Goal: Task Accomplishment & Management: Manage account settings

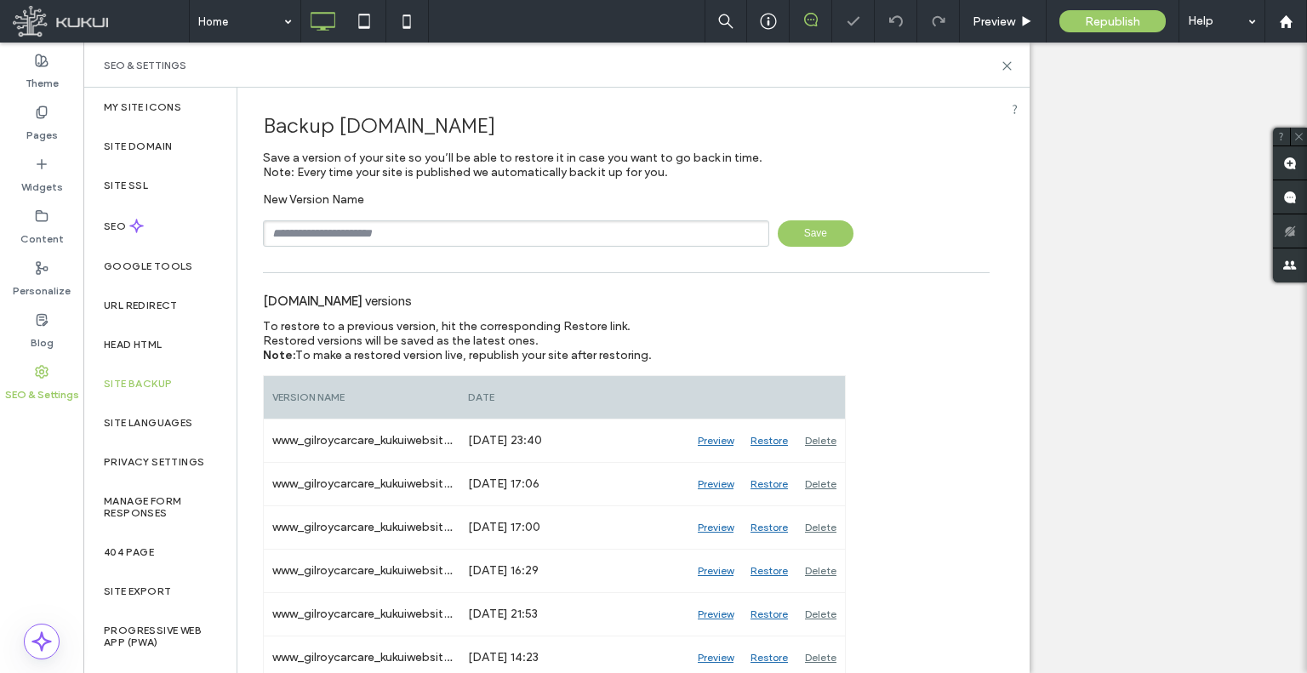
click at [429, 203] on div "New Version Name Save" at bounding box center [626, 219] width 727 height 54
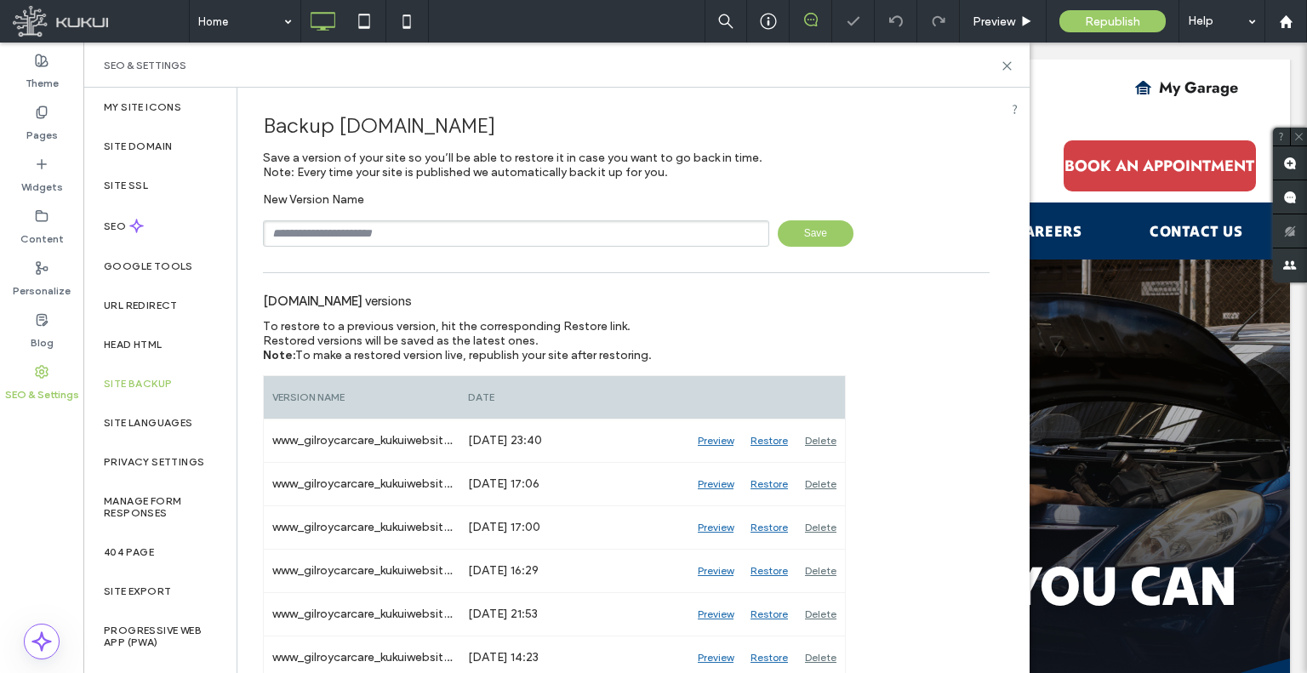
click at [425, 223] on input "text" at bounding box center [516, 233] width 506 height 26
type input "**********"
click at [788, 235] on span "Save" at bounding box center [816, 233] width 76 height 26
click at [10, 256] on div "Personalize" at bounding box center [41, 280] width 83 height 52
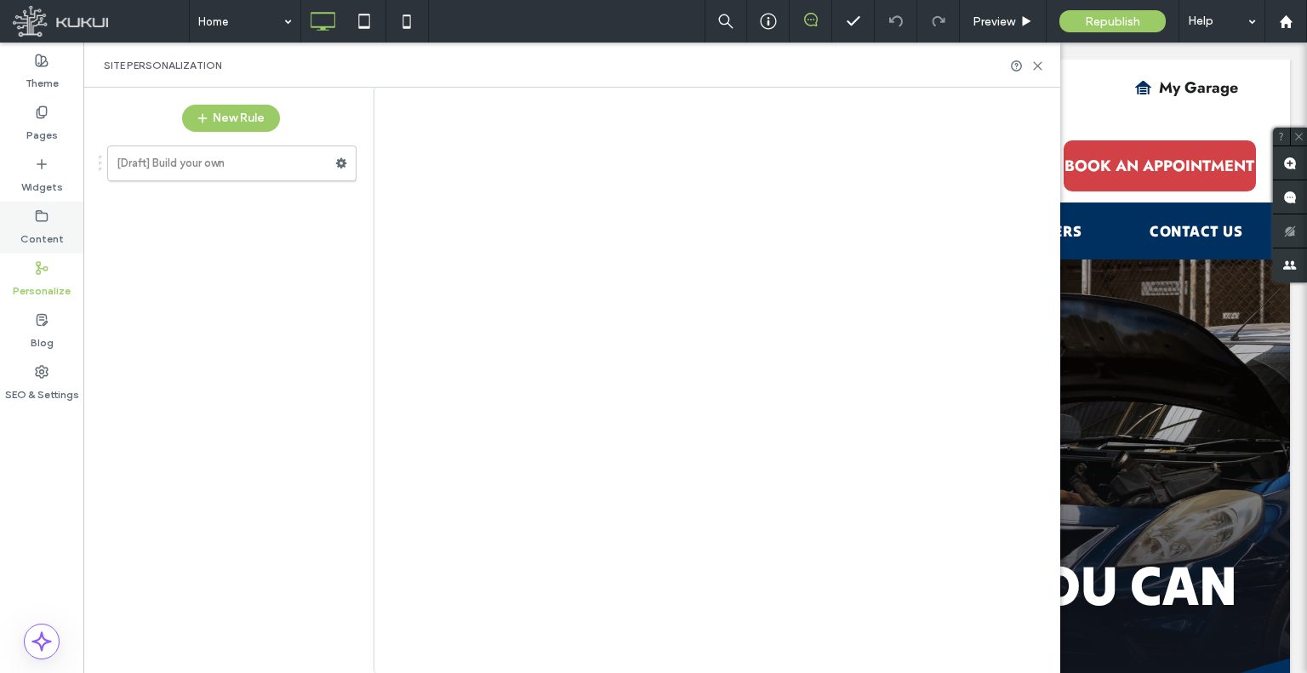
click at [11, 237] on div "Content" at bounding box center [41, 228] width 83 height 52
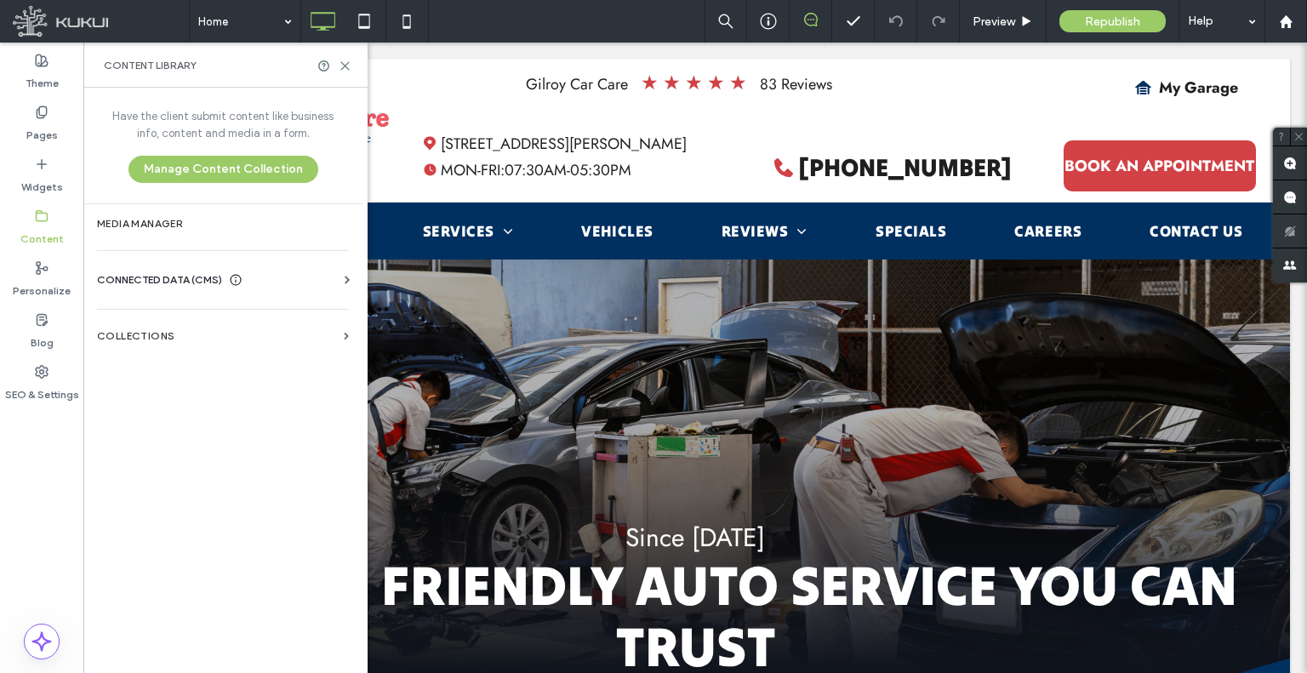
click at [197, 263] on div "CONNECTED DATA (CMS) Business Info Business Text Business Images Find and Repla…" at bounding box center [222, 280] width 279 height 44
click at [198, 275] on span "CONNECTED DATA (CMS)" at bounding box center [159, 280] width 125 height 17
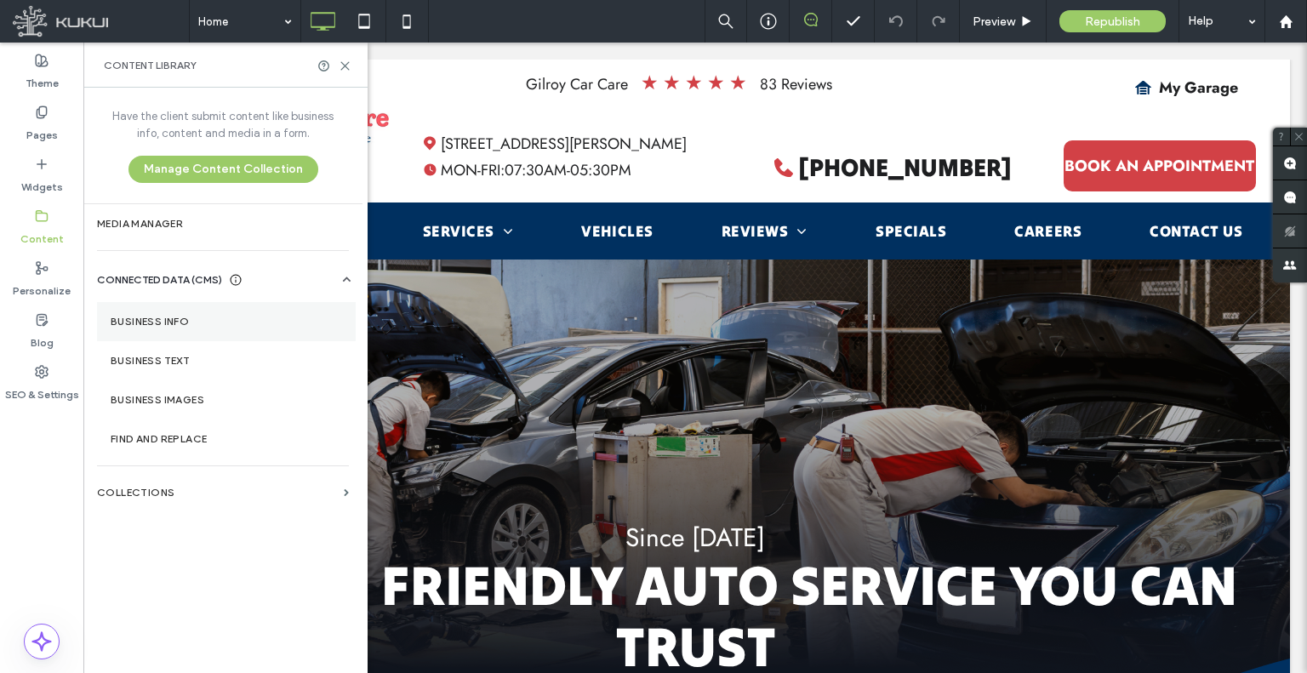
click at [252, 335] on section "Business Info" at bounding box center [226, 321] width 259 height 39
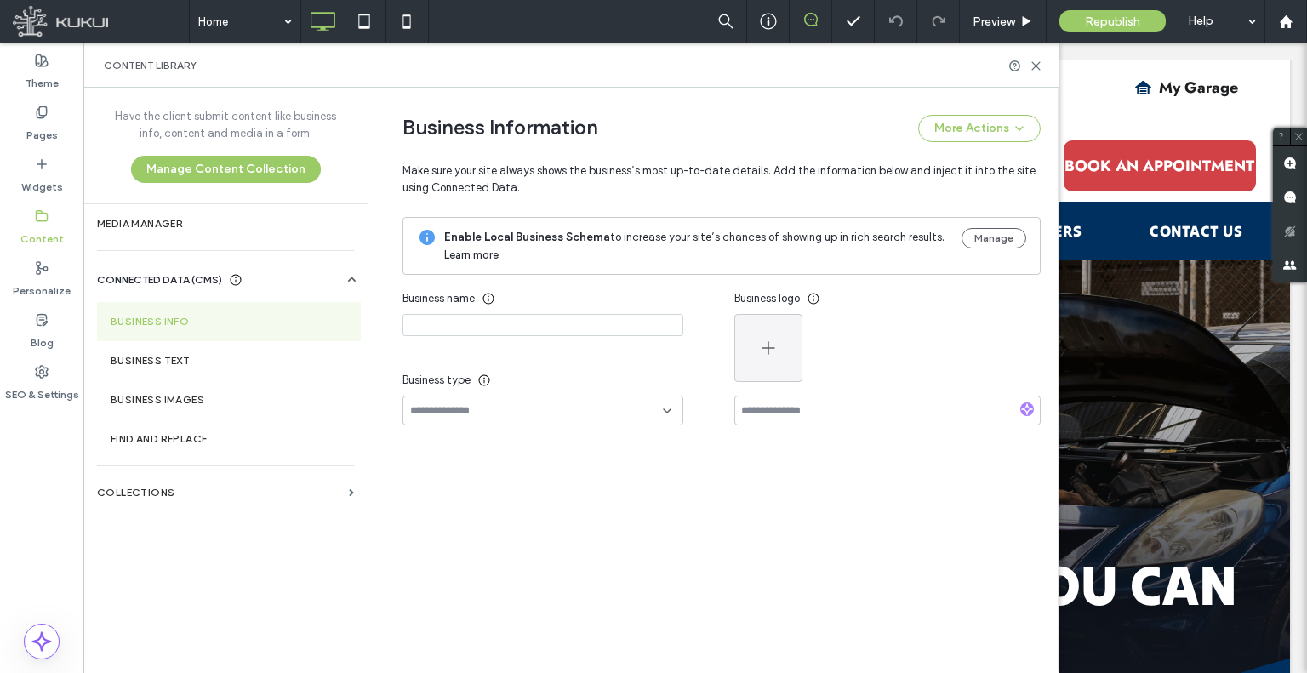
type input "**********"
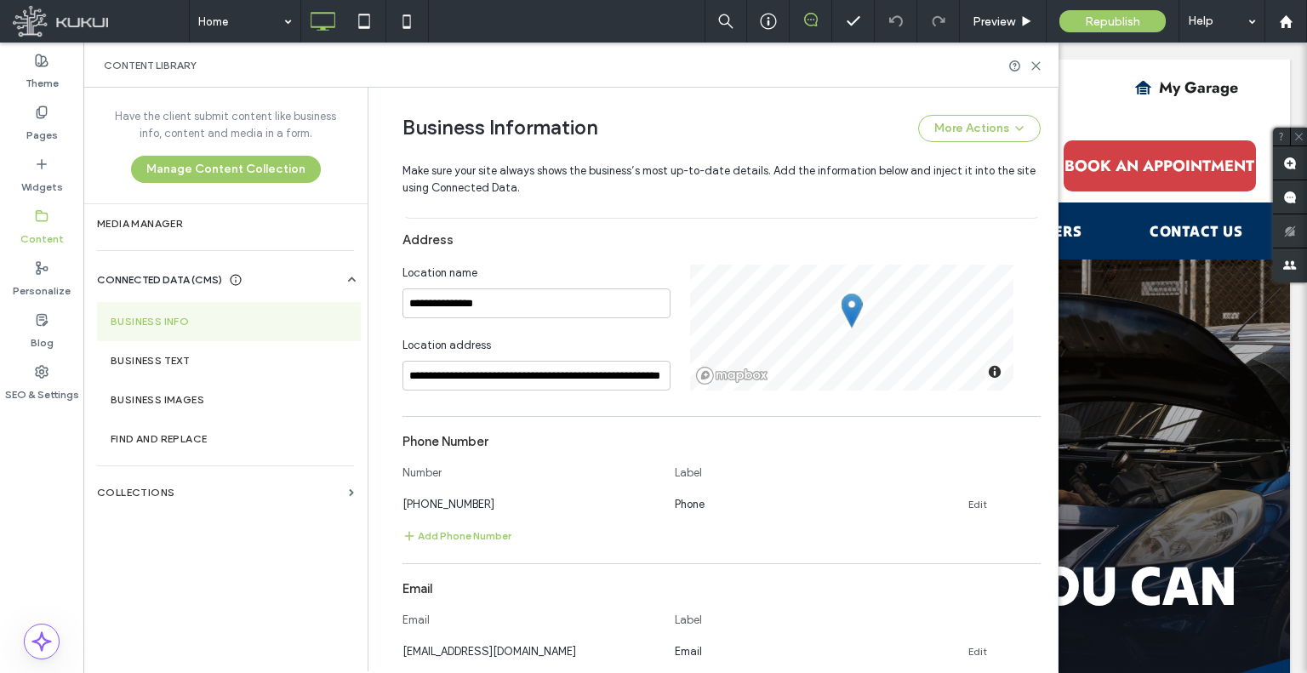
scroll to position [569, 0]
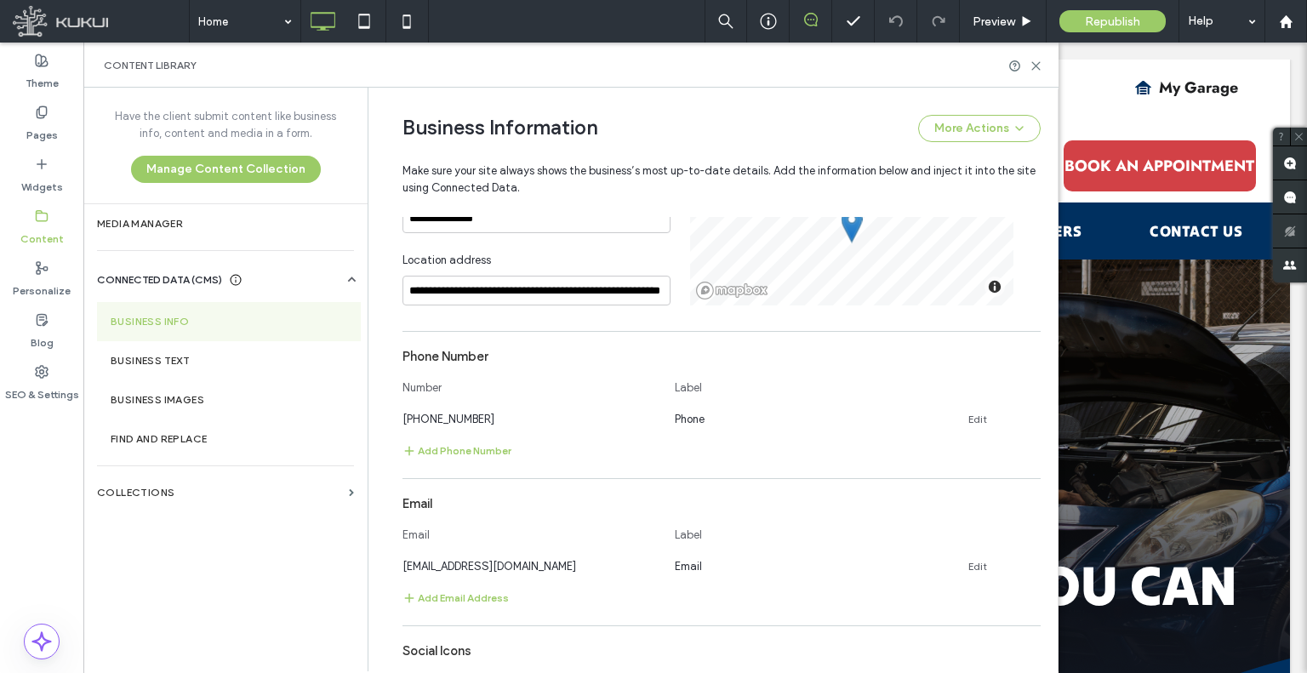
click at [446, 406] on div "Number Label" at bounding box center [722, 391] width 638 height 37
click at [446, 413] on span "[PHONE_NUMBER]" at bounding box center [449, 419] width 92 height 13
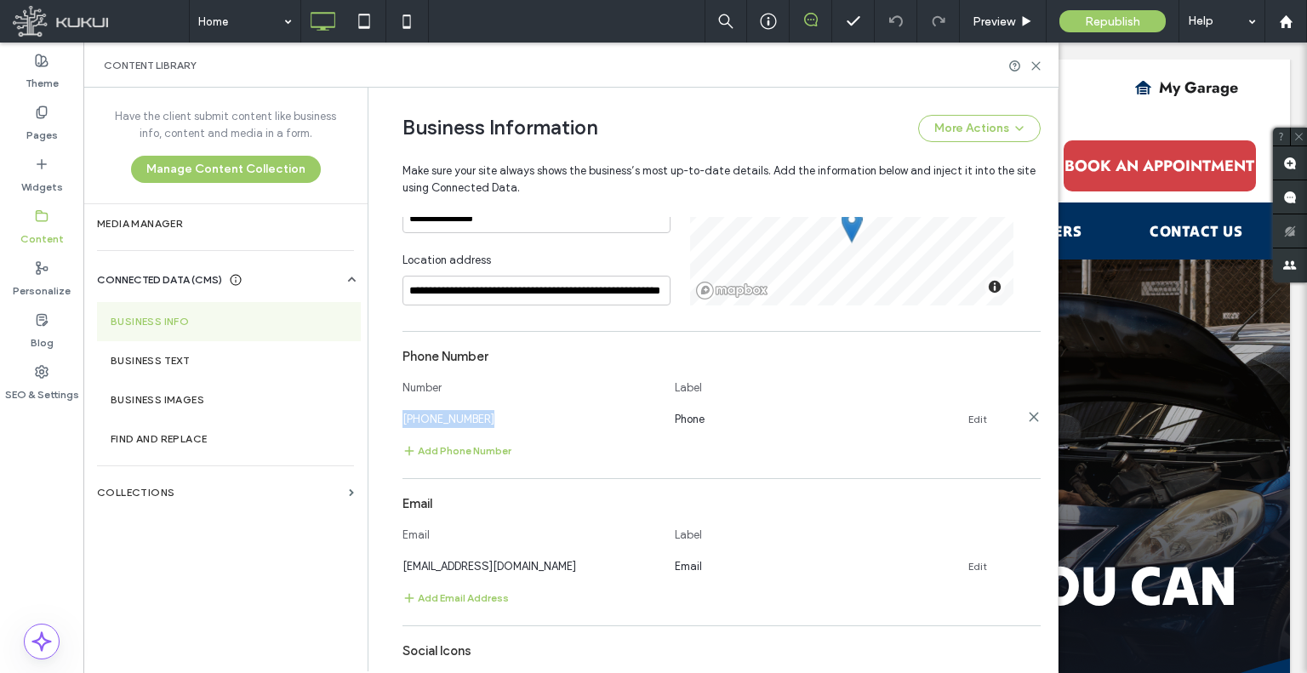
click at [446, 413] on span "[PHONE_NUMBER]" at bounding box center [449, 419] width 92 height 13
copy span "[PHONE_NUMBER]"
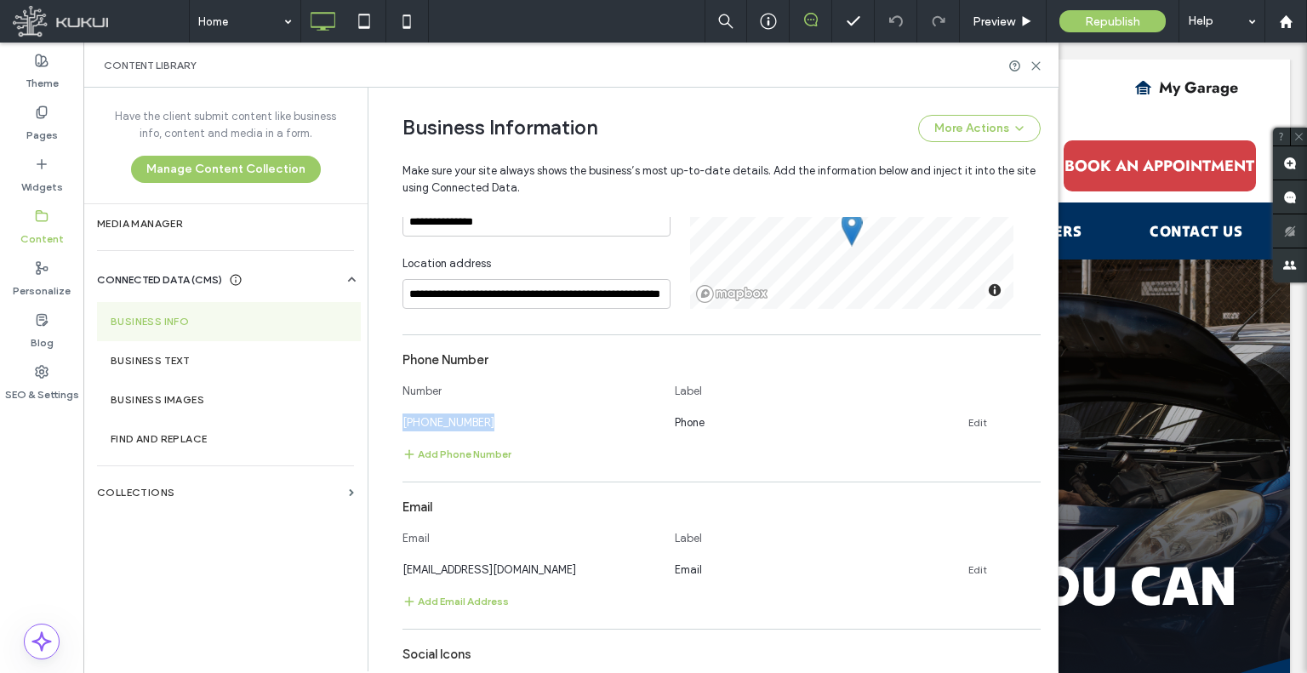
scroll to position [596, 0]
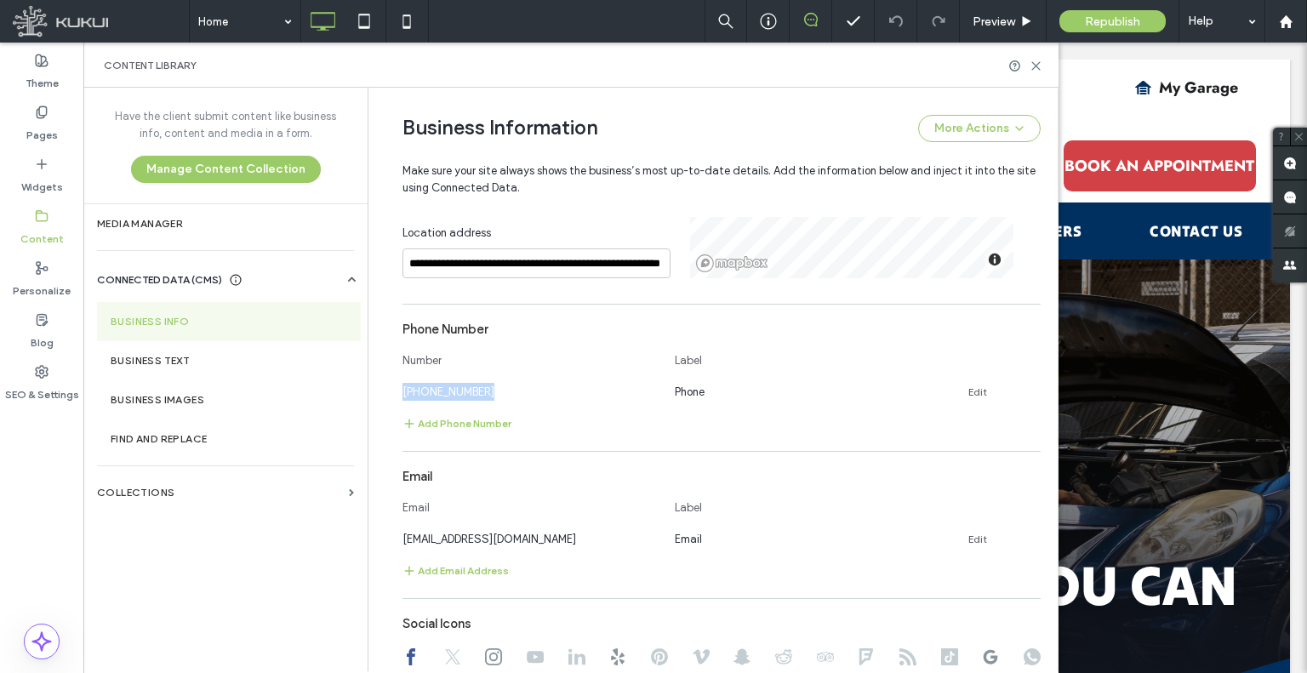
click at [460, 516] on div "Email" at bounding box center [530, 512] width 255 height 24
click at [459, 544] on span "[EMAIL_ADDRESS][DOMAIN_NAME]" at bounding box center [490, 539] width 174 height 13
copy span "[EMAIL_ADDRESS][DOMAIN_NAME]"
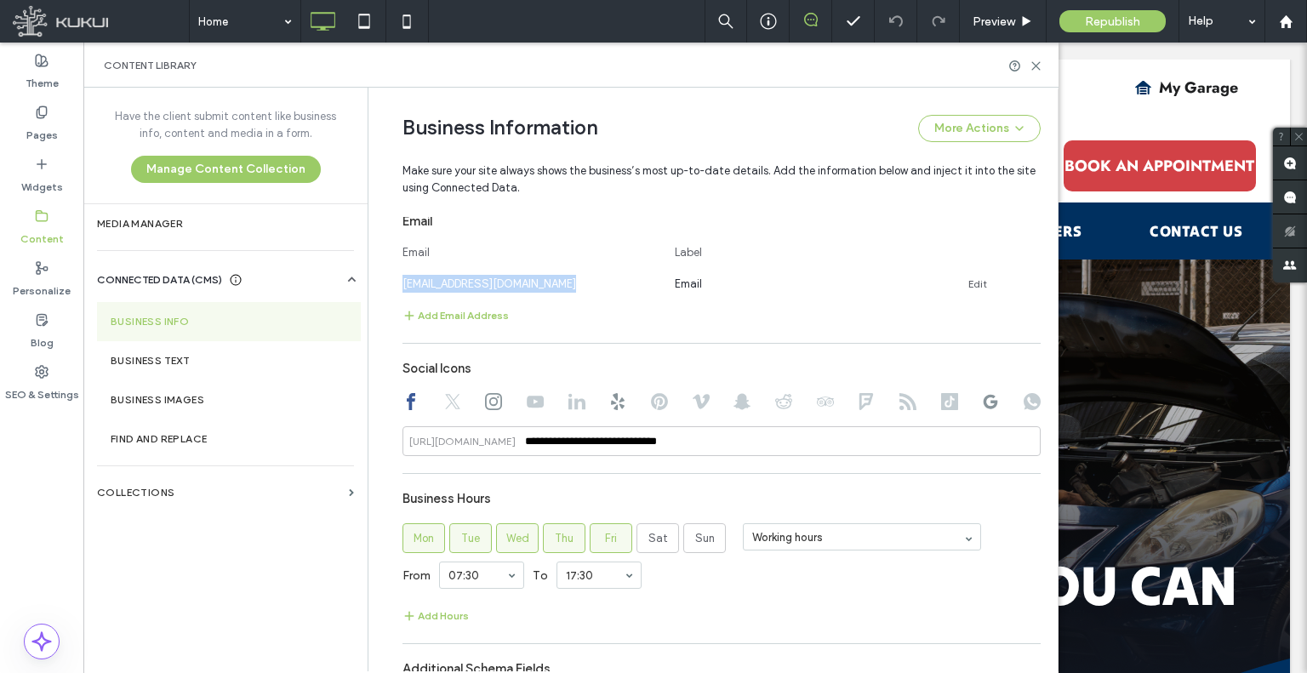
scroll to position [936, 0]
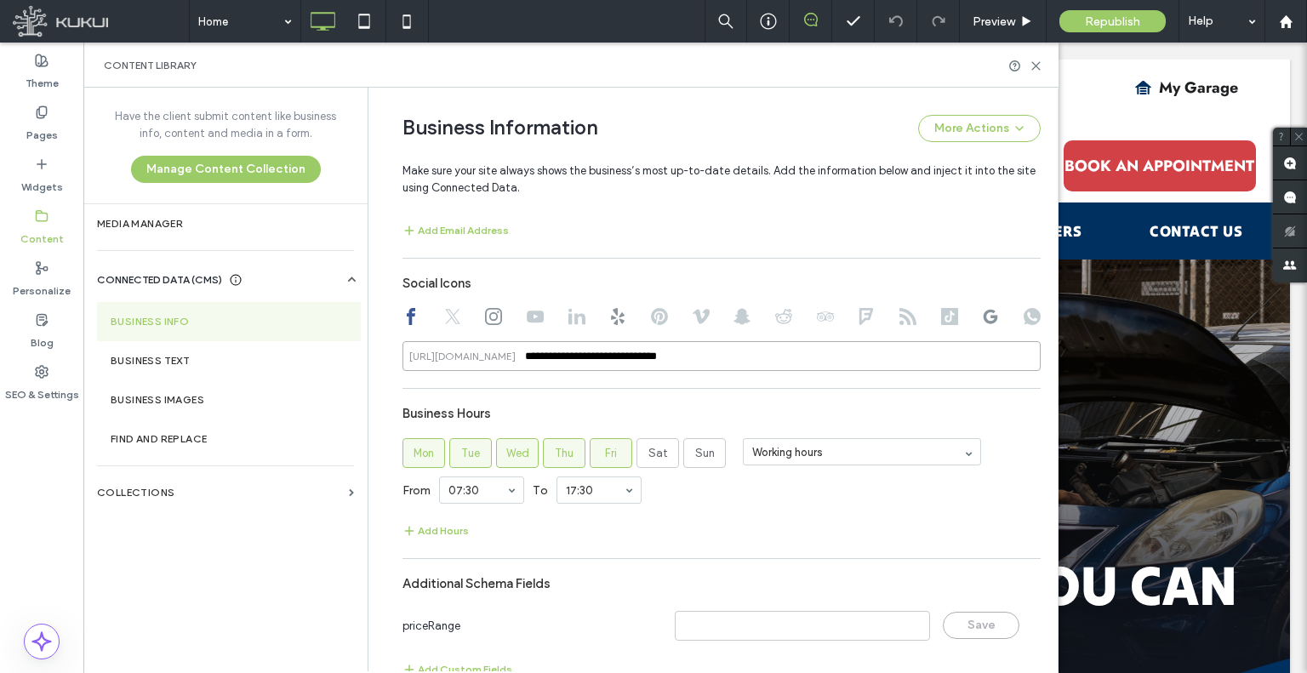
click at [569, 351] on input "**********" at bounding box center [722, 356] width 638 height 30
click at [429, 323] on div at bounding box center [722, 318] width 638 height 20
click at [446, 322] on icon at bounding box center [452, 316] width 17 height 17
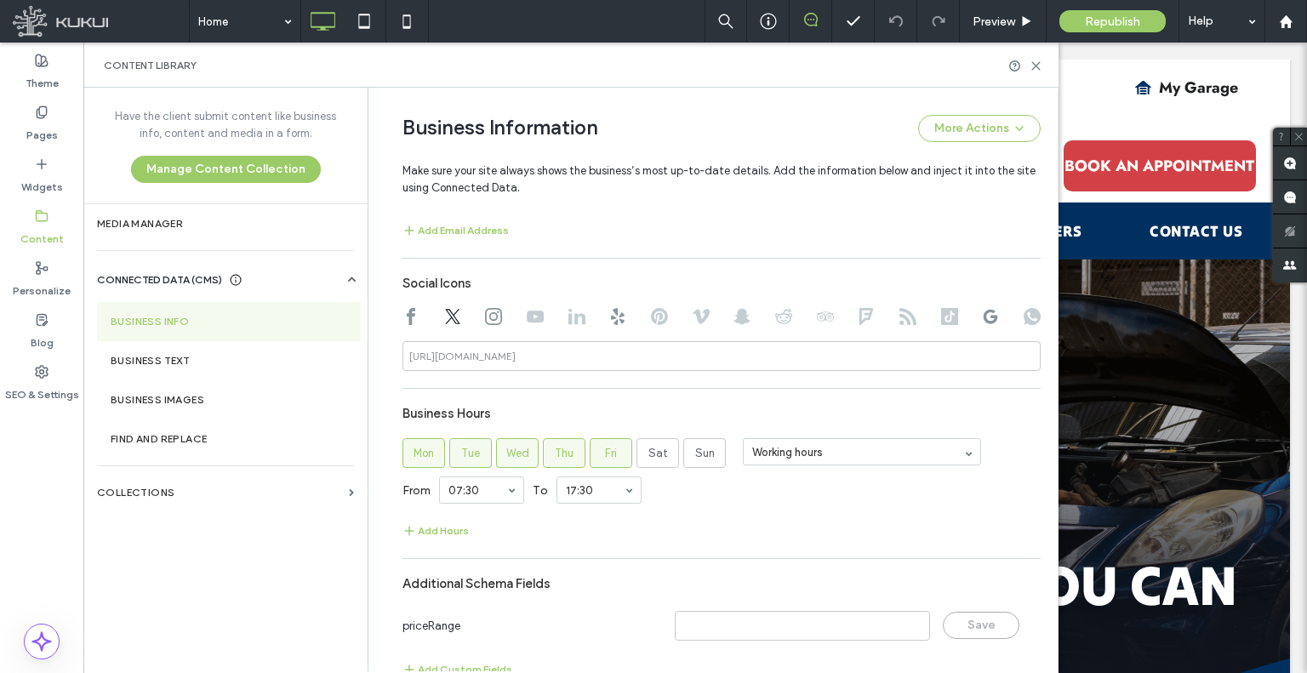
click at [492, 320] on icon at bounding box center [493, 316] width 17 height 17
type input "**********"
click at [531, 328] on div at bounding box center [535, 318] width 17 height 20
click at [541, 313] on div at bounding box center [722, 318] width 638 height 20
click at [545, 312] on div at bounding box center [722, 318] width 638 height 20
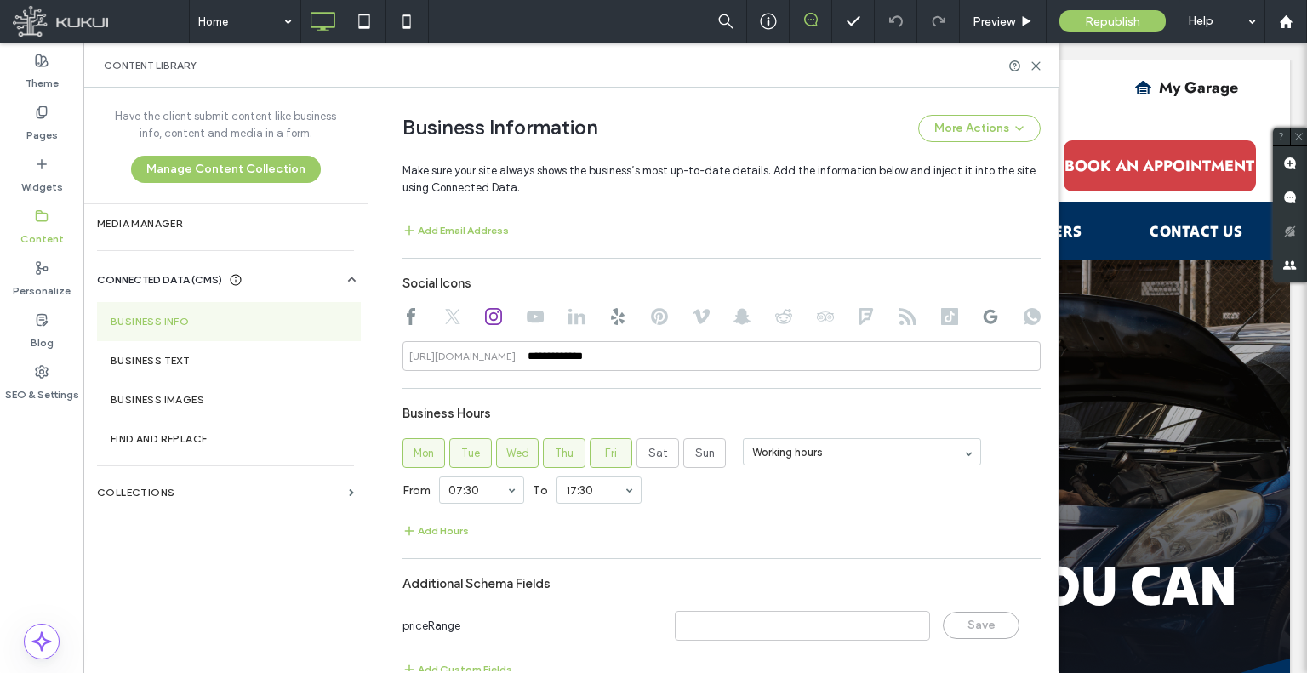
click at [538, 316] on div at bounding box center [722, 318] width 638 height 20
click at [534, 316] on use at bounding box center [535, 317] width 17 height 12
click at [581, 319] on div at bounding box center [722, 318] width 638 height 20
click at [605, 320] on div at bounding box center [722, 318] width 638 height 20
click at [609, 323] on icon at bounding box center [617, 316] width 17 height 17
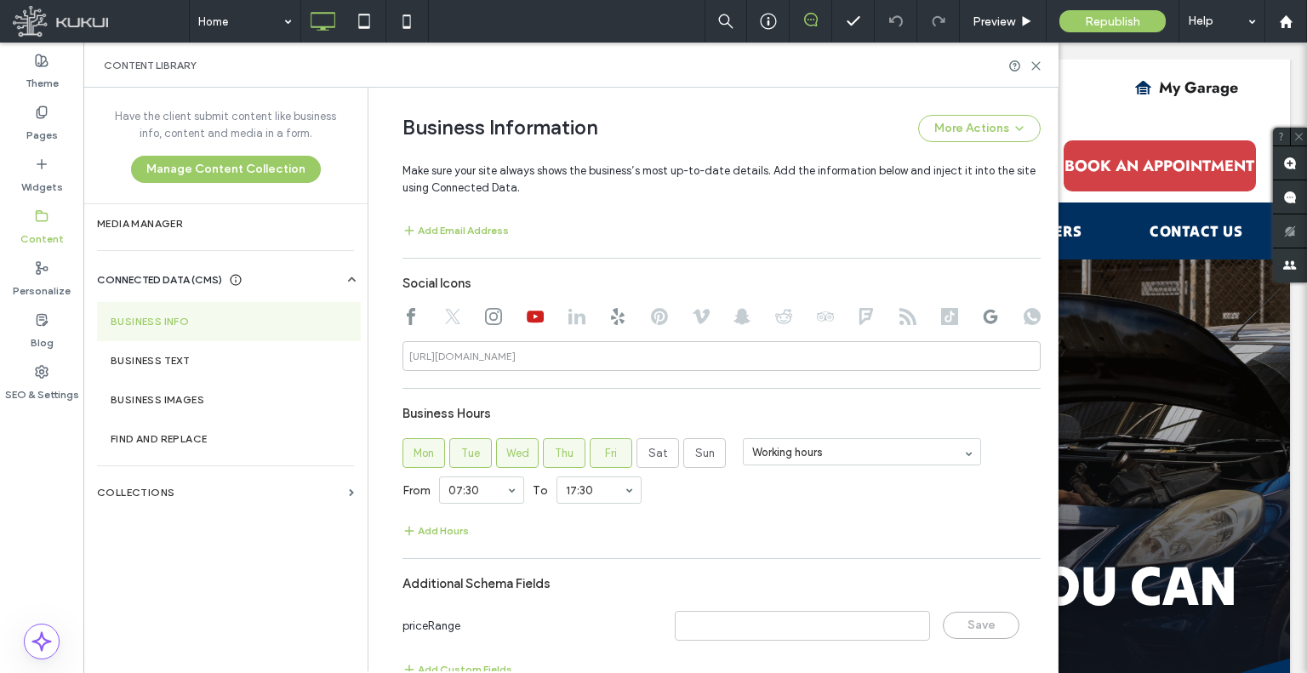
type input "**********"
click at [611, 353] on input "**********" at bounding box center [722, 356] width 638 height 30
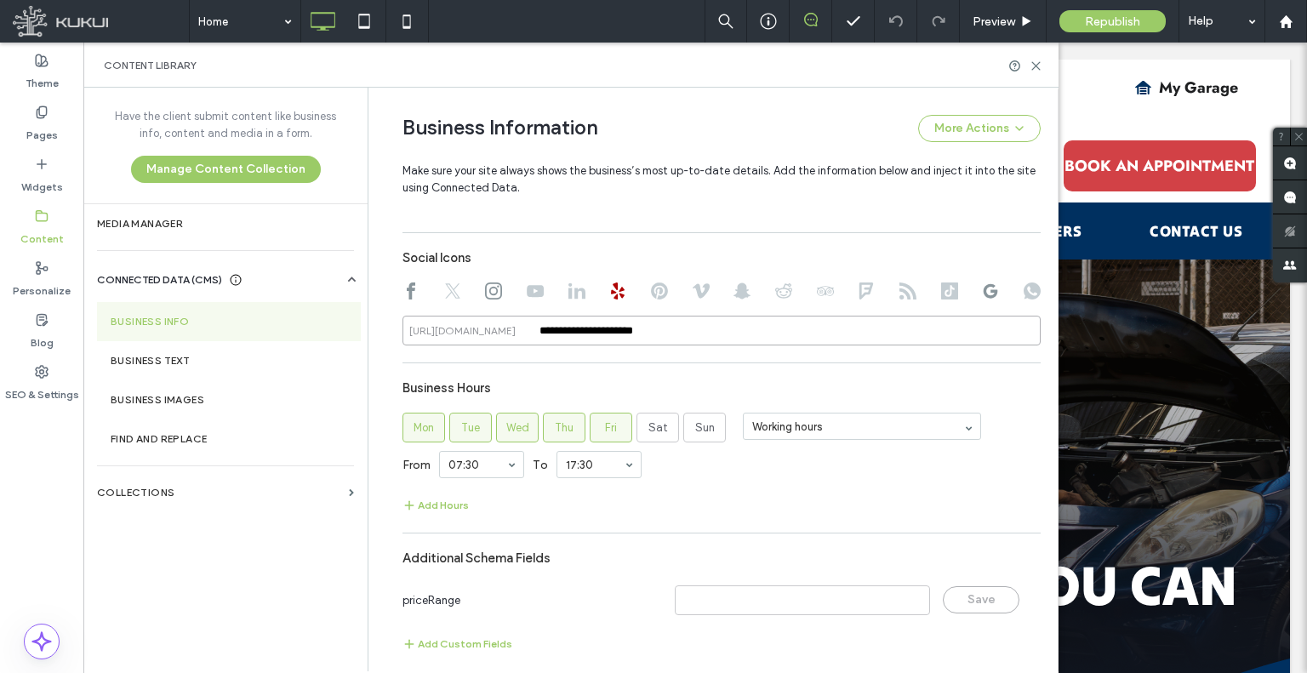
scroll to position [974, 0]
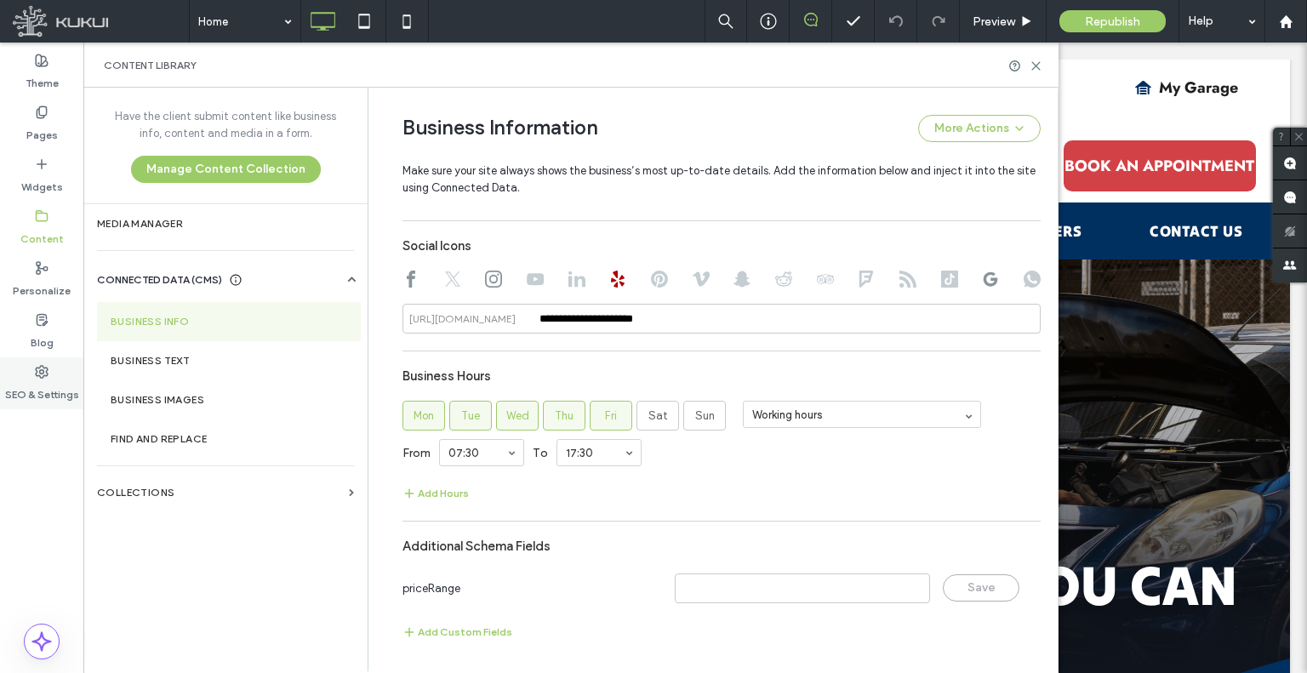
click at [51, 369] on div "SEO & Settings" at bounding box center [41, 383] width 83 height 52
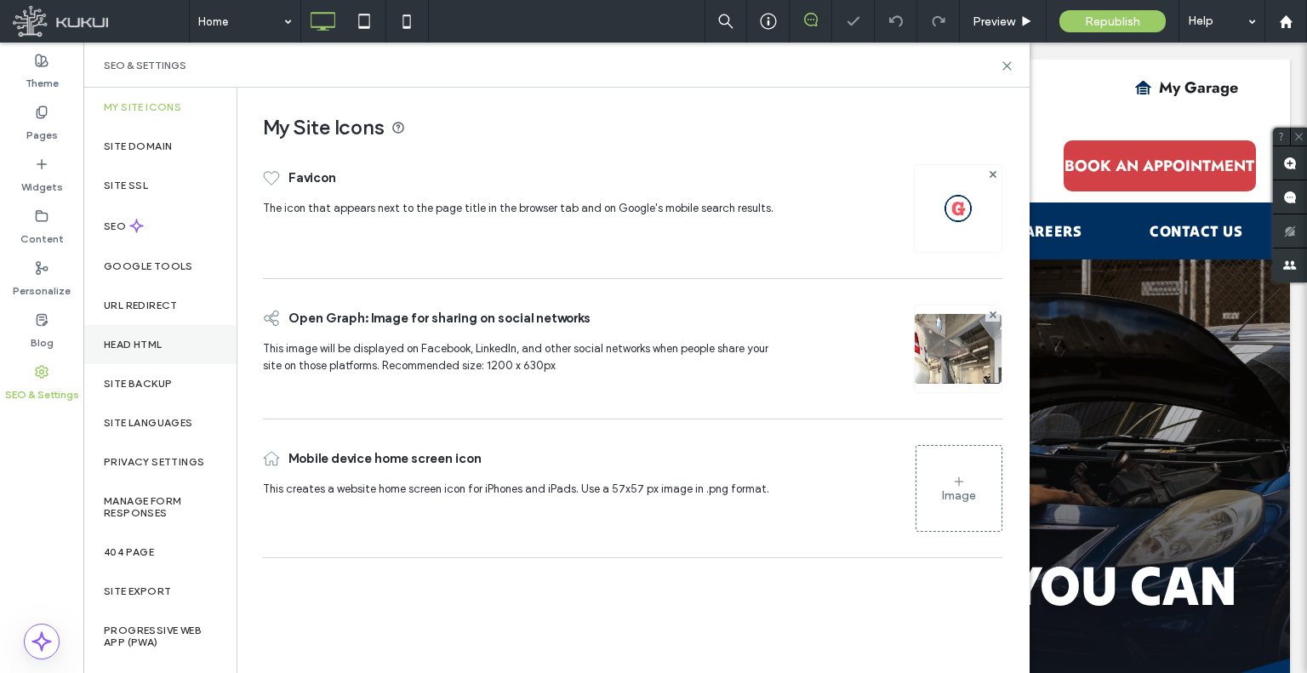
click at [177, 360] on div "Head HTML" at bounding box center [159, 344] width 153 height 39
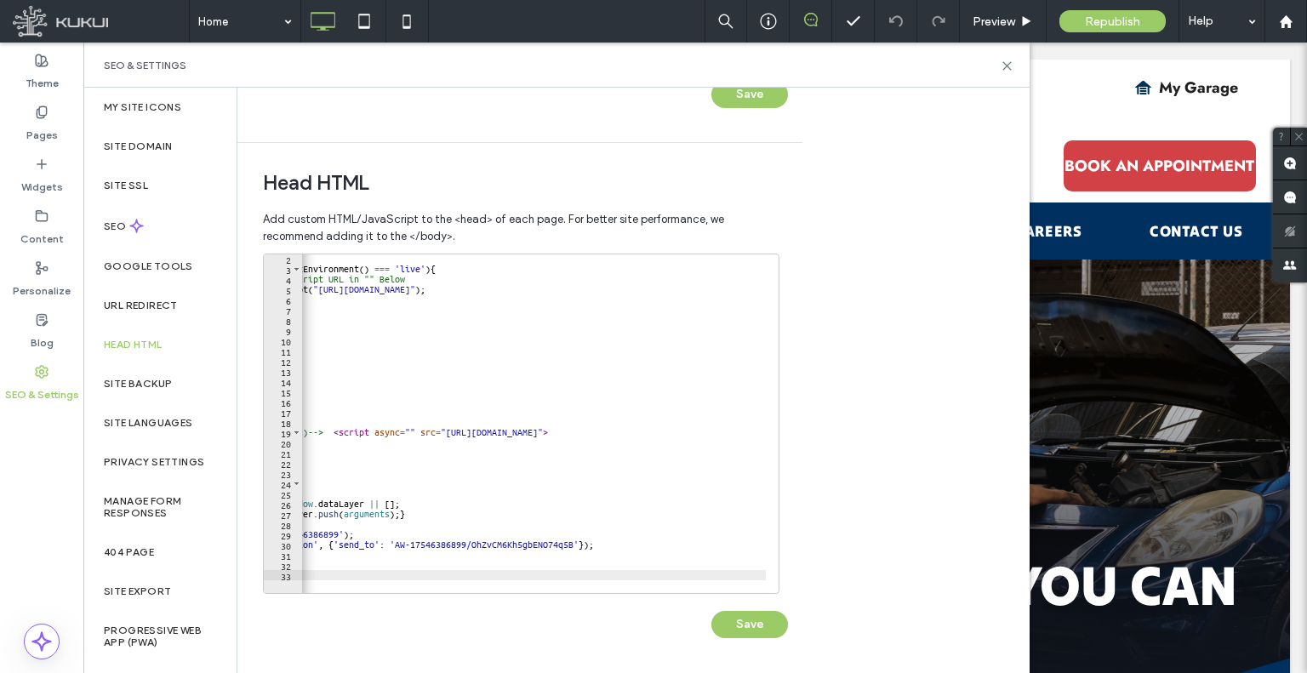
scroll to position [10, 0]
click at [176, 438] on div "Site Languages" at bounding box center [159, 422] width 153 height 39
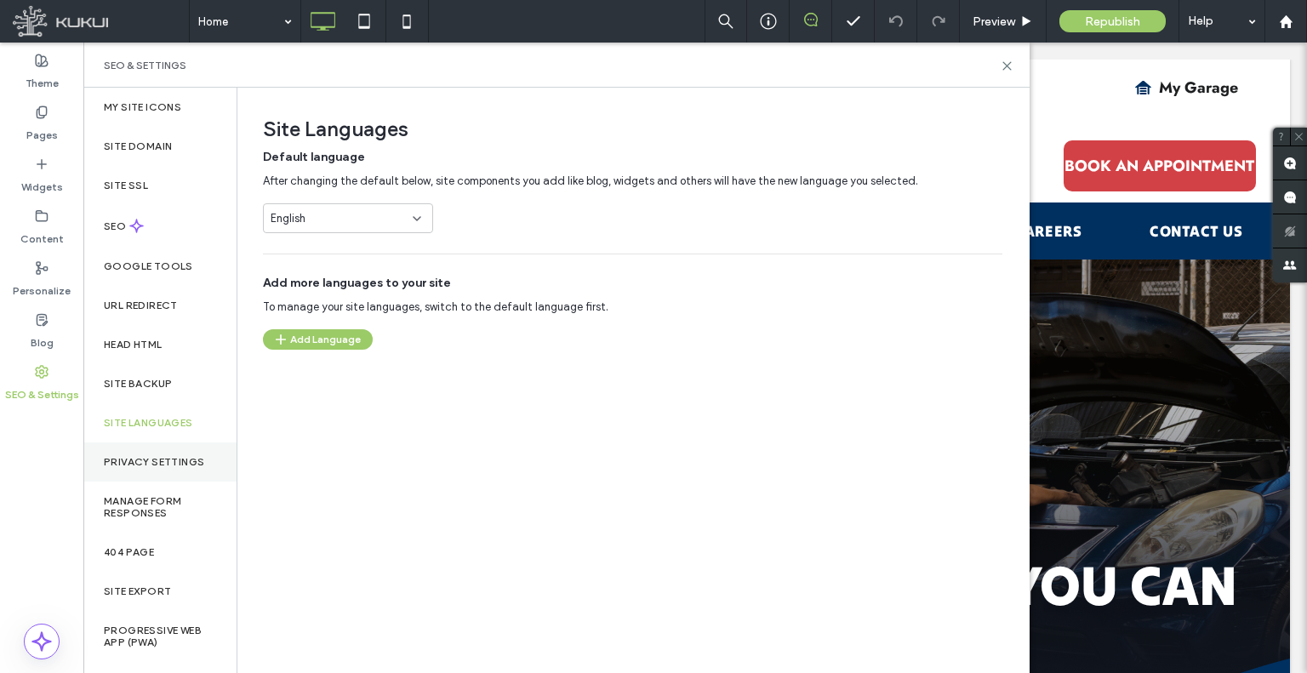
click at [178, 460] on label "Privacy Settings" at bounding box center [154, 462] width 100 height 12
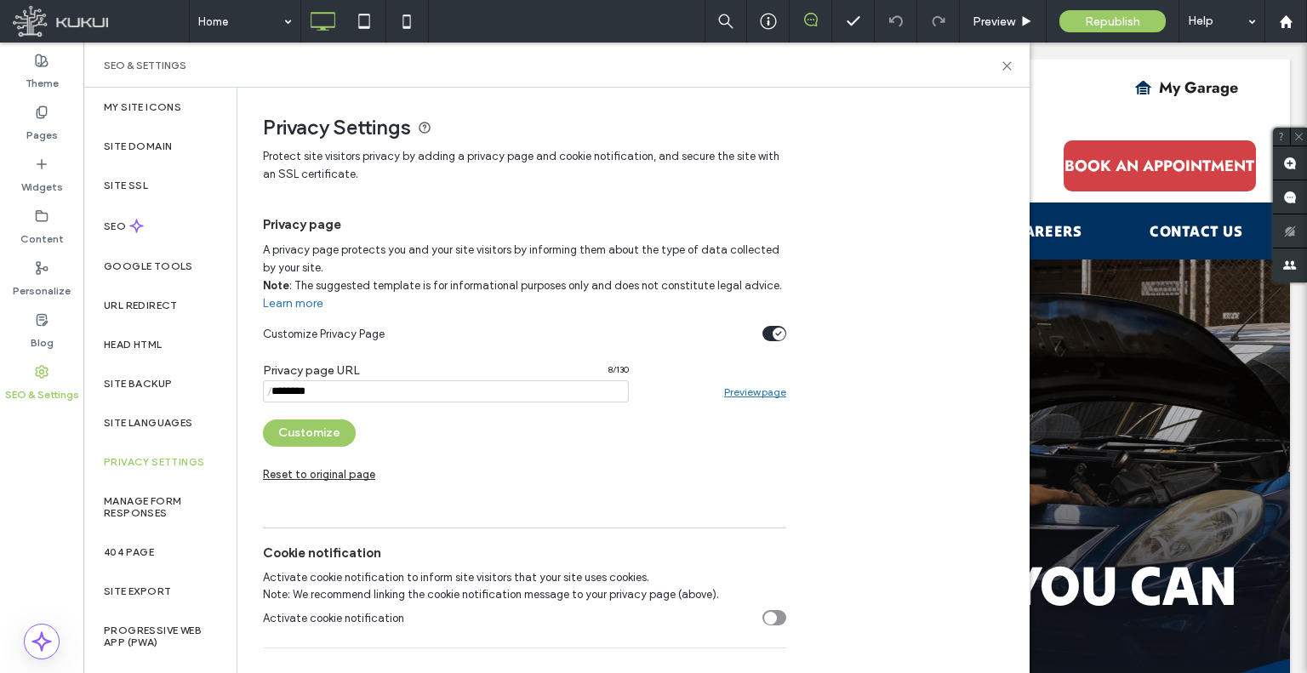
click at [783, 390] on link "Preview page" at bounding box center [755, 392] width 62 height 13
click at [172, 100] on div "My Site Icons" at bounding box center [159, 107] width 153 height 39
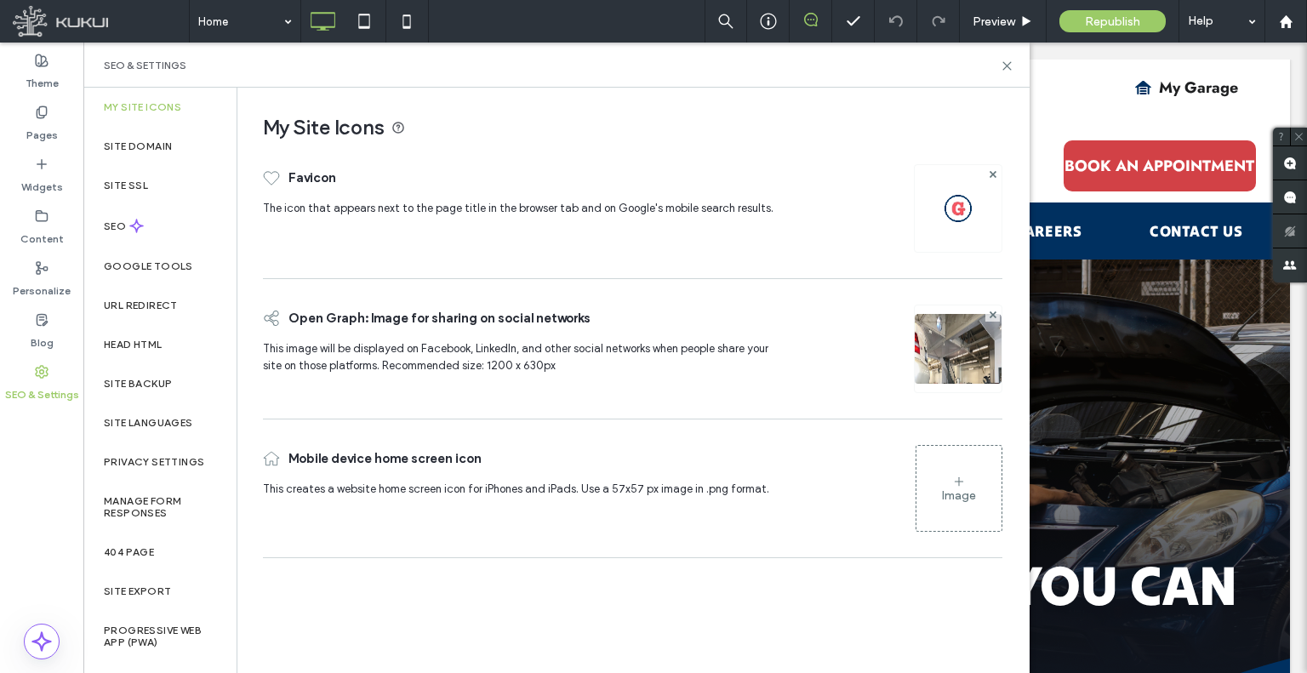
click at [998, 64] on div "SEO & Settings" at bounding box center [557, 66] width 906 height 14
drag, startPoint x: 1006, startPoint y: 60, endPoint x: 915, endPoint y: 6, distance: 106.1
click at [1006, 60] on icon at bounding box center [1007, 66] width 13 height 13
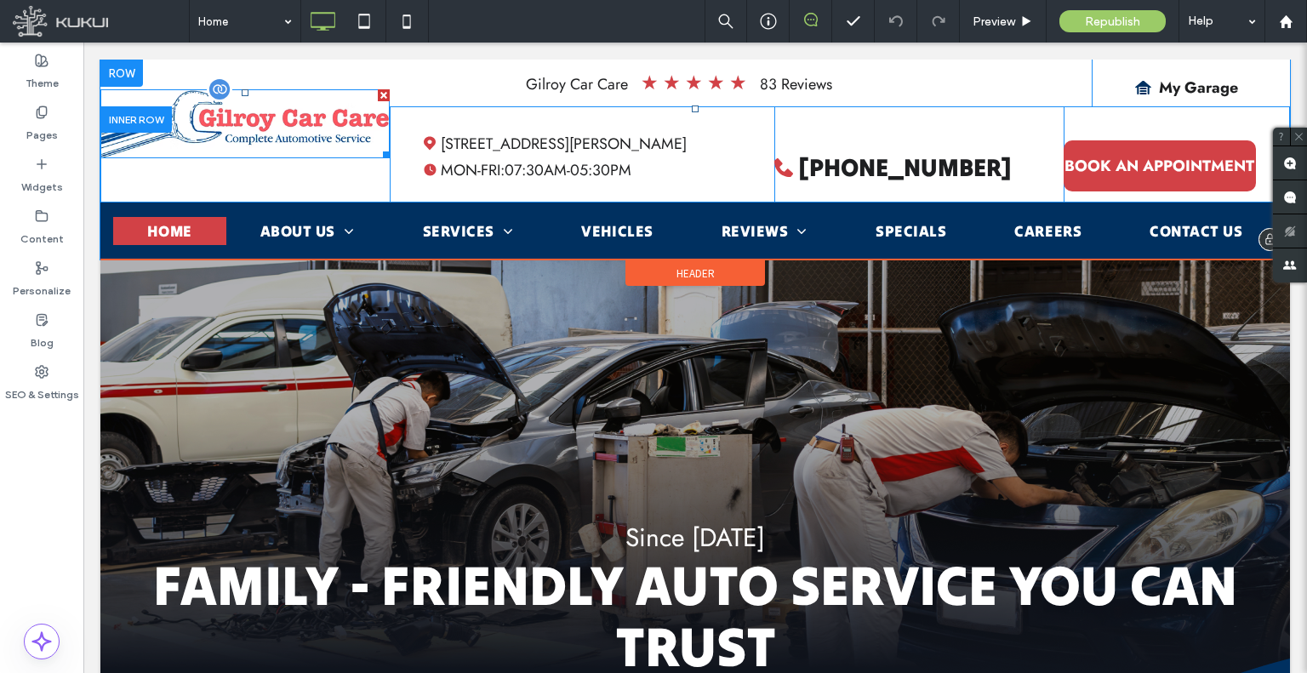
click at [306, 115] on img at bounding box center [244, 123] width 289 height 69
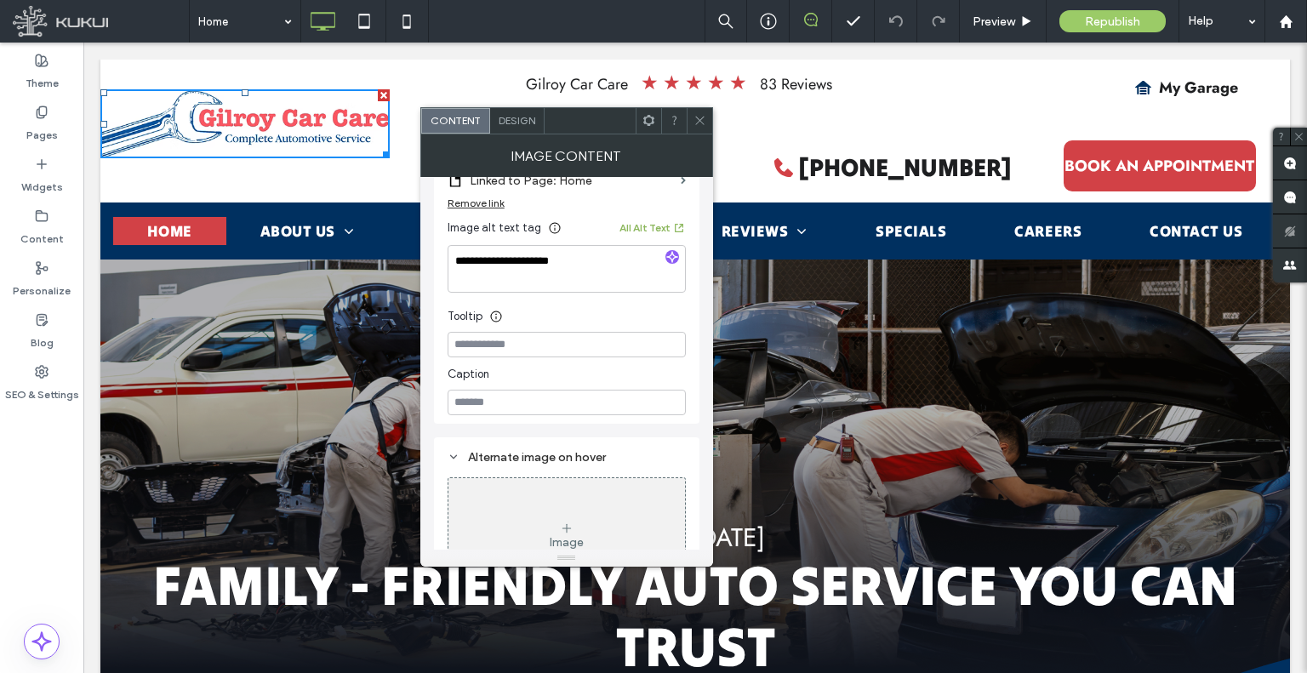
scroll to position [426, 0]
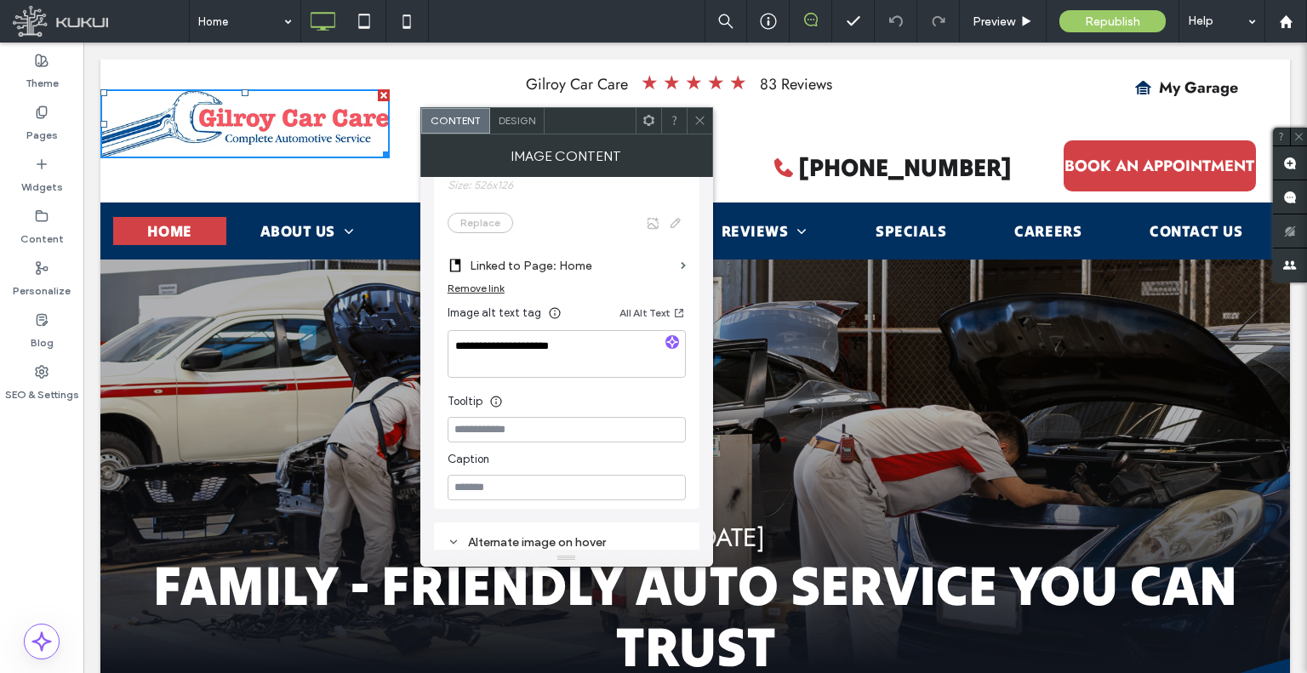
click at [695, 117] on icon at bounding box center [700, 120] width 13 height 13
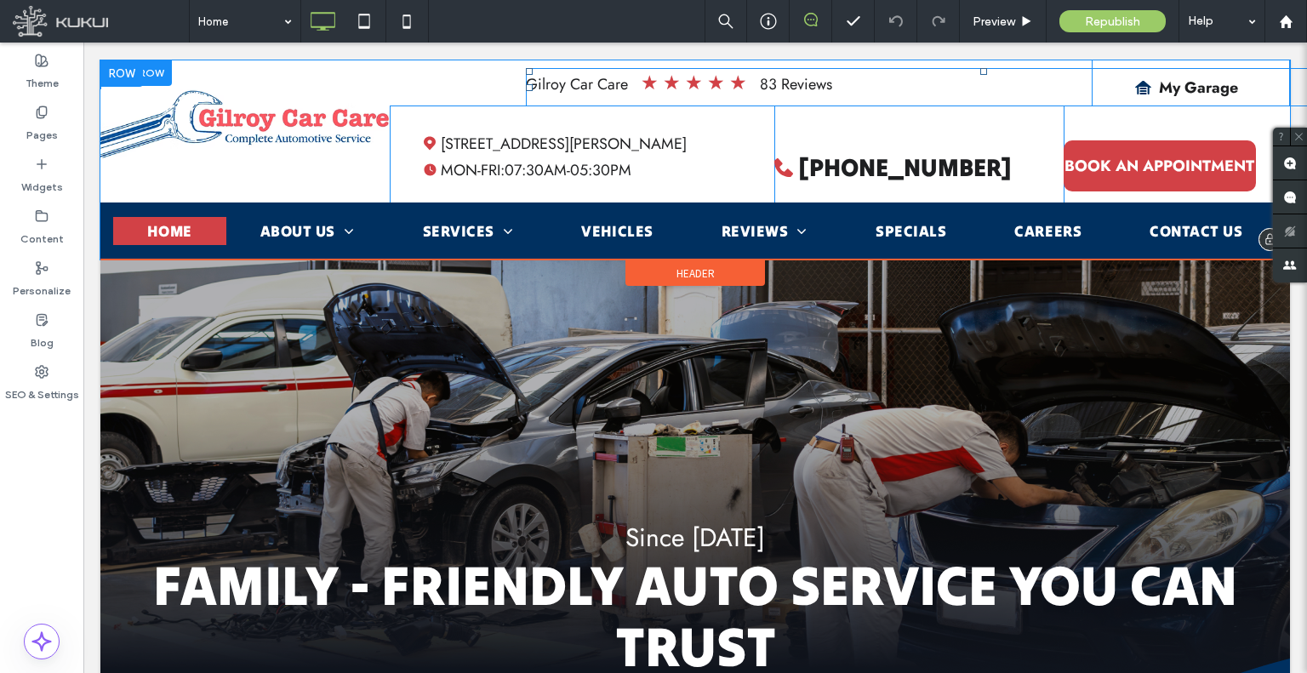
click at [704, 83] on span at bounding box center [984, 87] width 916 height 38
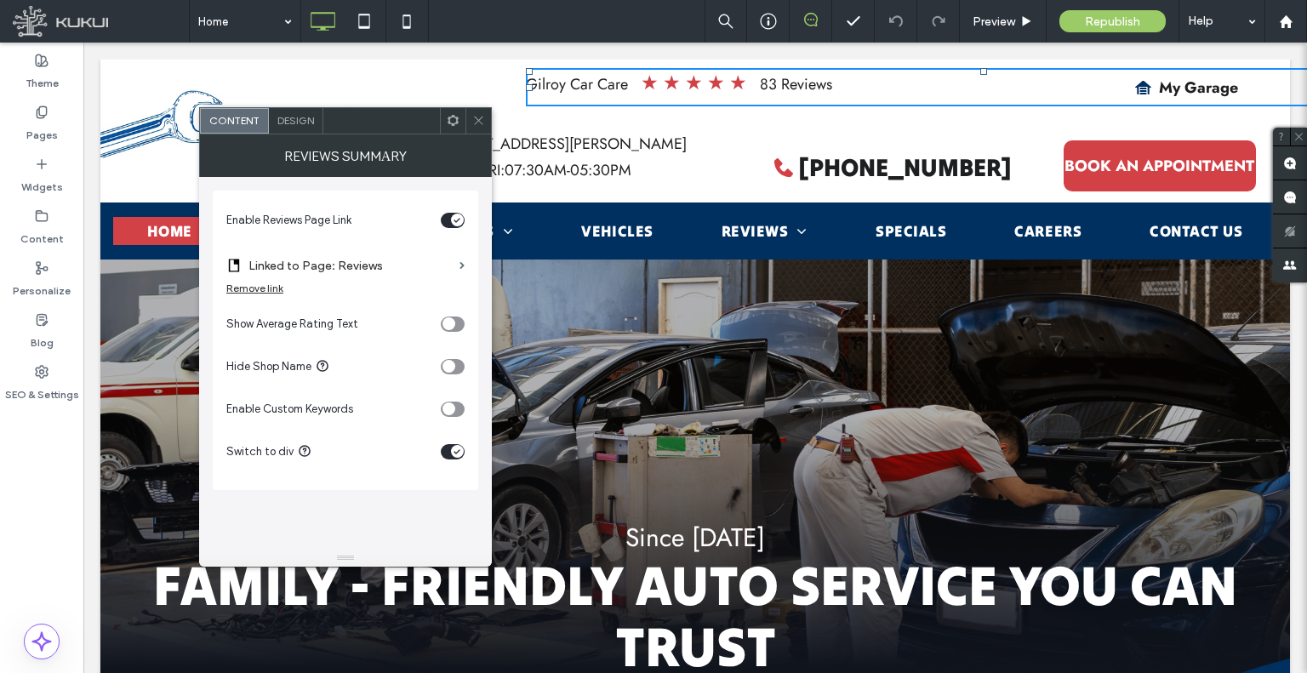
drag, startPoint x: 476, startPoint y: 117, endPoint x: 481, endPoint y: 77, distance: 39.5
click at [476, 117] on icon at bounding box center [478, 120] width 13 height 13
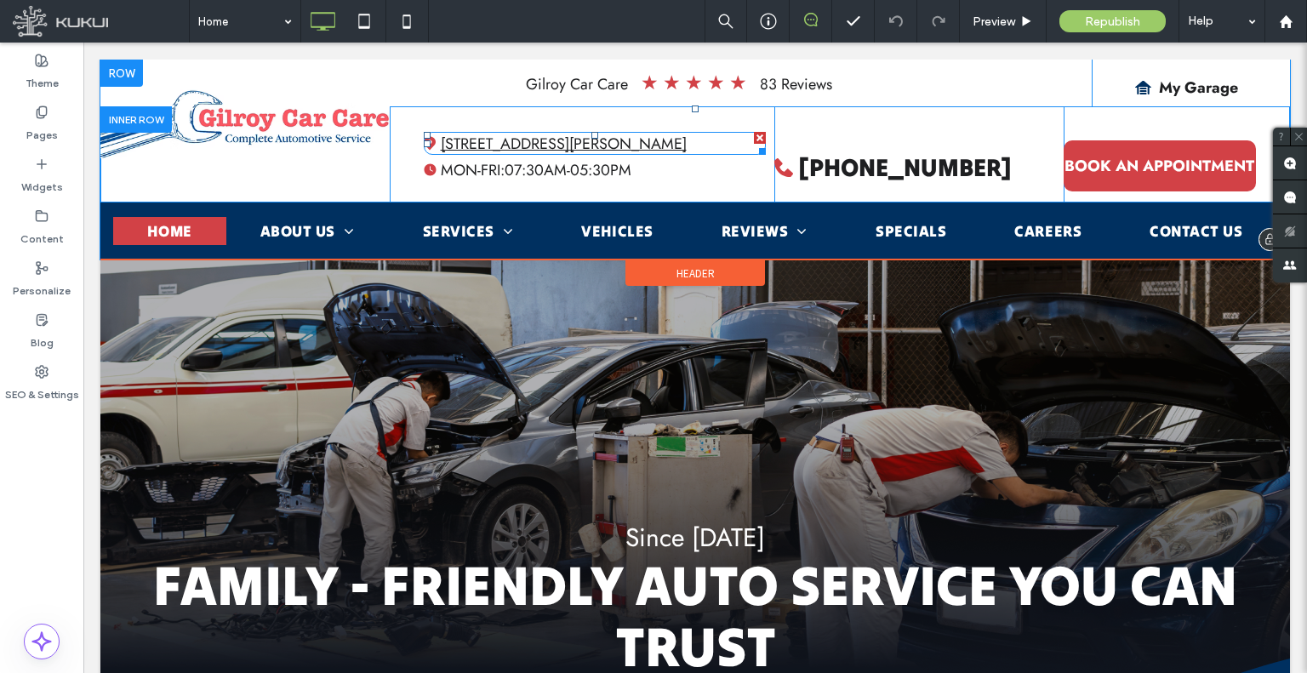
click at [512, 141] on span "[STREET_ADDRESS][PERSON_NAME]" at bounding box center [564, 144] width 246 height 22
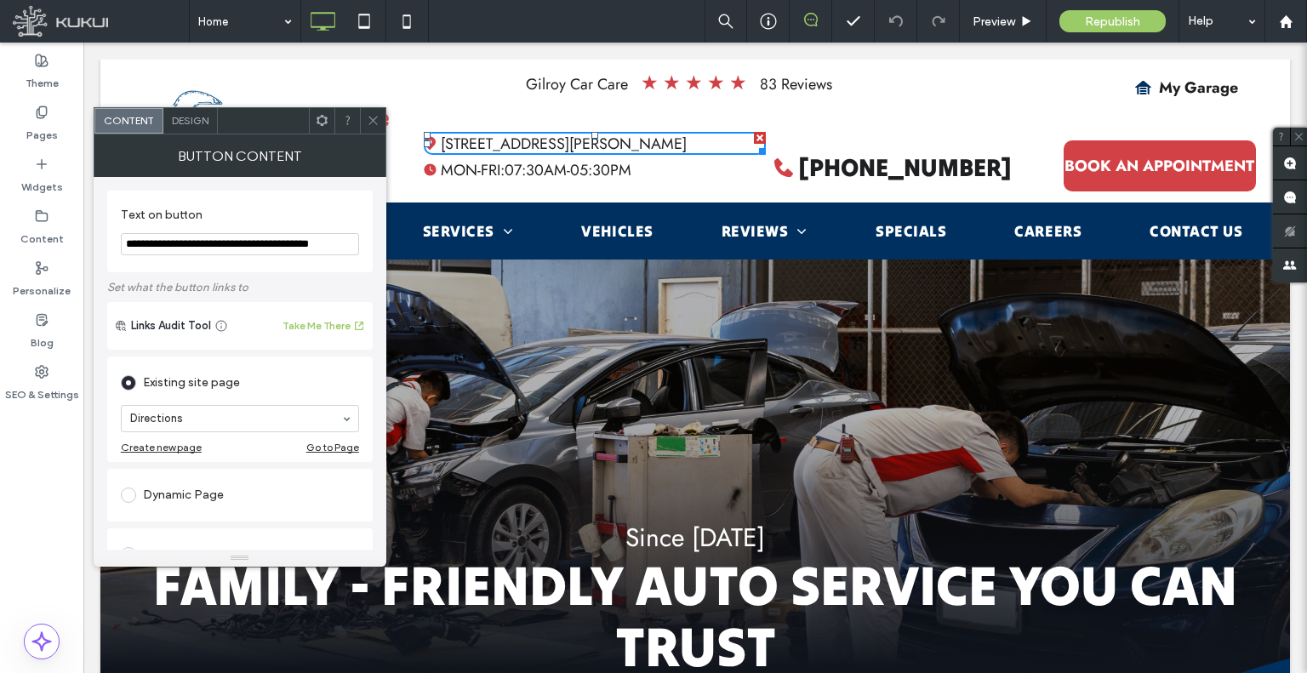
drag, startPoint x: 366, startPoint y: 120, endPoint x: 339, endPoint y: 102, distance: 32.6
click at [367, 120] on icon at bounding box center [373, 120] width 13 height 13
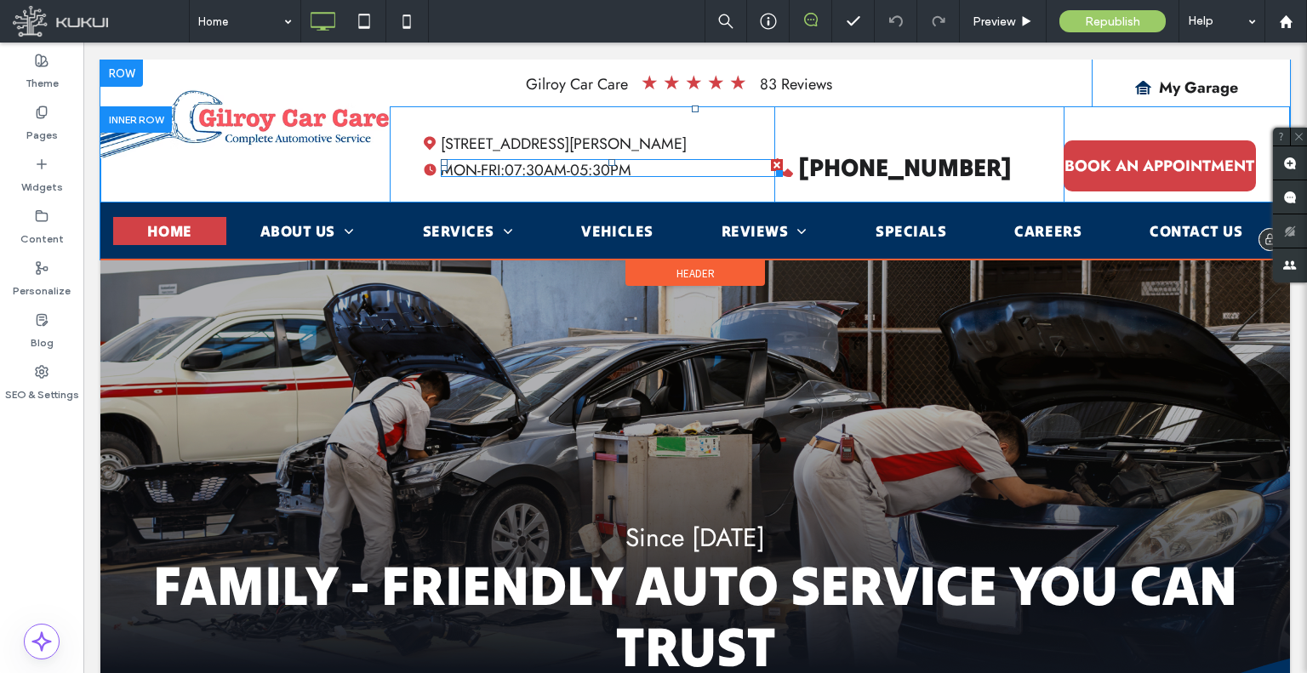
click at [506, 171] on span at bounding box center [612, 168] width 343 height 18
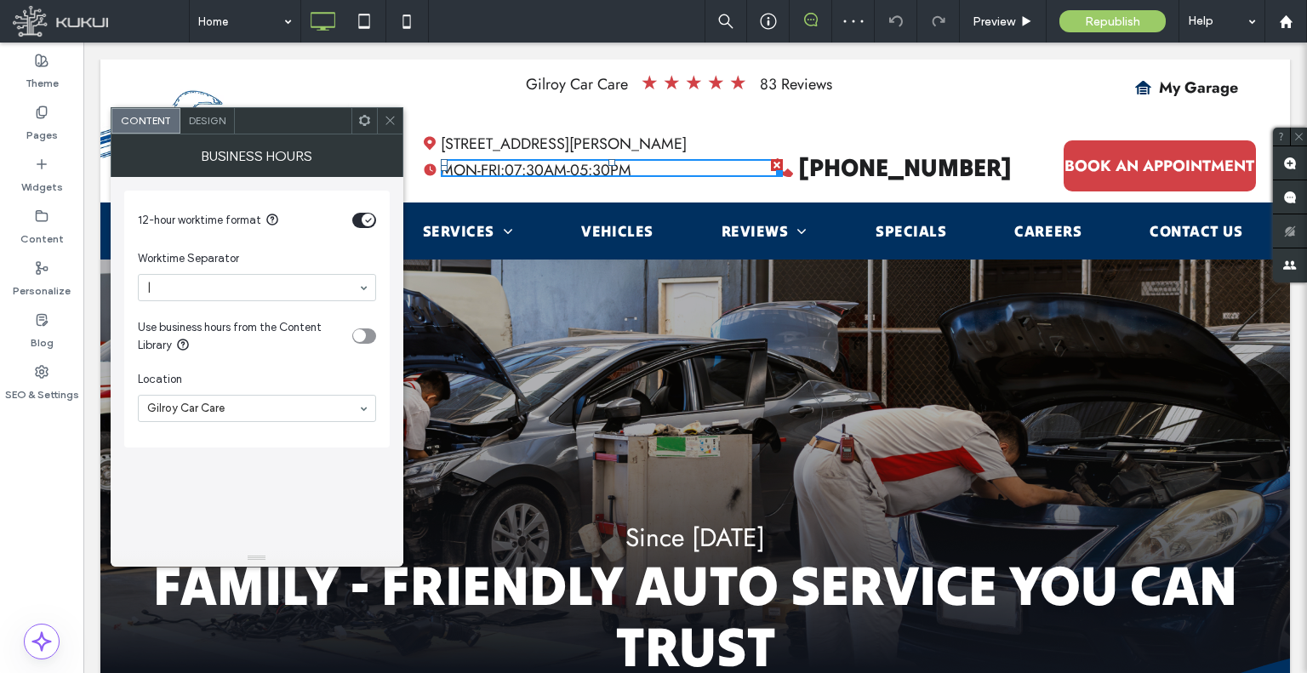
click at [392, 126] on icon at bounding box center [390, 120] width 13 height 13
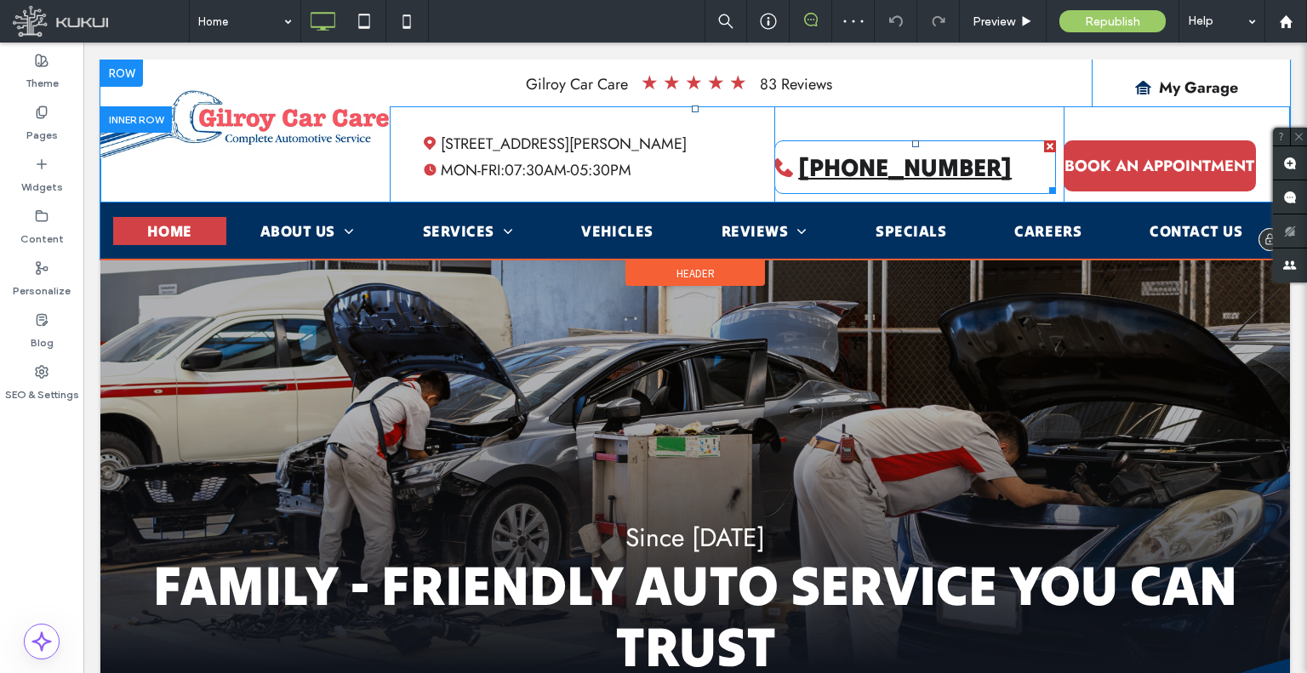
click at [857, 182] on span "[PHONE_NUMBER]" at bounding box center [905, 167] width 214 height 31
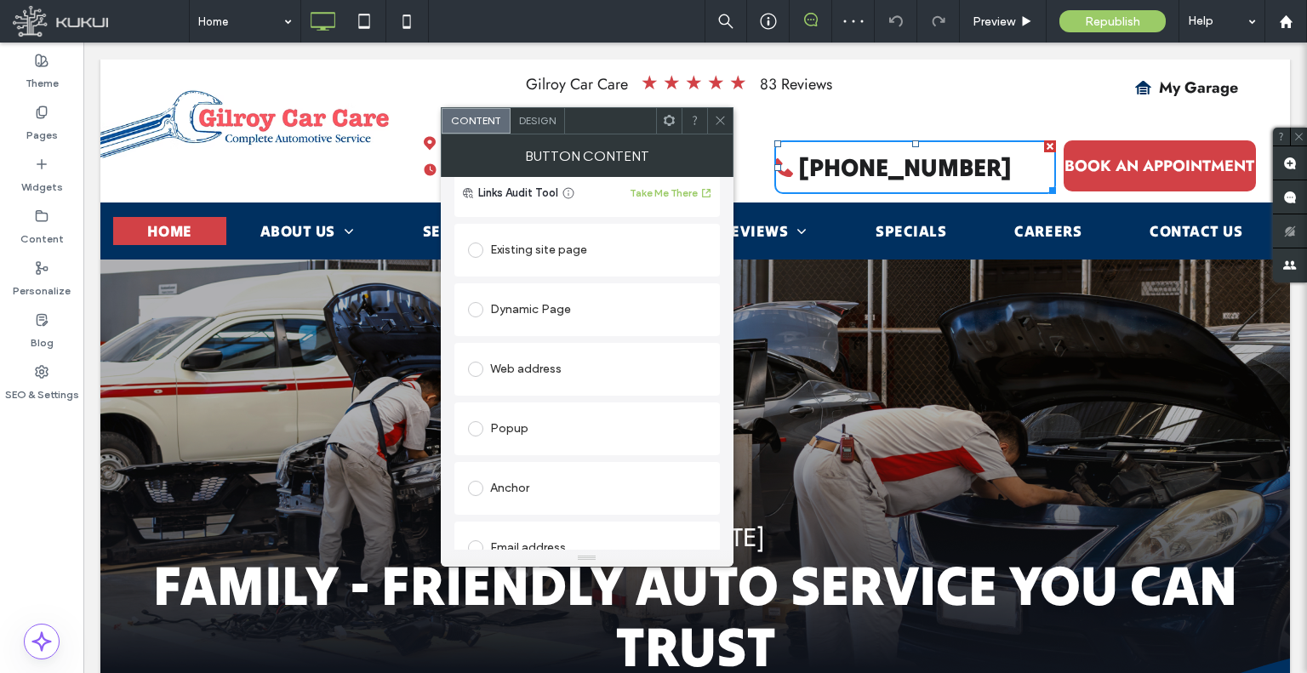
scroll to position [353, 0]
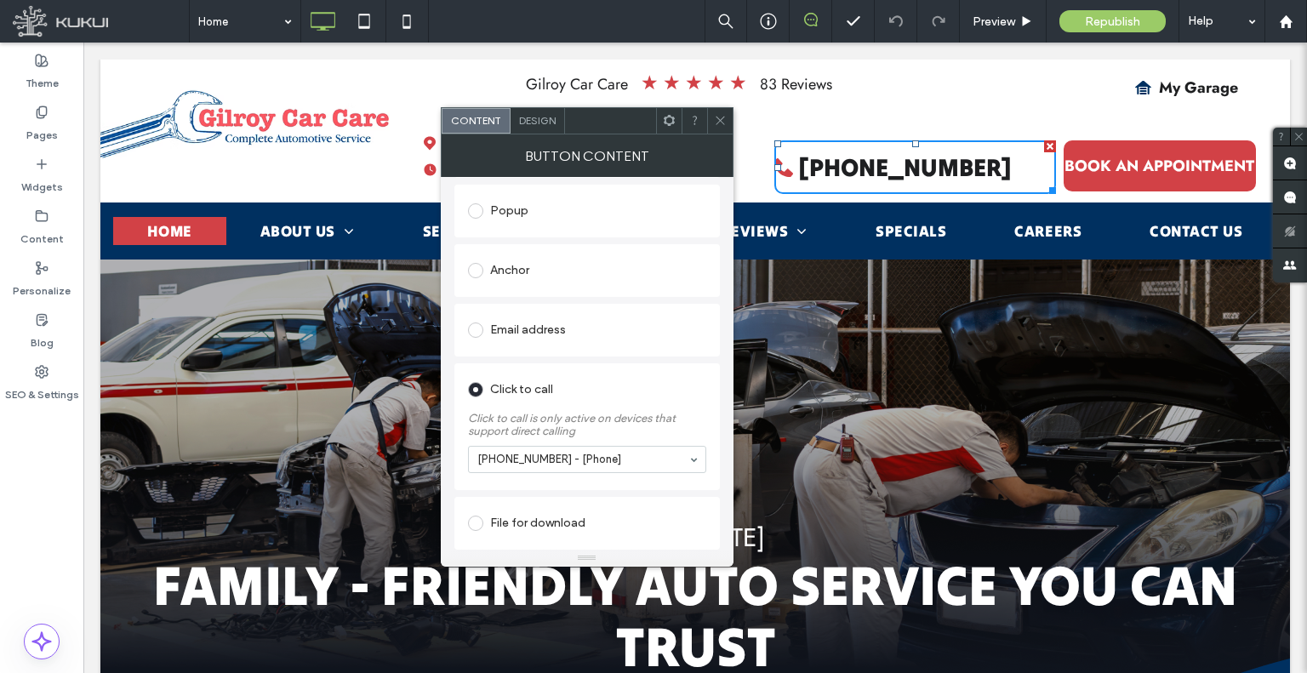
click at [716, 122] on icon at bounding box center [720, 120] width 13 height 13
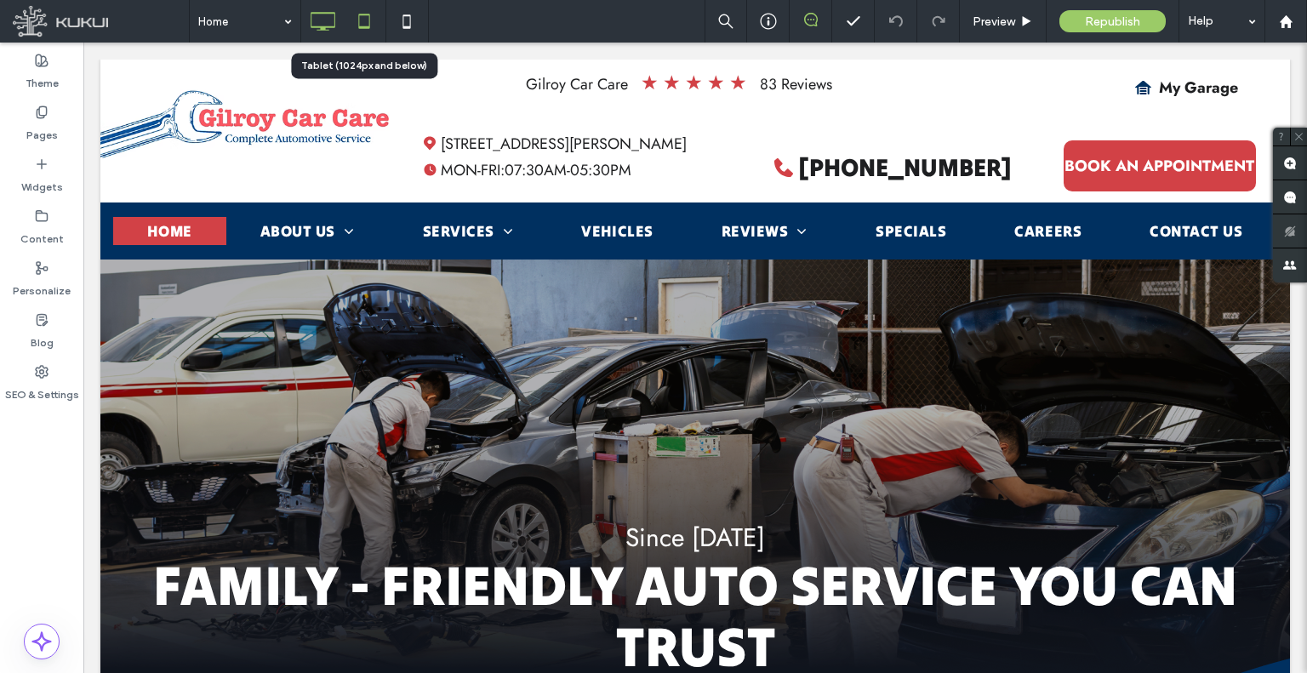
click at [372, 31] on icon at bounding box center [364, 21] width 34 height 34
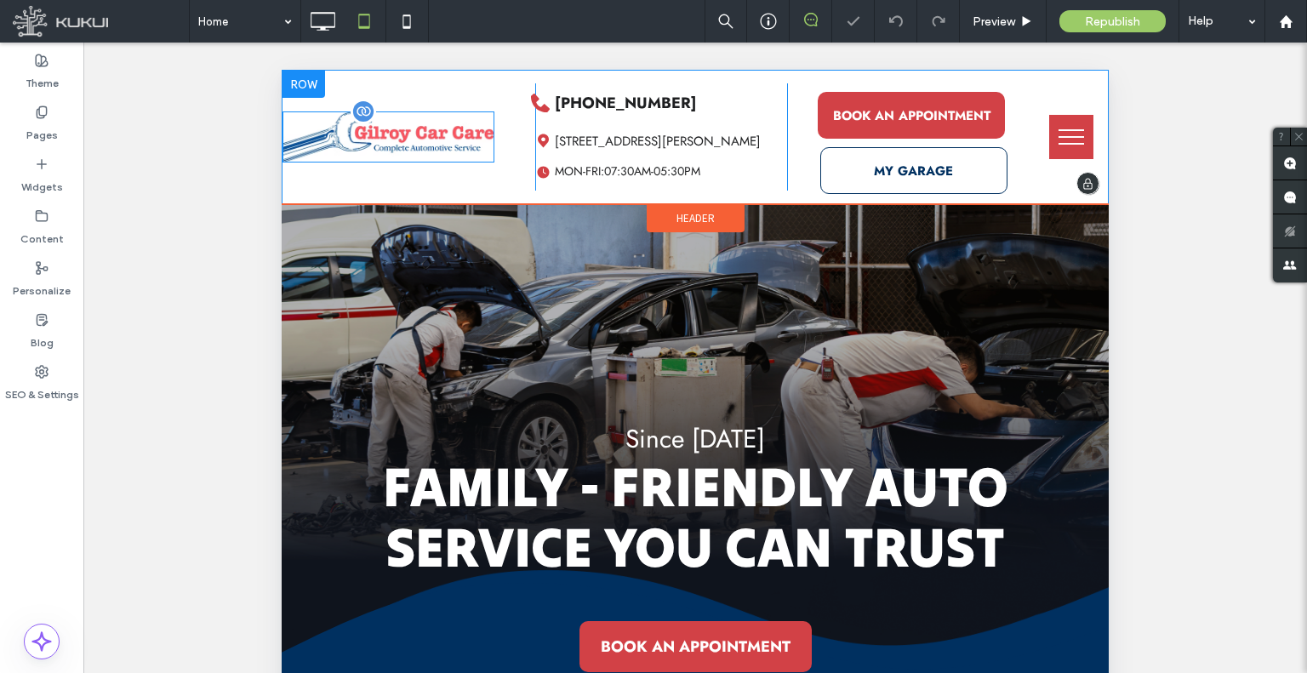
click at [404, 124] on img at bounding box center [389, 137] width 212 height 51
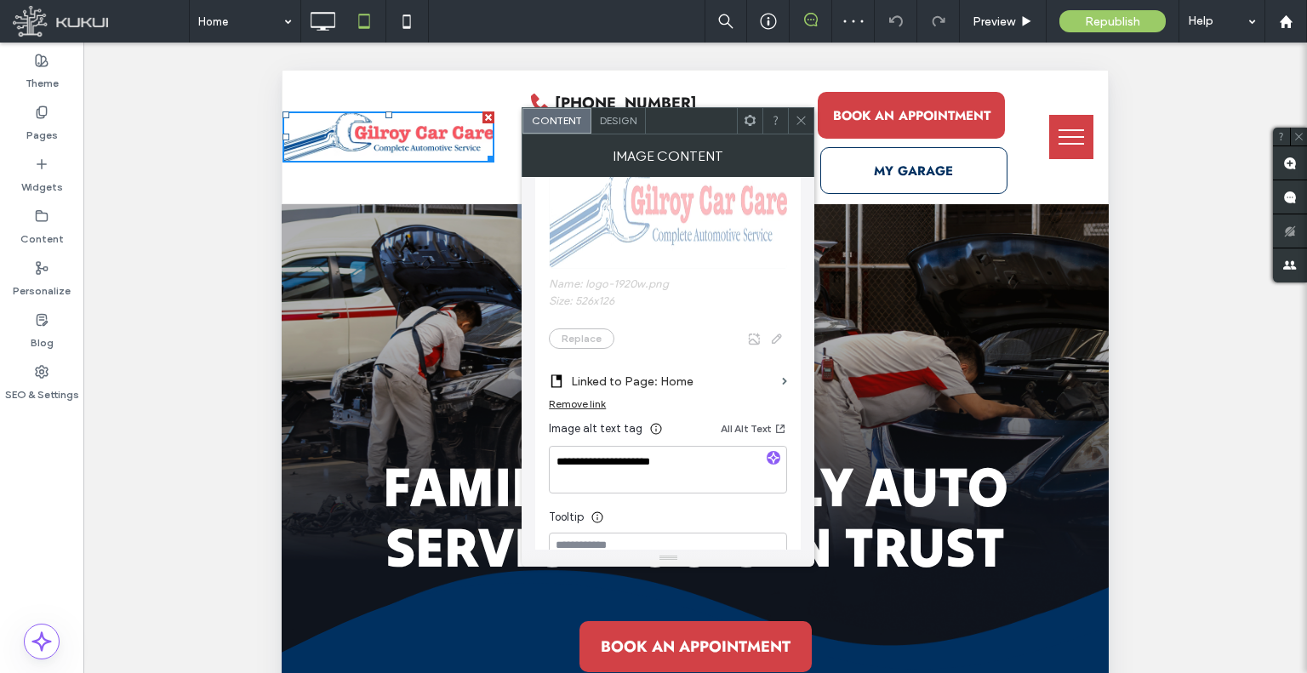
scroll to position [340, 0]
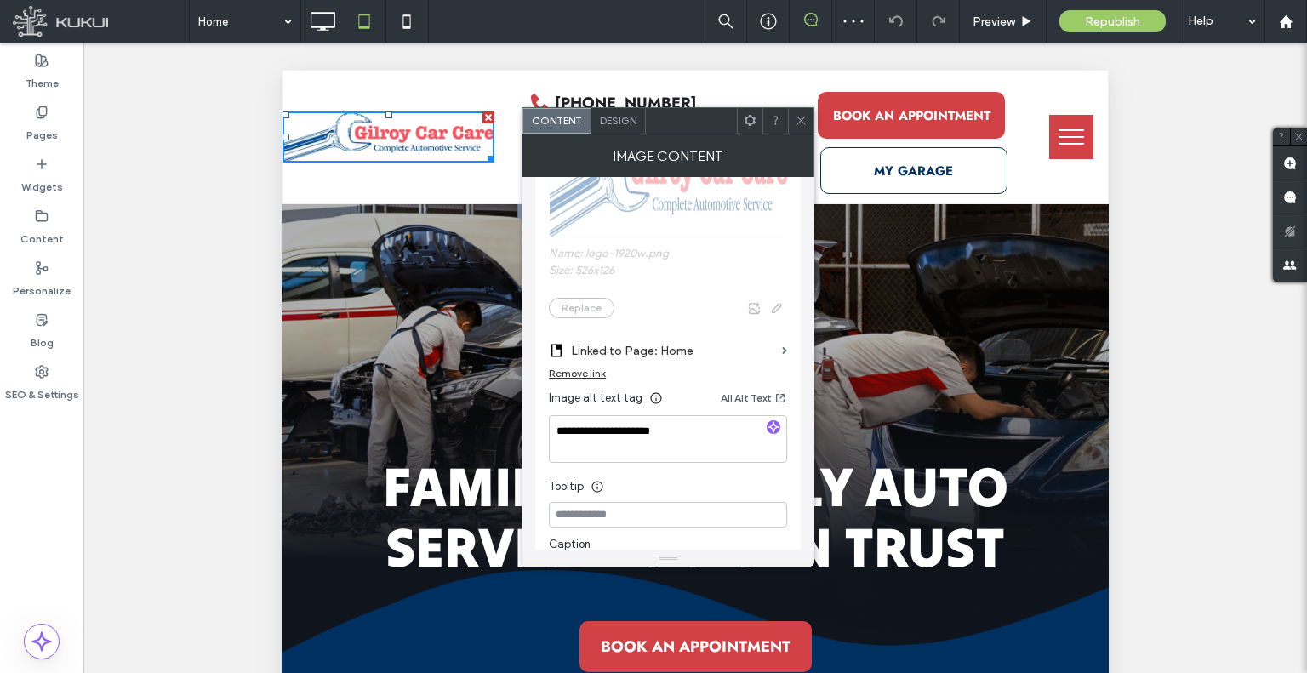
click at [801, 122] on icon at bounding box center [801, 120] width 13 height 13
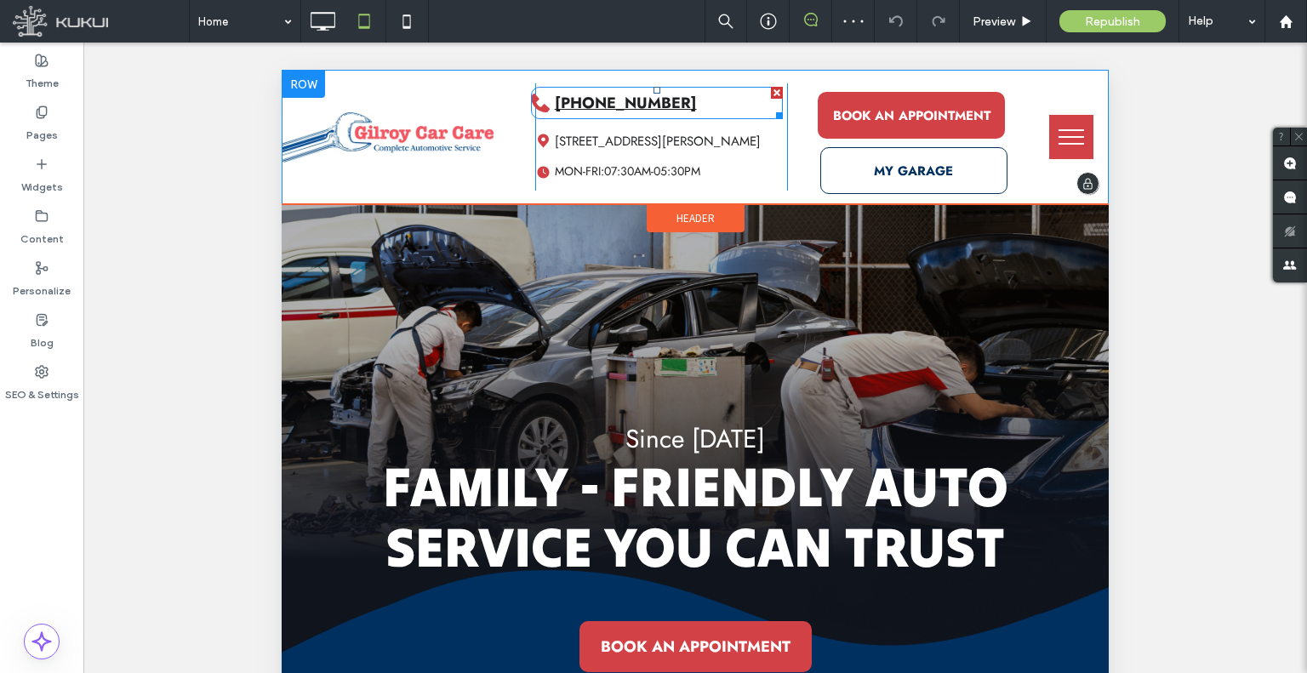
click at [605, 105] on span "[PHONE_NUMBER]" at bounding box center [626, 103] width 142 height 22
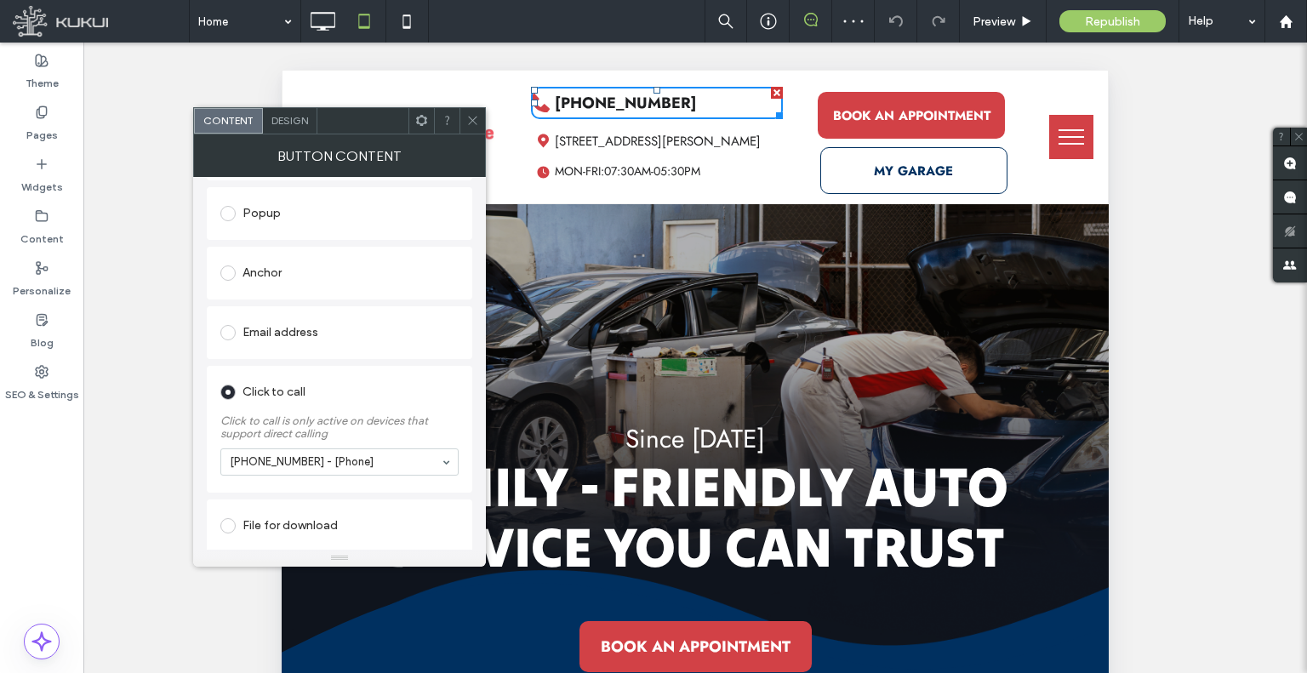
scroll to position [353, 0]
click at [467, 120] on icon at bounding box center [472, 120] width 13 height 13
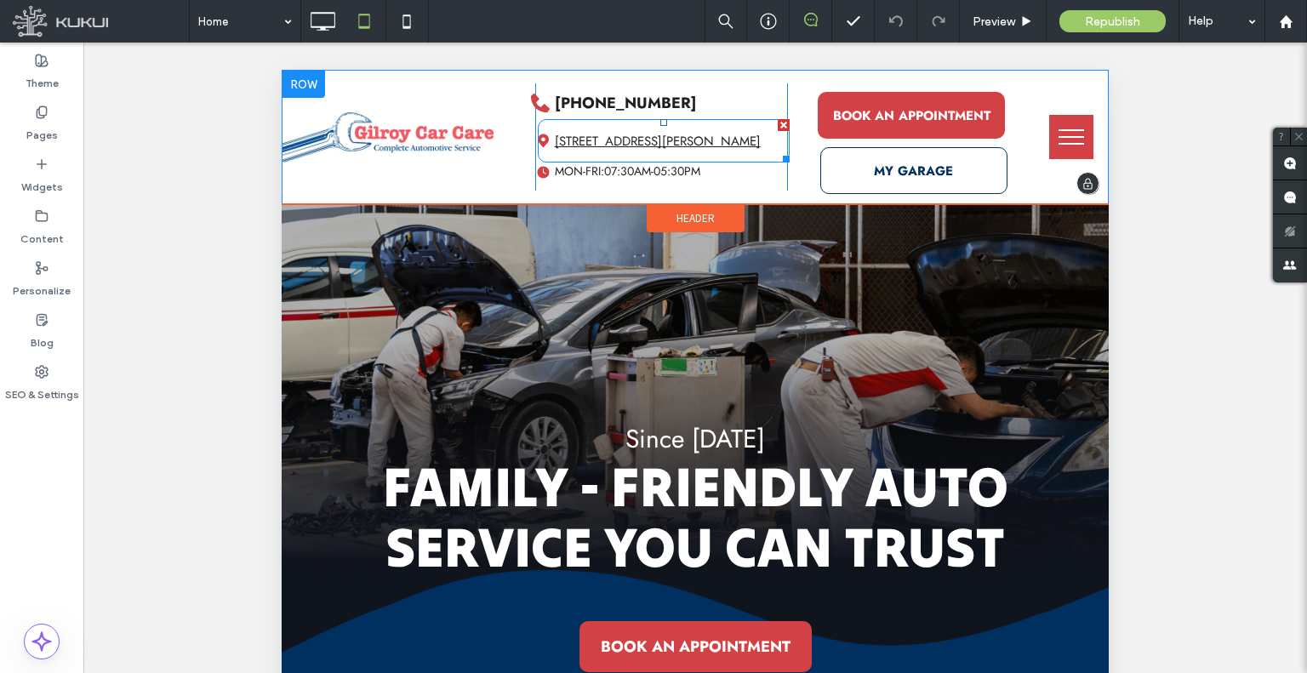
click at [689, 139] on span "[STREET_ADDRESS][PERSON_NAME]" at bounding box center [658, 141] width 206 height 19
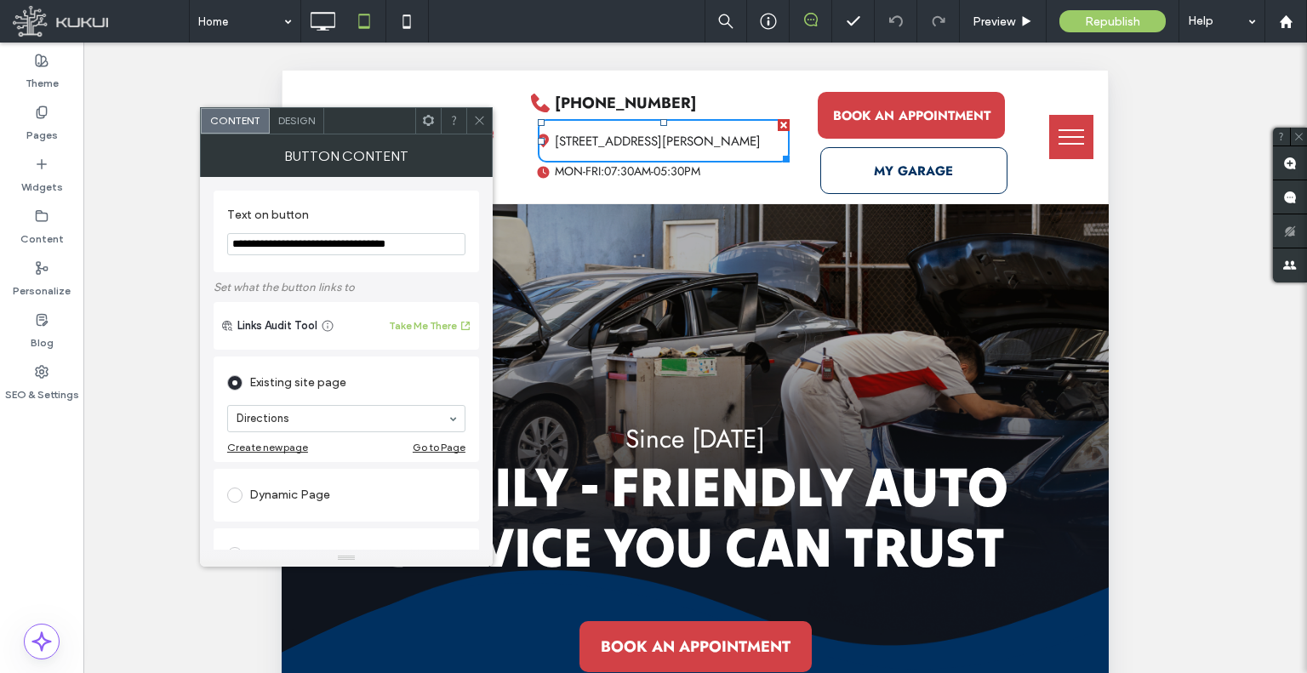
click at [483, 125] on icon at bounding box center [479, 120] width 13 height 13
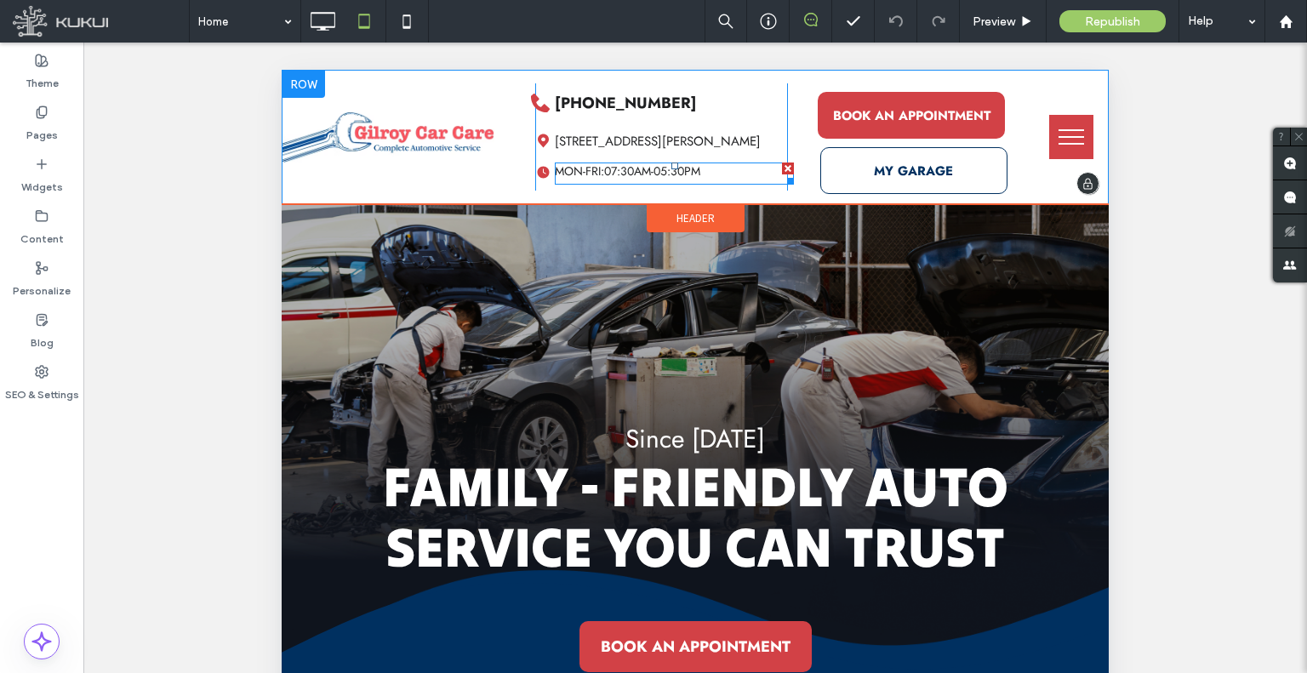
click at [683, 176] on span at bounding box center [675, 174] width 240 height 22
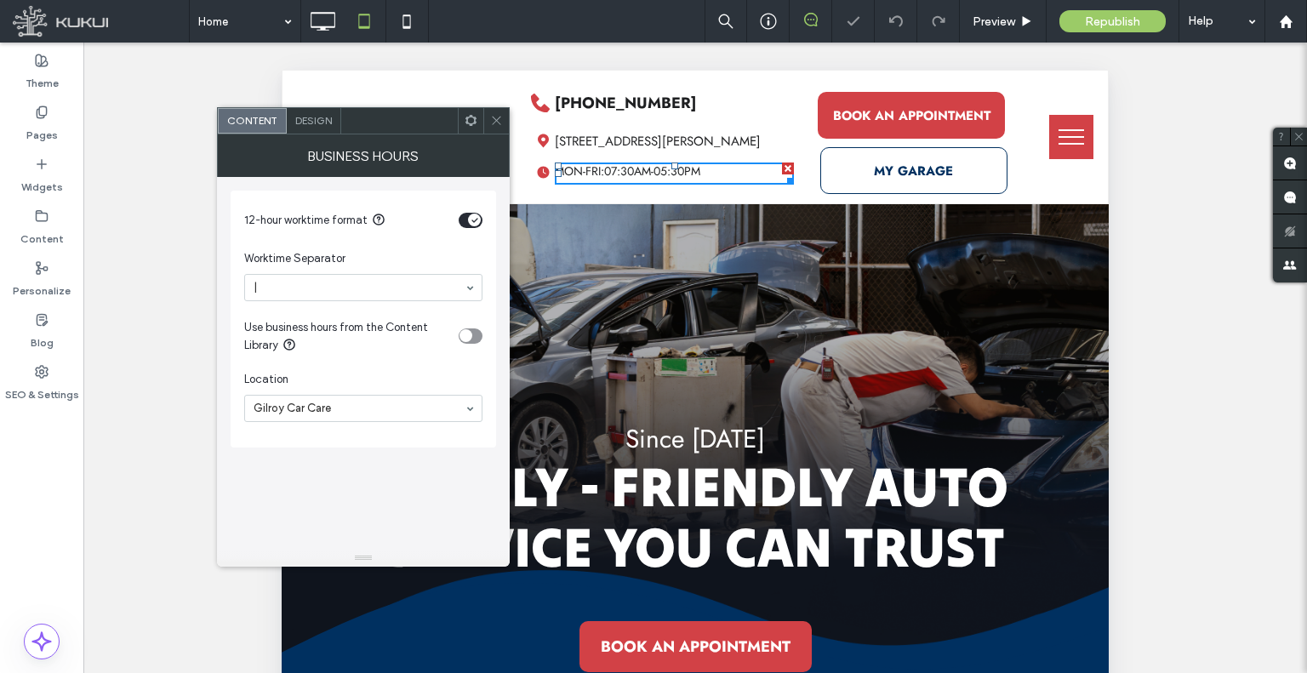
click at [495, 127] on span at bounding box center [496, 121] width 13 height 26
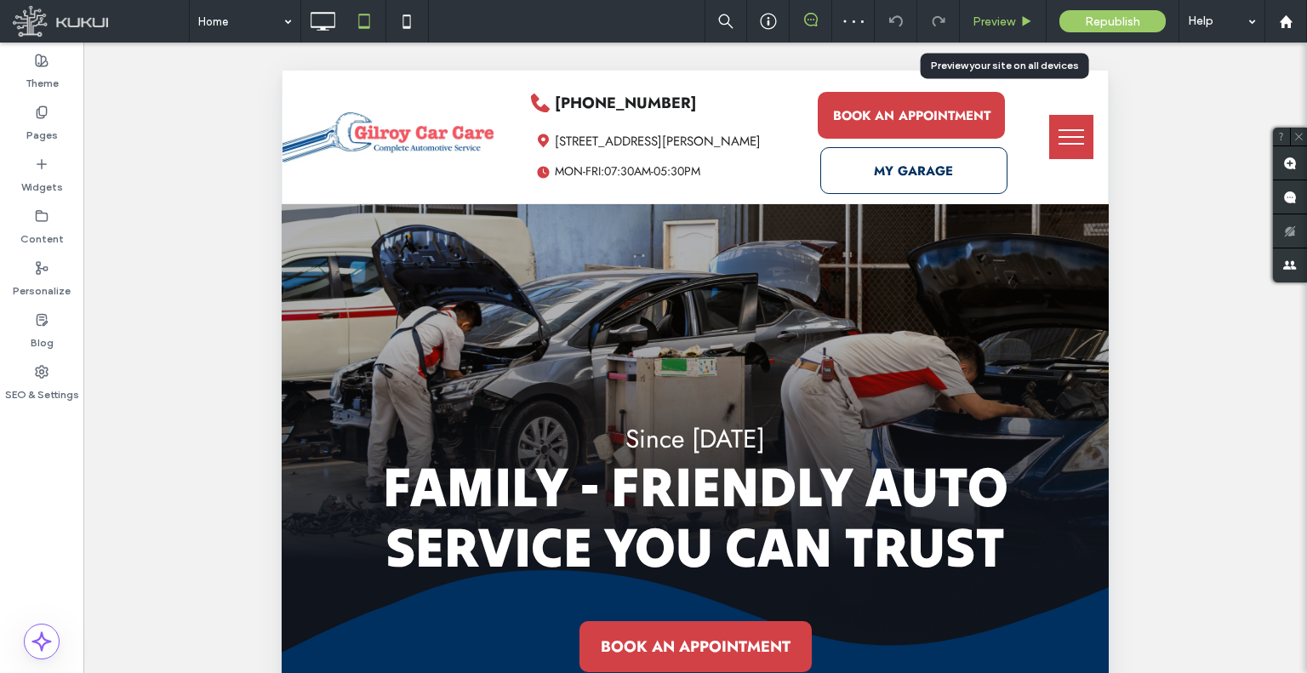
click at [1010, 26] on span "Preview" at bounding box center [994, 21] width 43 height 14
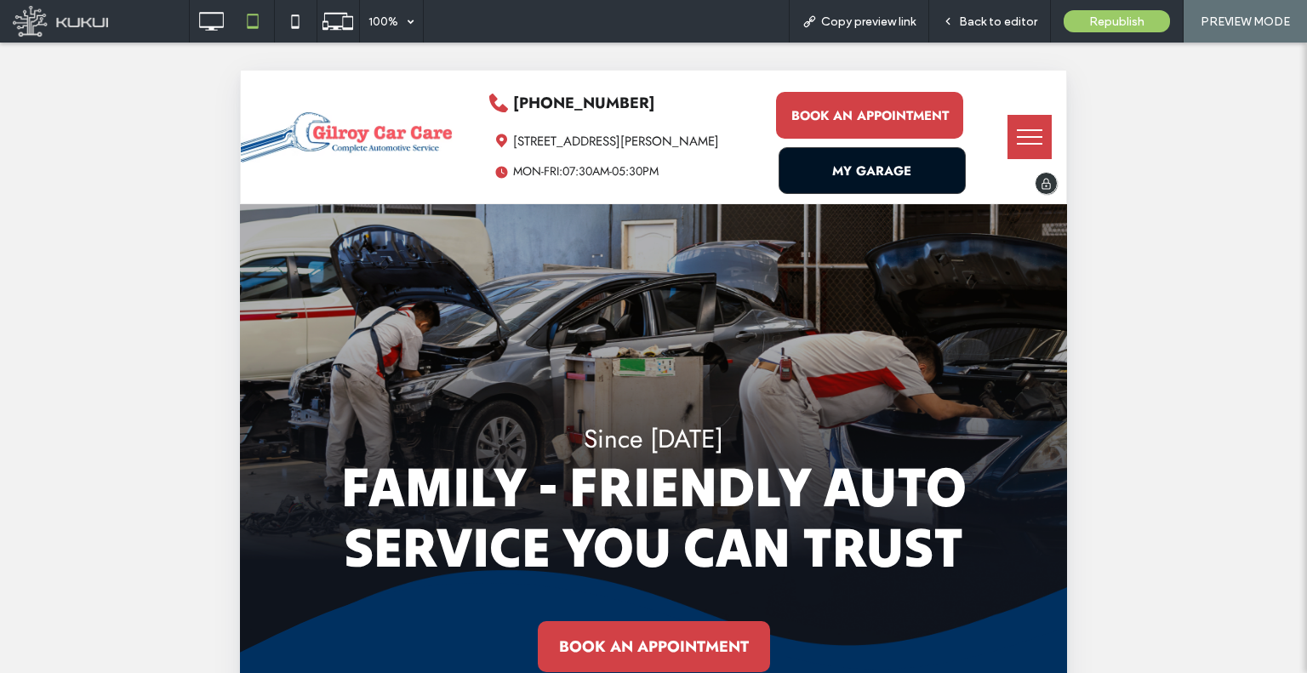
click at [893, 164] on span "MY GARAGE" at bounding box center [871, 171] width 79 height 36
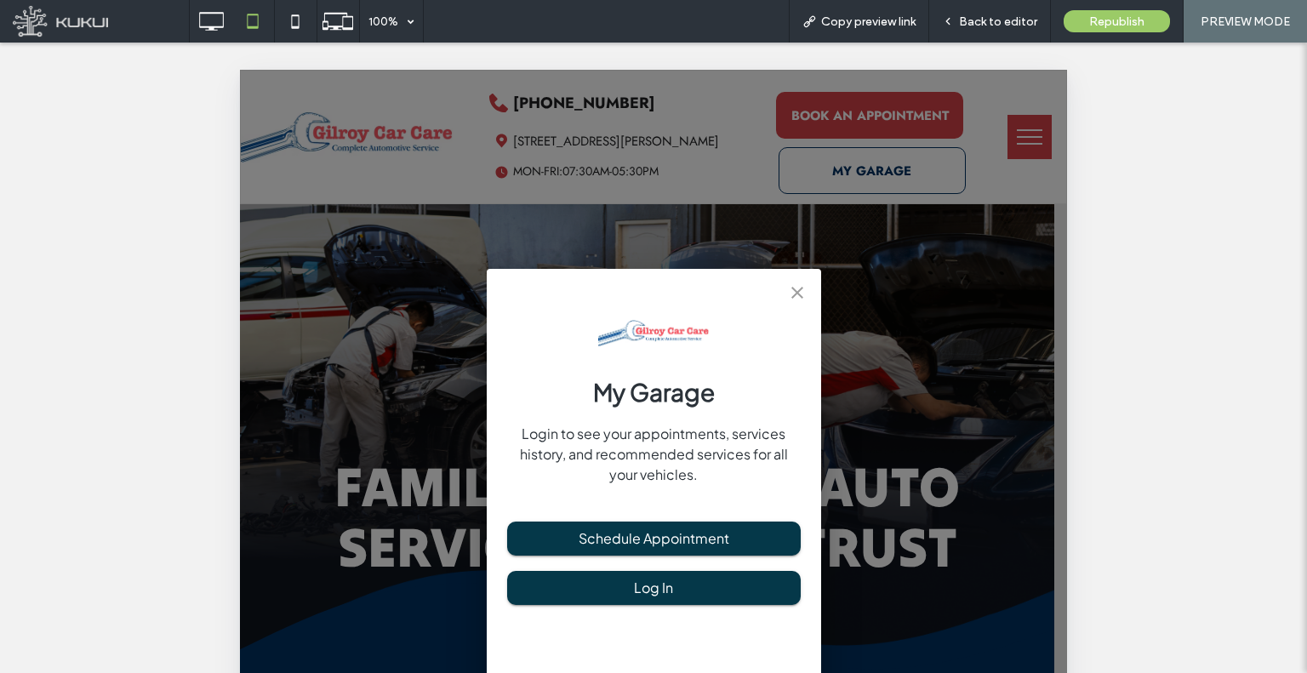
click at [991, 151] on div "My Garage Login to see your appointments, services history, and recommended ser…" at bounding box center [653, 615] width 827 height 1090
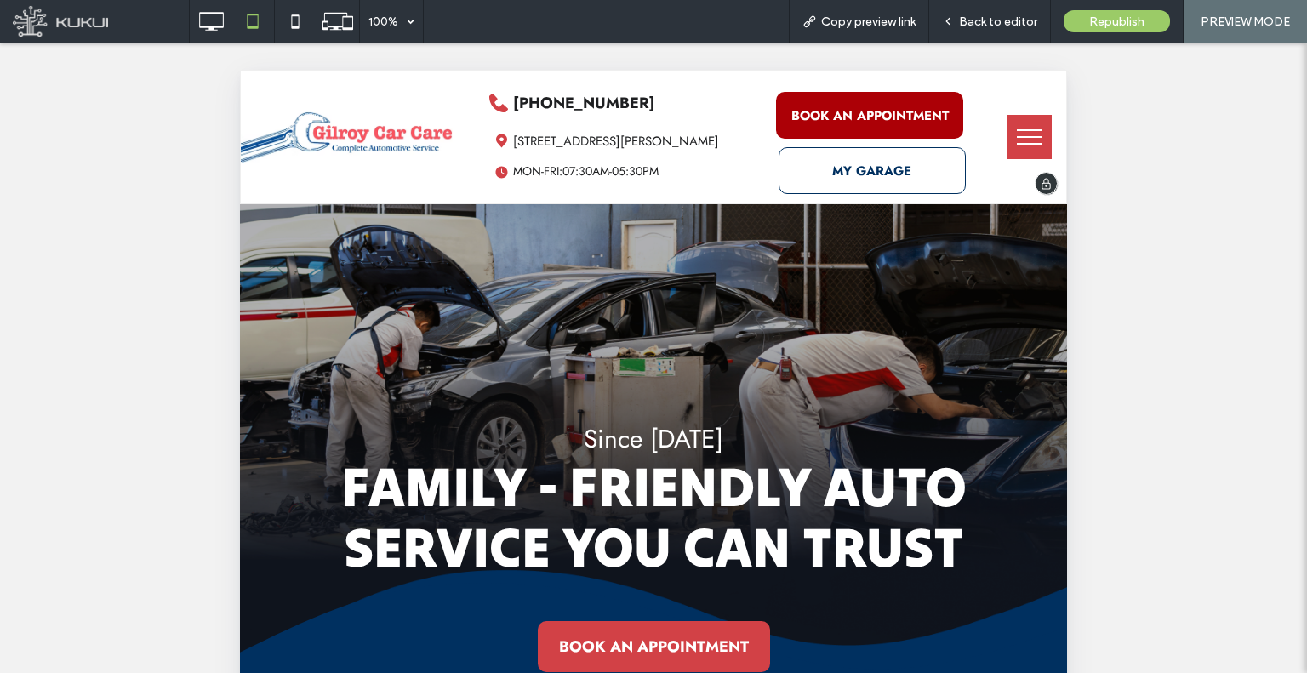
click at [829, 110] on span "BOOK AN APPOINTMENT" at bounding box center [870, 115] width 157 height 19
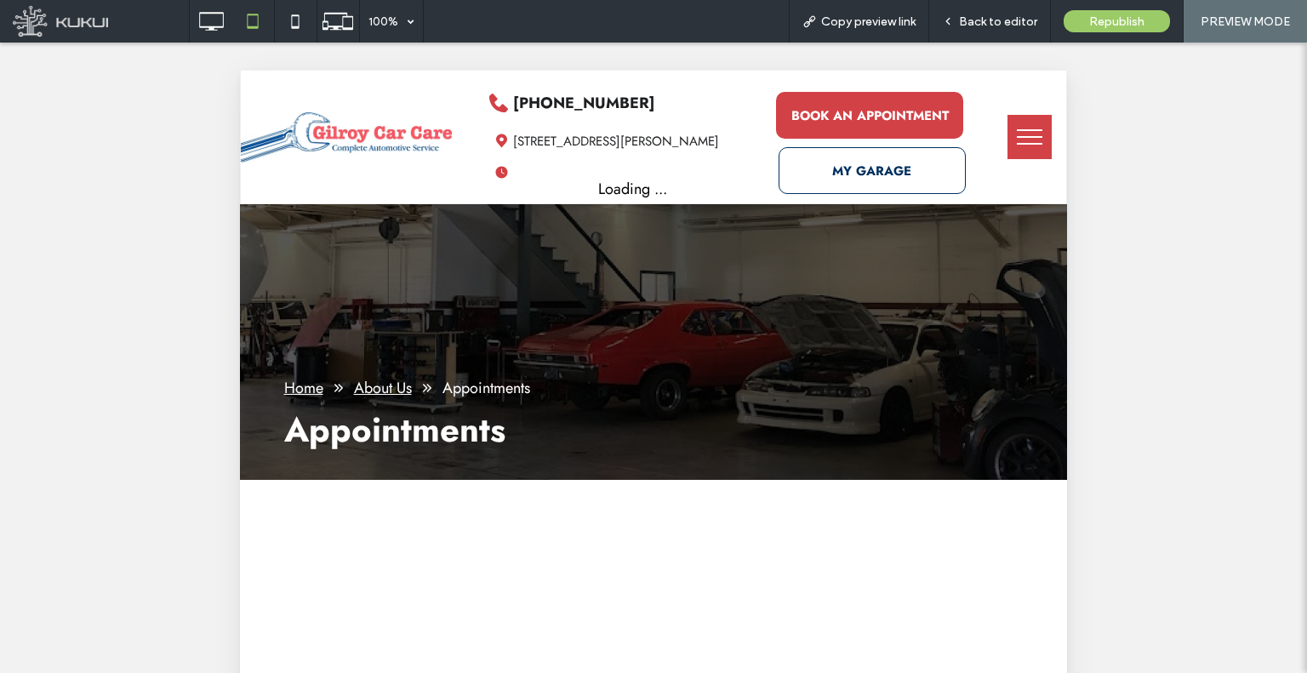
click at [1012, 135] on button "menu" at bounding box center [1030, 137] width 44 height 44
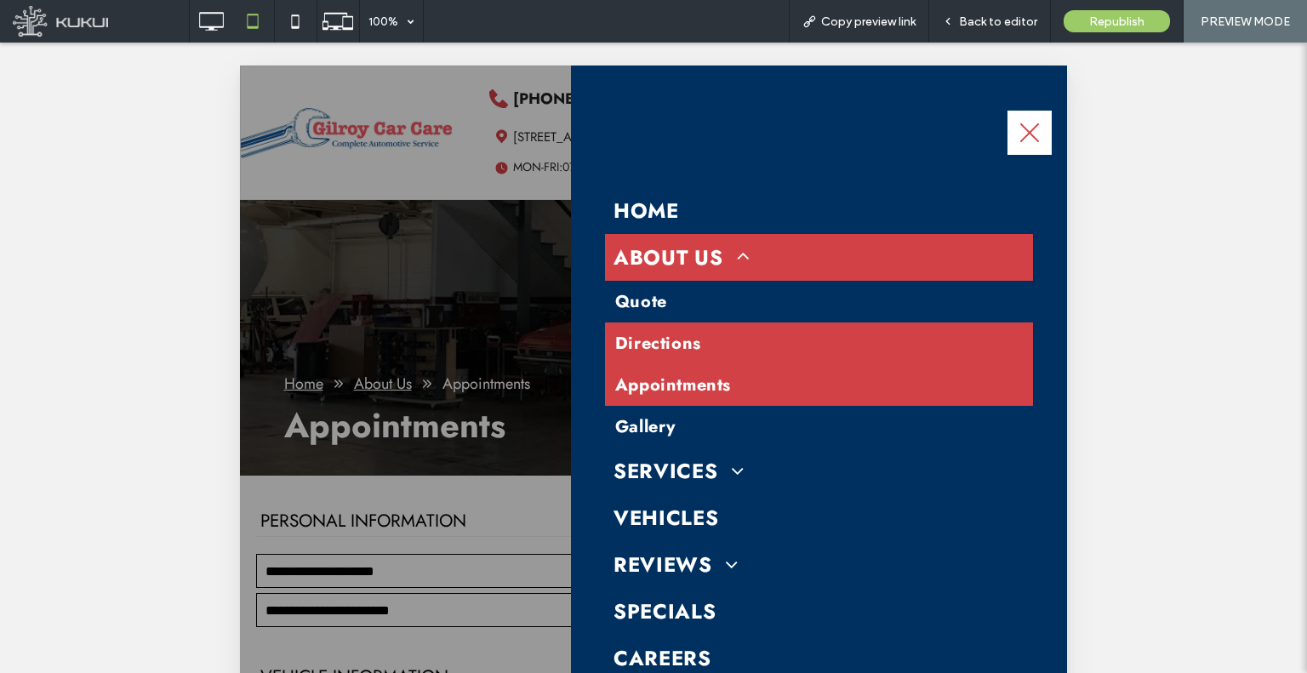
scroll to position [2, 0]
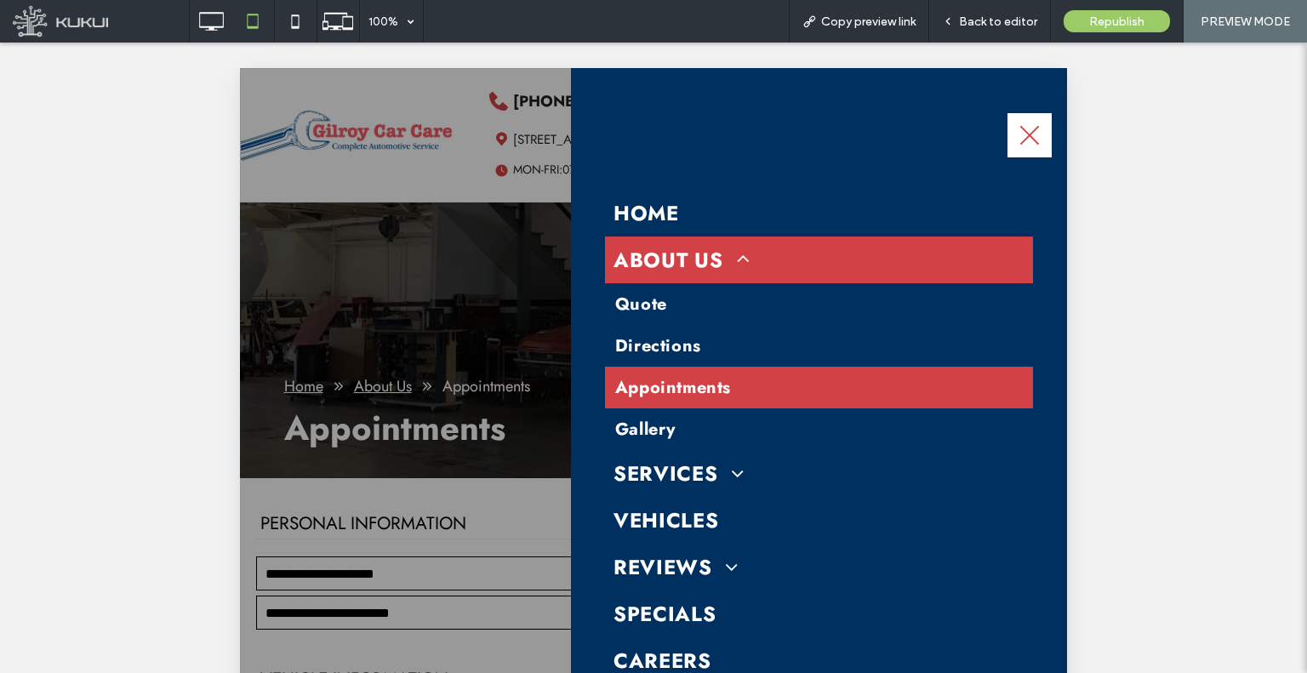
click at [741, 256] on span at bounding box center [737, 259] width 26 height 20
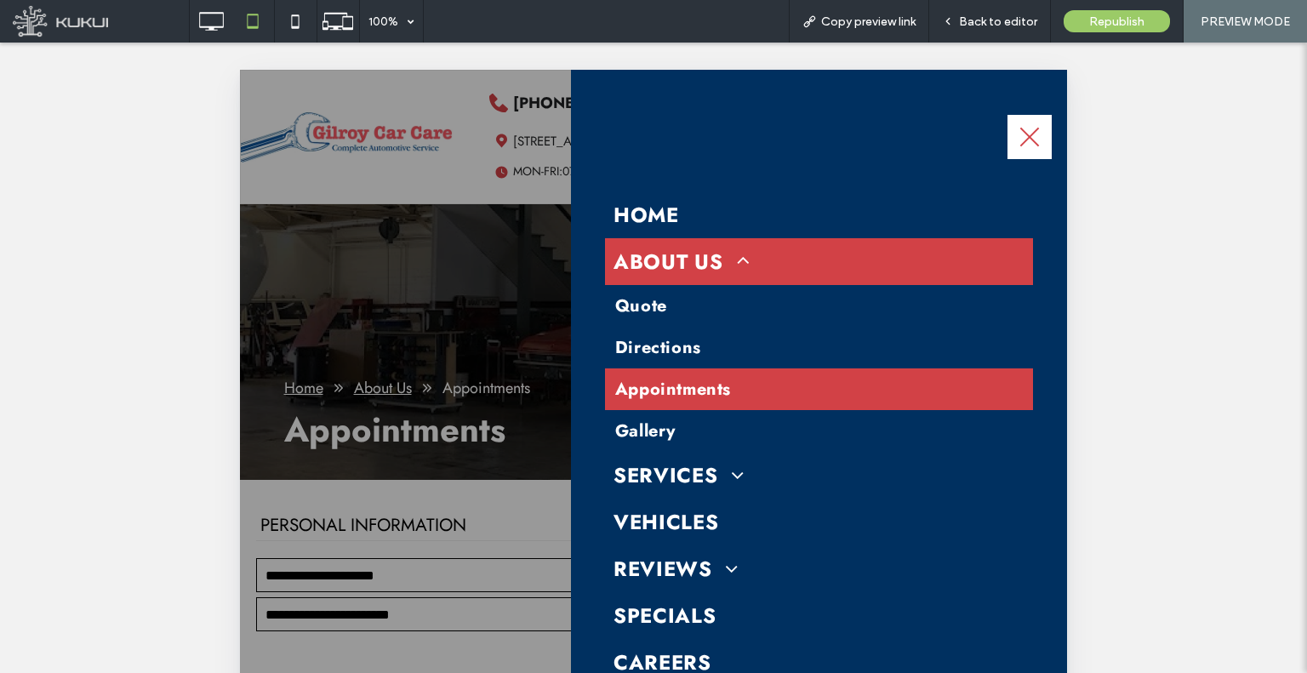
click at [401, 164] on div at bounding box center [653, 615] width 827 height 1090
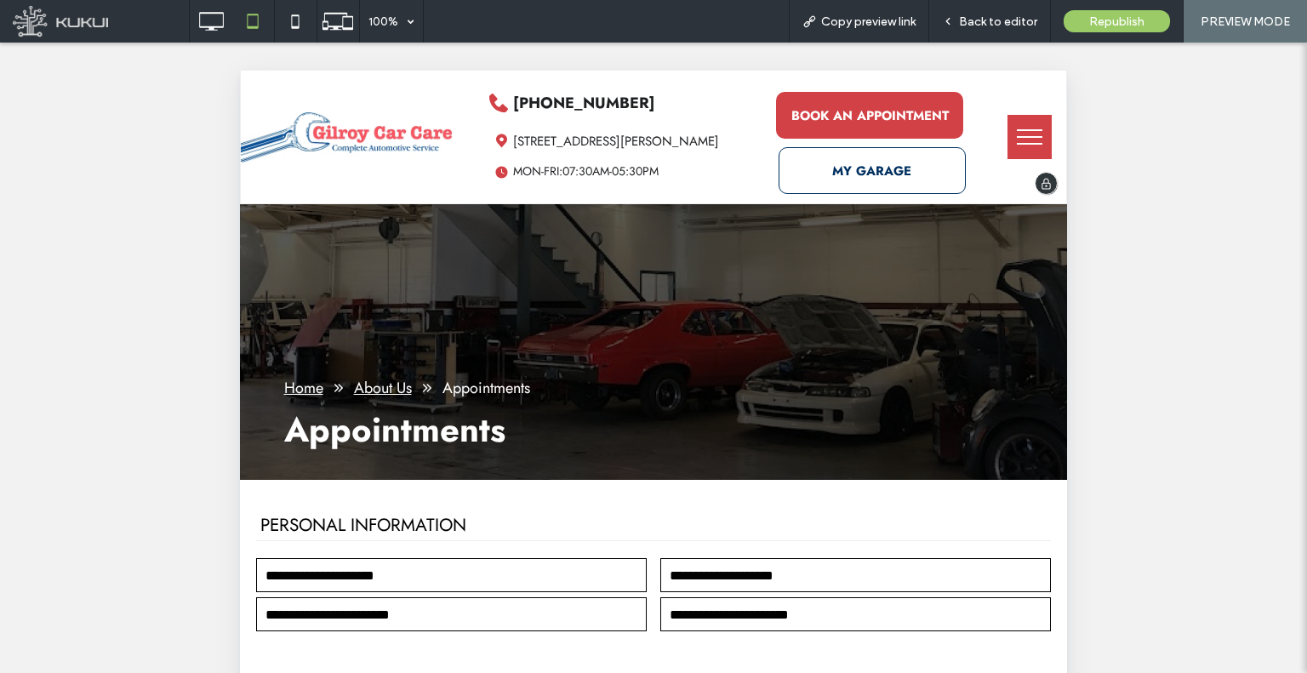
click at [391, 141] on img at bounding box center [347, 137] width 212 height 51
click at [1008, 142] on div at bounding box center [653, 336] width 1307 height 673
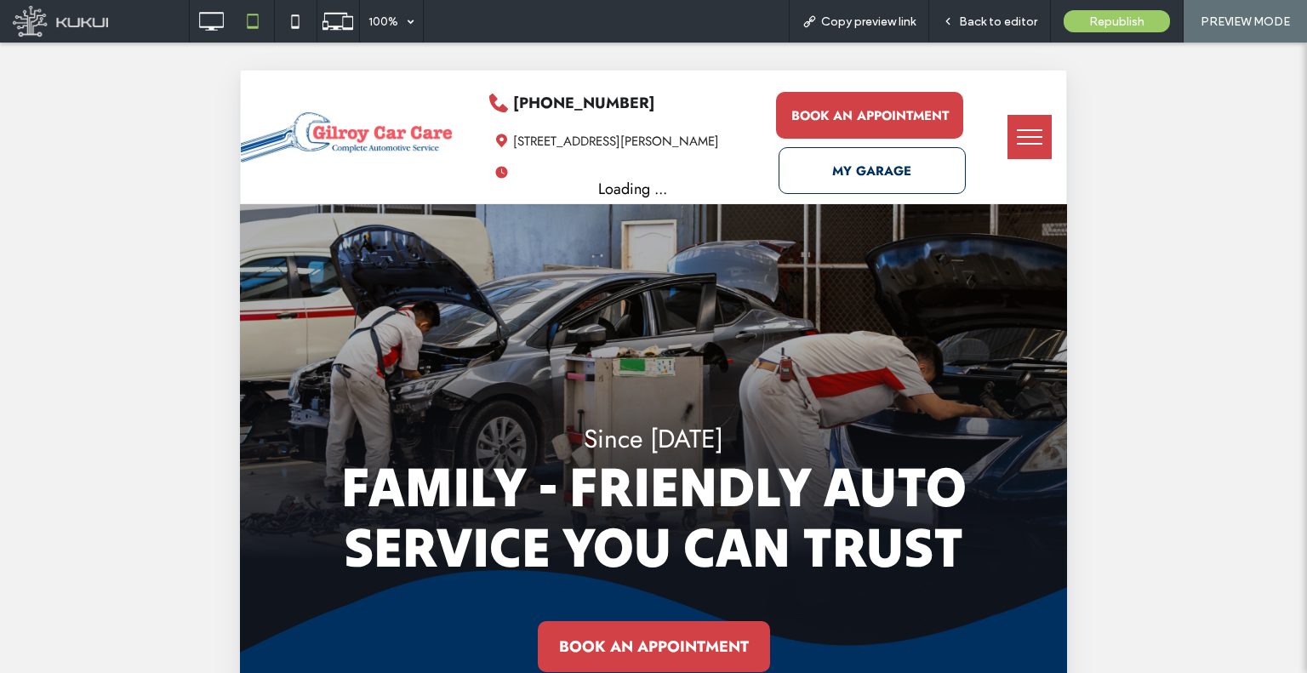
click at [1017, 136] on span "menu" at bounding box center [1030, 137] width 26 height 2
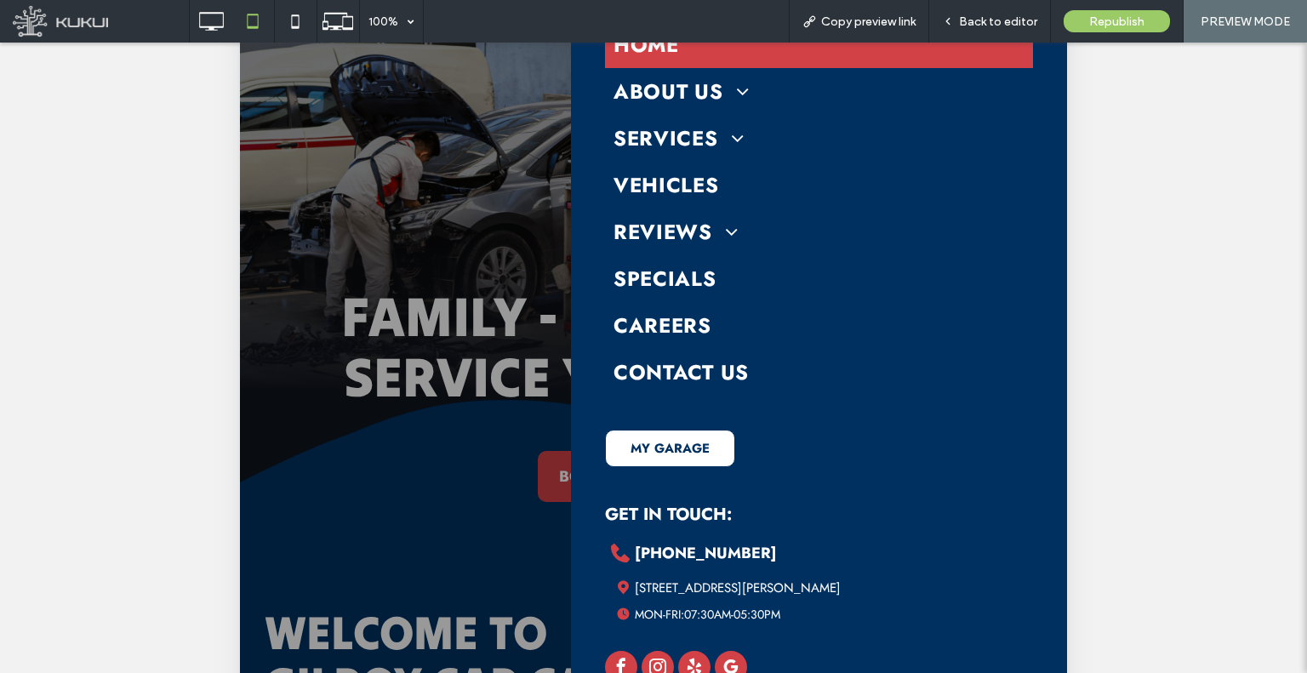
click at [398, 347] on div at bounding box center [653, 445] width 827 height 1090
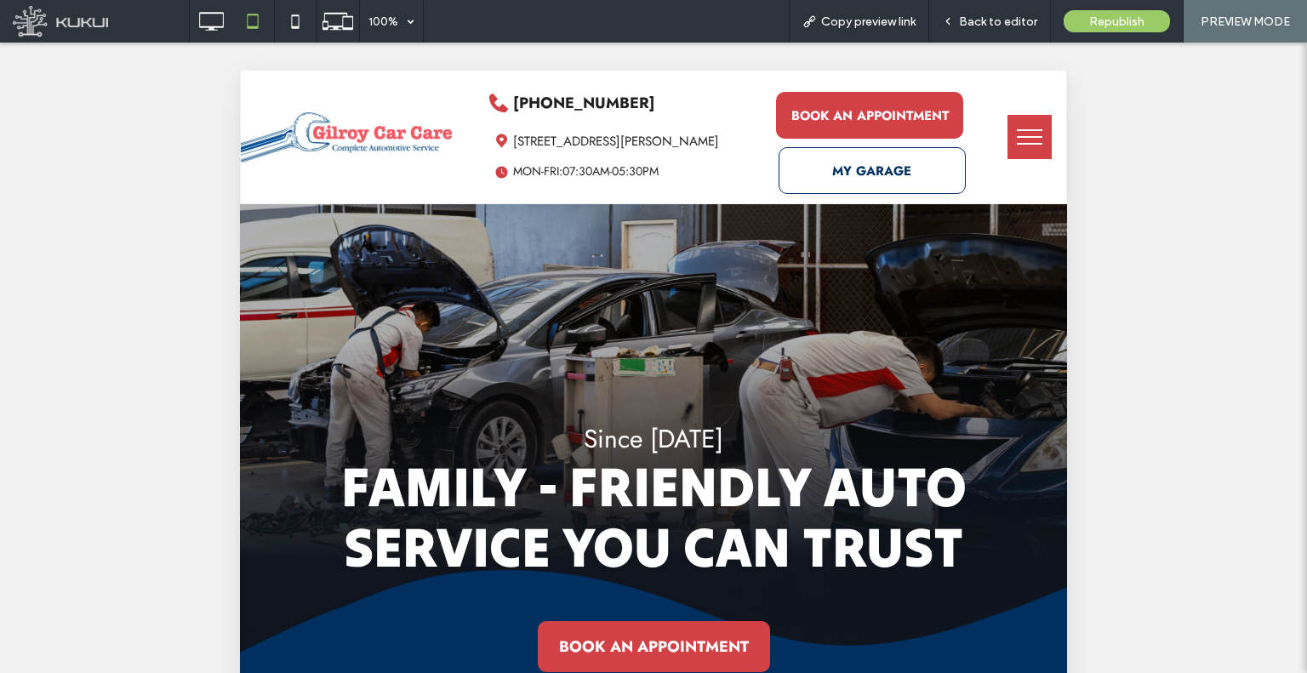
click at [1008, 121] on button "menu" at bounding box center [1030, 137] width 44 height 44
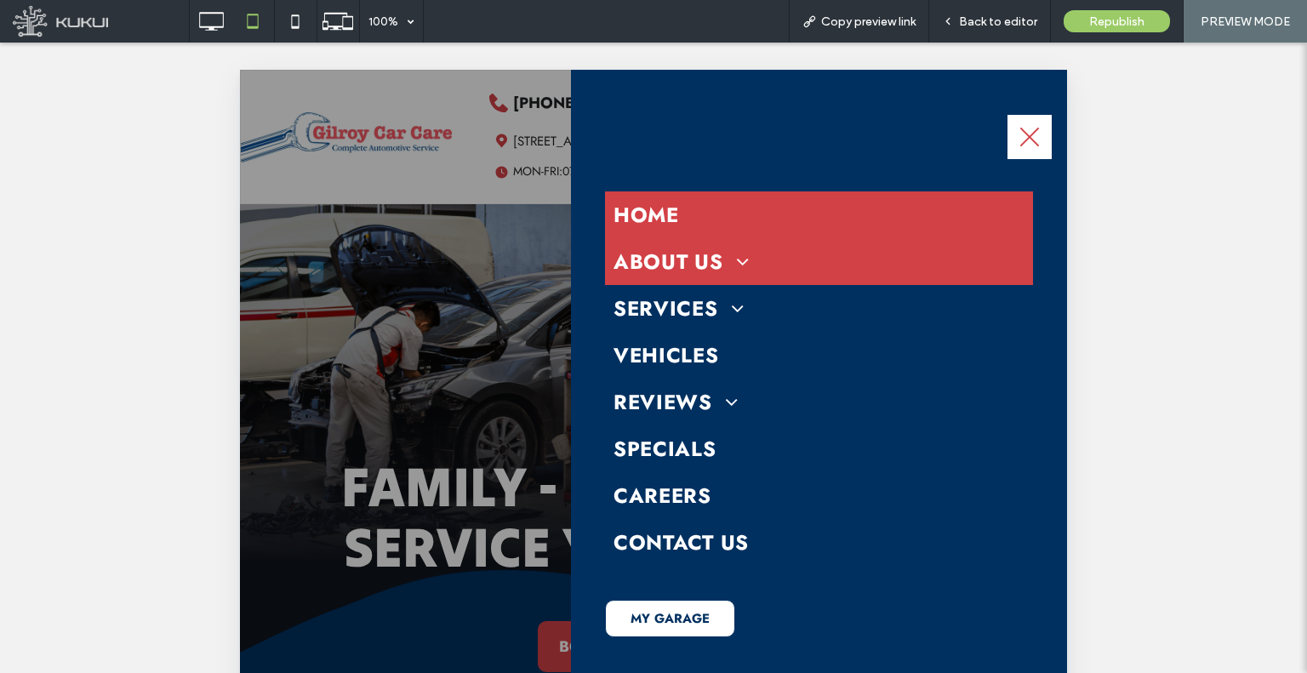
click at [745, 257] on span at bounding box center [737, 261] width 26 height 20
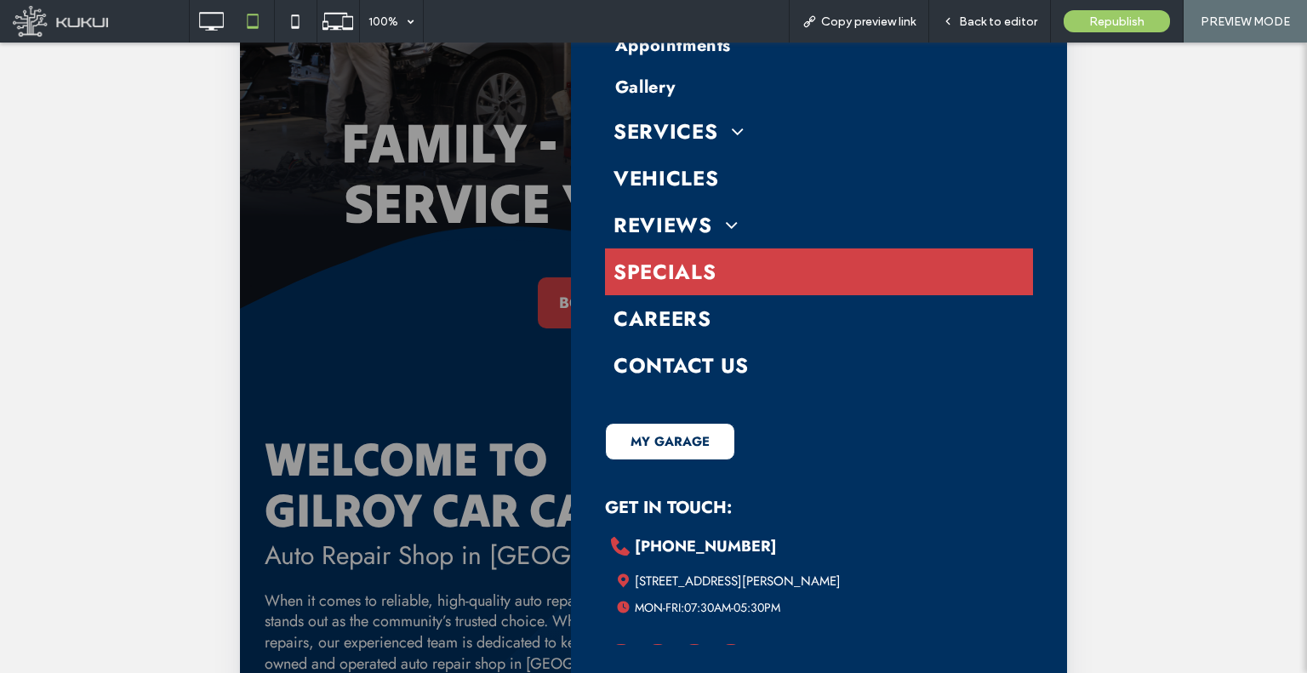
scroll to position [342, 0]
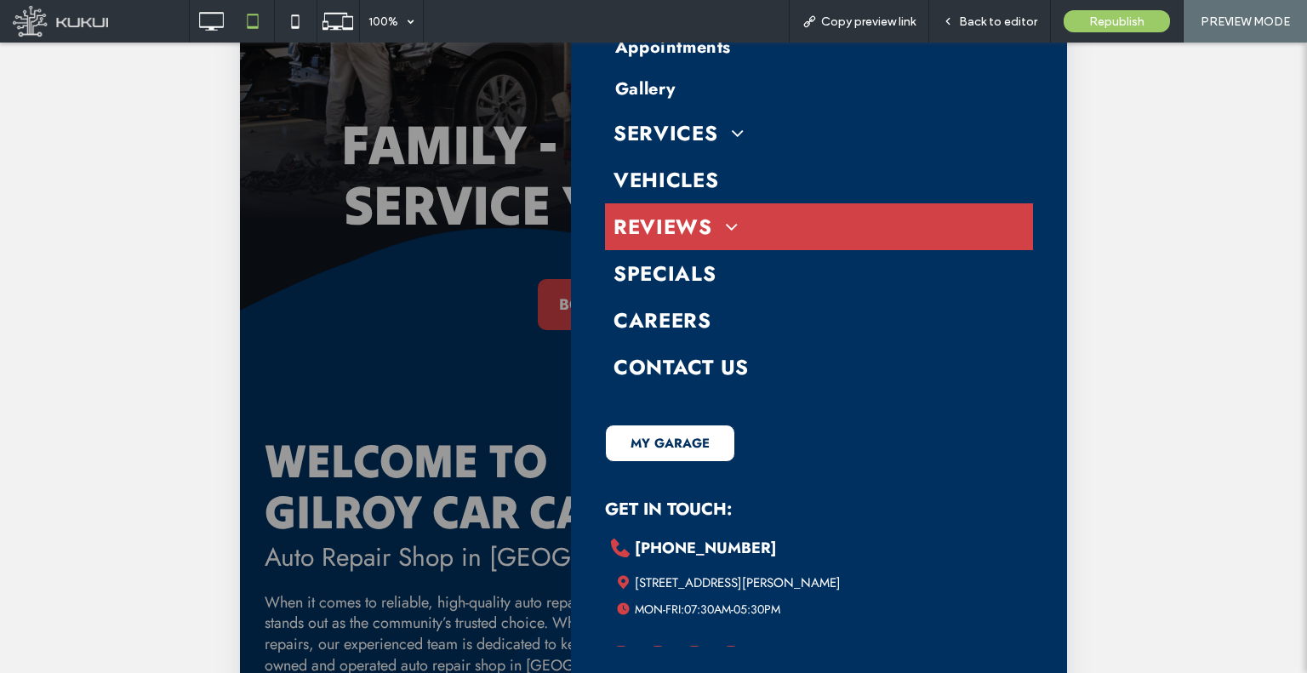
click at [729, 222] on span at bounding box center [725, 226] width 26 height 20
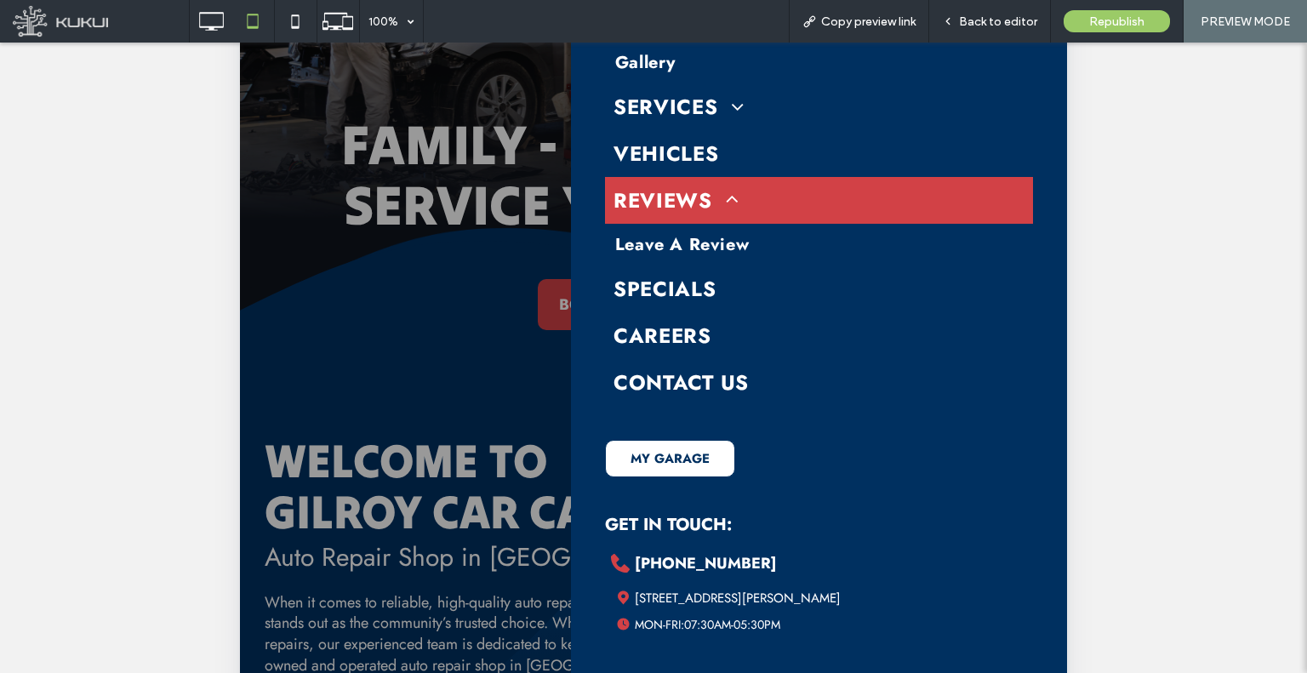
click at [731, 195] on span at bounding box center [725, 200] width 26 height 20
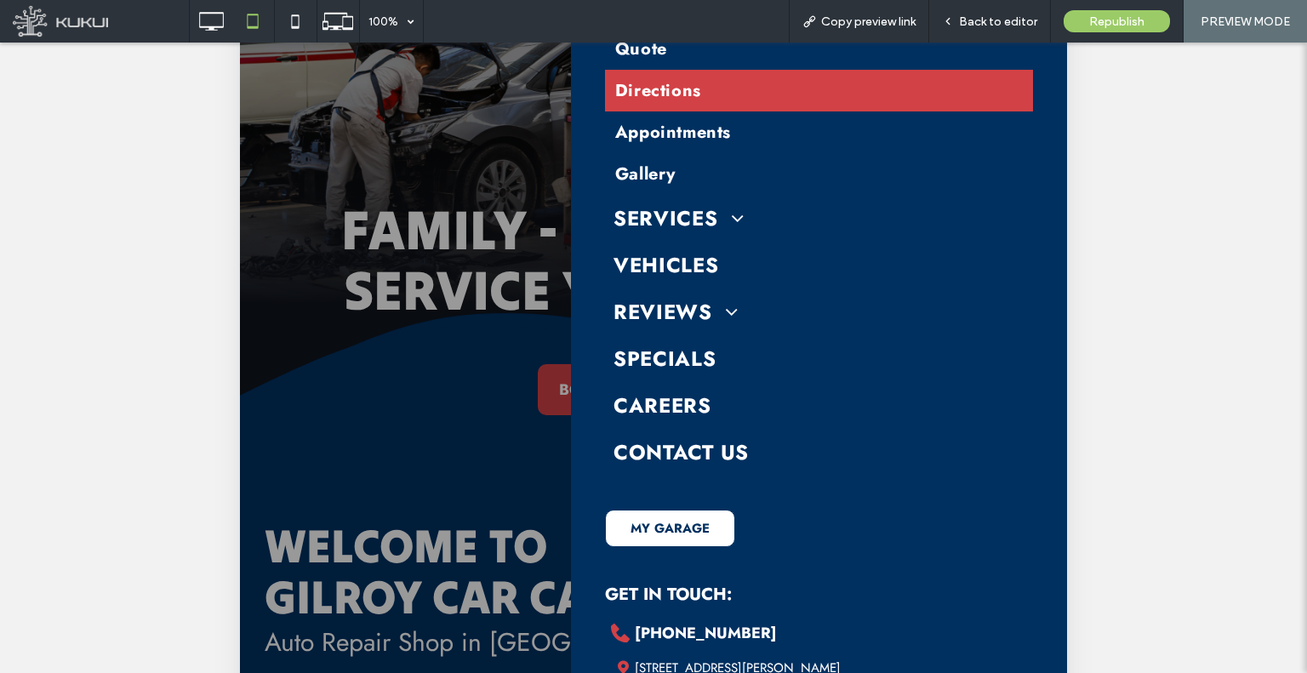
scroll to position [172, 0]
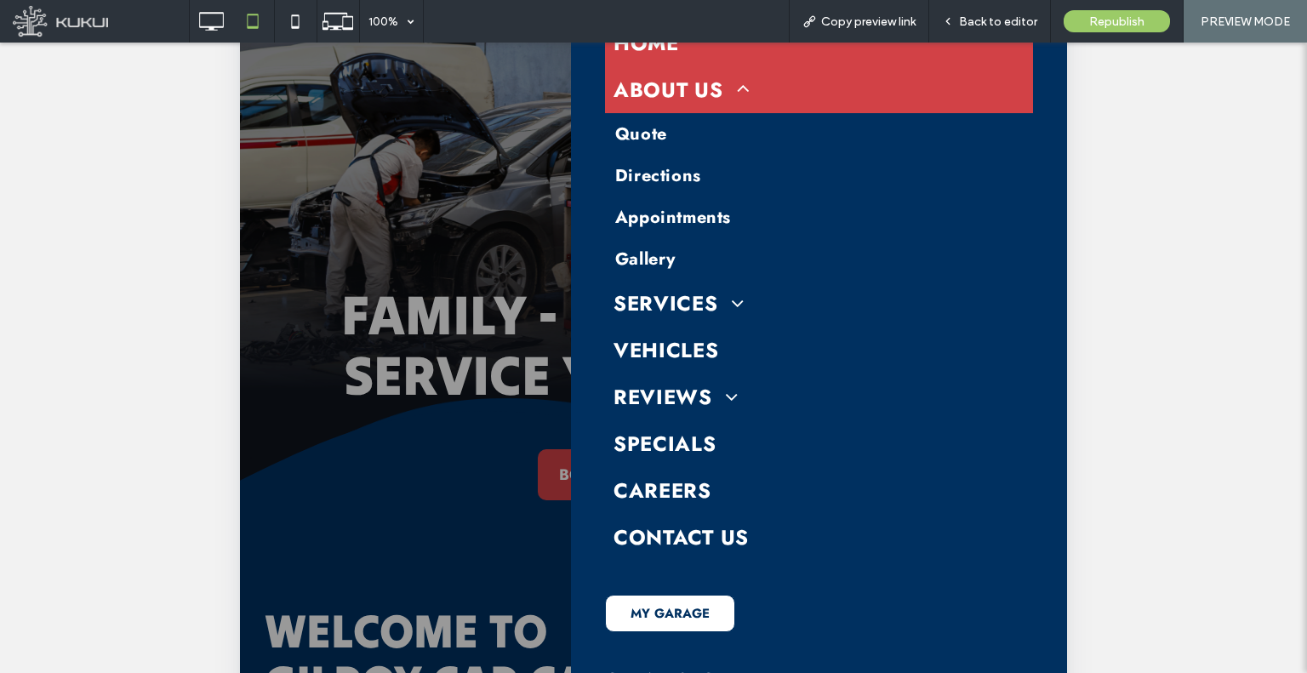
click at [746, 91] on span at bounding box center [737, 89] width 26 height 20
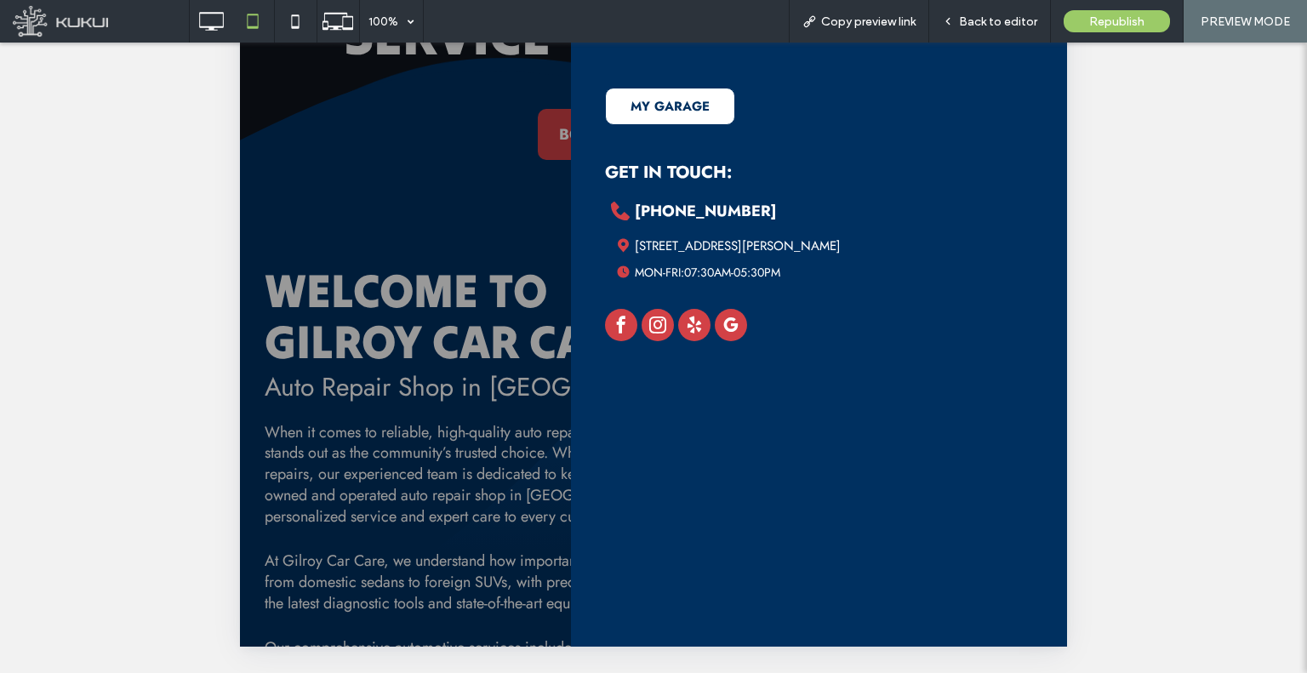
scroll to position [0, 0]
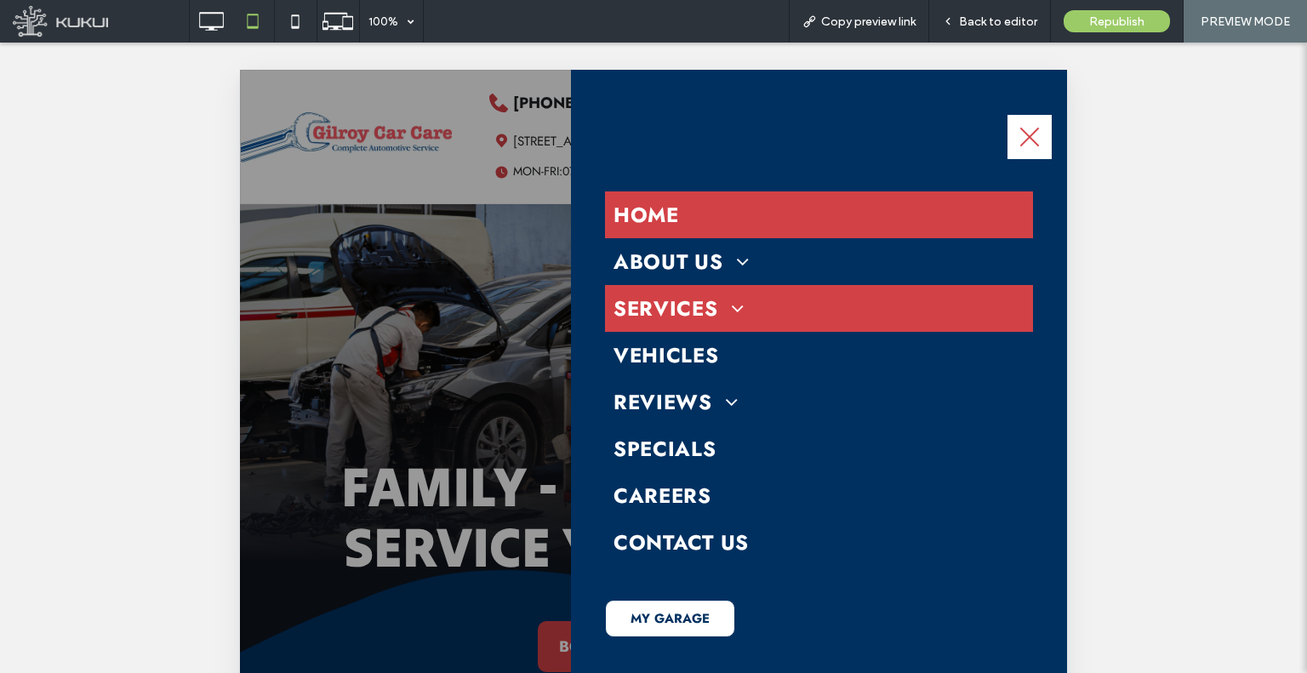
click at [731, 311] on span at bounding box center [731, 308] width 26 height 20
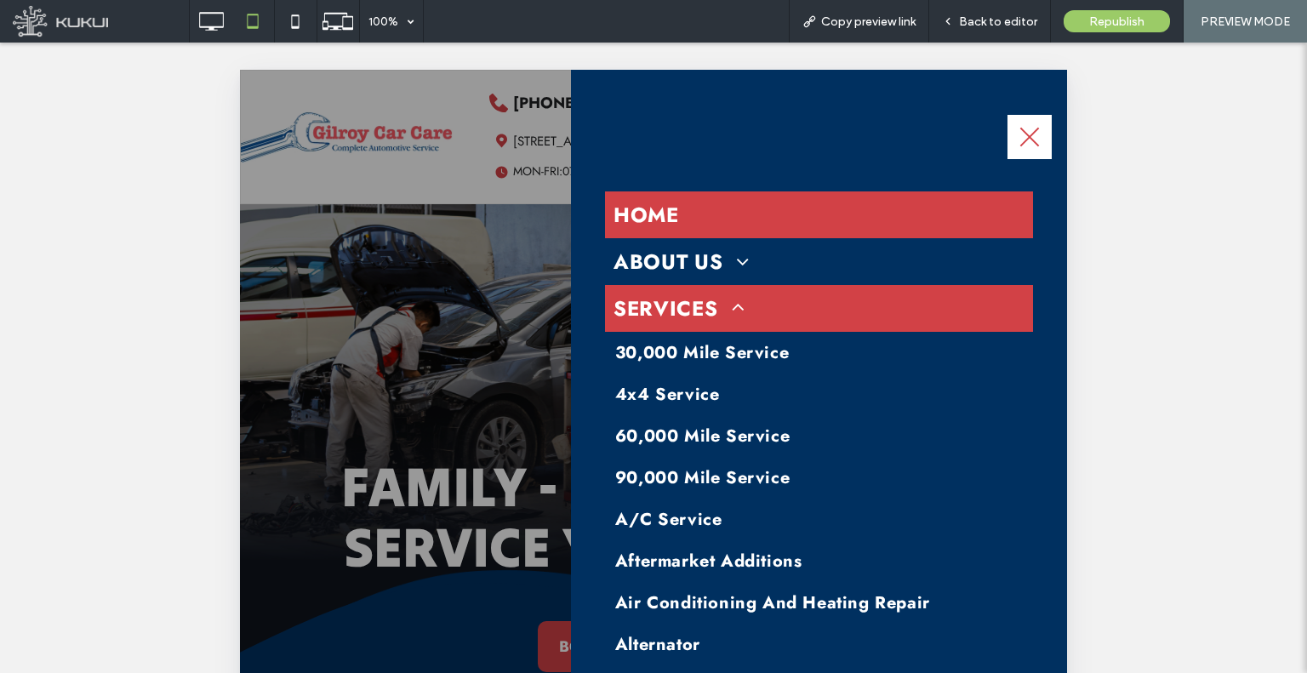
click at [741, 307] on span at bounding box center [731, 308] width 26 height 20
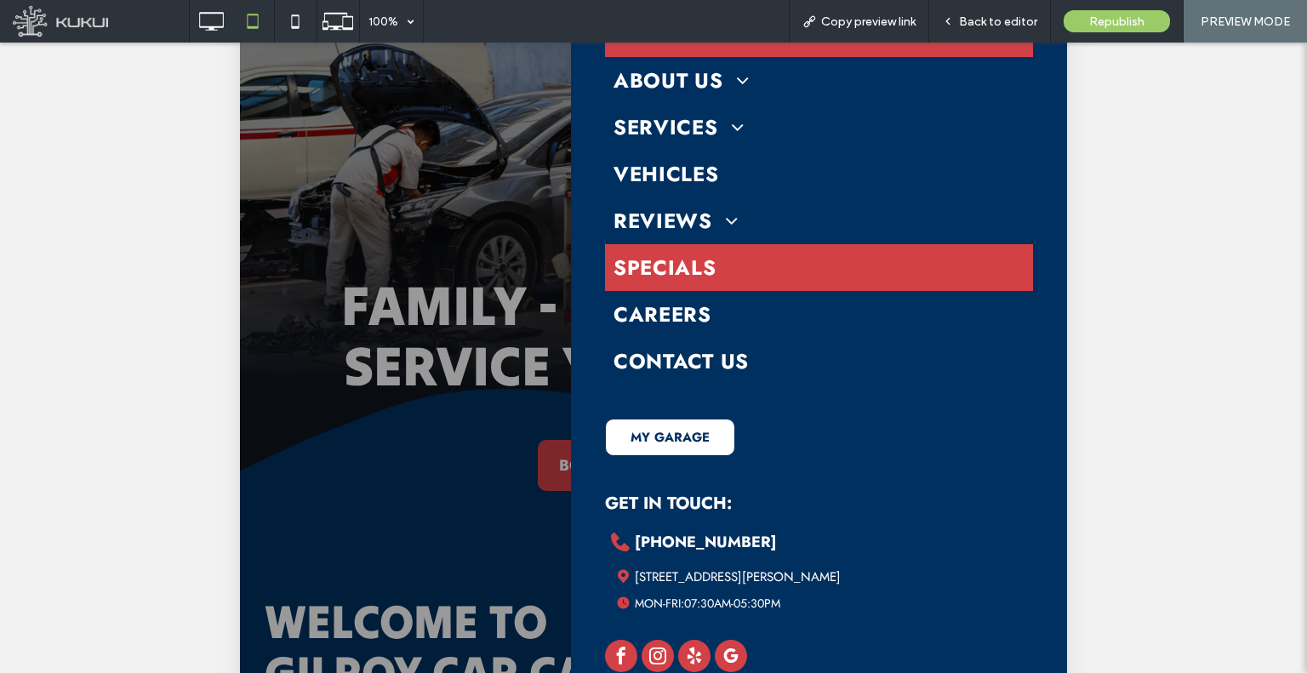
scroll to position [255, 0]
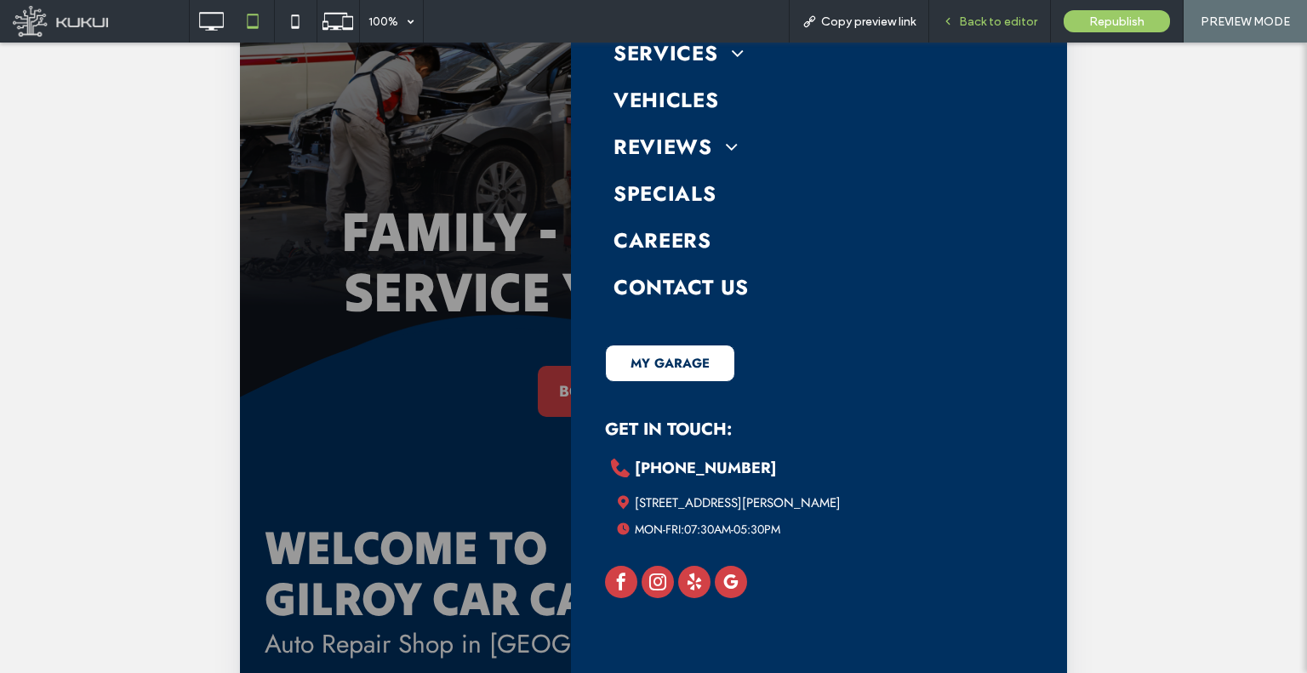
click at [998, 36] on div "Back to editor" at bounding box center [990, 21] width 122 height 43
click at [995, 14] on span "Back to editor" at bounding box center [998, 21] width 78 height 14
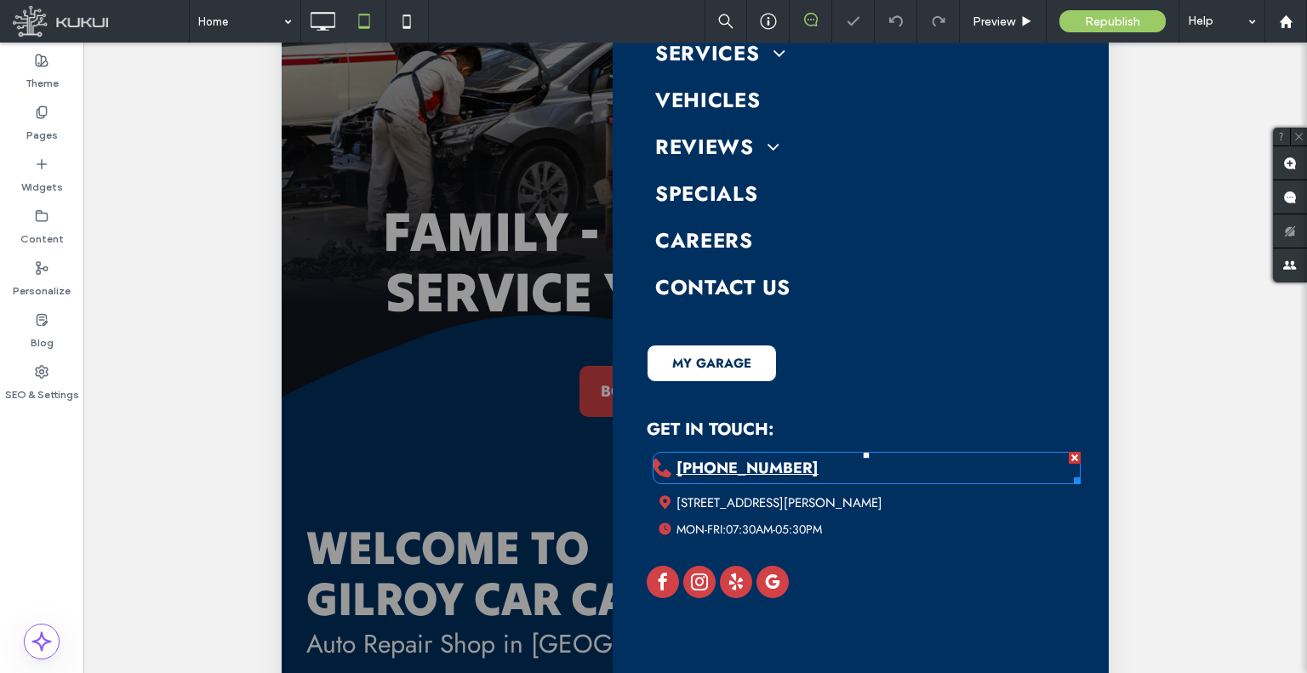
click at [716, 466] on span "[PHONE_NUMBER]" at bounding box center [748, 468] width 142 height 22
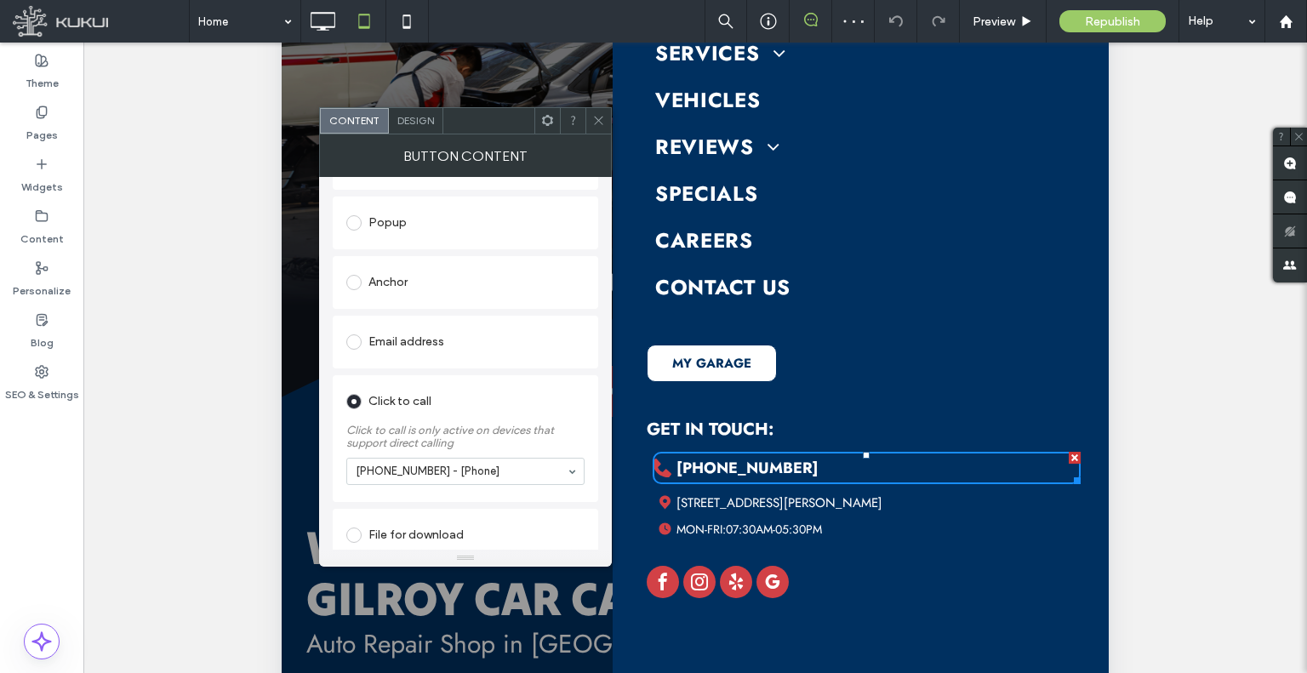
scroll to position [353, 0]
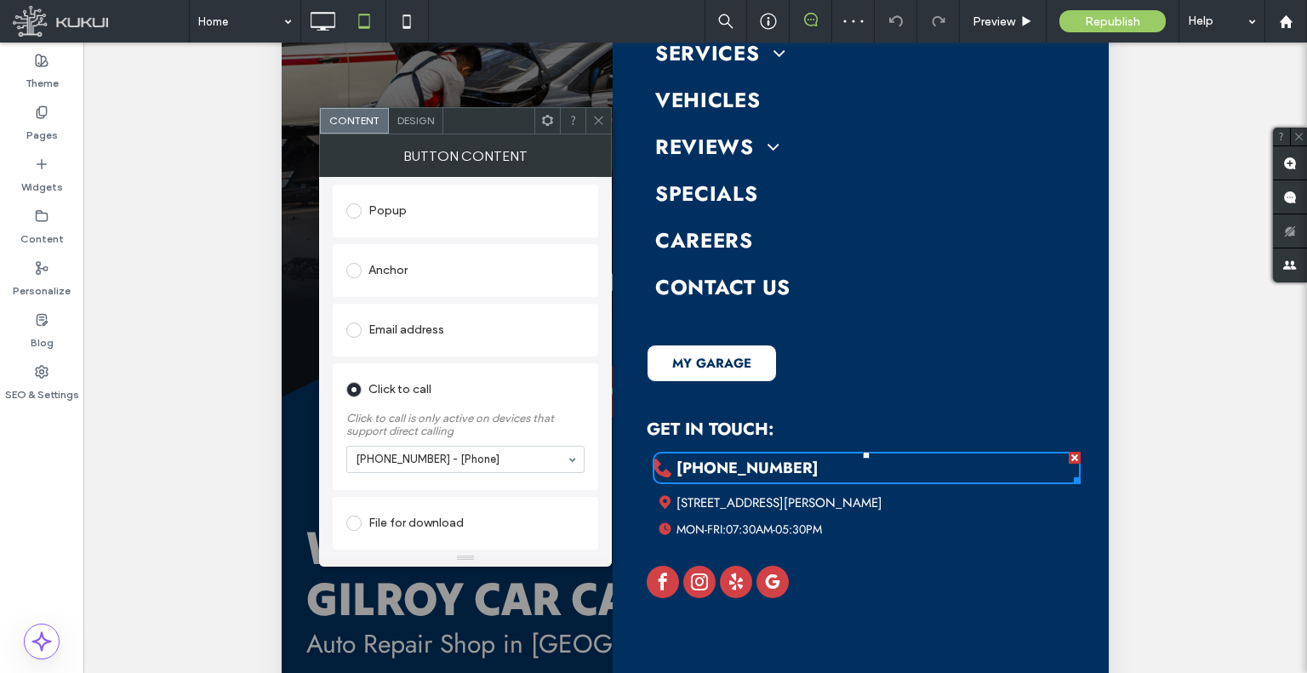
click at [595, 125] on icon at bounding box center [598, 120] width 13 height 13
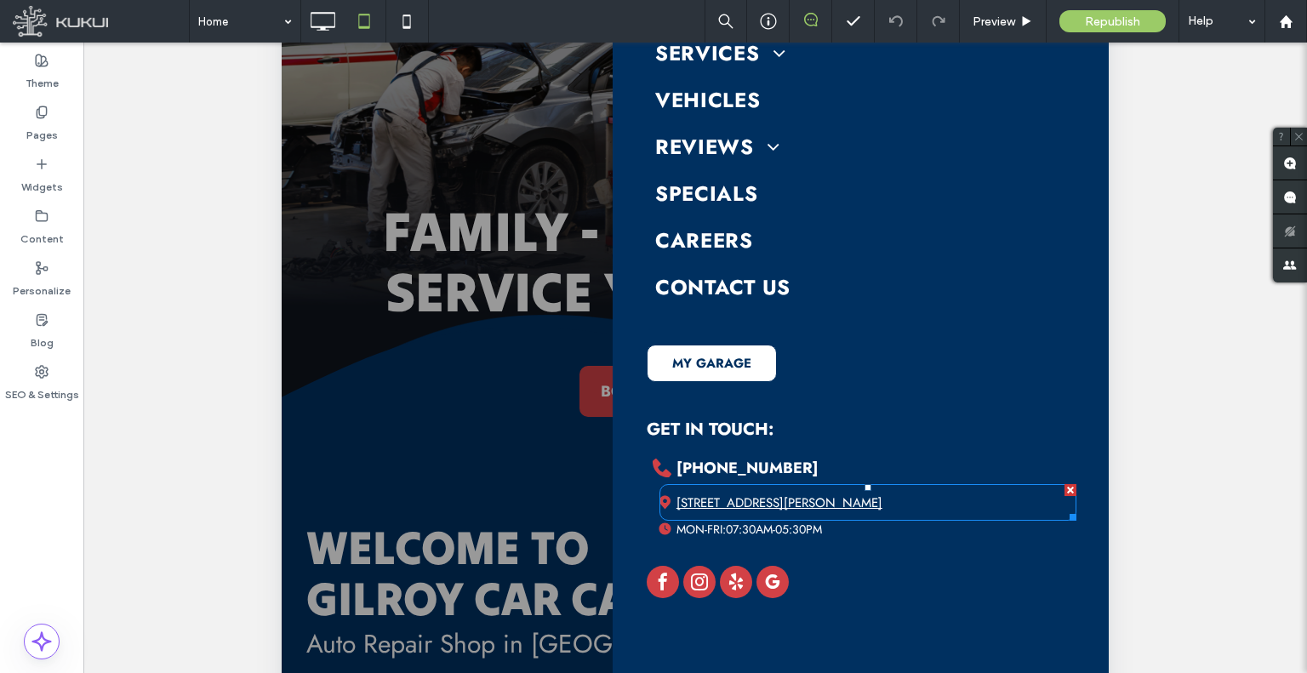
click at [727, 502] on span "[STREET_ADDRESS][PERSON_NAME]" at bounding box center [780, 503] width 206 height 19
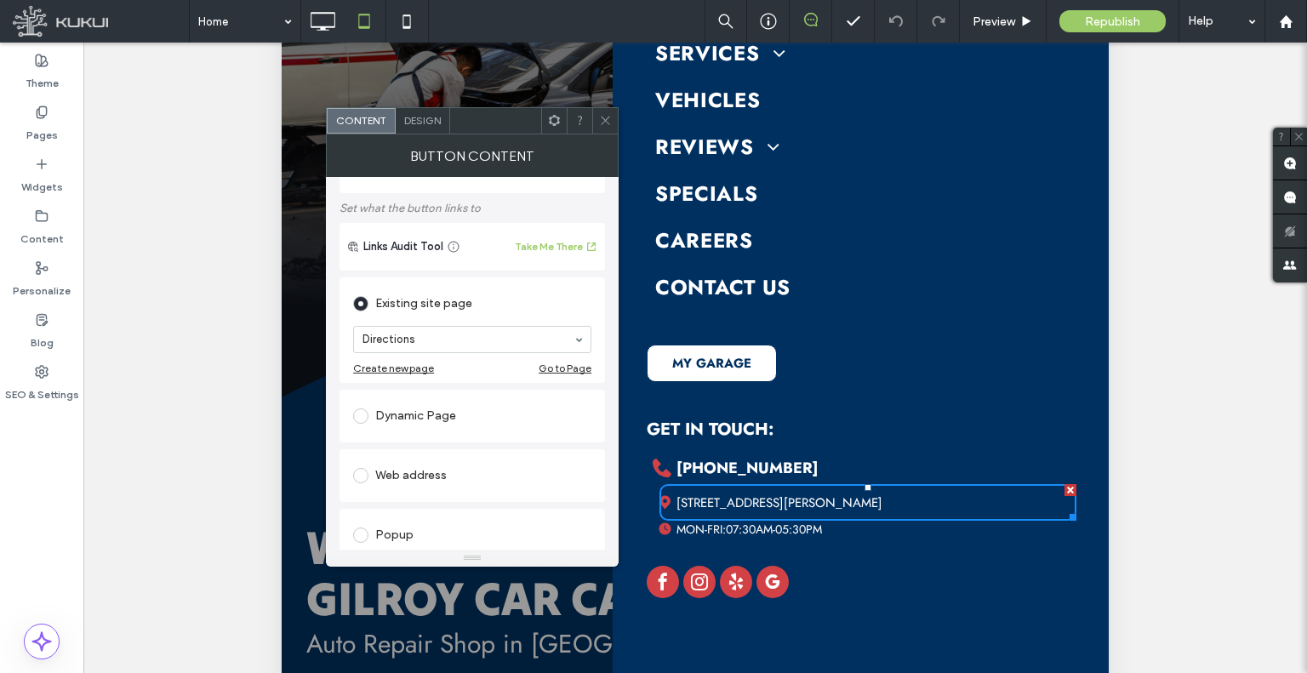
scroll to position [170, 0]
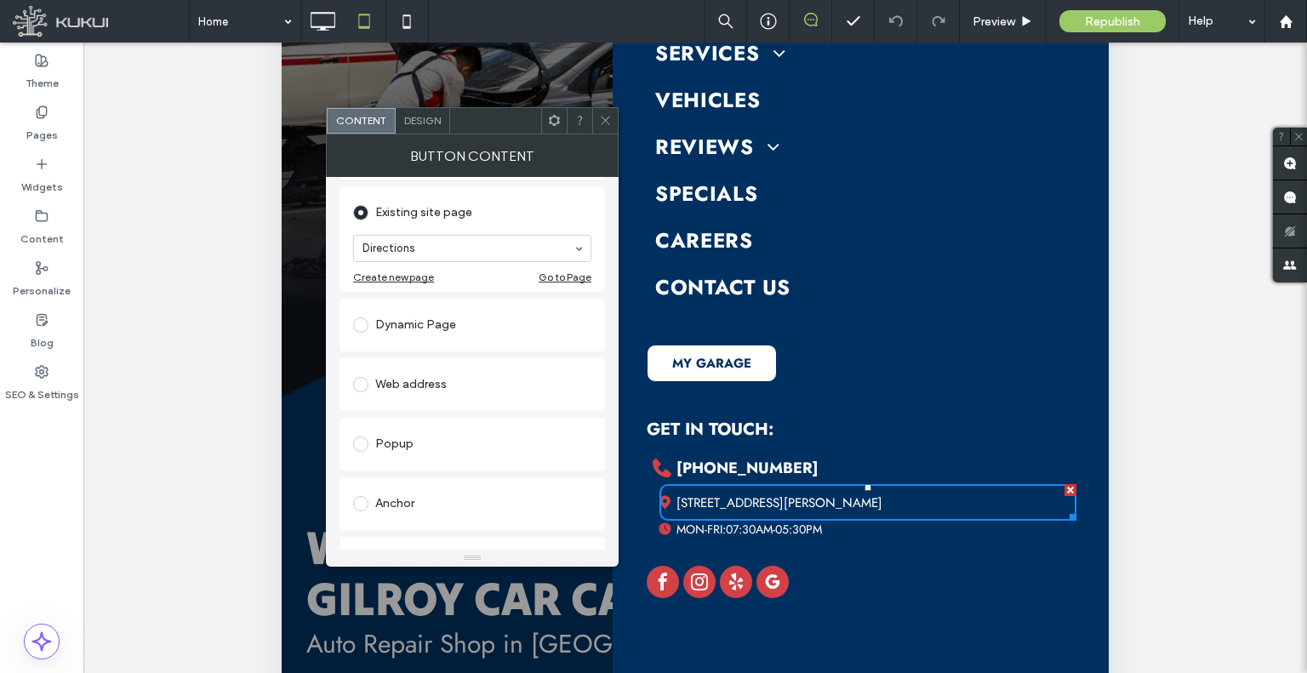
click at [608, 123] on icon at bounding box center [605, 120] width 13 height 13
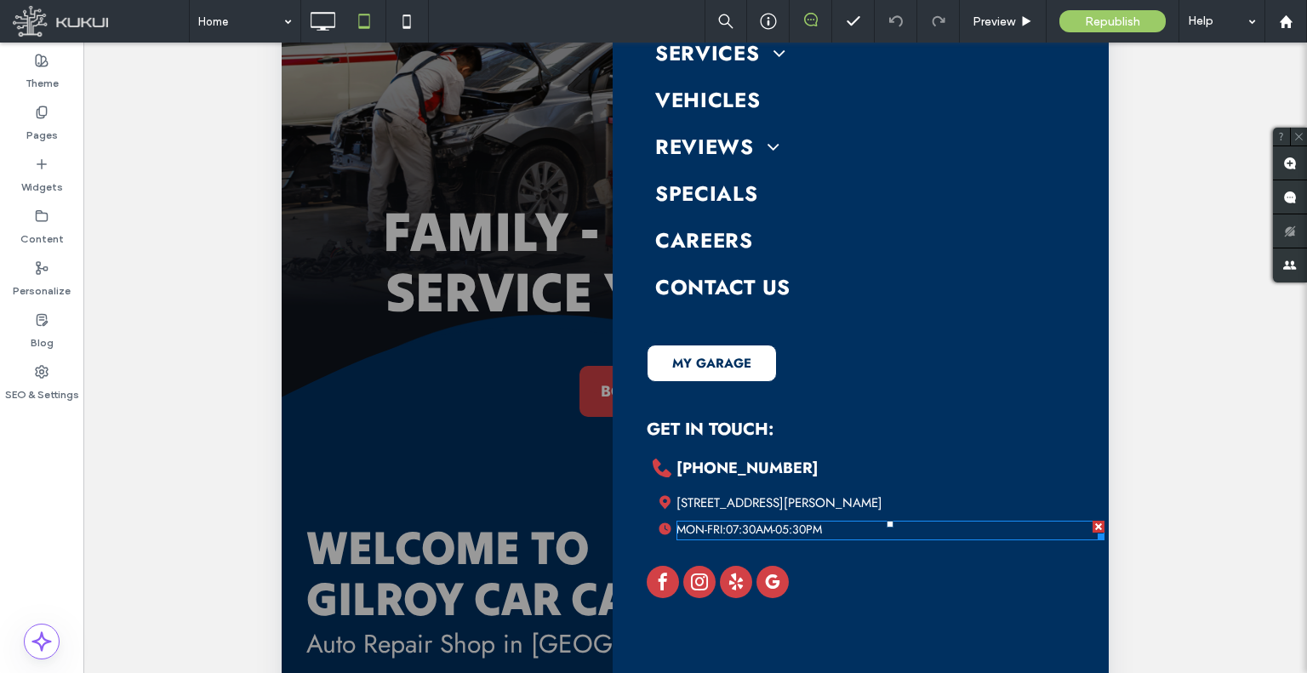
click at [750, 529] on span at bounding box center [891, 531] width 428 height 20
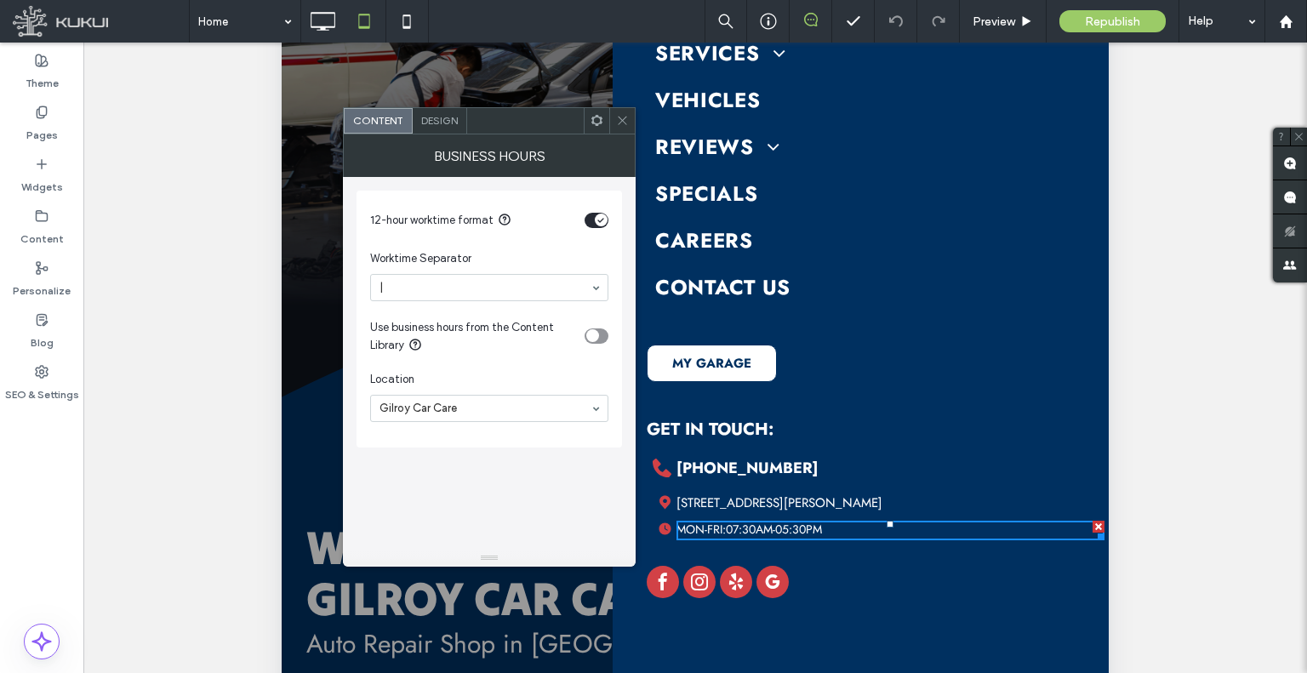
click at [617, 117] on icon at bounding box center [622, 120] width 13 height 13
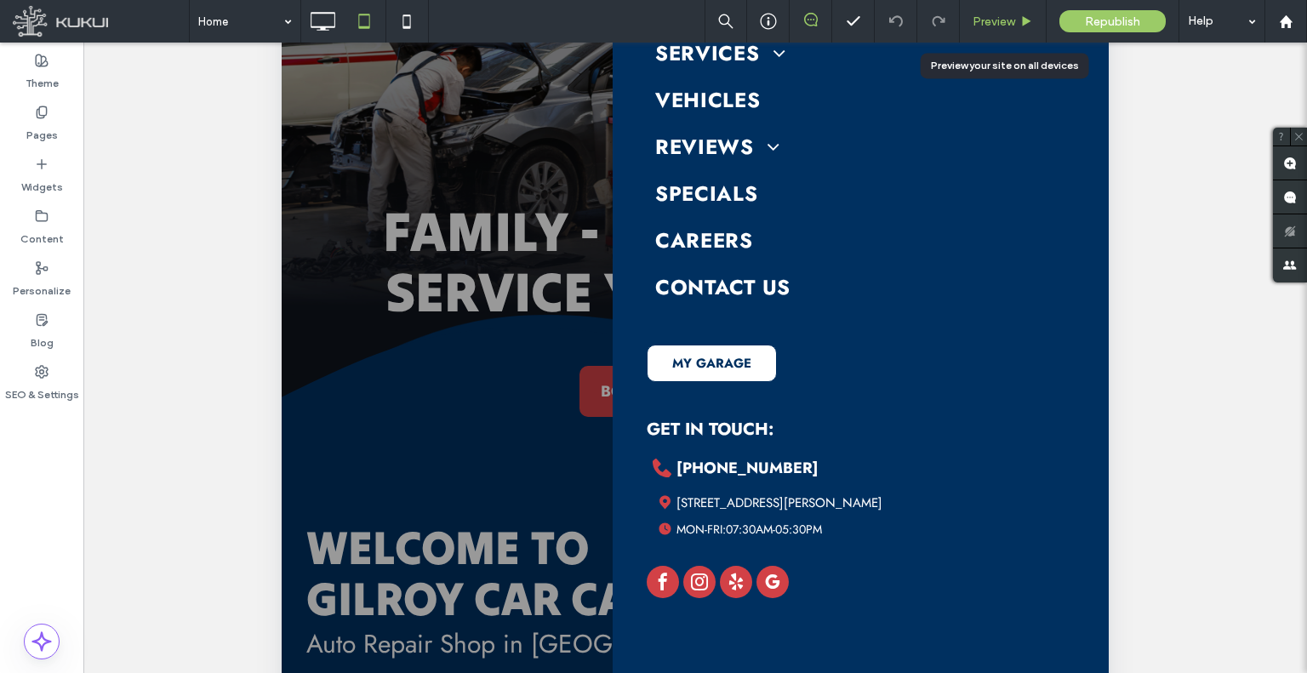
click at [998, 35] on div "Preview" at bounding box center [1003, 21] width 87 height 43
click at [993, 25] on span "Preview" at bounding box center [994, 21] width 43 height 14
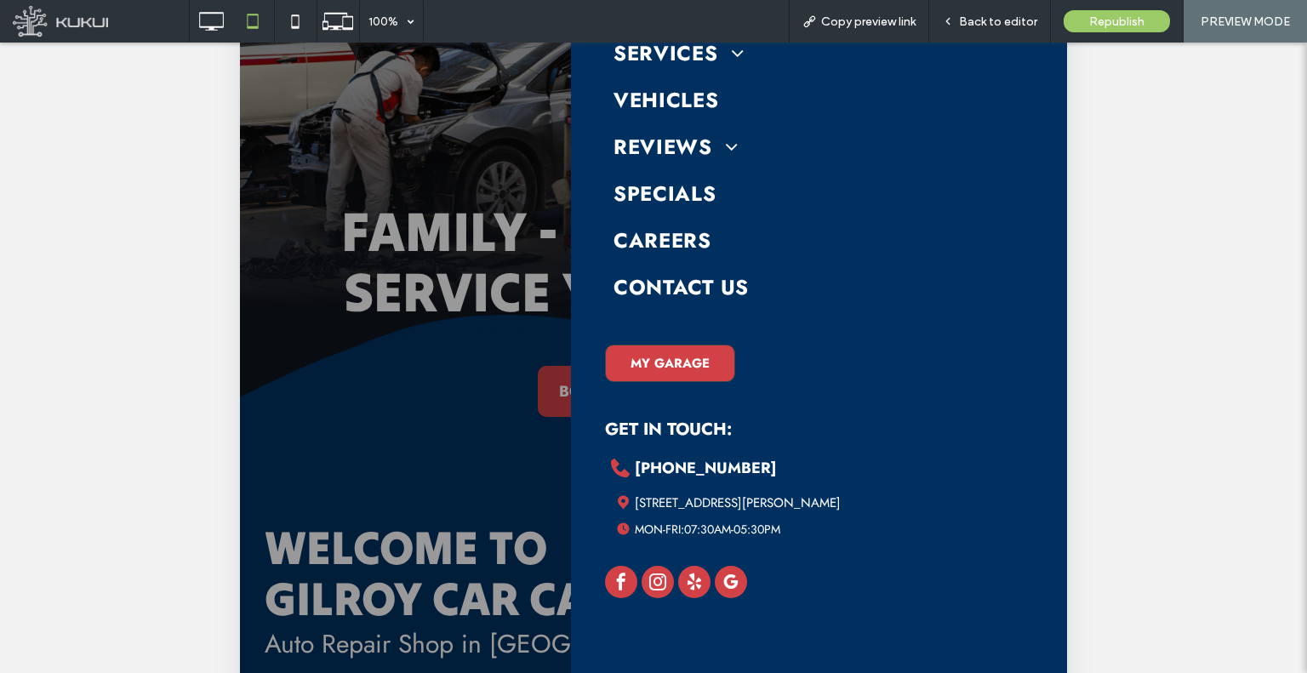
click at [703, 355] on span "MY GARAGE" at bounding box center [670, 364] width 79 height 36
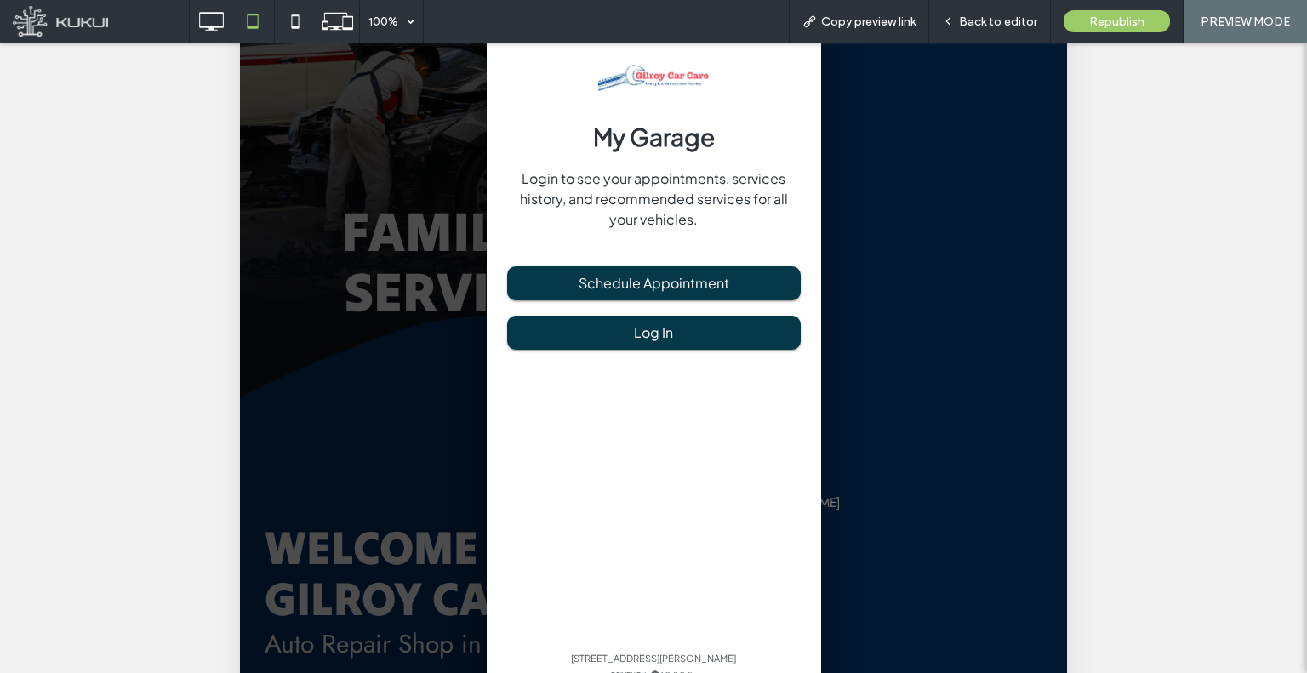
click at [898, 333] on div "My Garage Login to see your appointments, services history, and recommended ser…" at bounding box center [653, 359] width 827 height 1090
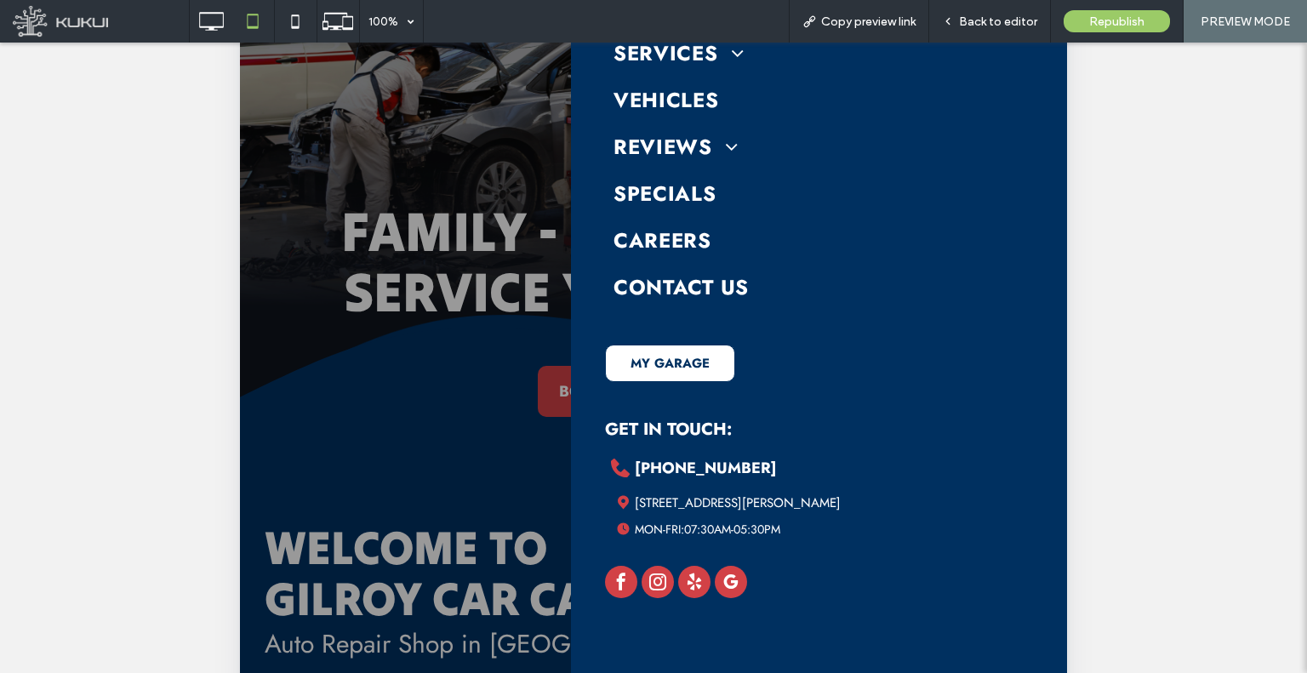
drag, startPoint x: 608, startPoint y: 582, endPoint x: 635, endPoint y: 578, distance: 27.6
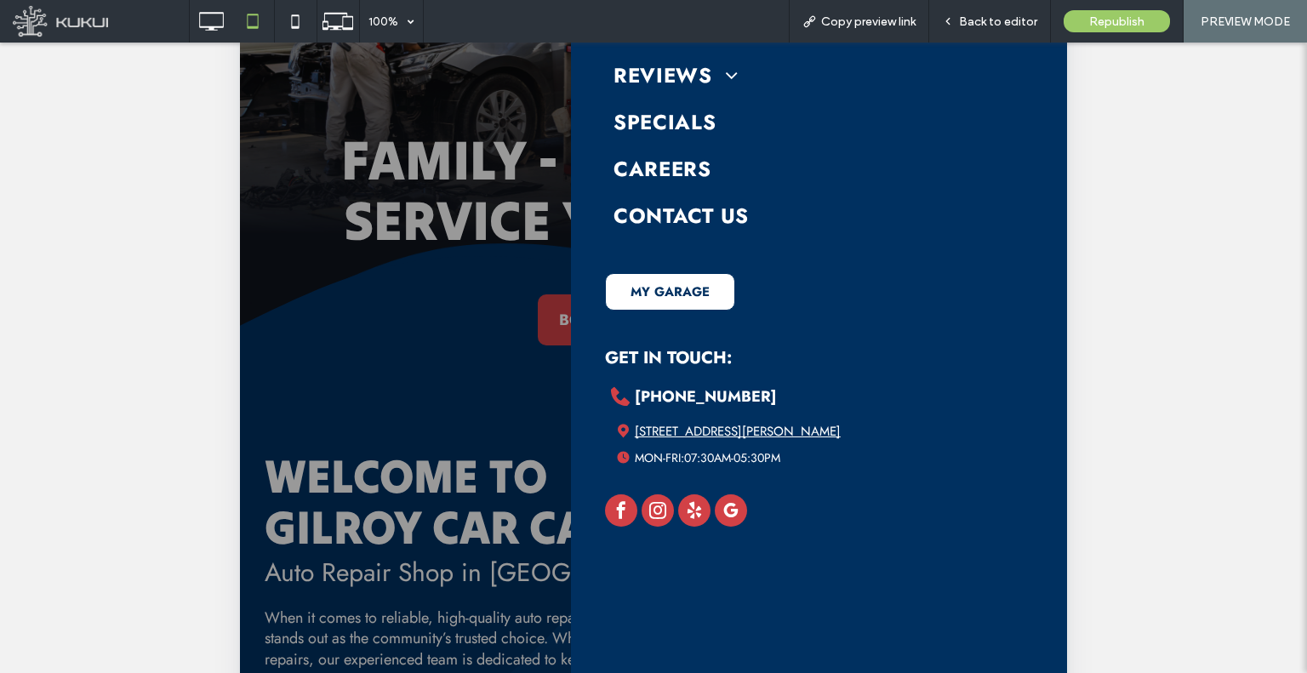
scroll to position [340, 0]
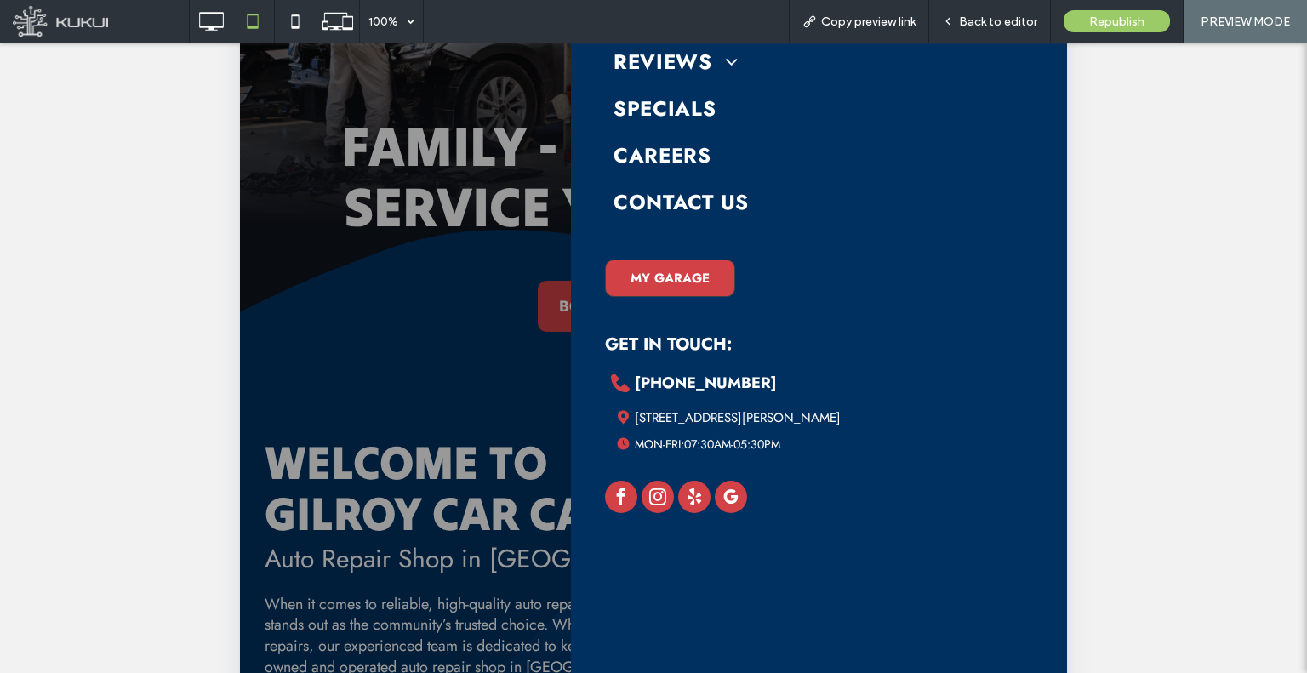
click at [655, 282] on span "MY GARAGE" at bounding box center [670, 278] width 79 height 36
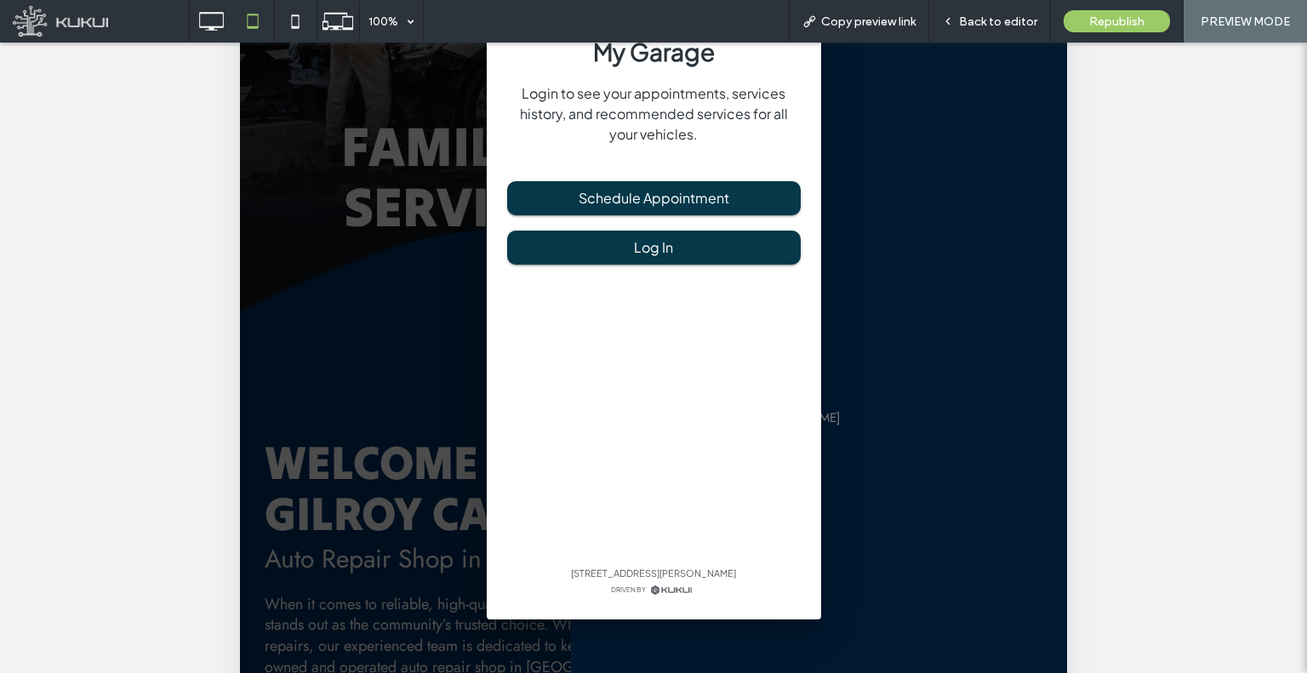
click at [871, 318] on div "My Garage Login to see your appointments, services history, and recommended ser…" at bounding box center [653, 274] width 827 height 1090
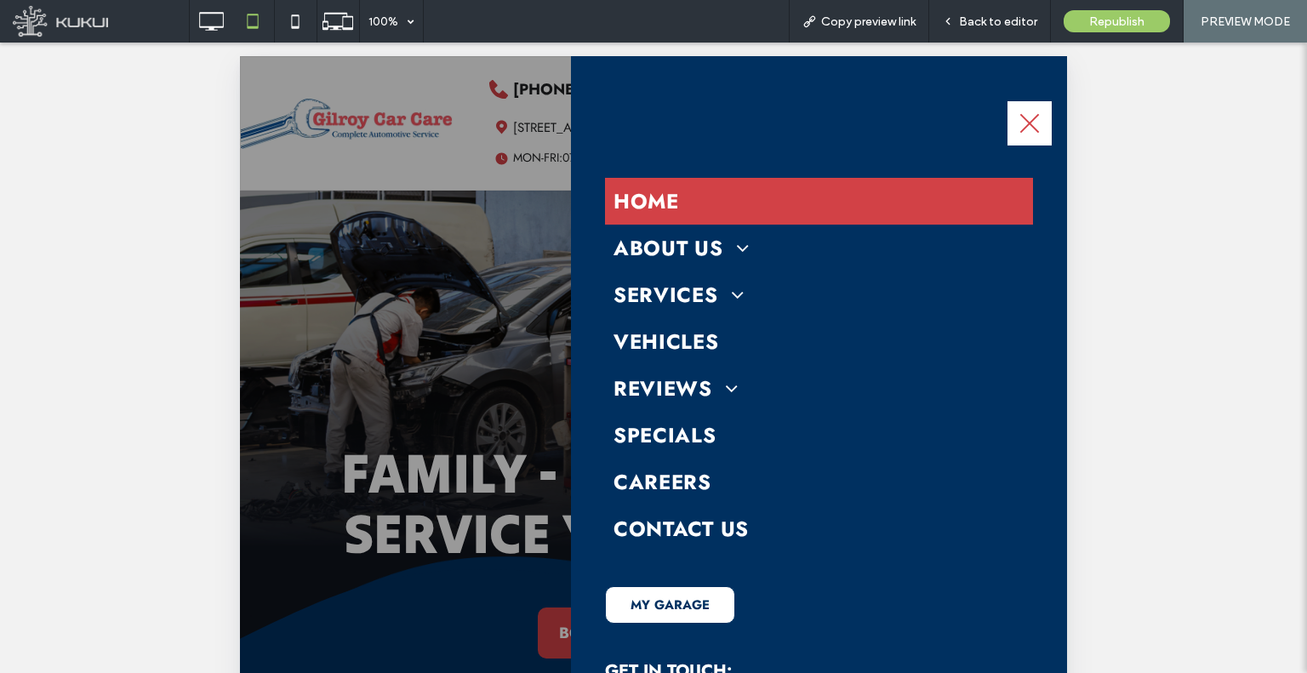
scroll to position [0, 0]
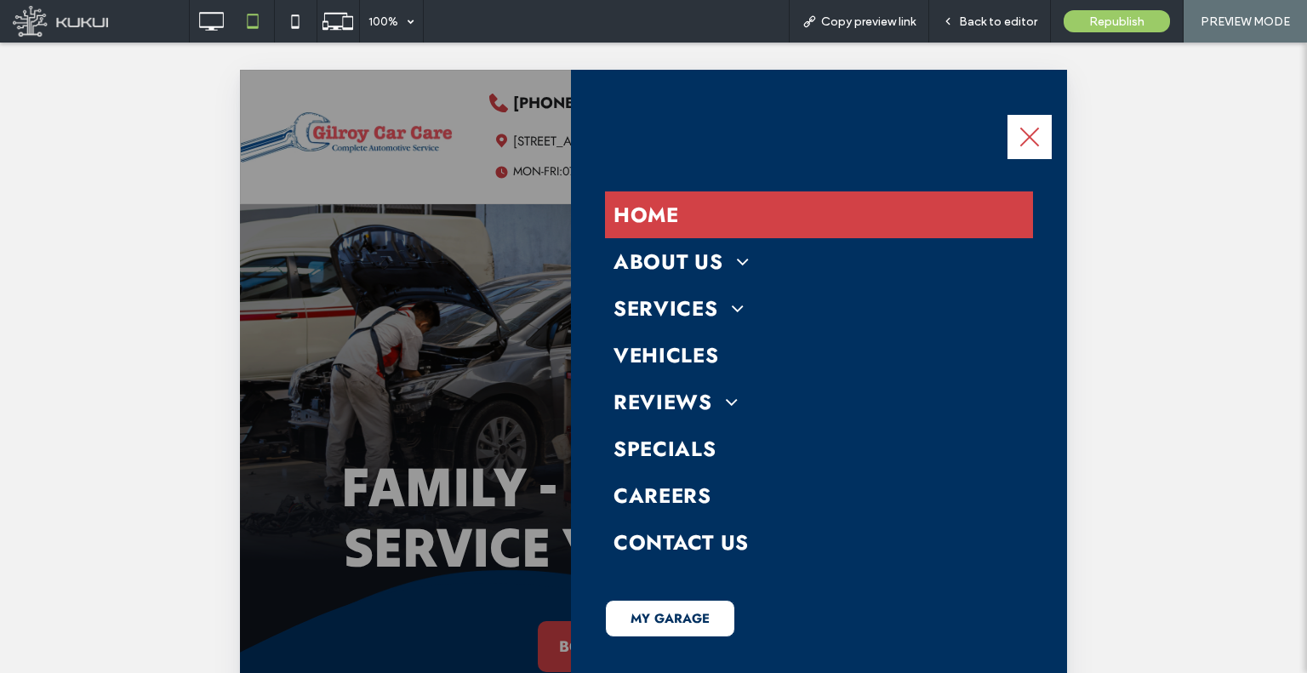
click at [452, 321] on div at bounding box center [653, 615] width 827 height 1090
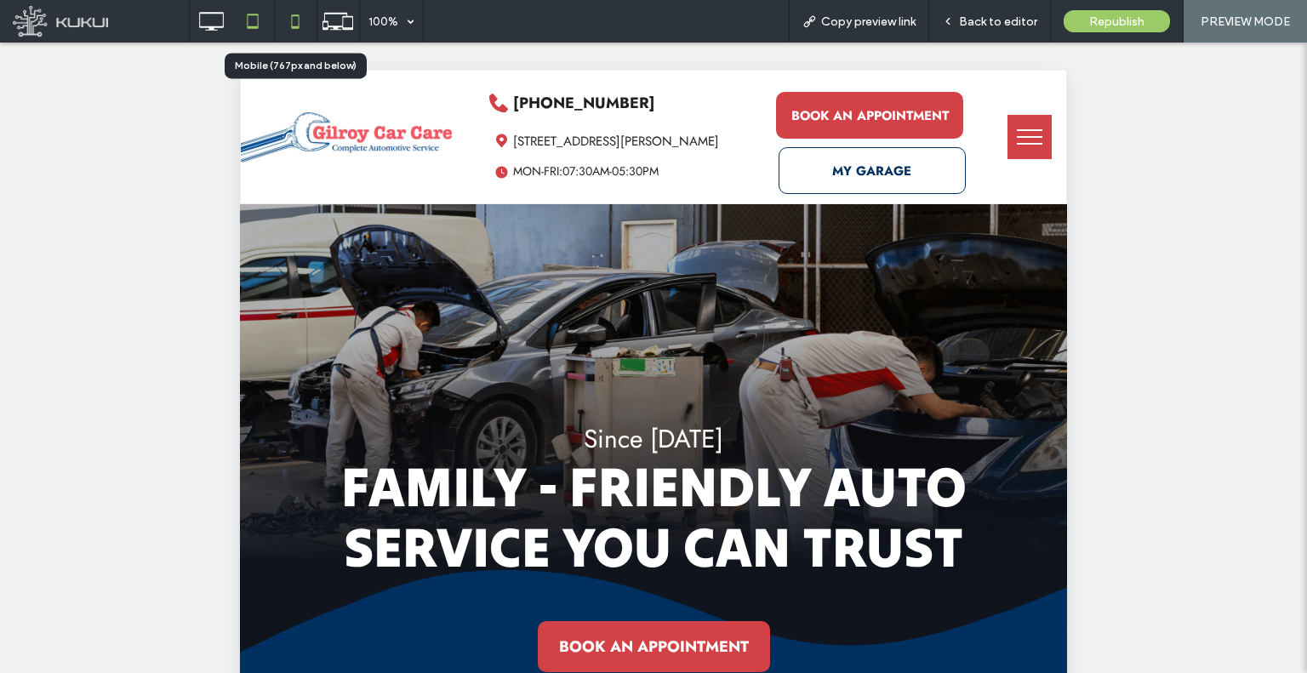
click at [283, 13] on icon at bounding box center [295, 21] width 34 height 34
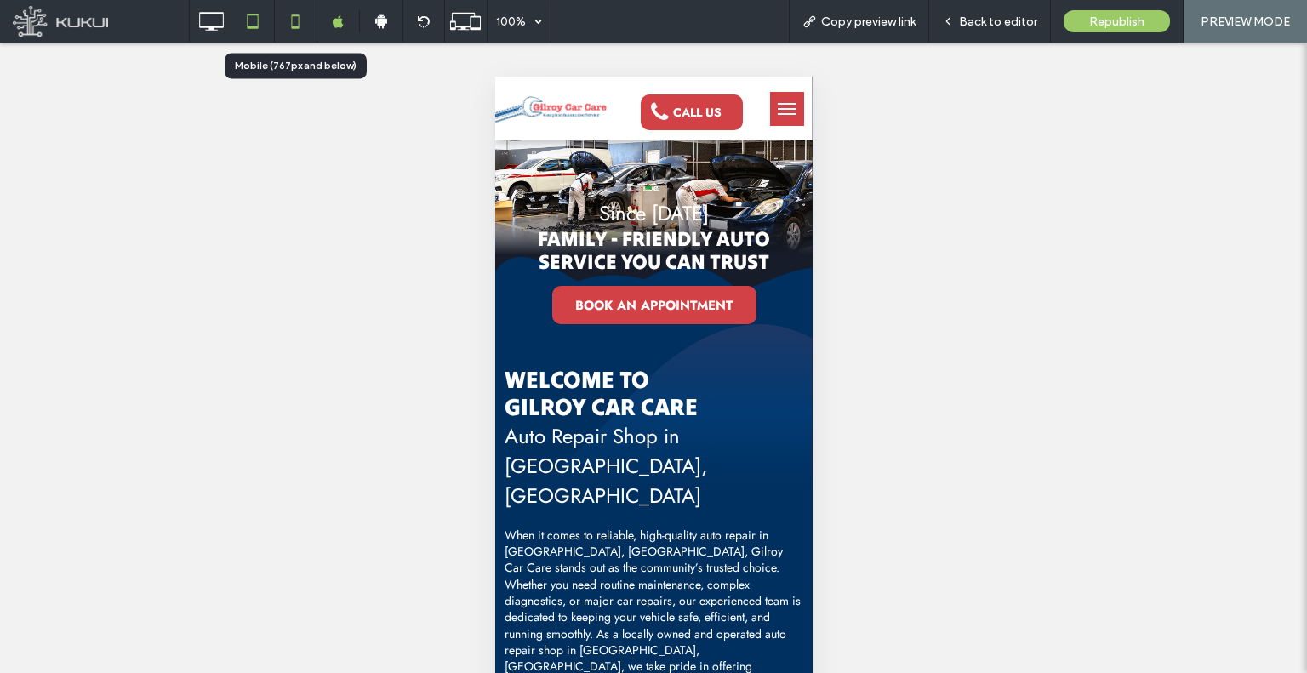
click at [266, 14] on icon at bounding box center [253, 21] width 34 height 34
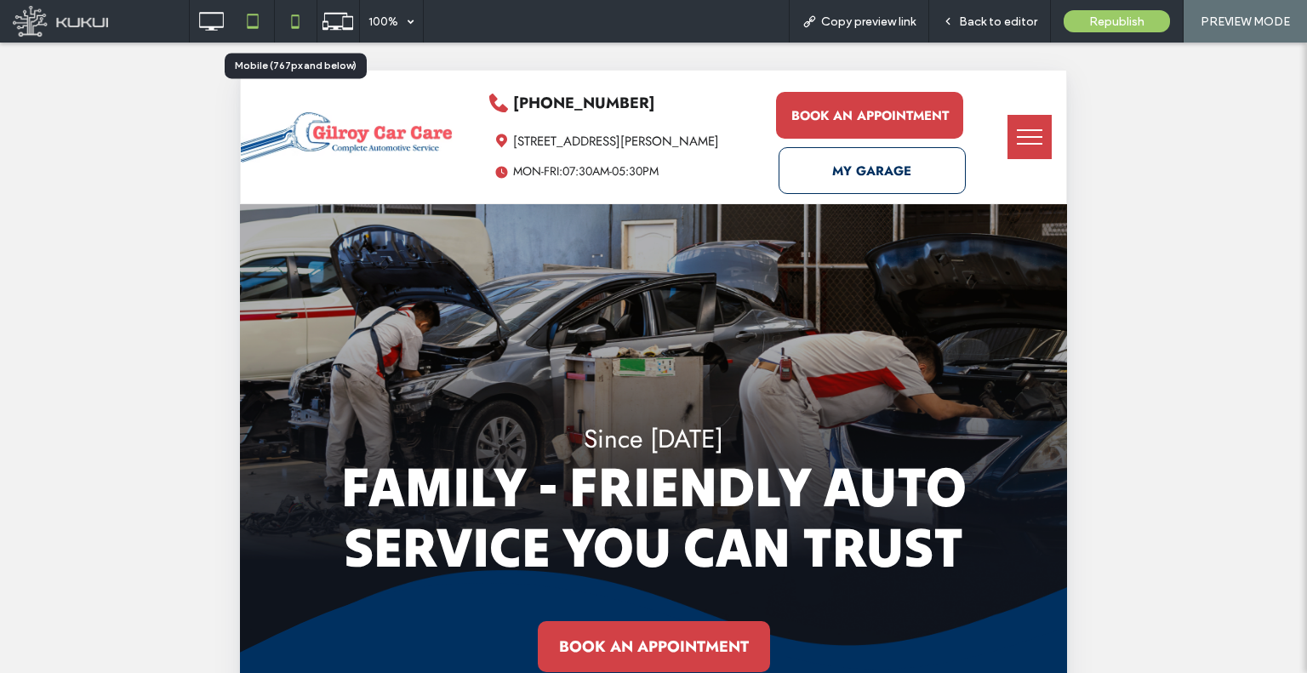
click at [288, 26] on icon at bounding box center [295, 21] width 34 height 34
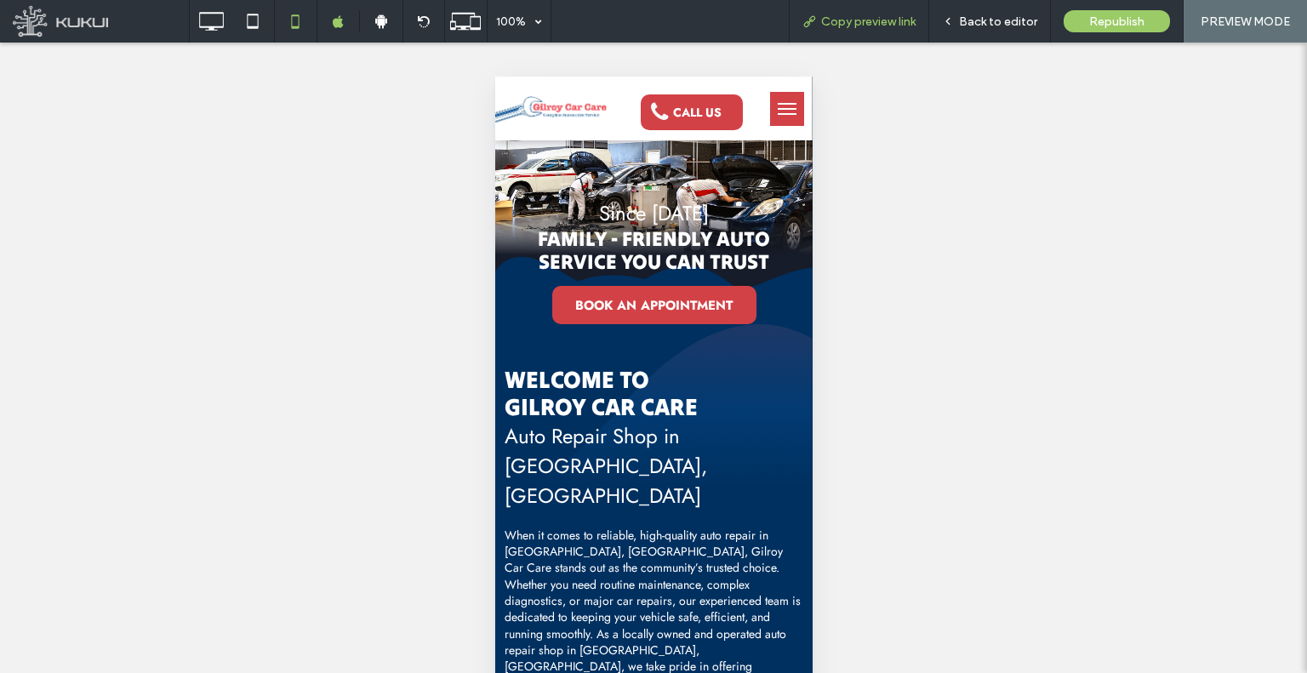
click at [871, 30] on div "Copy preview link" at bounding box center [859, 21] width 140 height 43
click at [995, 41] on div "Back to editor" at bounding box center [990, 21] width 122 height 43
click at [962, 14] on div "Back to editor" at bounding box center [989, 21] width 121 height 14
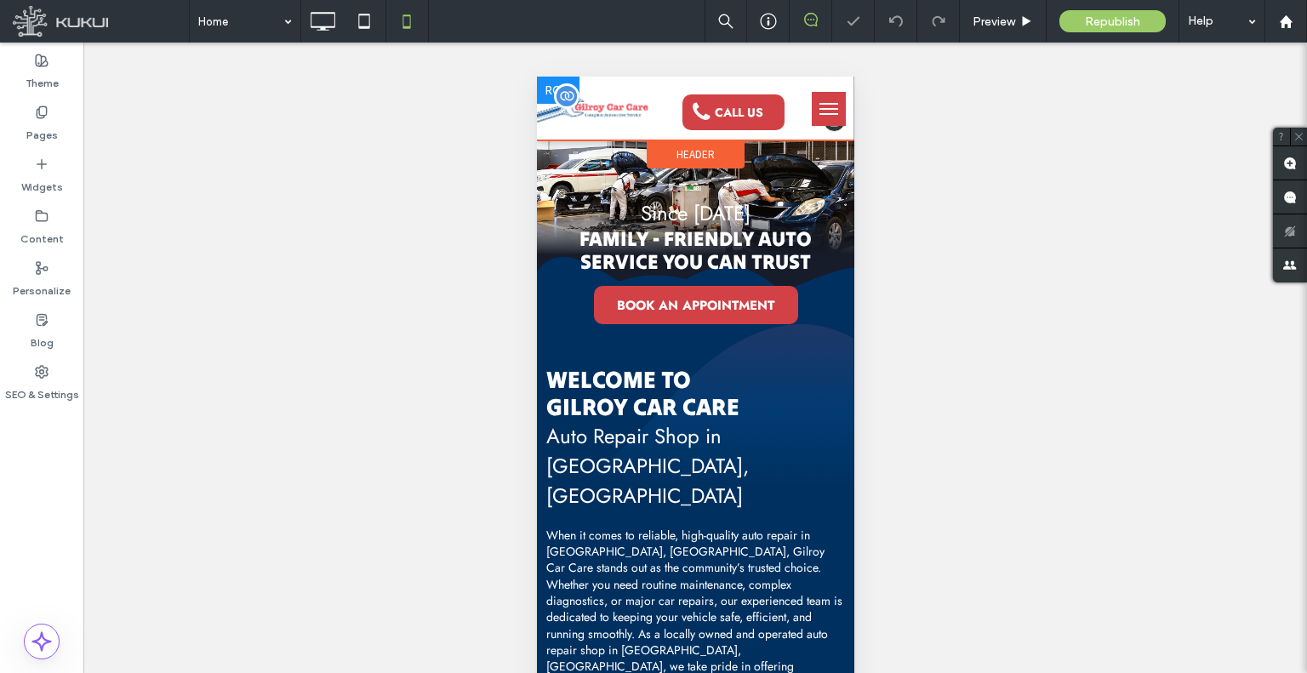
click at [574, 117] on img at bounding box center [592, 109] width 112 height 26
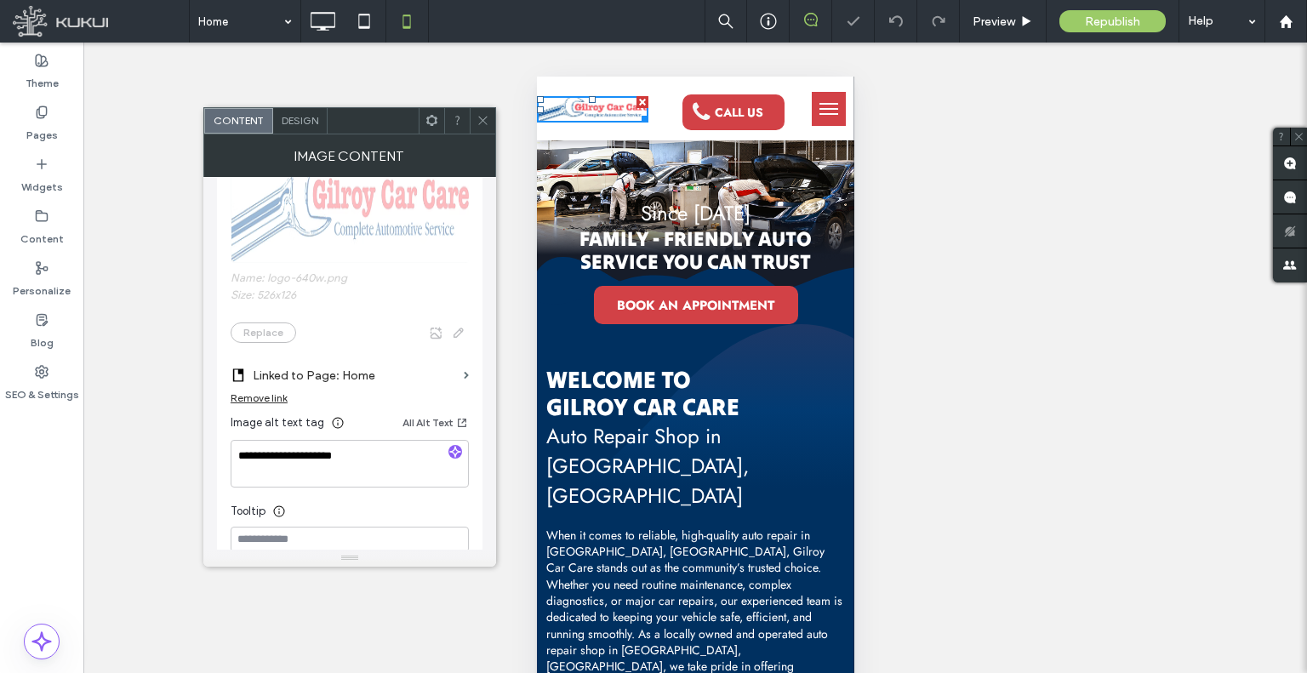
scroll to position [340, 0]
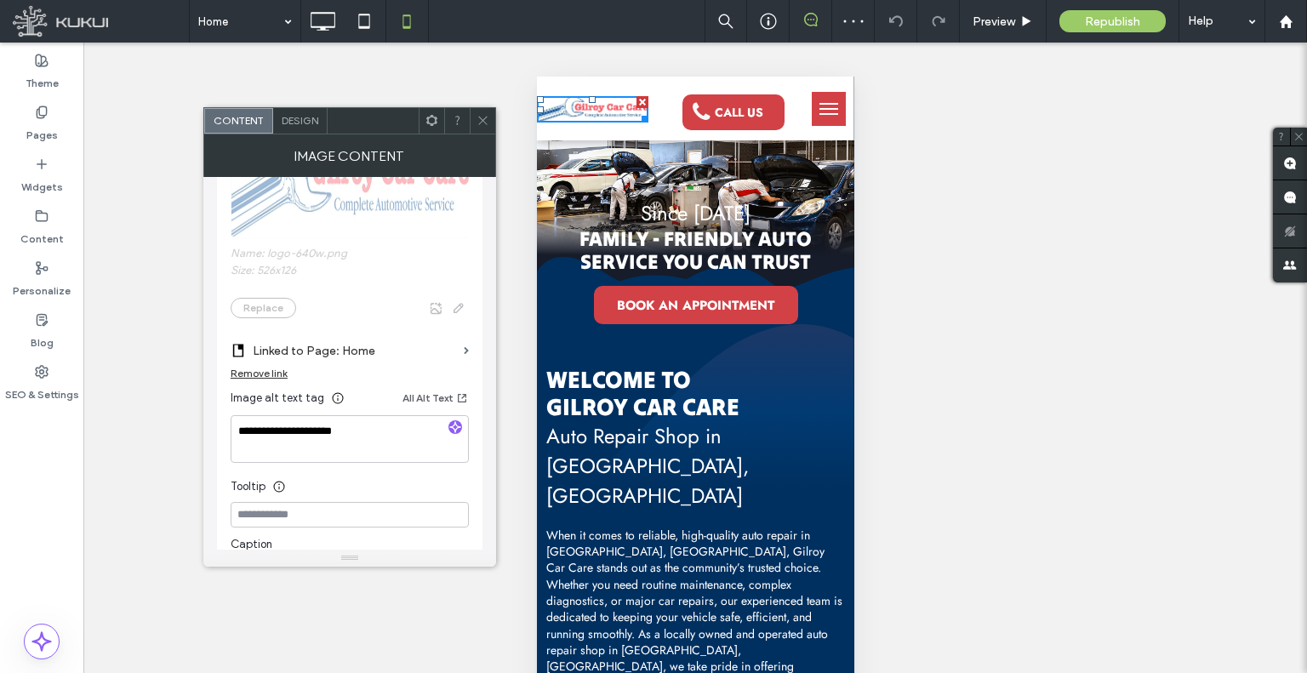
click at [485, 115] on icon at bounding box center [483, 120] width 13 height 13
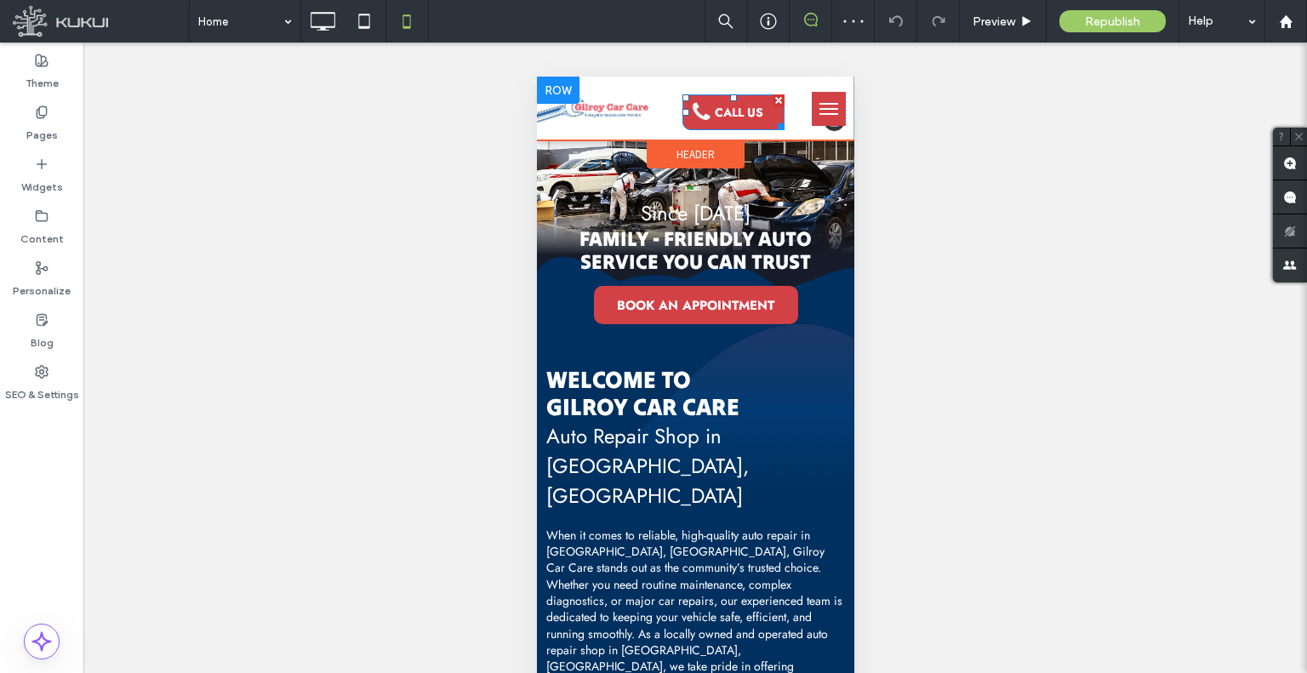
click at [695, 115] on span at bounding box center [703, 112] width 22 height 22
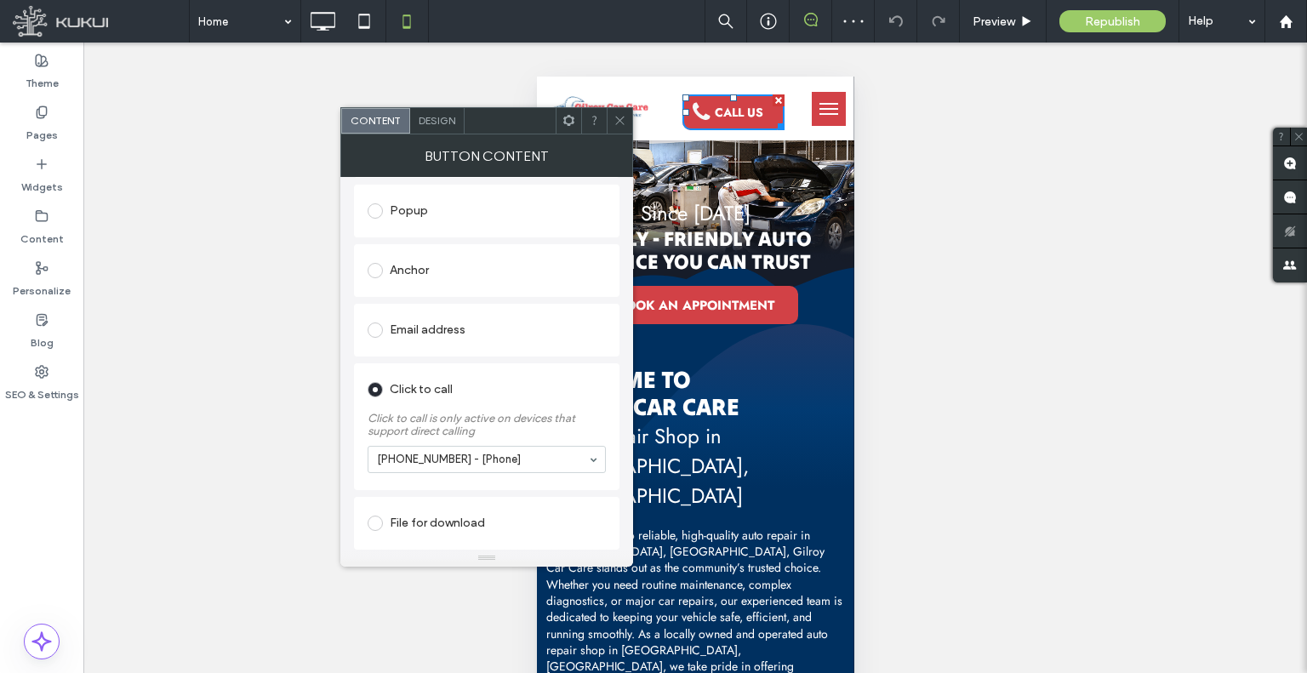
scroll to position [353, 0]
click at [628, 125] on div at bounding box center [620, 121] width 26 height 26
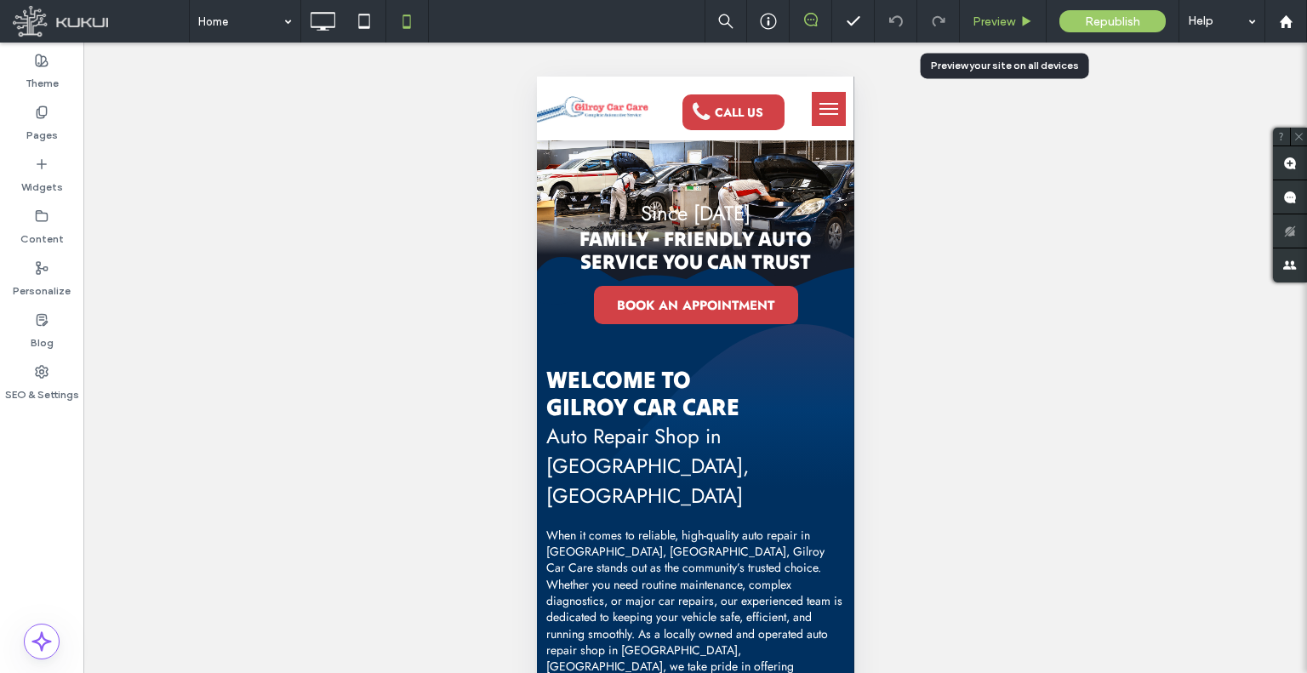
click at [995, 16] on span "Preview" at bounding box center [994, 21] width 43 height 14
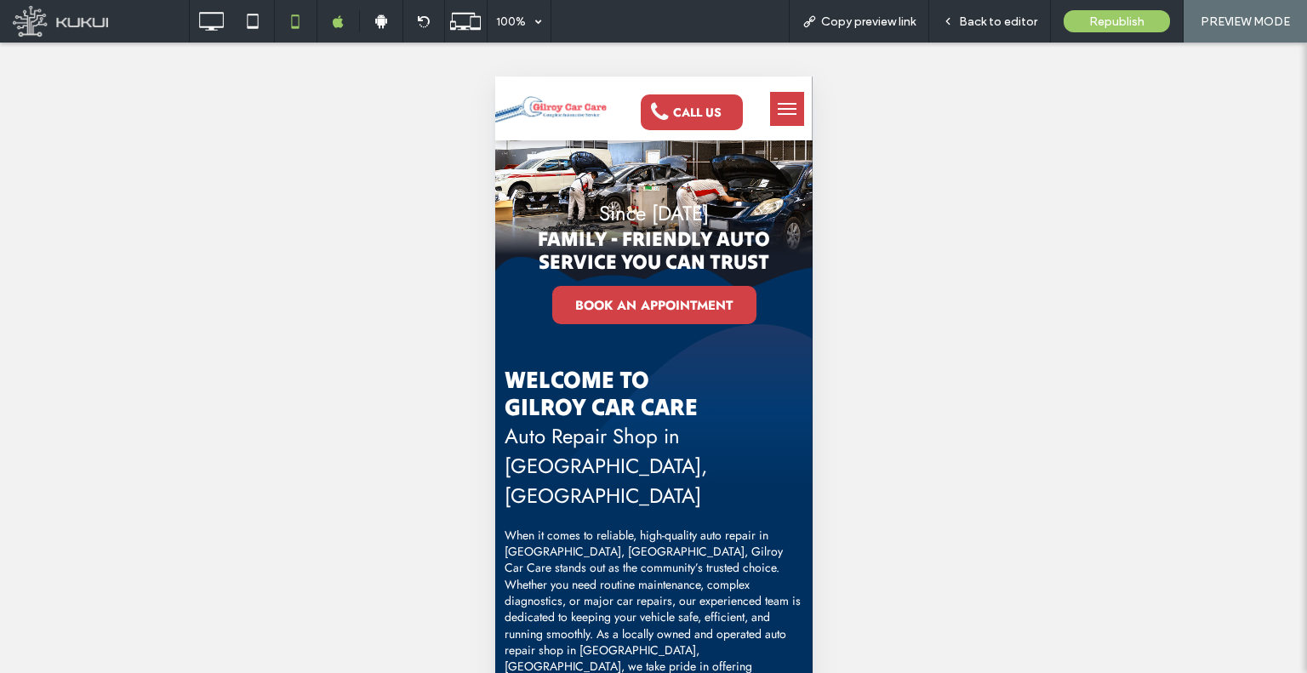
click at [782, 120] on button "menu" at bounding box center [786, 109] width 34 height 34
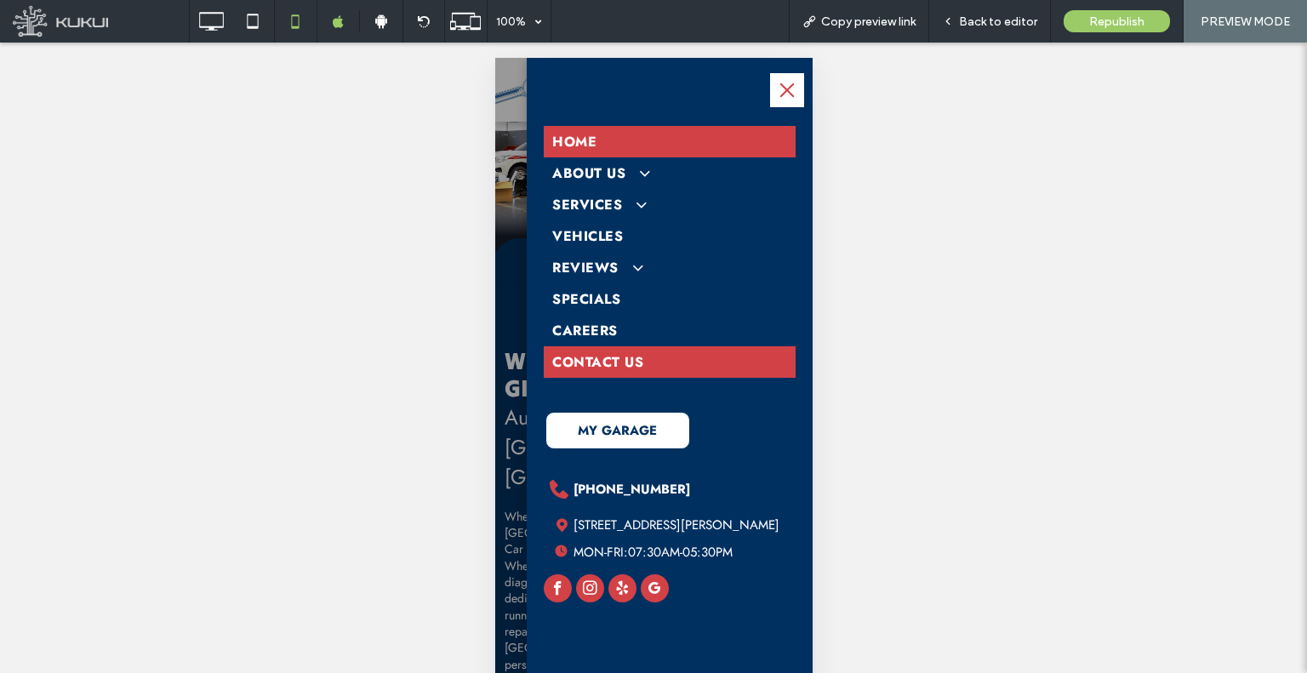
scroll to position [30, 0]
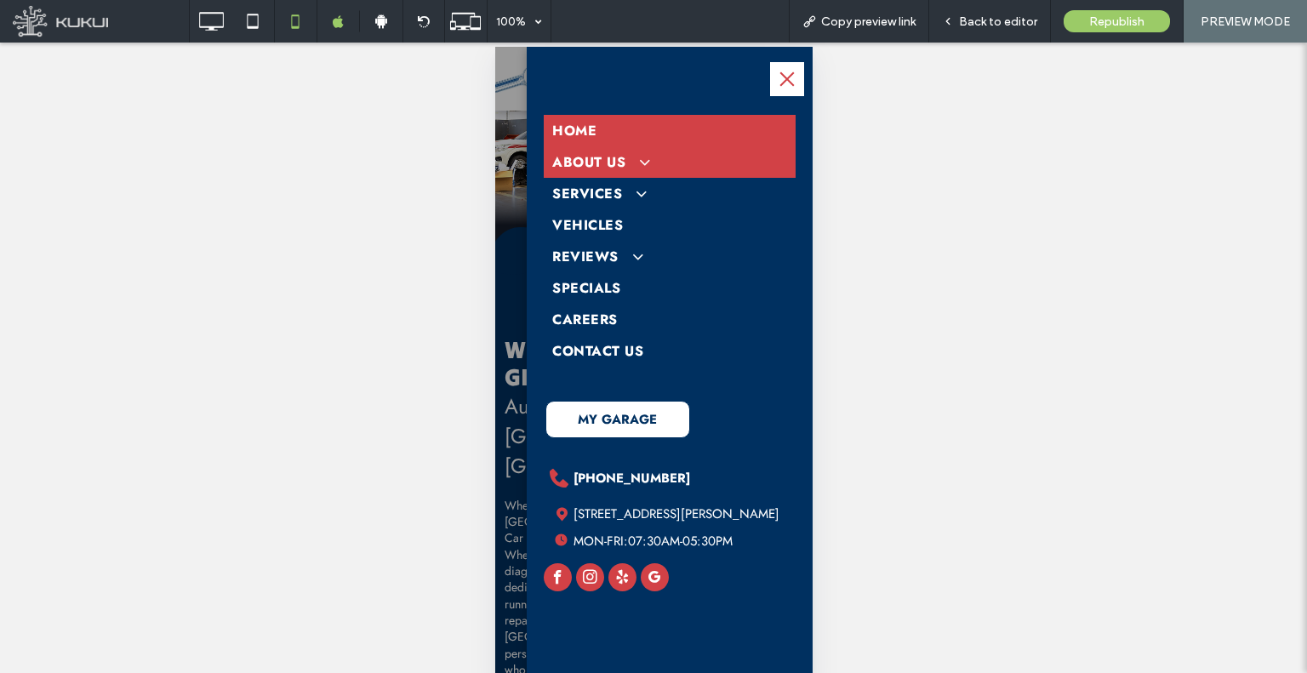
click at [640, 163] on span at bounding box center [635, 162] width 28 height 18
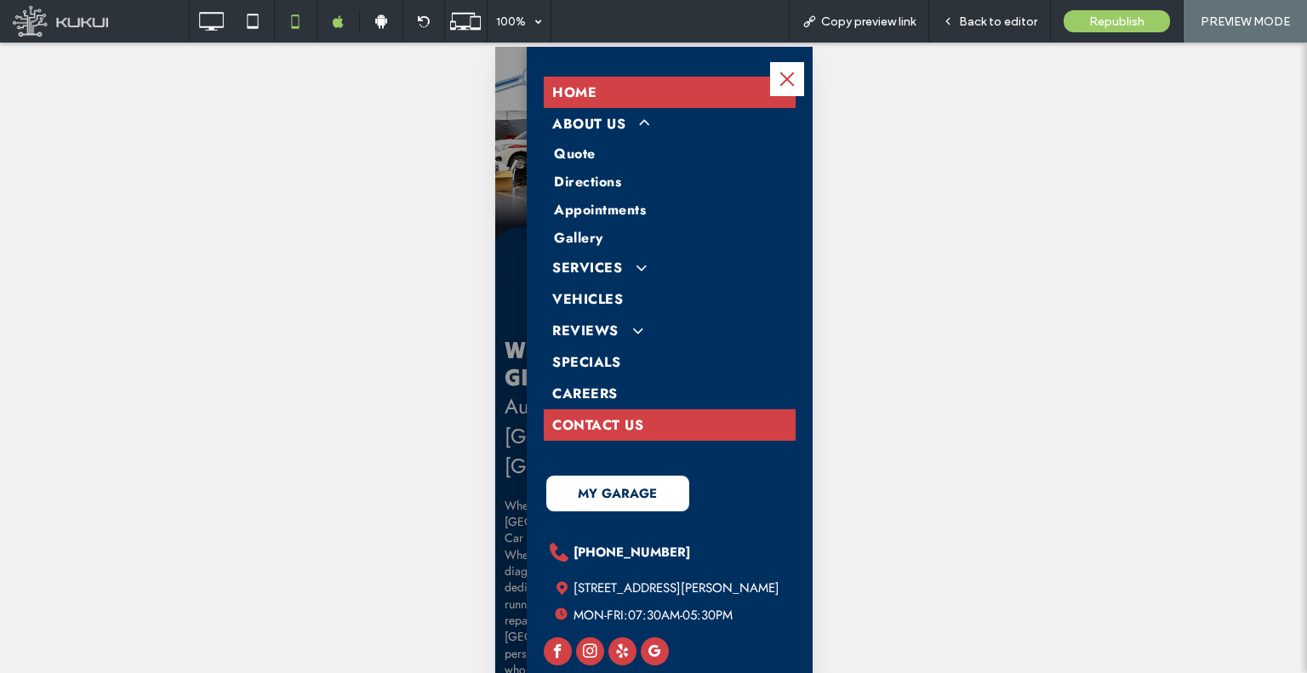
scroll to position [60, 0]
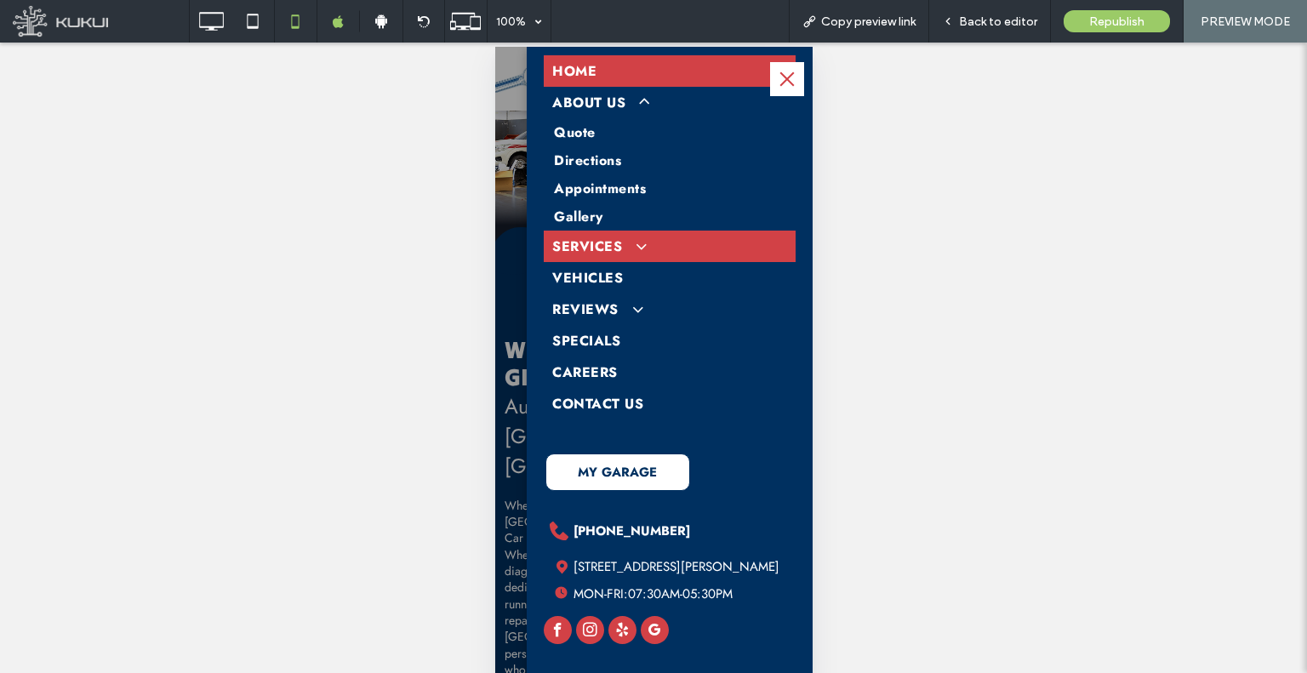
click at [639, 249] on span at bounding box center [632, 246] width 28 height 18
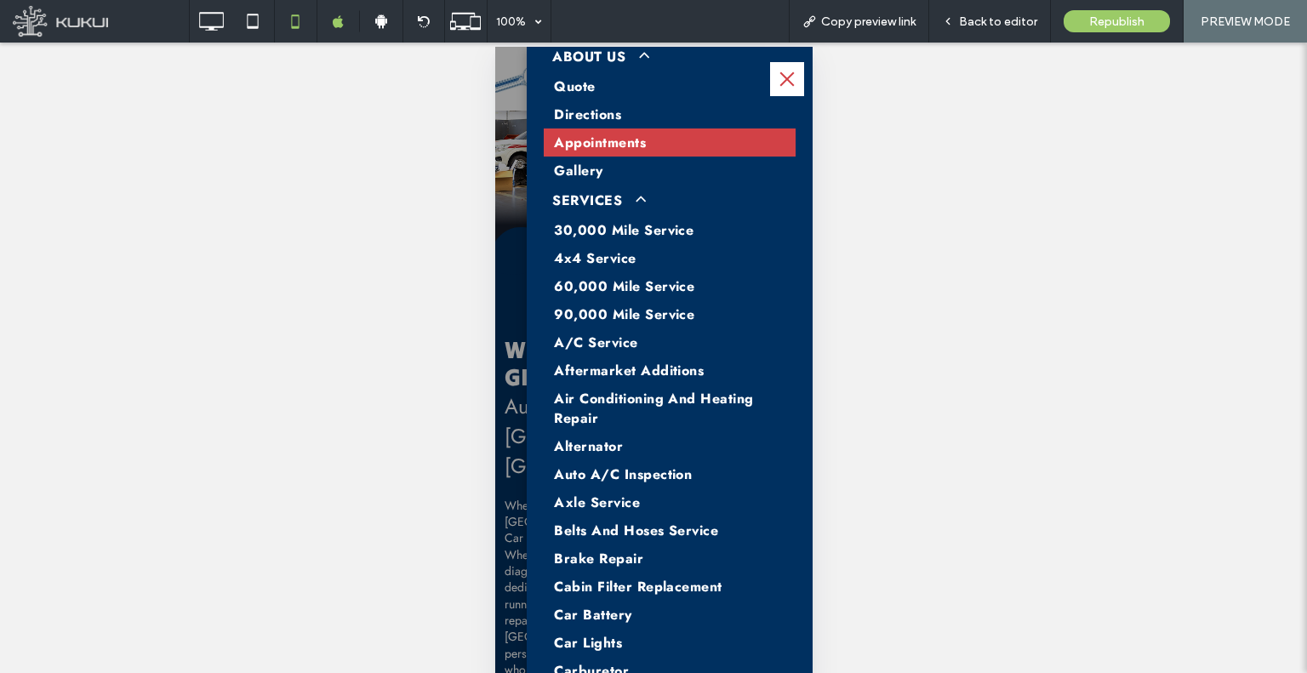
scroll to position [0, 0]
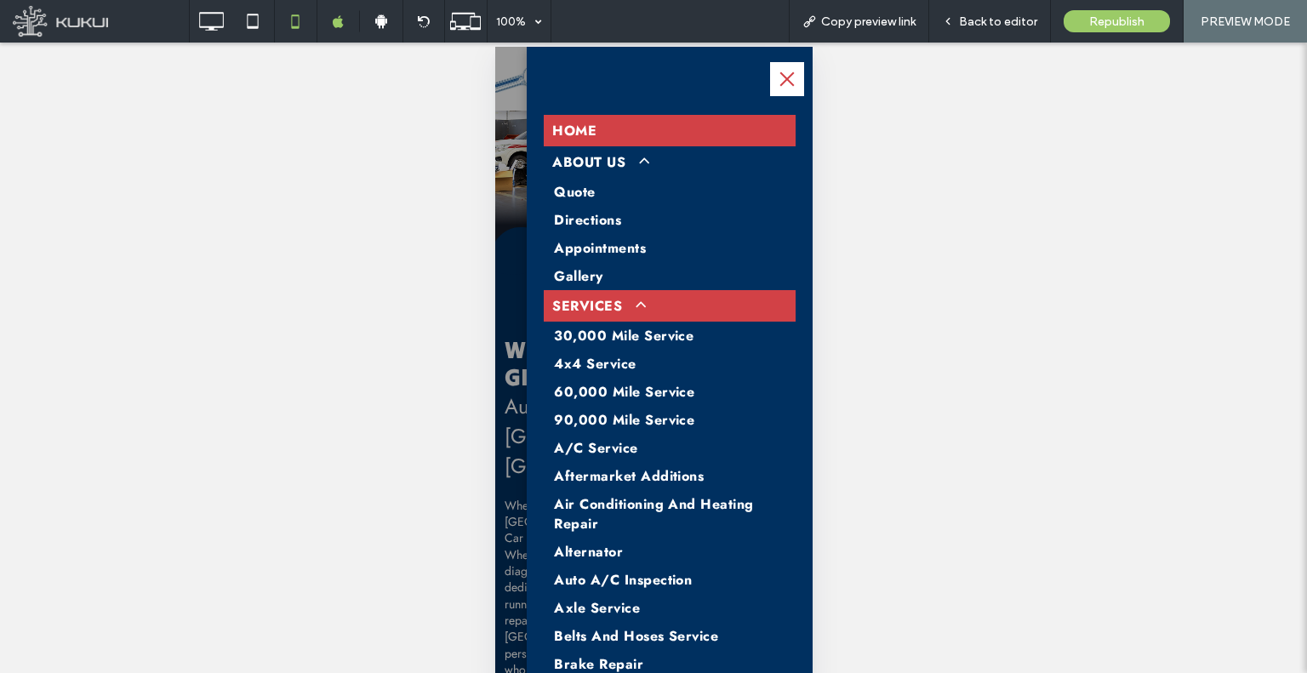
click at [639, 307] on span at bounding box center [632, 306] width 28 height 18
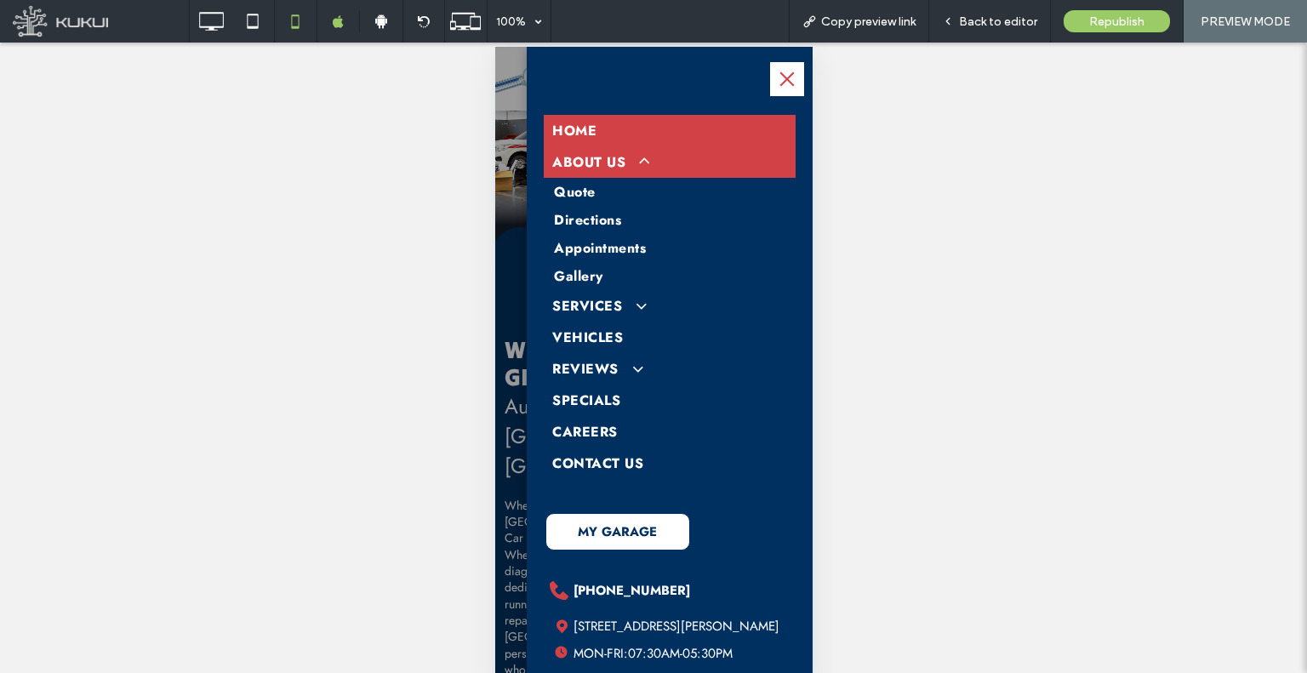
click at [649, 167] on span at bounding box center [635, 162] width 28 height 18
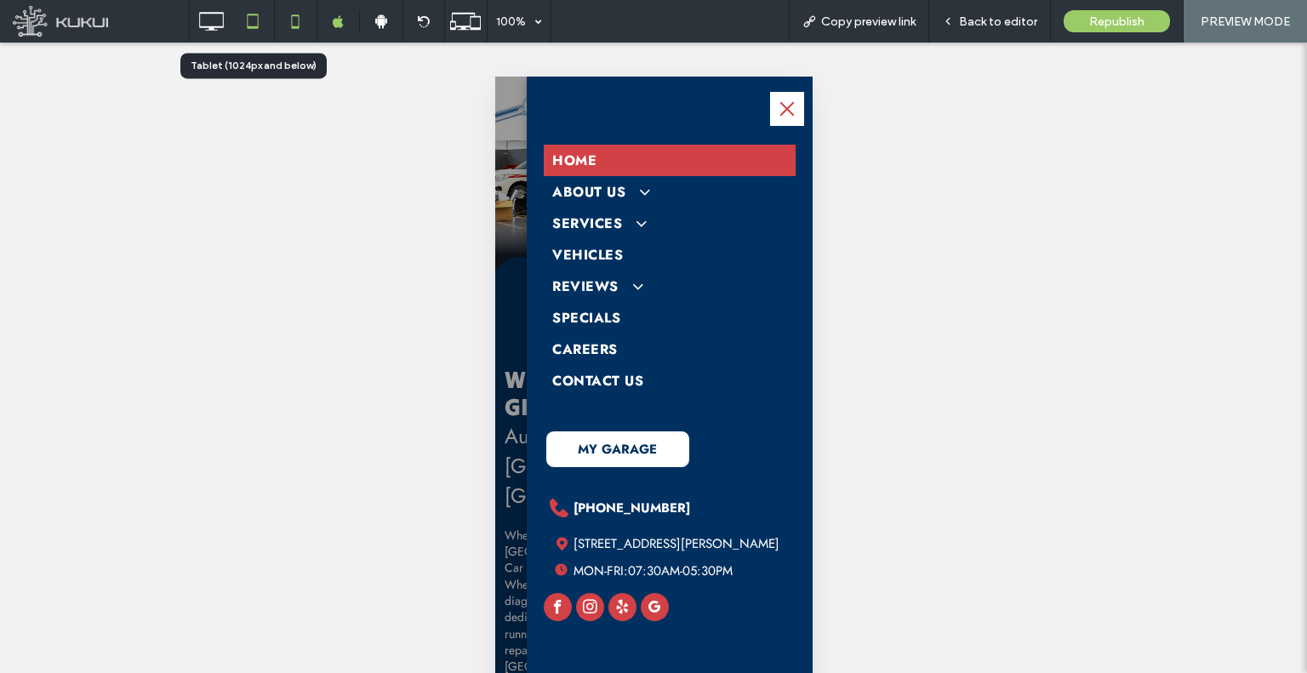
click at [237, 23] on icon at bounding box center [253, 21] width 34 height 34
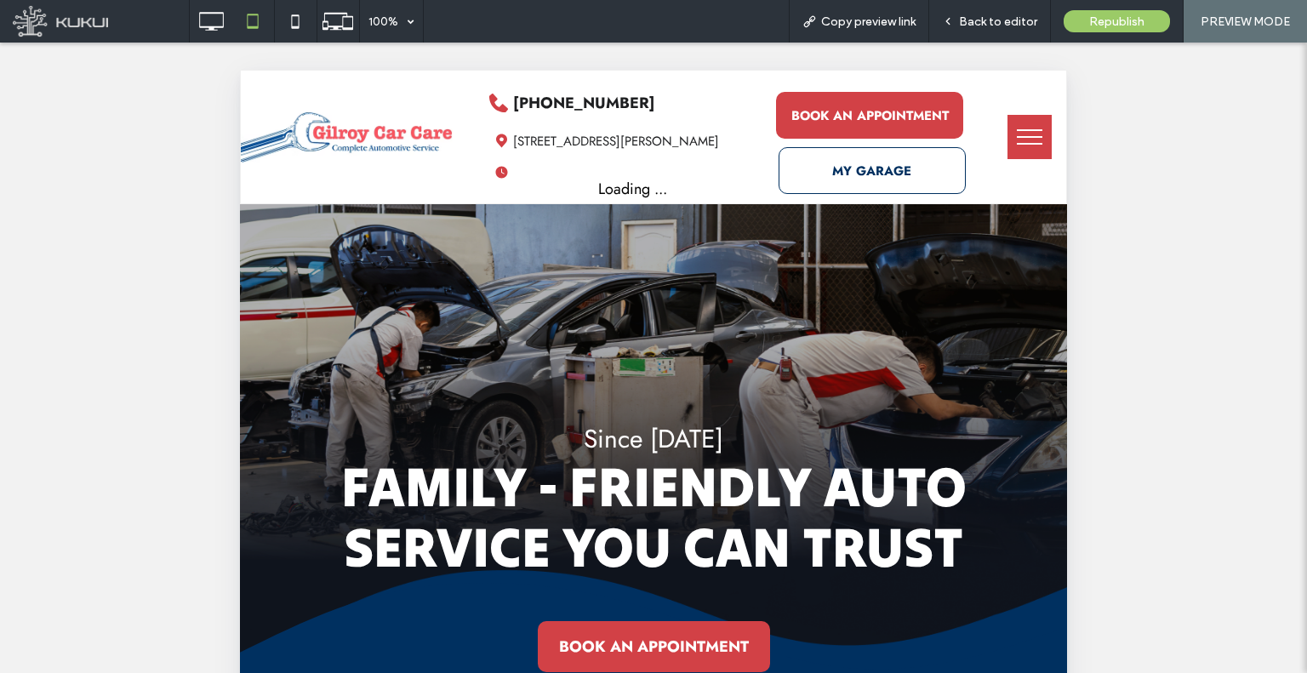
click at [1032, 129] on button "menu" at bounding box center [1030, 137] width 44 height 44
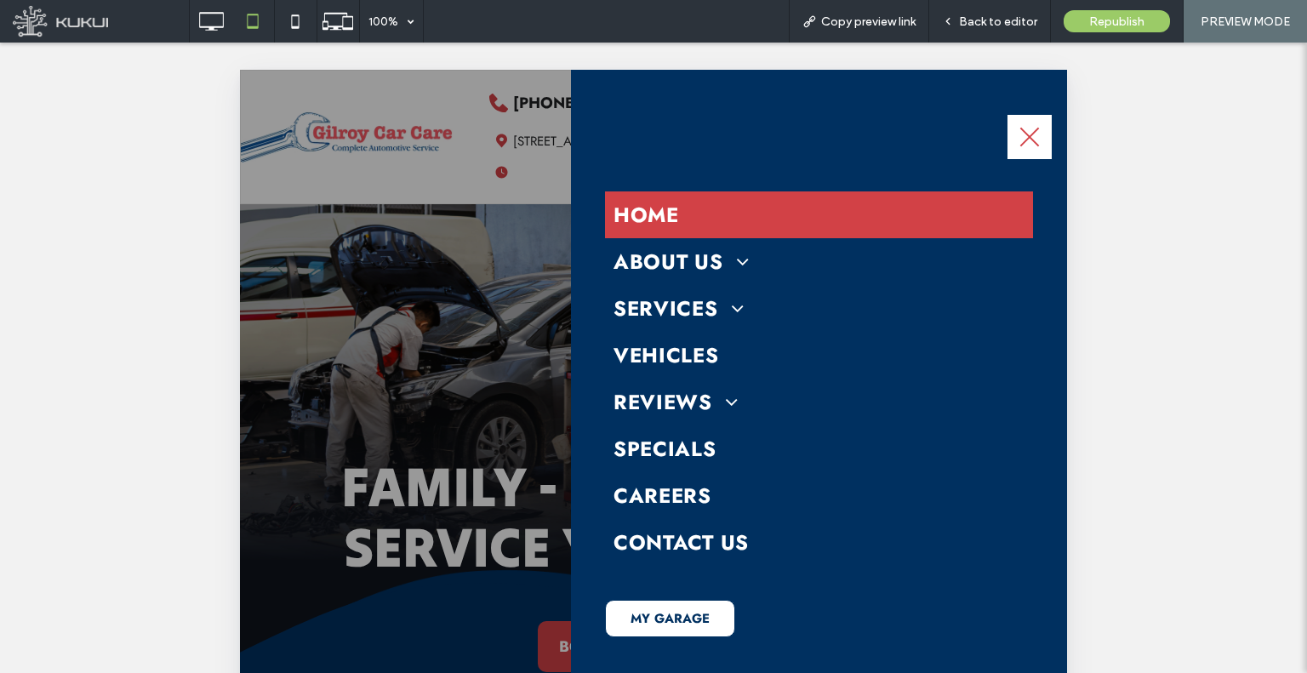
click at [1023, 132] on button "menu" at bounding box center [1030, 137] width 44 height 44
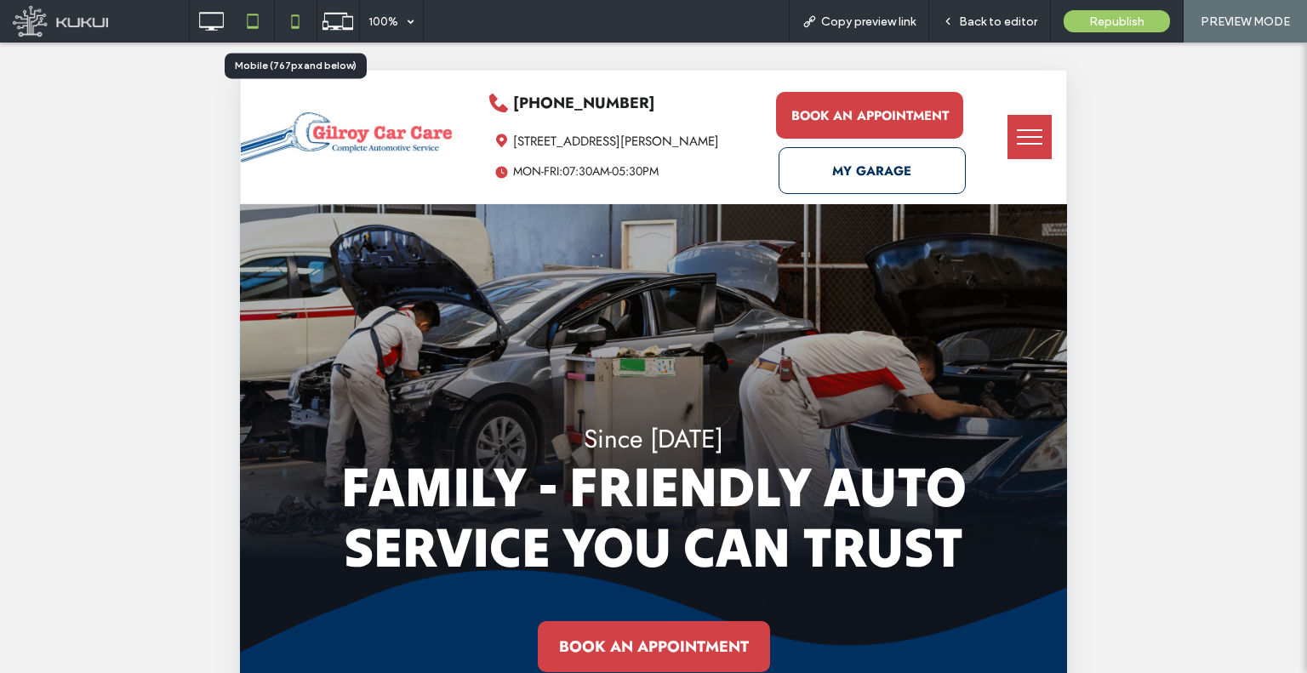
click at [294, 17] on icon at bounding box center [295, 21] width 34 height 34
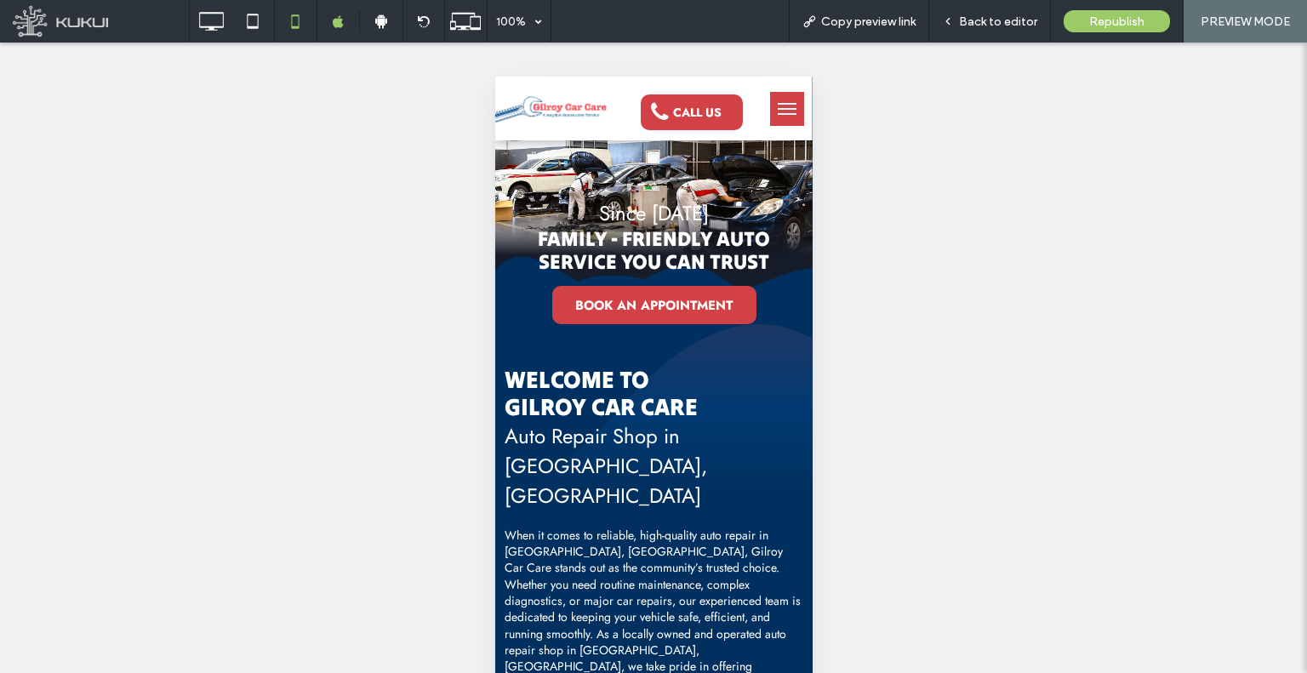
click at [779, 113] on span "menu" at bounding box center [786, 114] width 19 height 2
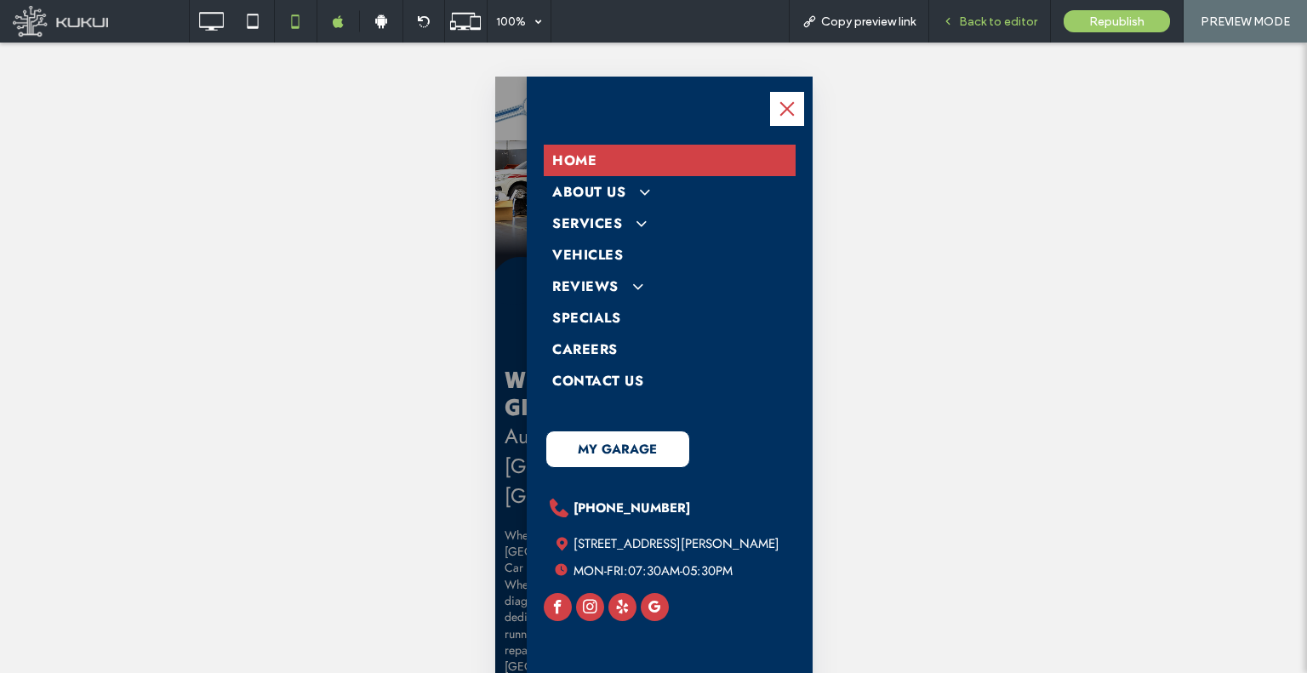
click at [977, 30] on div "Back to editor" at bounding box center [990, 21] width 122 height 43
click at [644, 438] on span "MY GARAGE" at bounding box center [616, 450] width 79 height 36
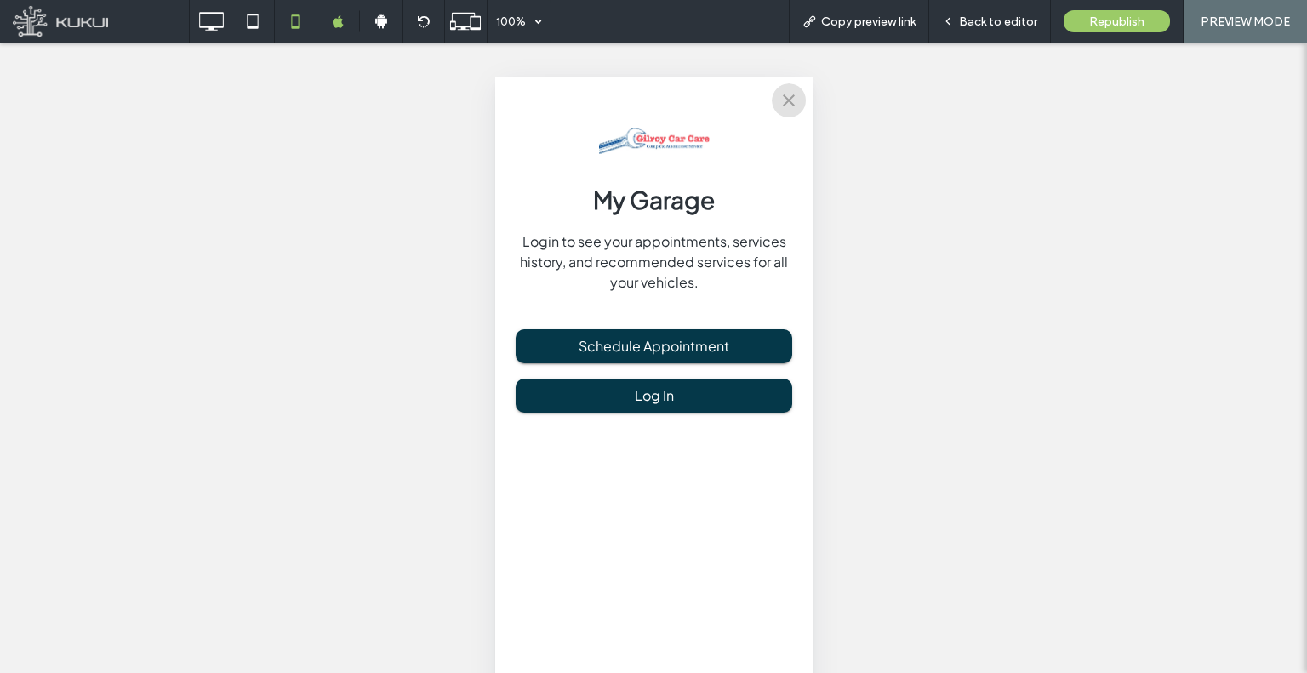
click at [775, 97] on button "close" at bounding box center [788, 100] width 34 height 34
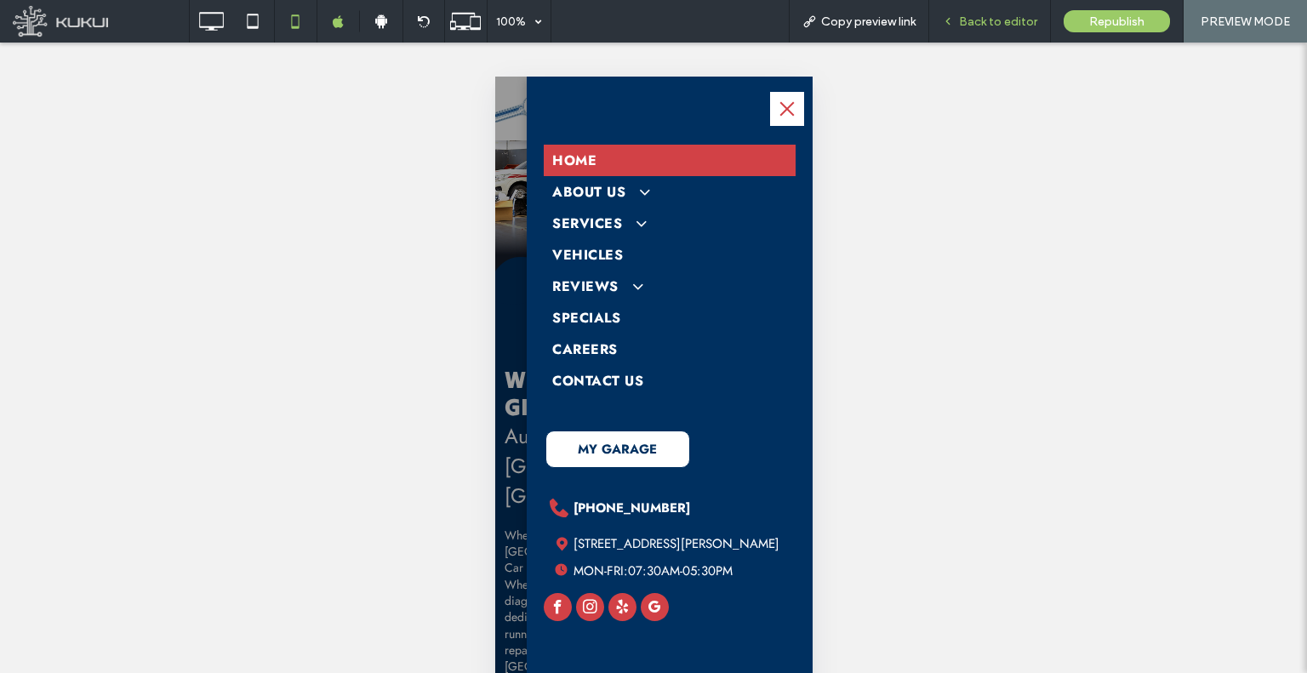
click at [987, 33] on div "Back to editor" at bounding box center [990, 21] width 122 height 43
click at [977, 18] on span "Back to editor" at bounding box center [998, 21] width 78 height 14
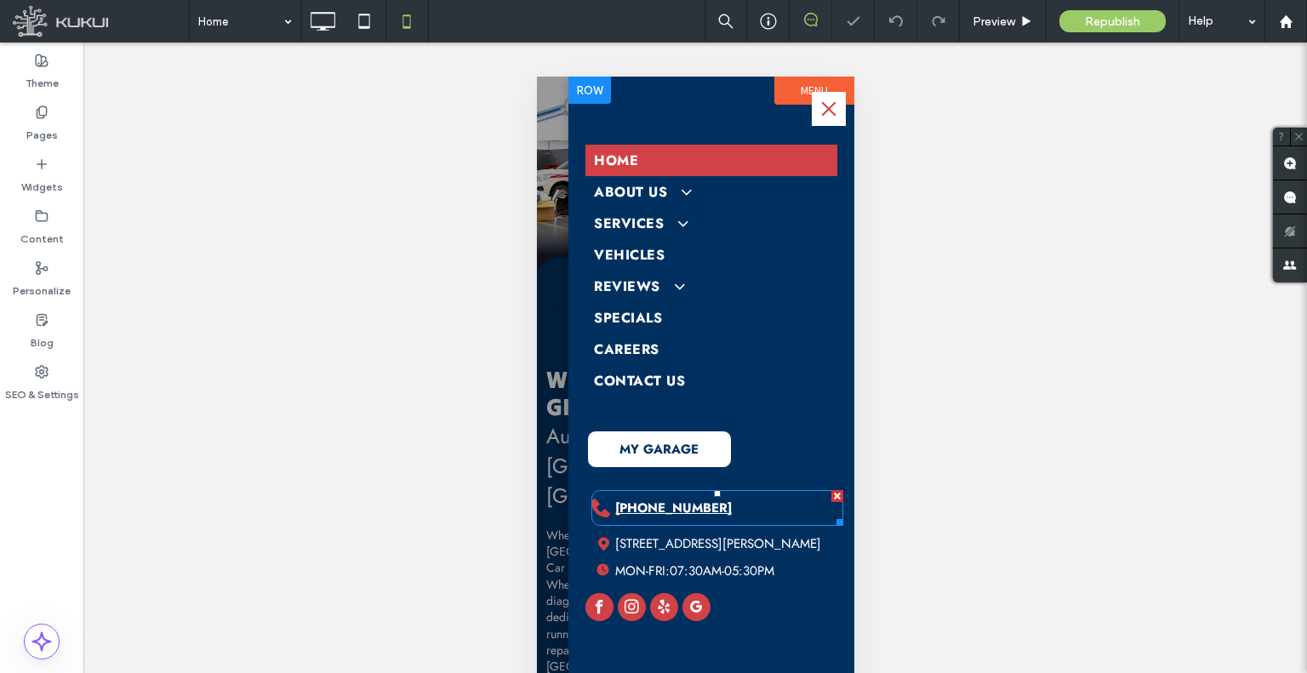
click at [681, 523] on link "[PHONE_NUMBER]" at bounding box center [717, 508] width 252 height 36
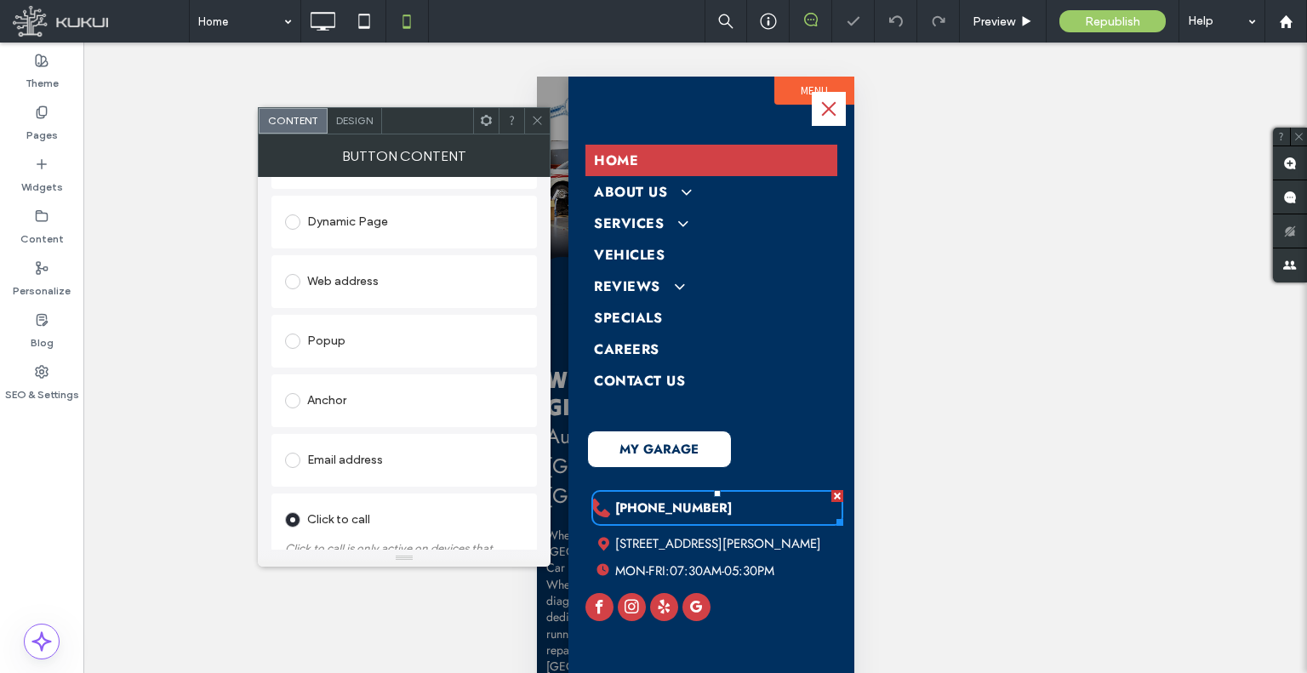
scroll to position [353, 0]
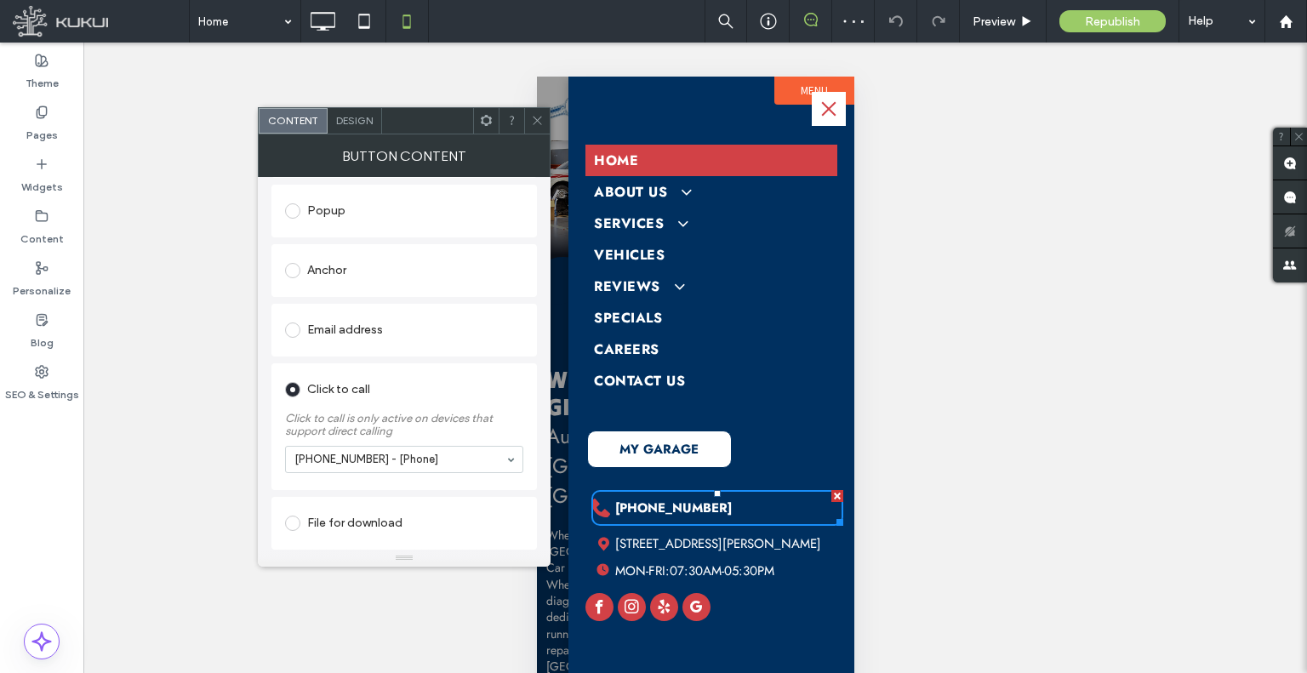
click at [541, 112] on span at bounding box center [537, 121] width 13 height 26
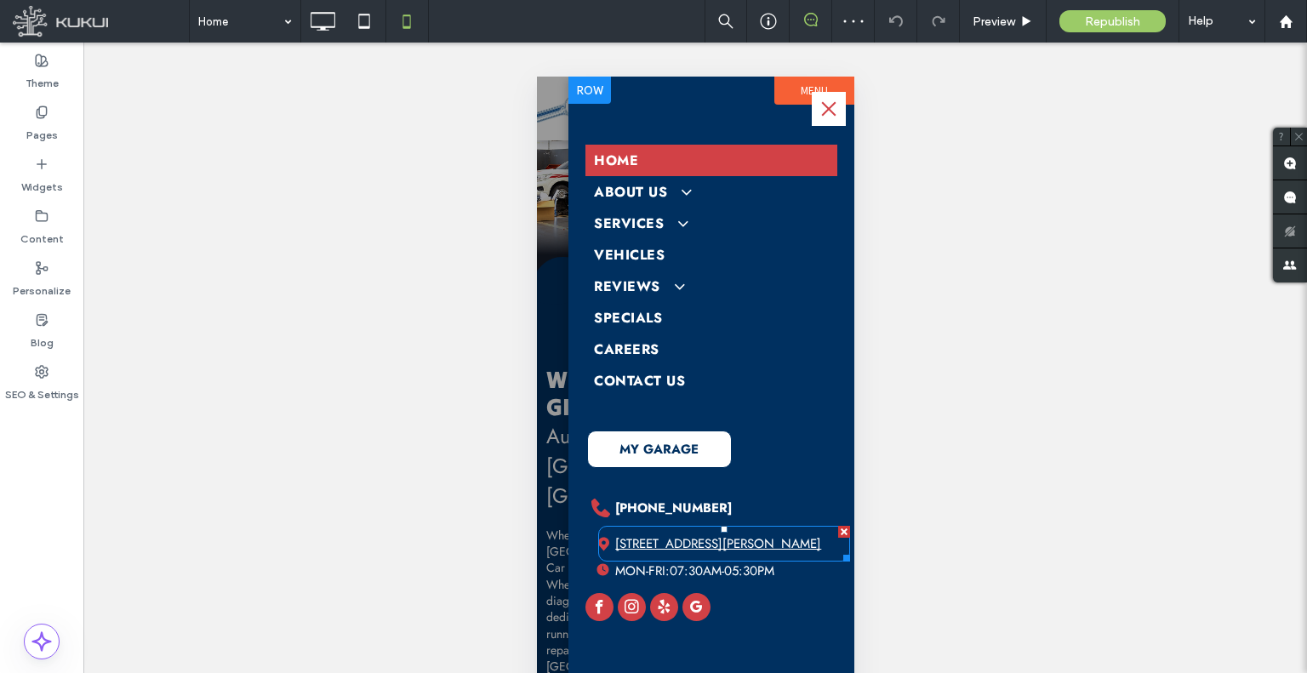
click at [701, 549] on span "[STREET_ADDRESS][PERSON_NAME]" at bounding box center [718, 544] width 206 height 19
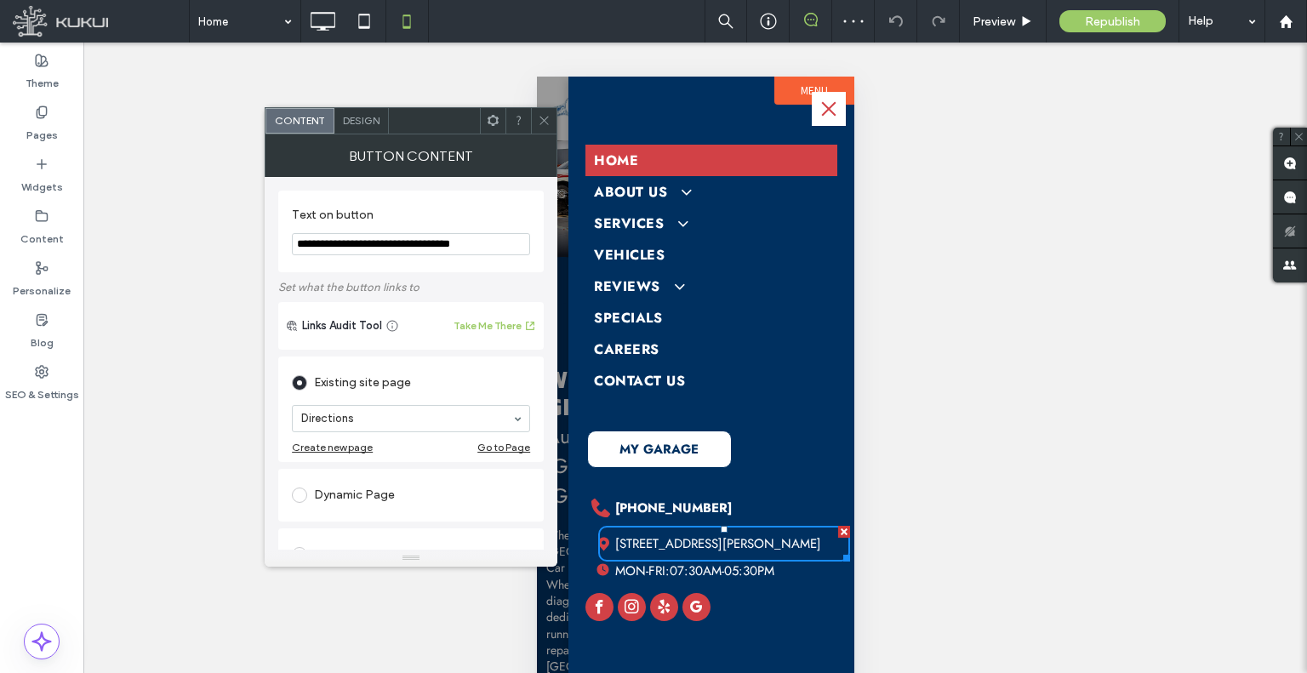
scroll to position [85, 0]
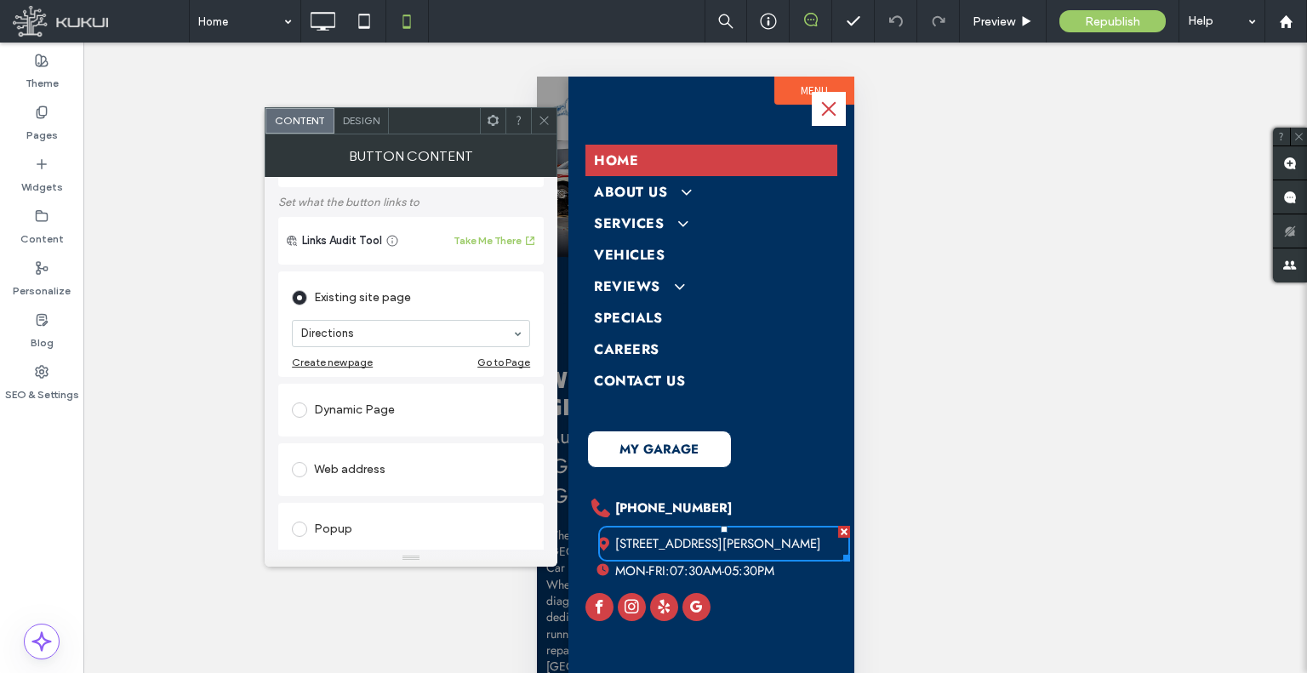
click at [540, 124] on icon at bounding box center [544, 120] width 13 height 13
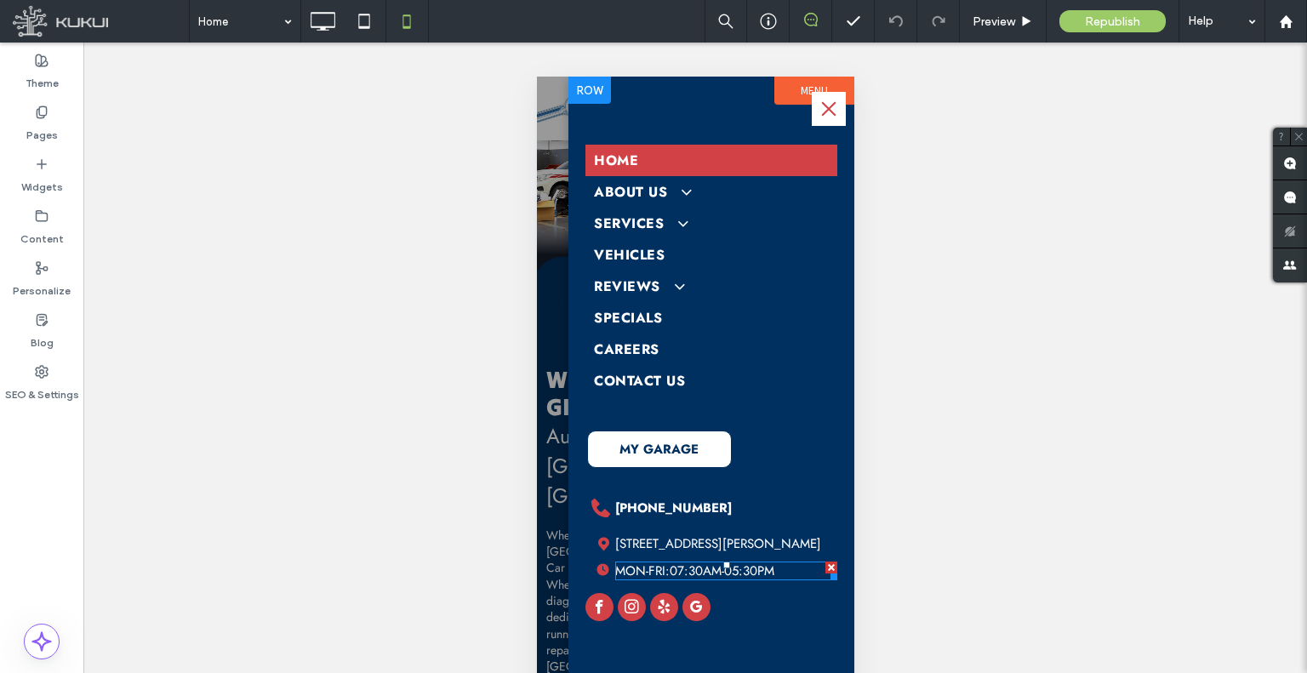
click at [758, 565] on span at bounding box center [726, 571] width 222 height 19
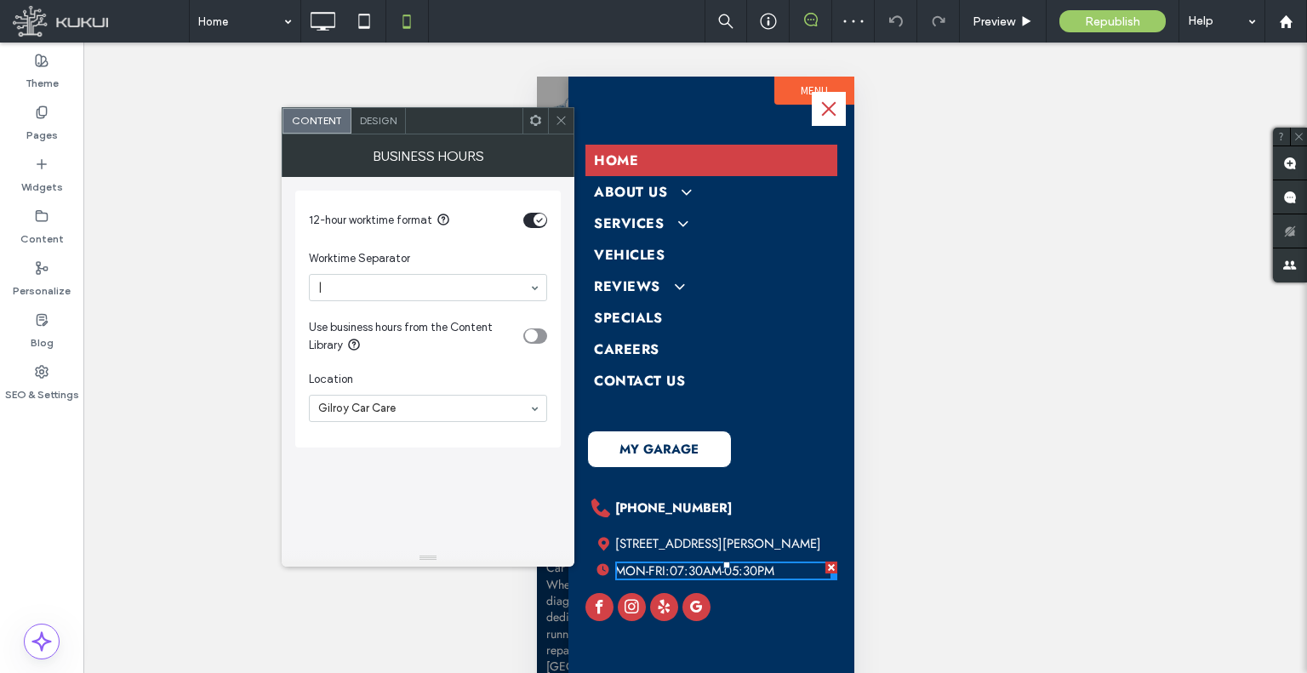
click at [553, 126] on div at bounding box center [561, 121] width 26 height 26
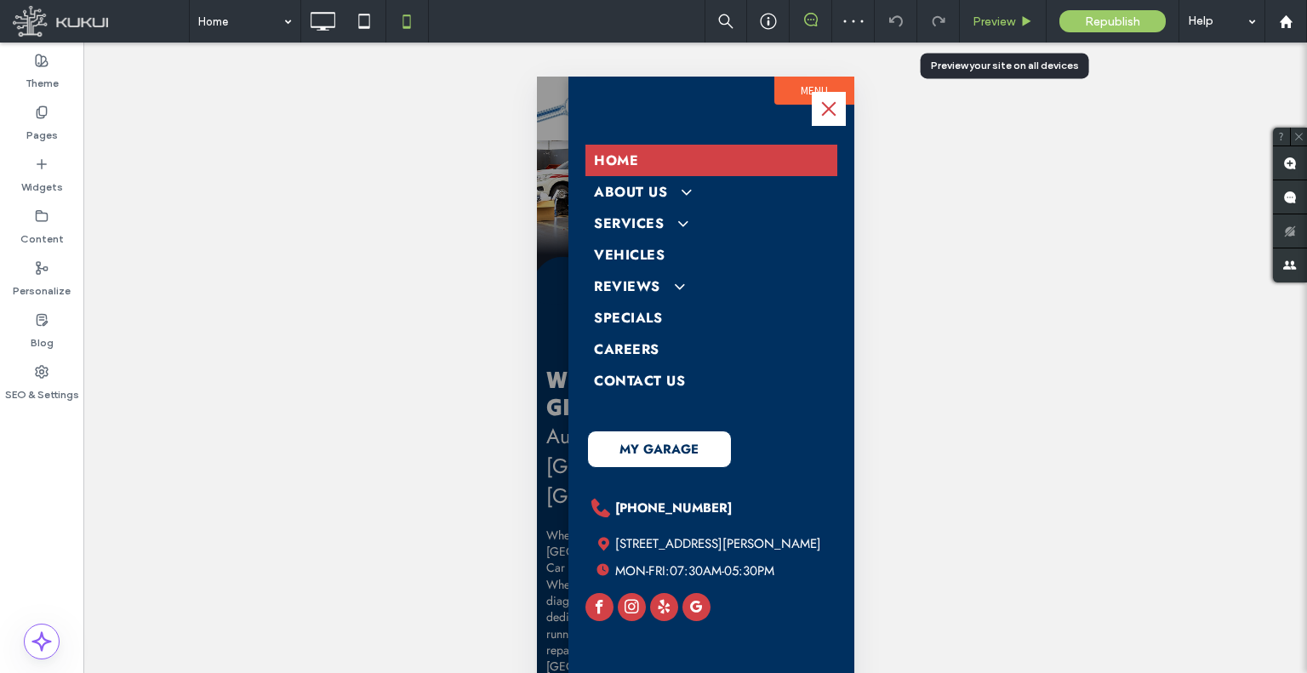
click at [989, 20] on span "Preview" at bounding box center [994, 21] width 43 height 14
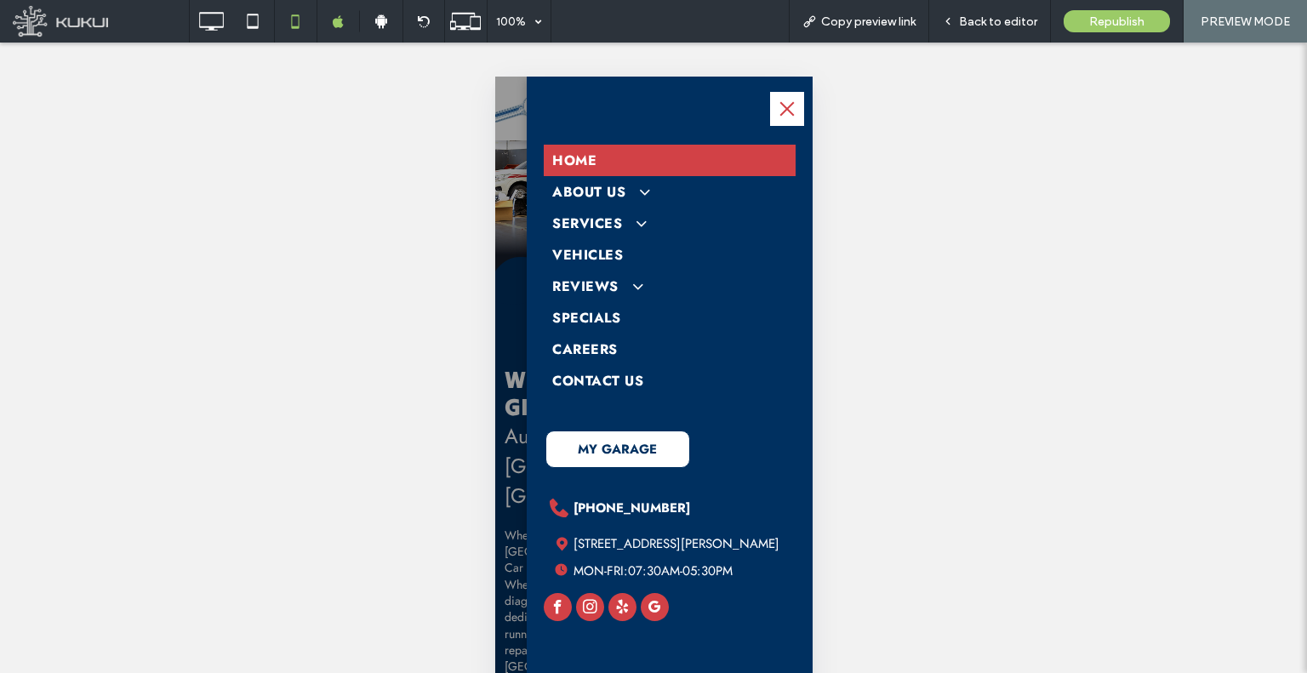
drag, startPoint x: 548, startPoint y: 605, endPoint x: 595, endPoint y: 608, distance: 46.9
click at [792, 105] on button "menu" at bounding box center [786, 109] width 34 height 34
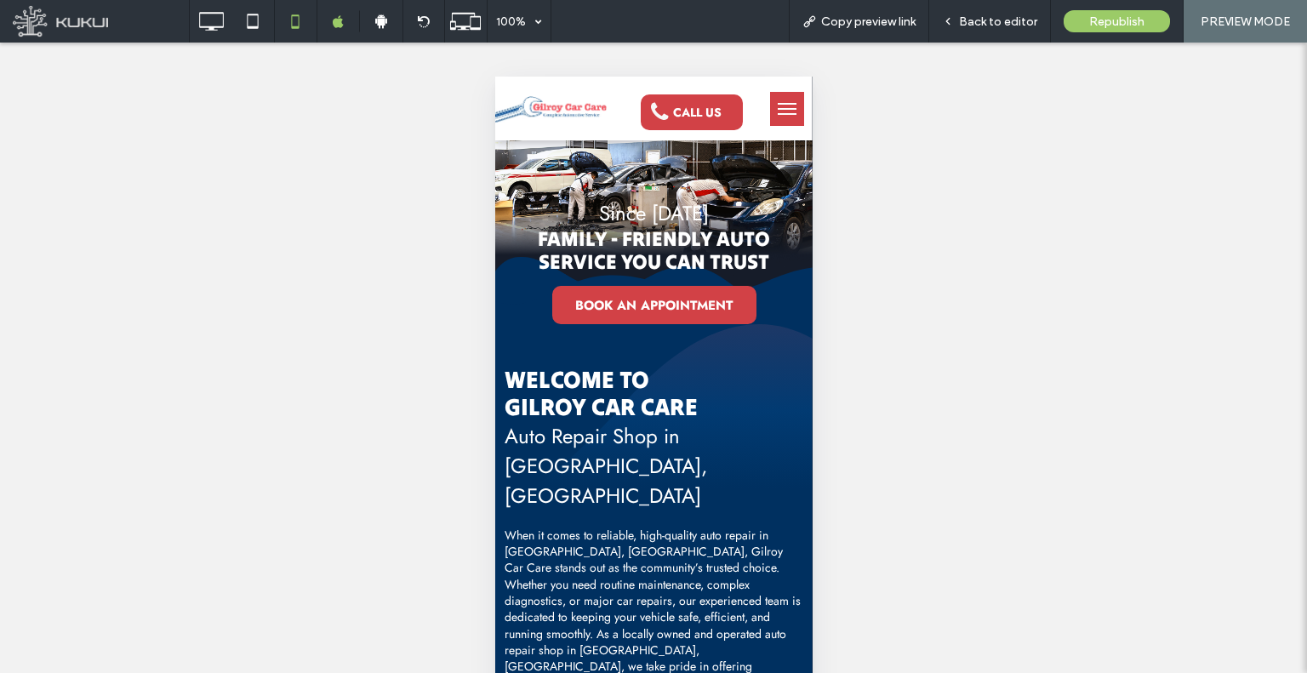
click at [777, 113] on span "menu" at bounding box center [786, 114] width 19 height 2
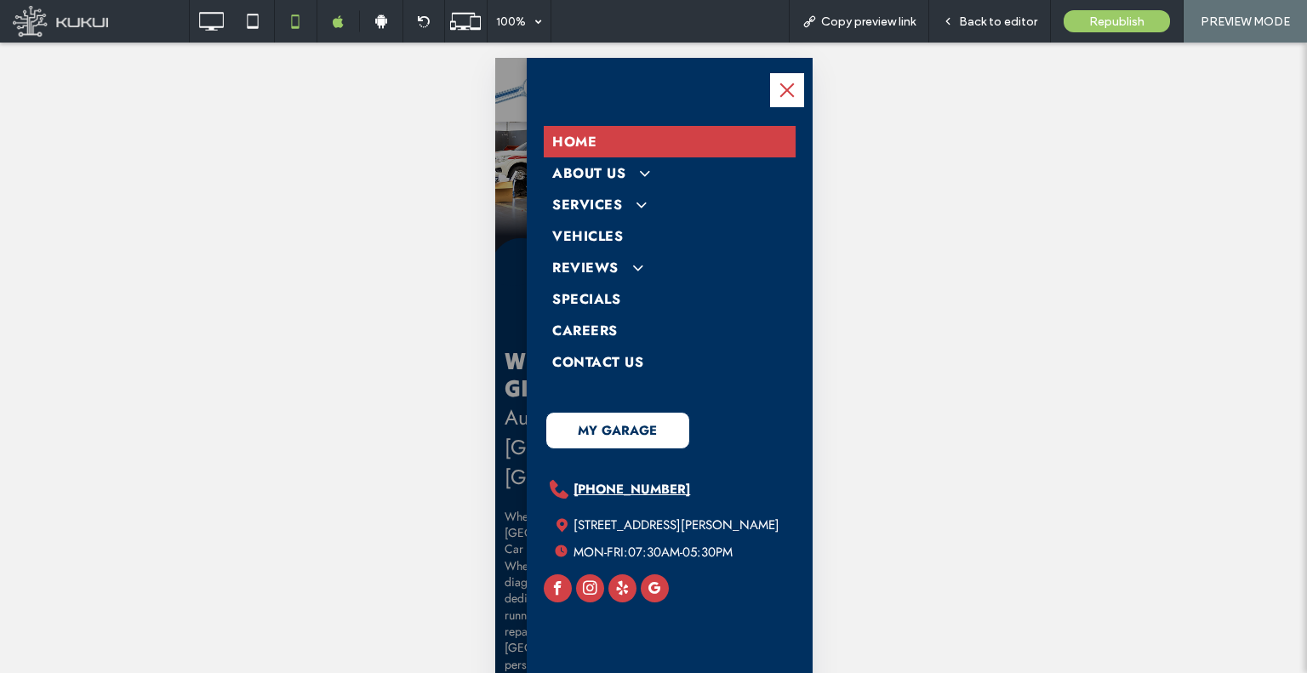
scroll to position [30, 0]
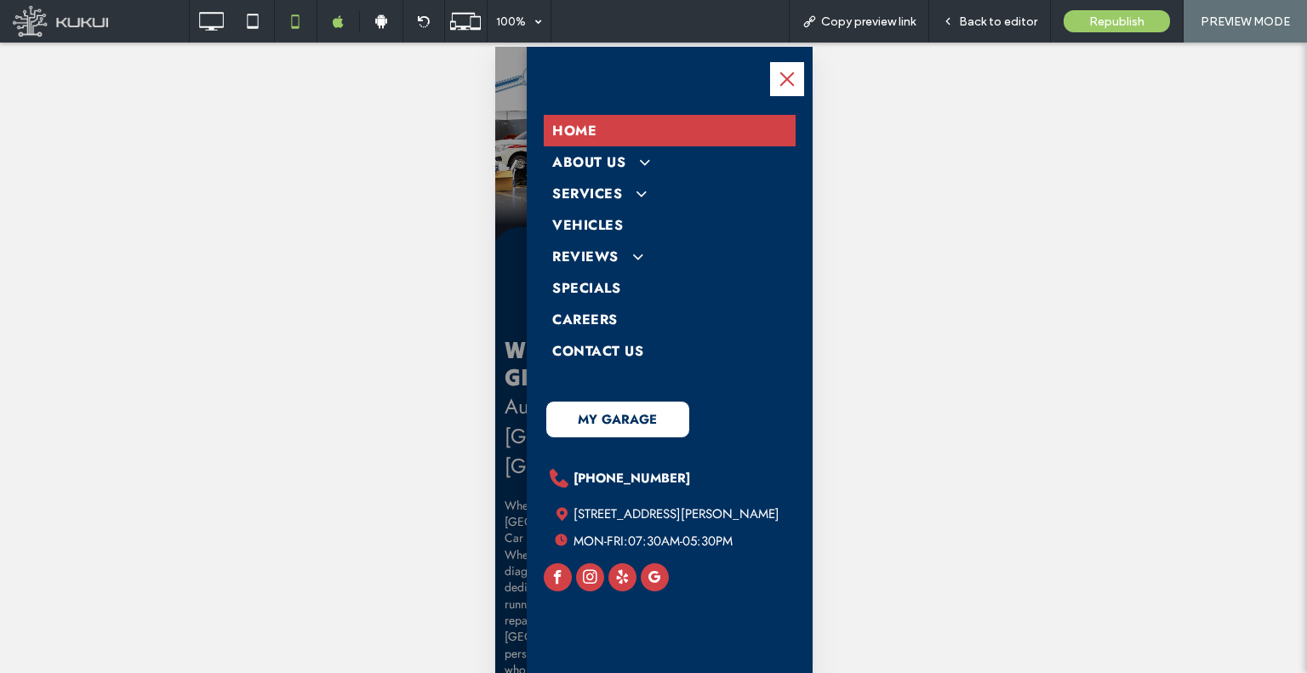
click at [498, 473] on div at bounding box center [653, 371] width 317 height 649
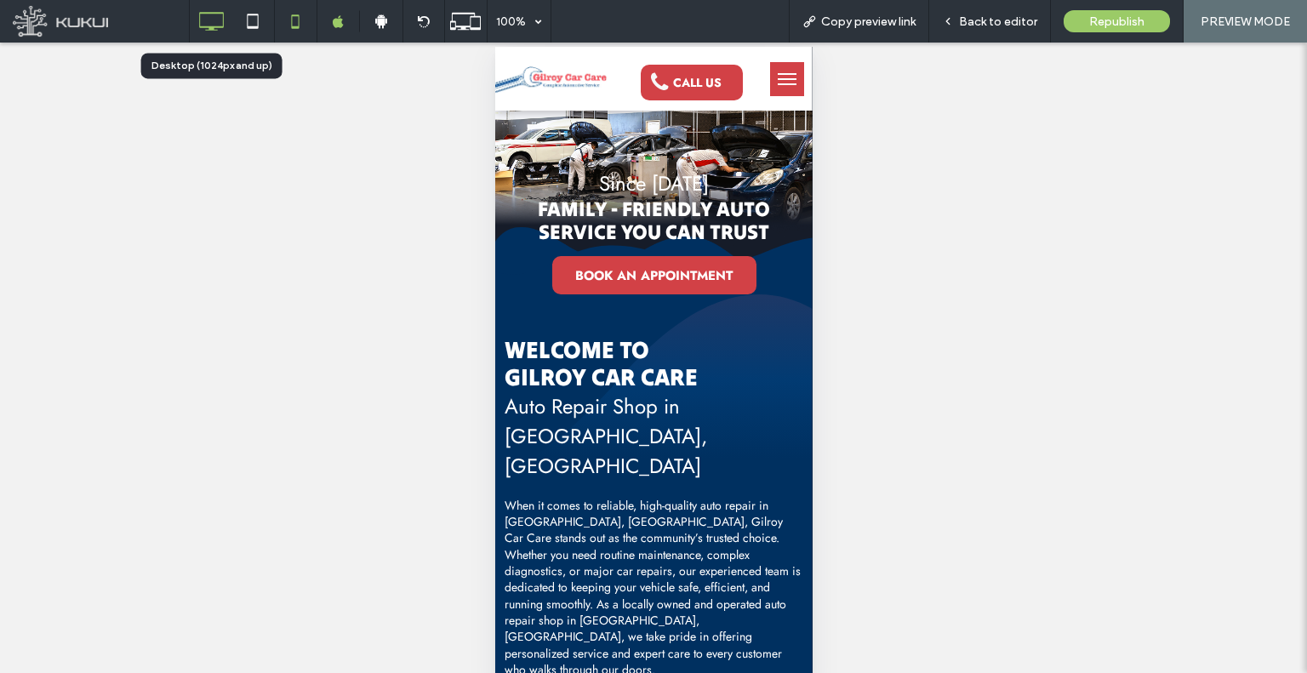
click at [218, 23] on icon at bounding box center [211, 21] width 34 height 34
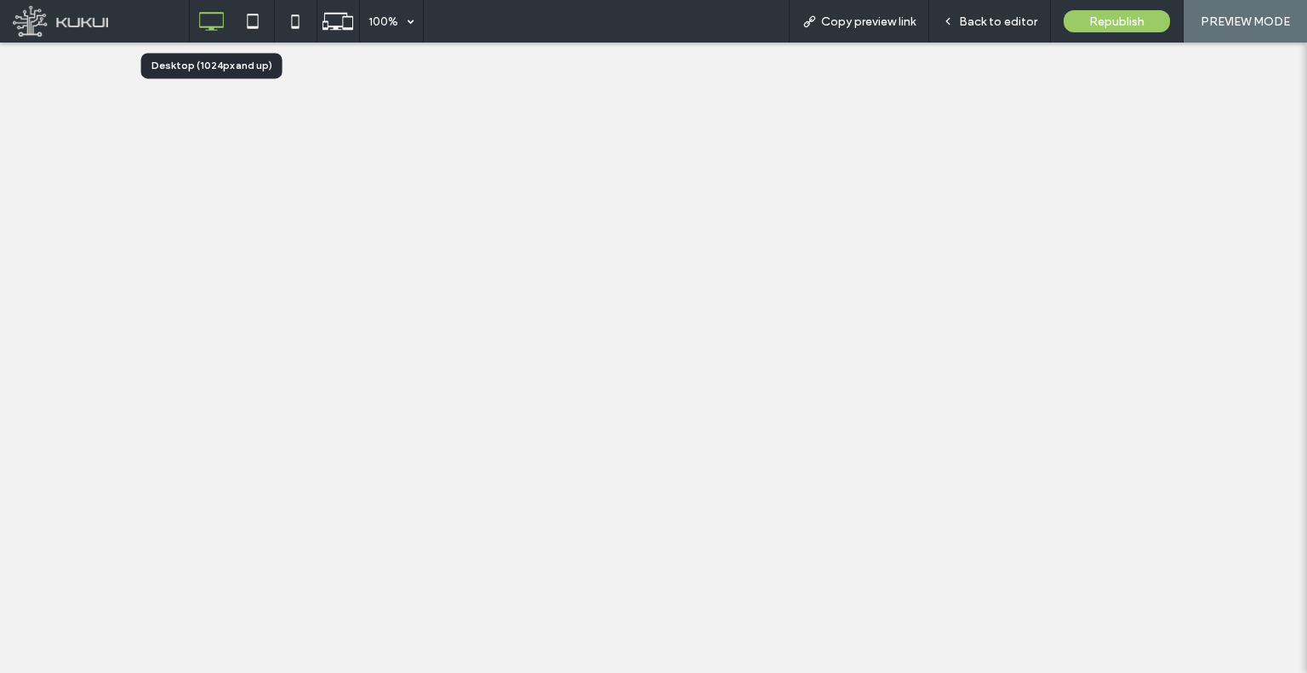
scroll to position [0, 0]
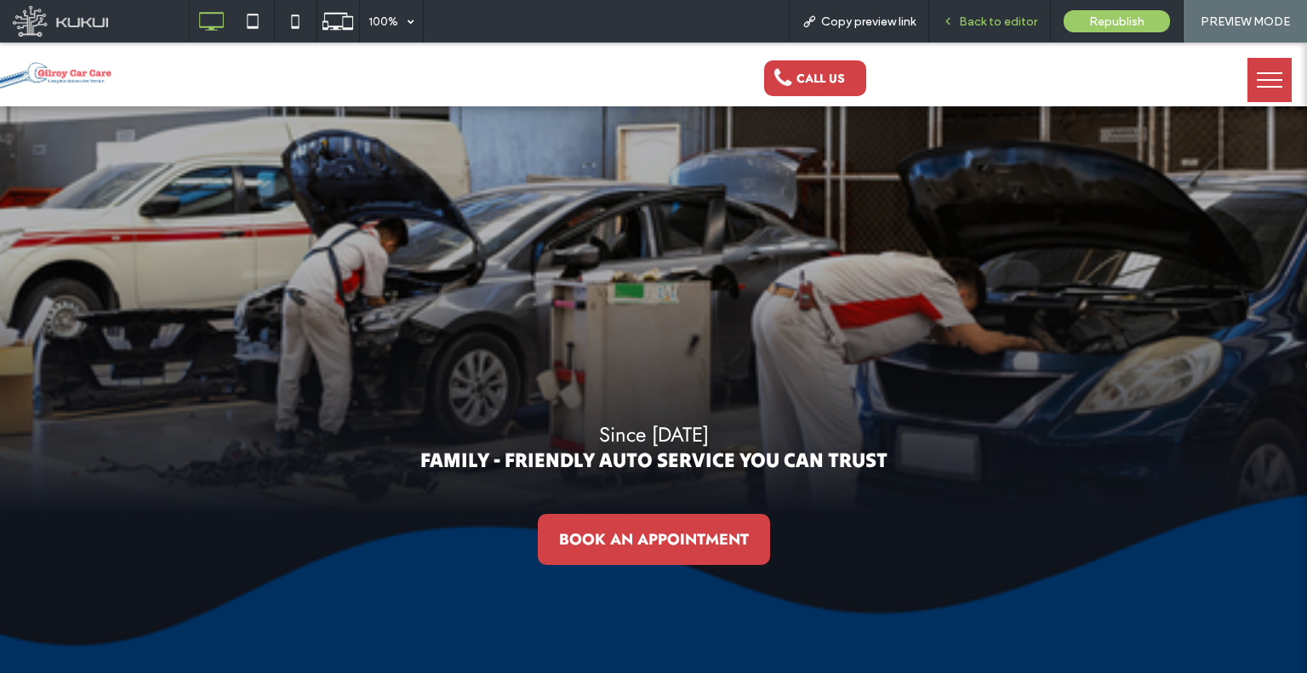
click at [997, 30] on div "Back to editor" at bounding box center [990, 21] width 122 height 43
click at [983, 26] on span "Back to editor" at bounding box center [998, 21] width 78 height 14
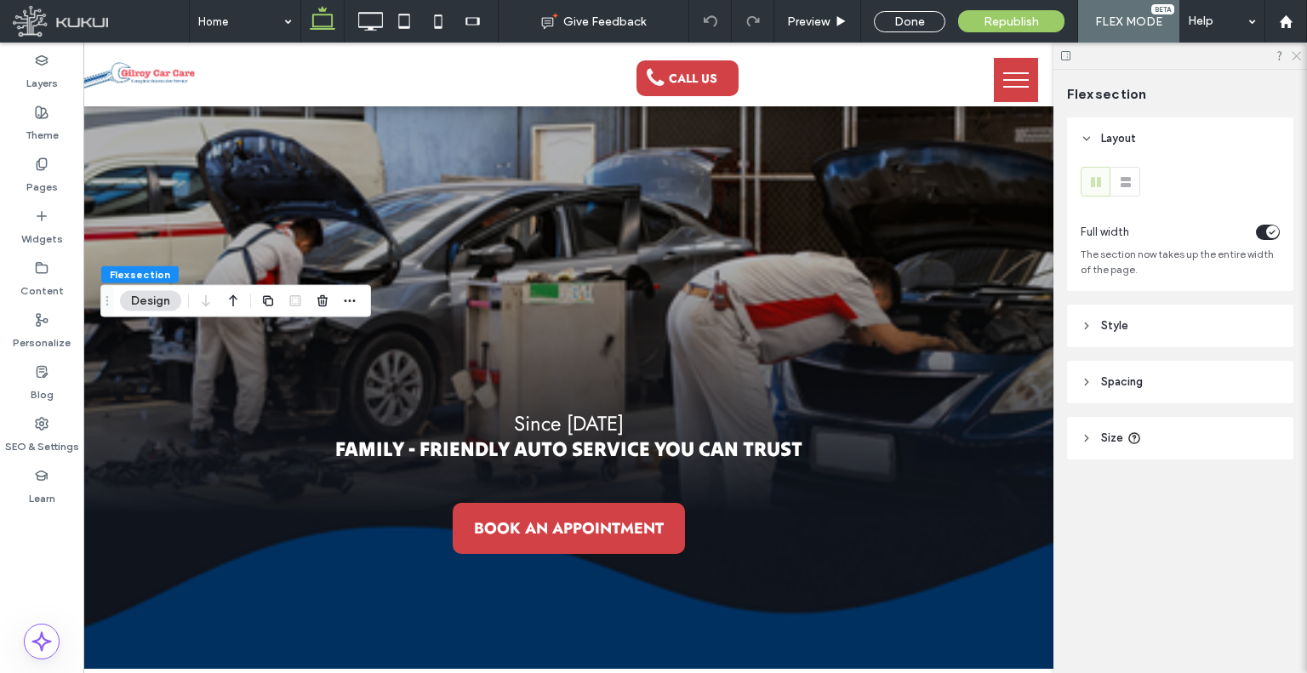
click at [1290, 51] on icon at bounding box center [1295, 54] width 11 height 11
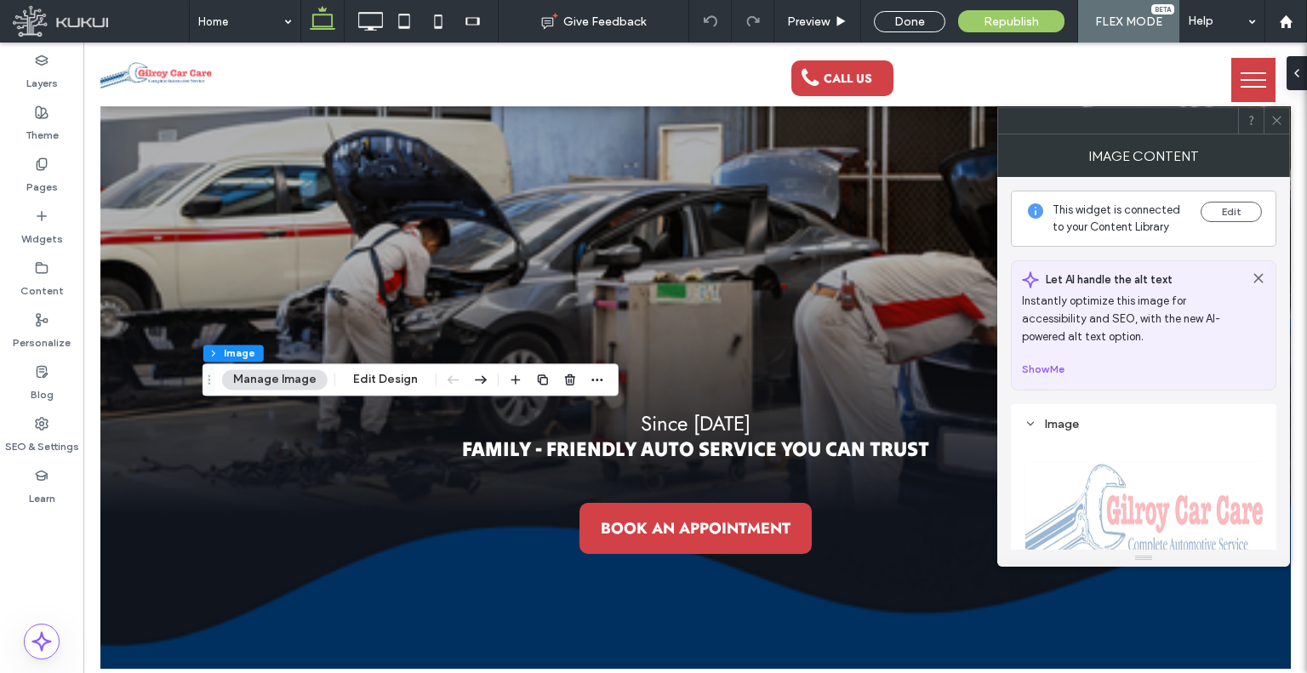
type input "**"
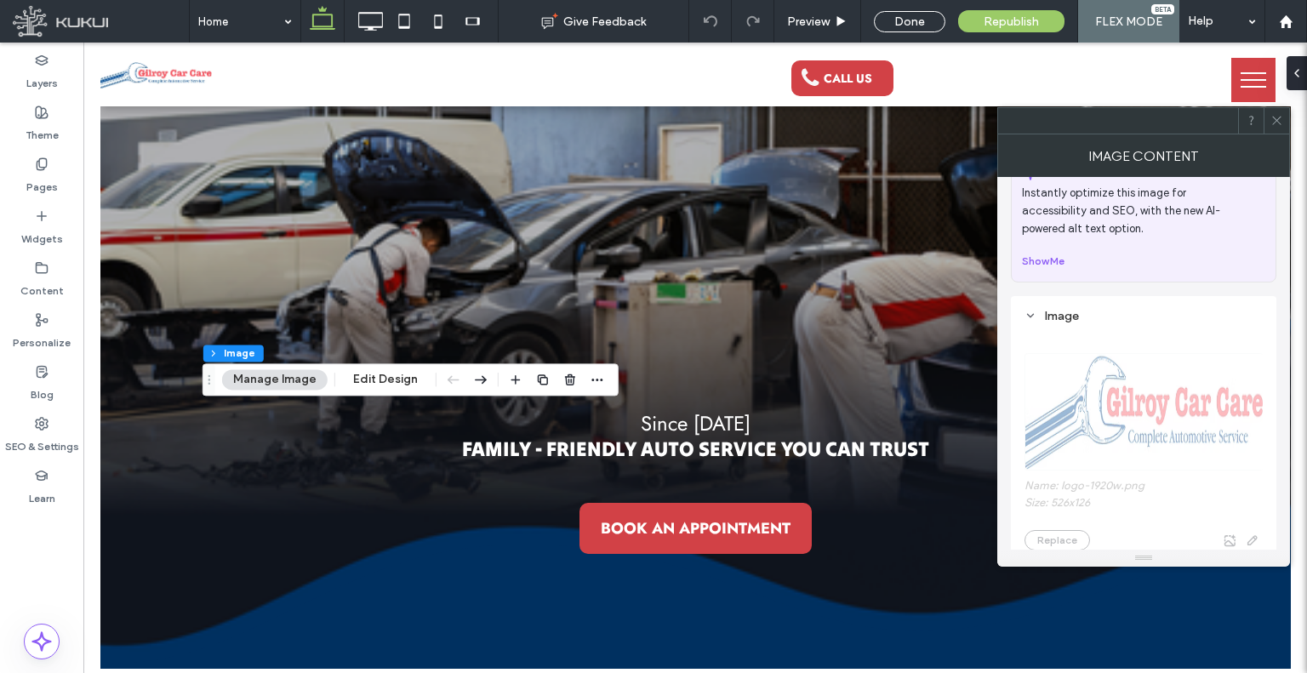
scroll to position [340, 0]
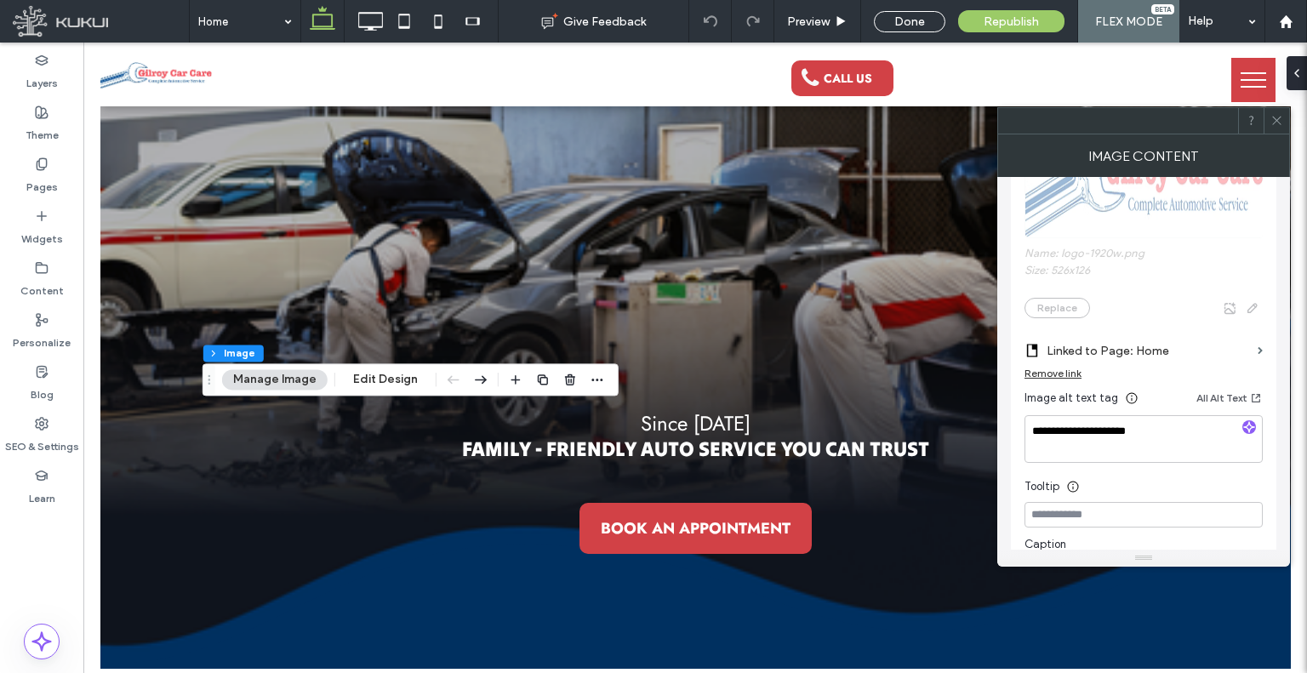
click at [1277, 122] on icon at bounding box center [1277, 120] width 13 height 13
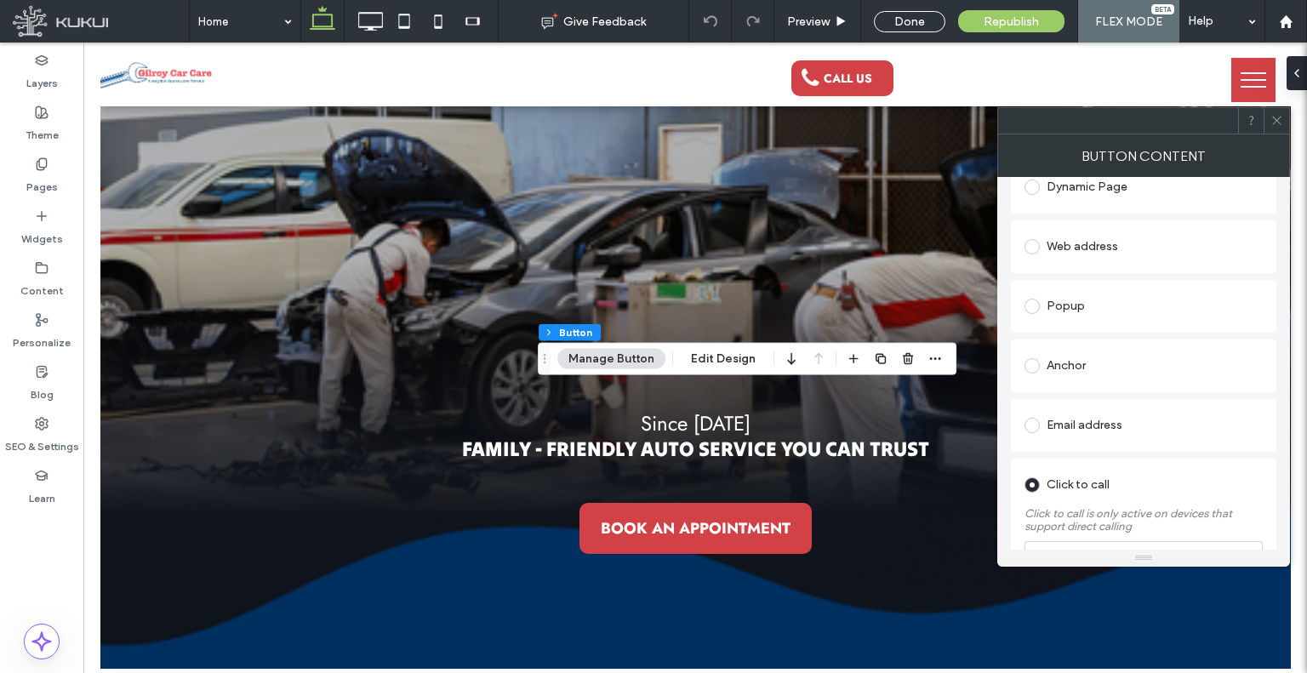
scroll to position [353, 0]
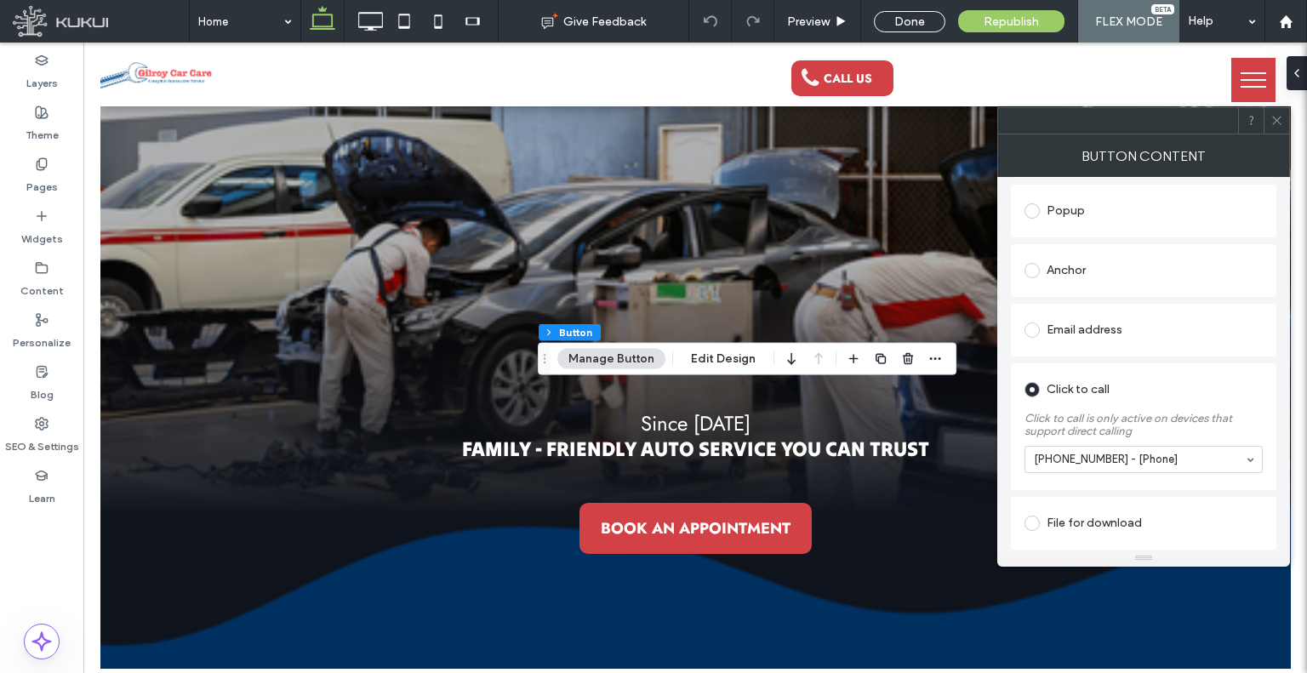
click at [1278, 108] on span at bounding box center [1277, 121] width 13 height 26
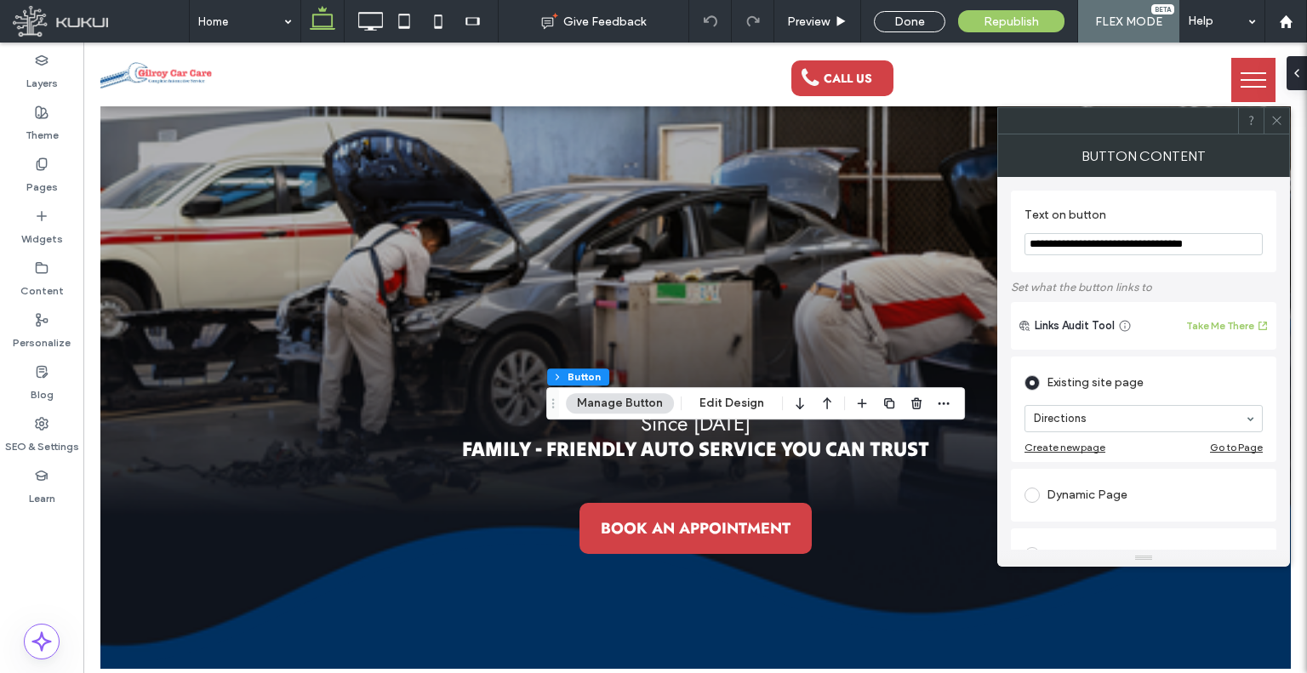
click at [1286, 126] on div at bounding box center [1277, 121] width 26 height 26
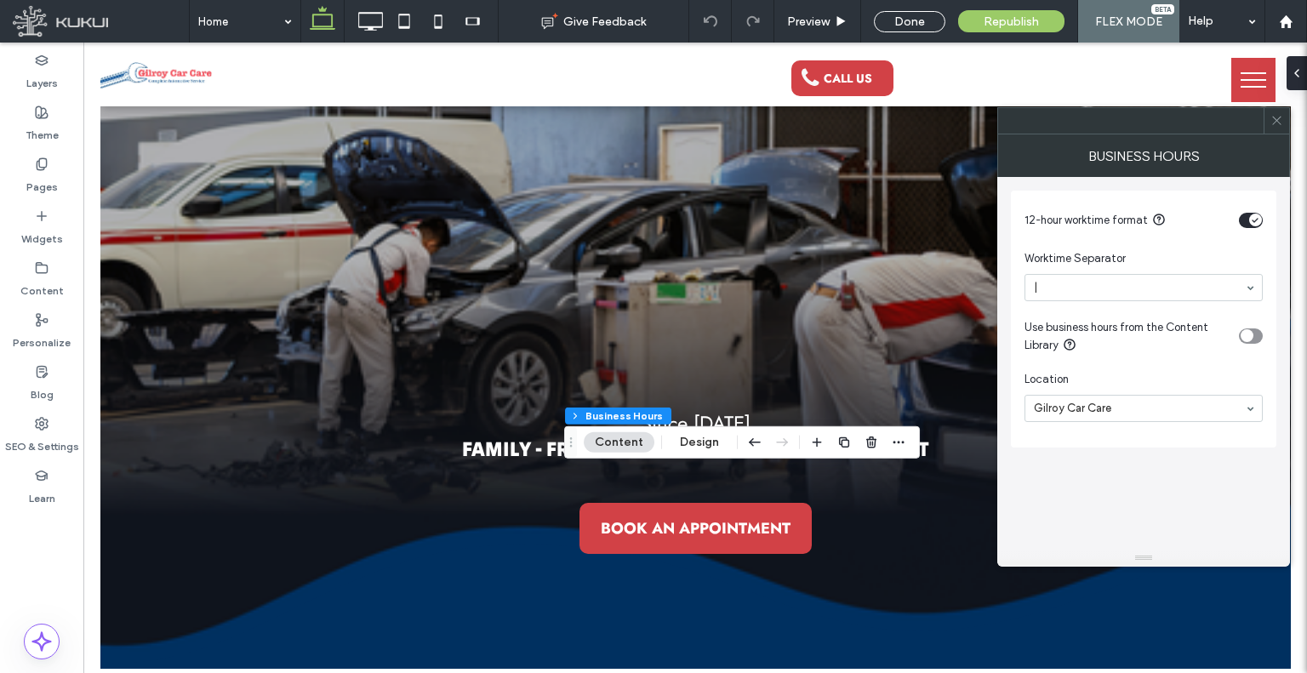
click at [1277, 115] on icon at bounding box center [1277, 120] width 13 height 13
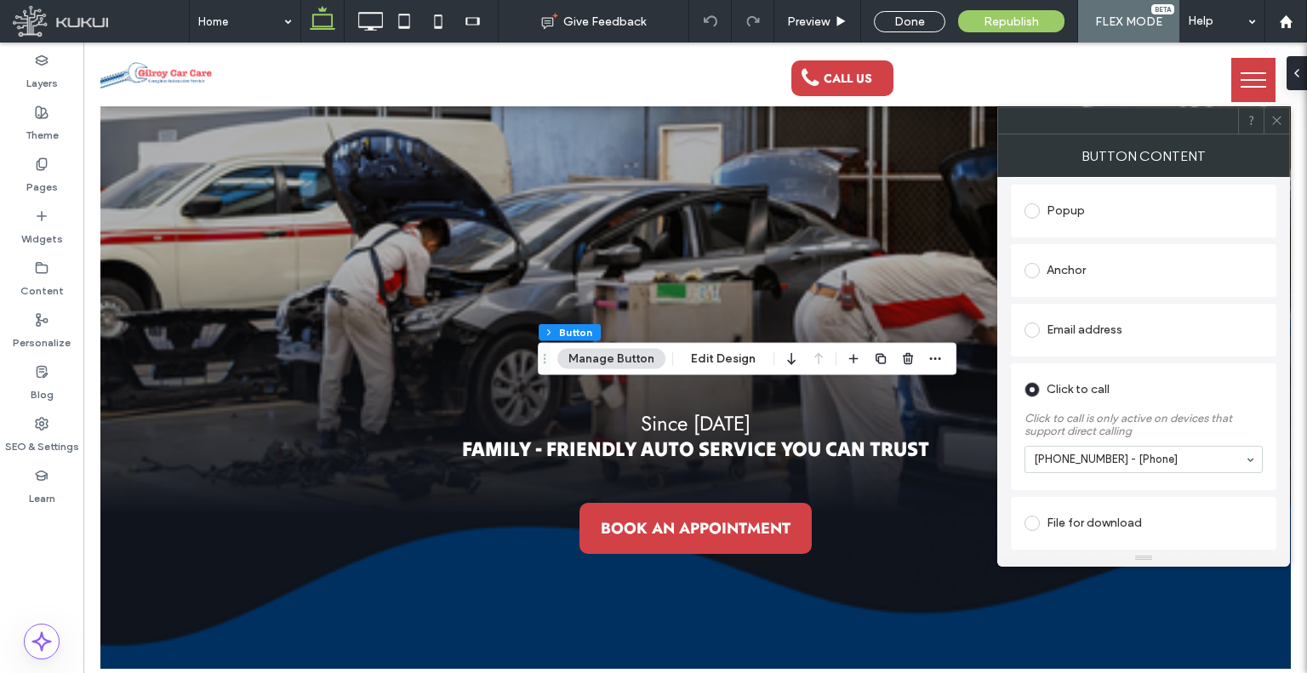
click at [1277, 125] on icon at bounding box center [1277, 120] width 13 height 13
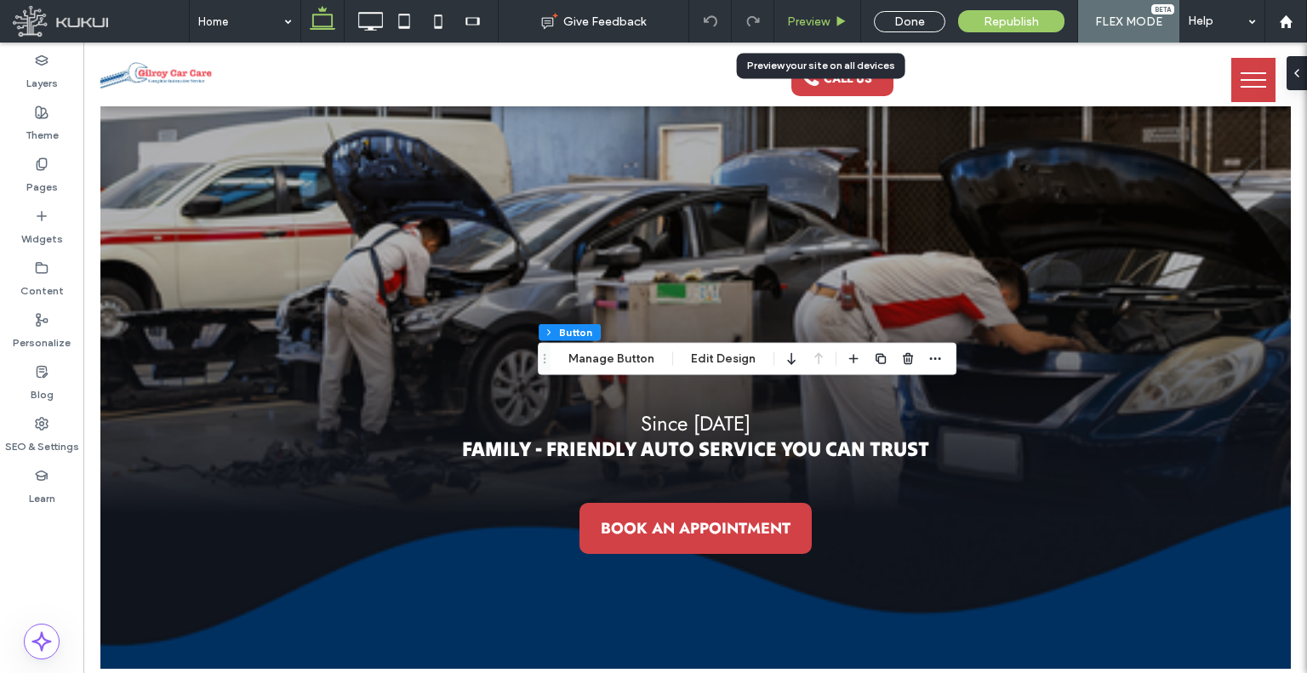
click at [810, 18] on span "Preview" at bounding box center [808, 21] width 43 height 14
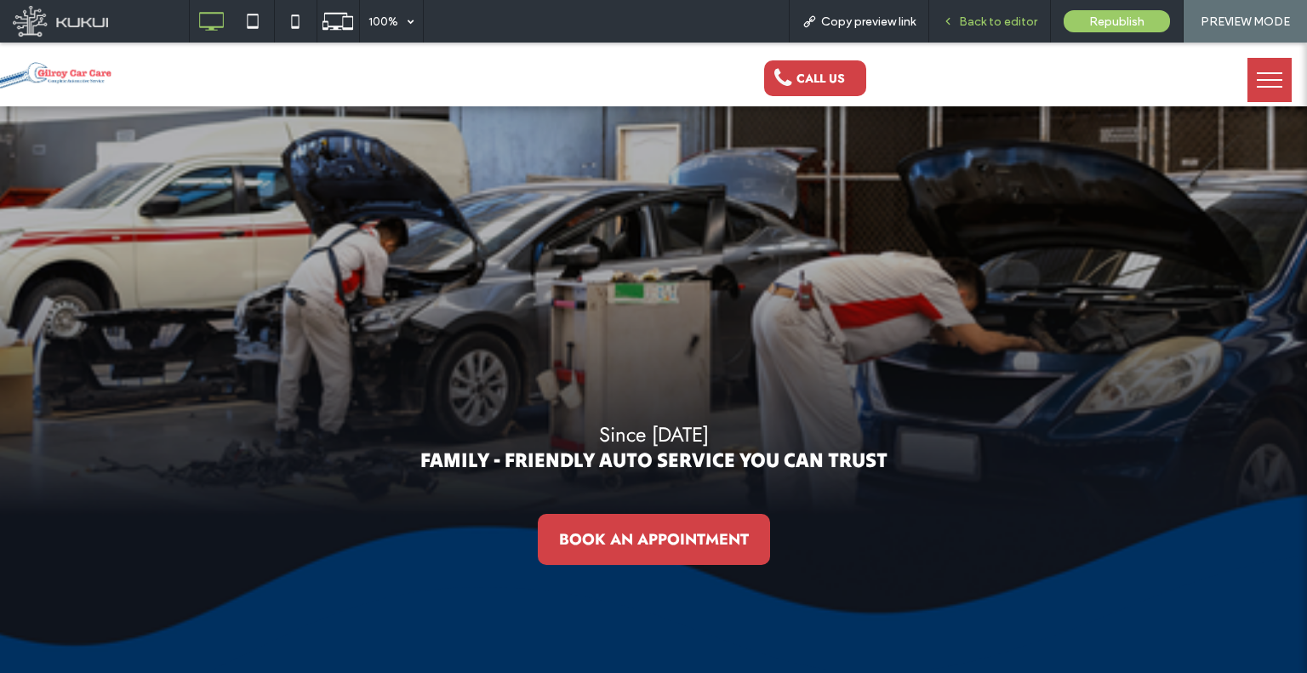
click at [941, 14] on div "Back to editor" at bounding box center [989, 21] width 121 height 14
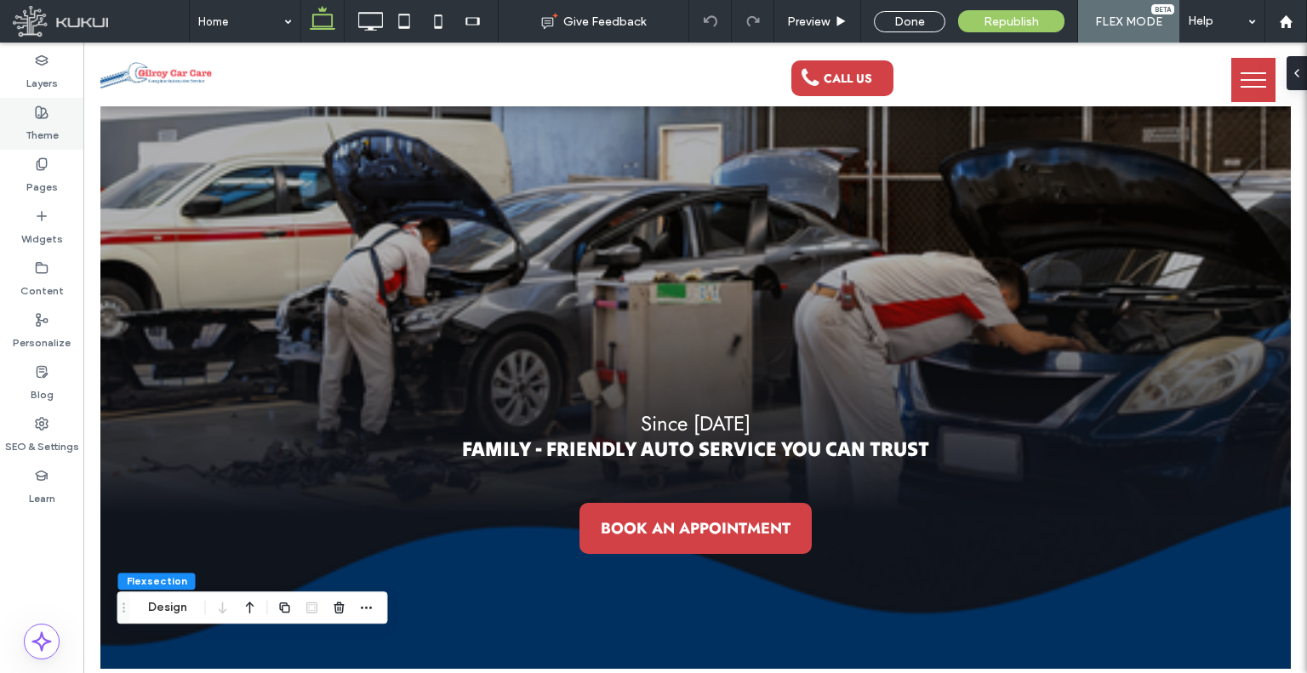
click at [51, 131] on label "Theme" at bounding box center [42, 131] width 33 height 24
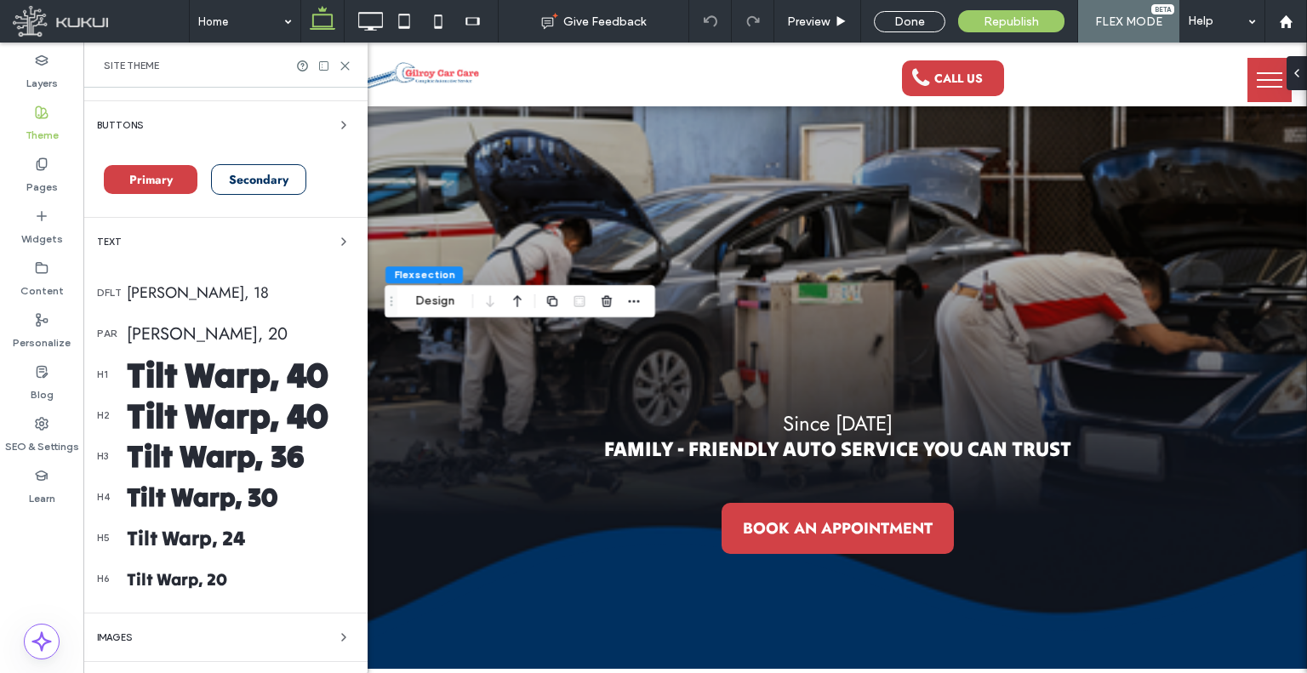
scroll to position [255, 0]
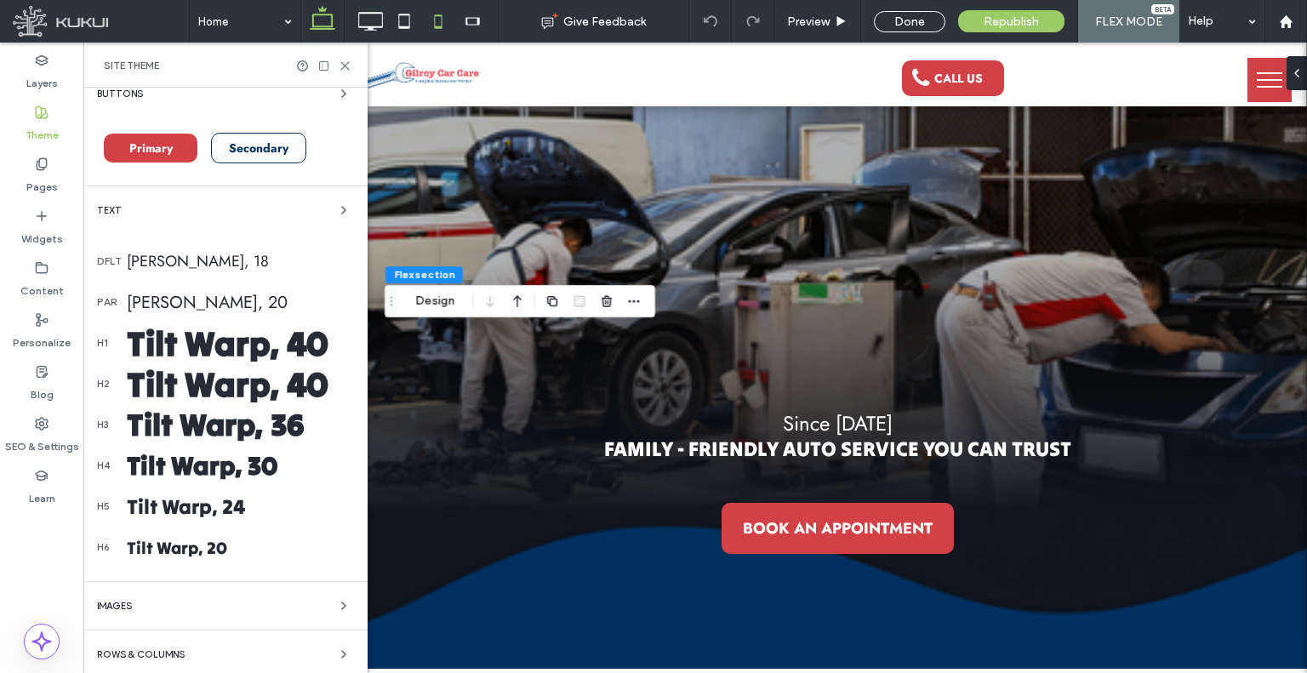
click at [437, 17] on icon at bounding box center [438, 21] width 34 height 34
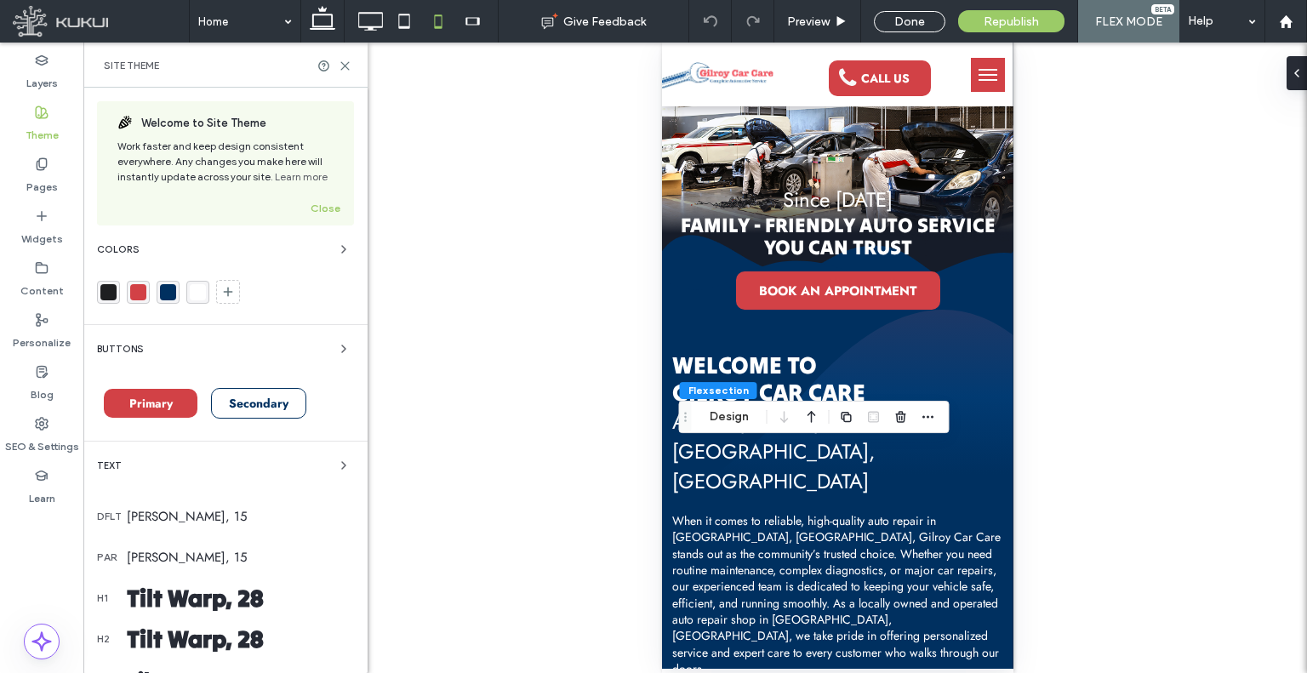
click at [350, 23] on div at bounding box center [421, 21] width 155 height 43
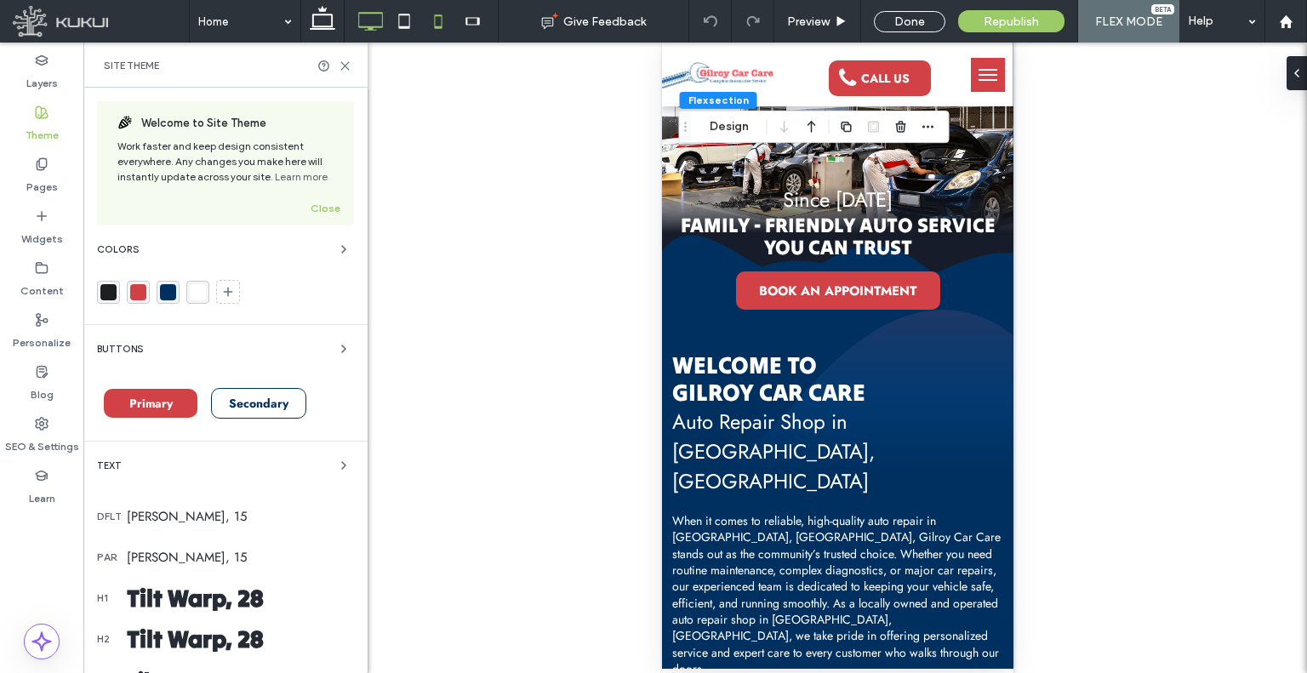
click at [372, 26] on use at bounding box center [370, 21] width 25 height 19
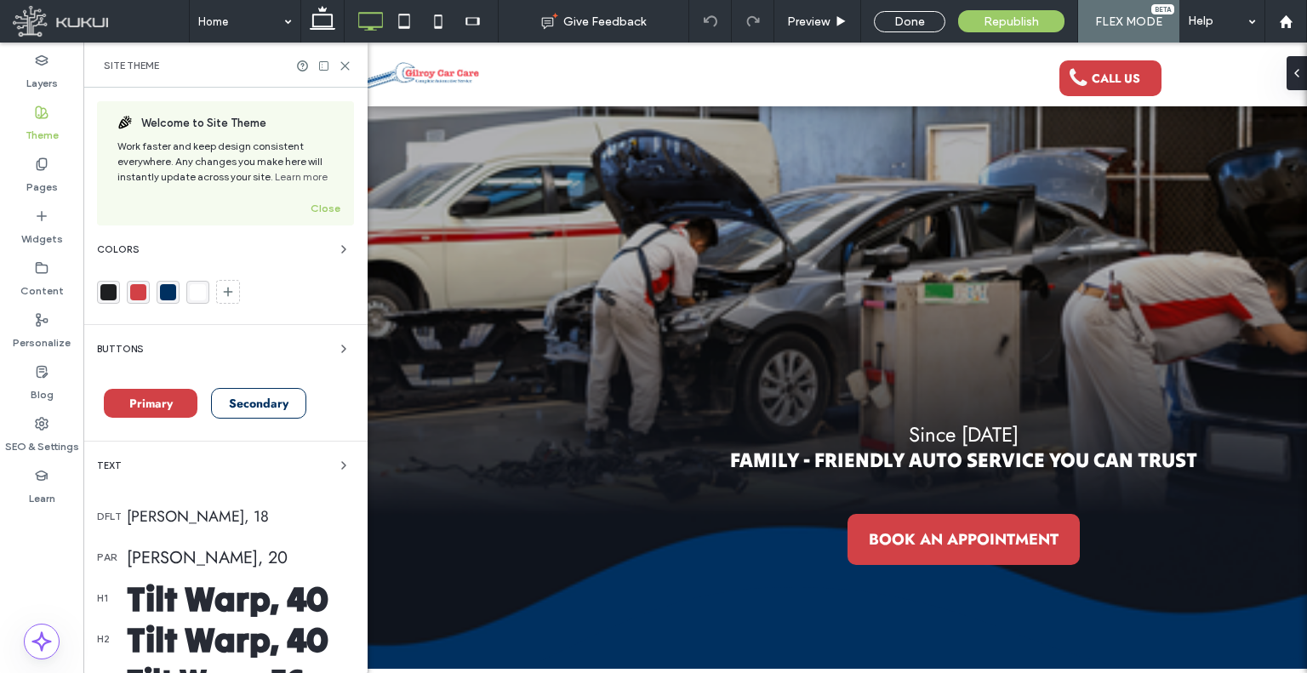
scroll to position [0, 17]
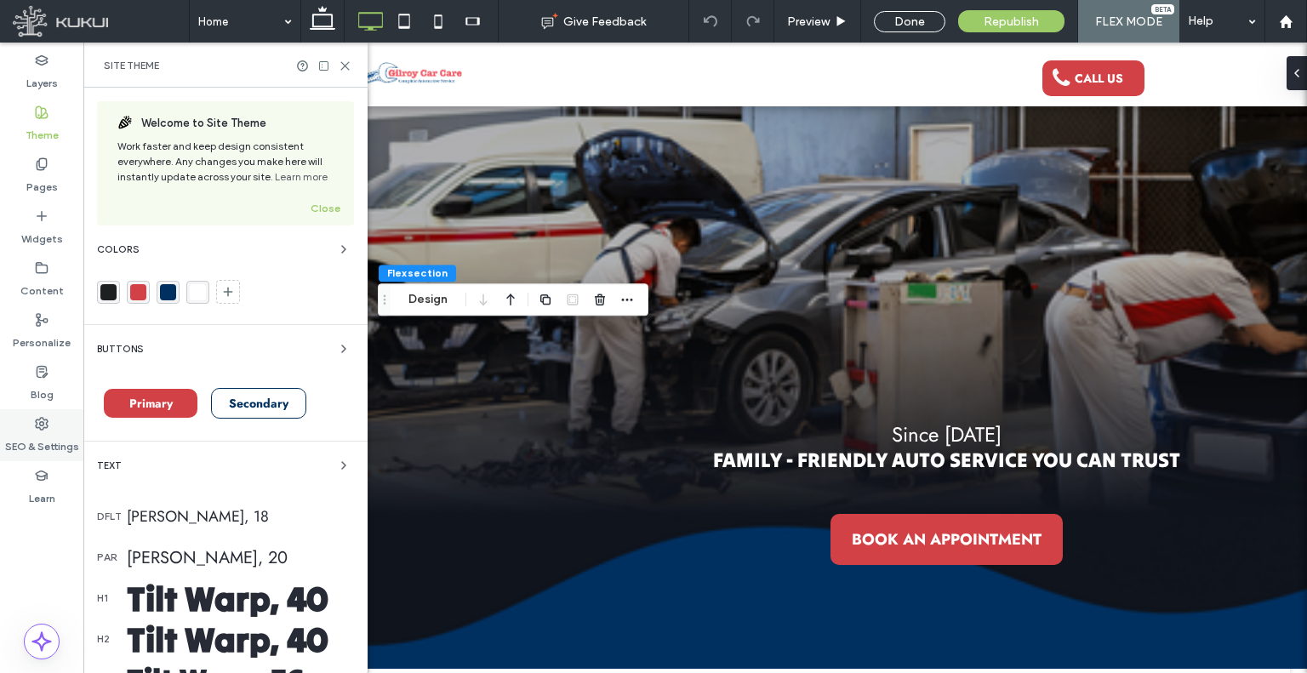
click at [66, 429] on div "SEO & Settings" at bounding box center [41, 435] width 83 height 52
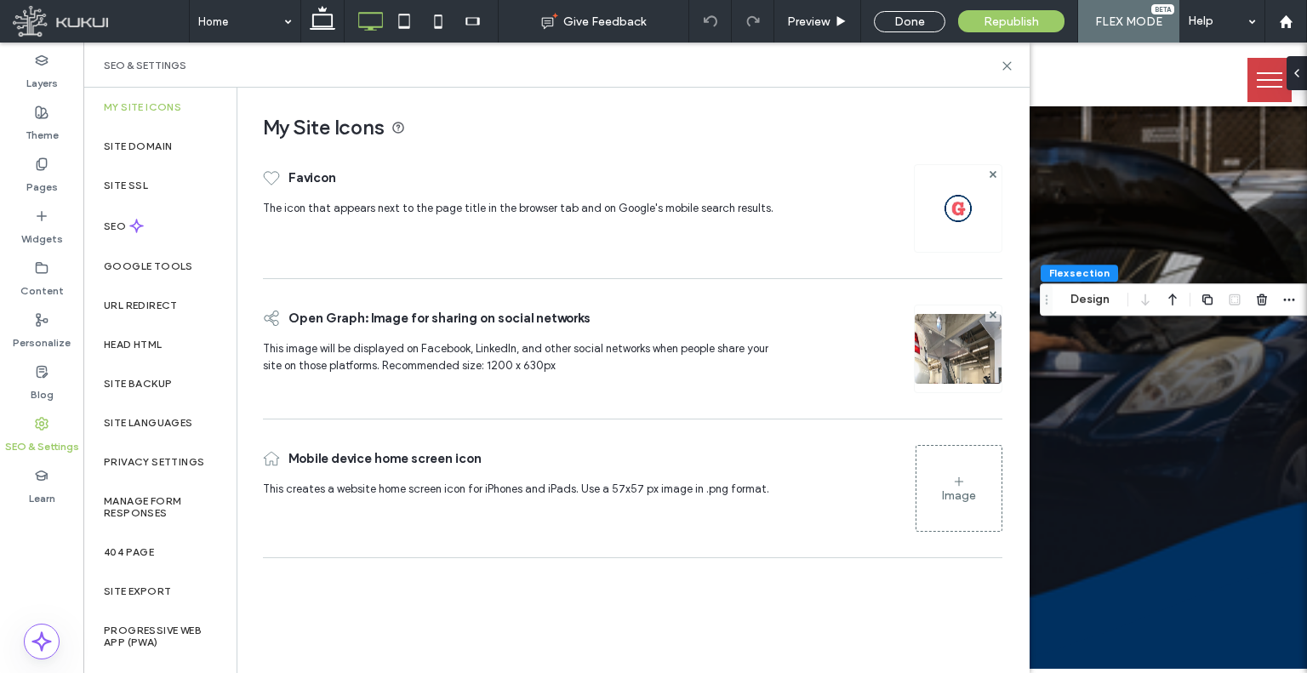
scroll to position [0, 0]
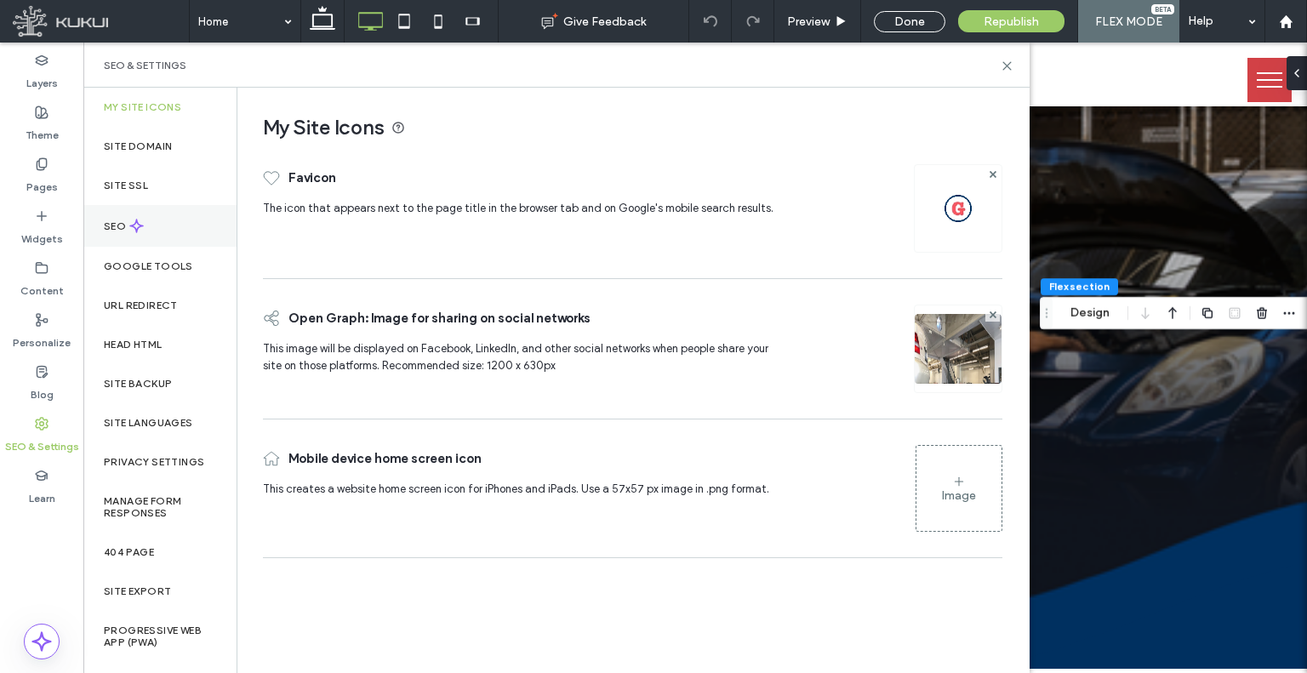
click at [159, 223] on div "SEO" at bounding box center [159, 226] width 153 height 42
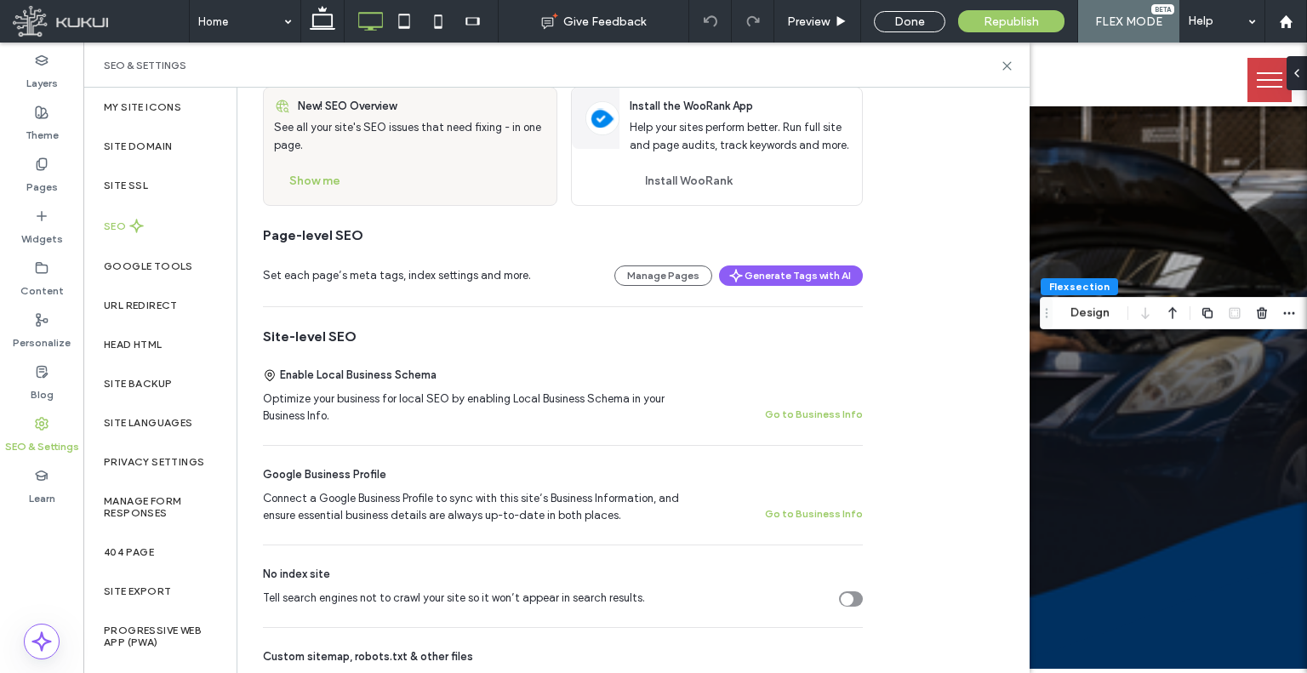
scroll to position [255, 0]
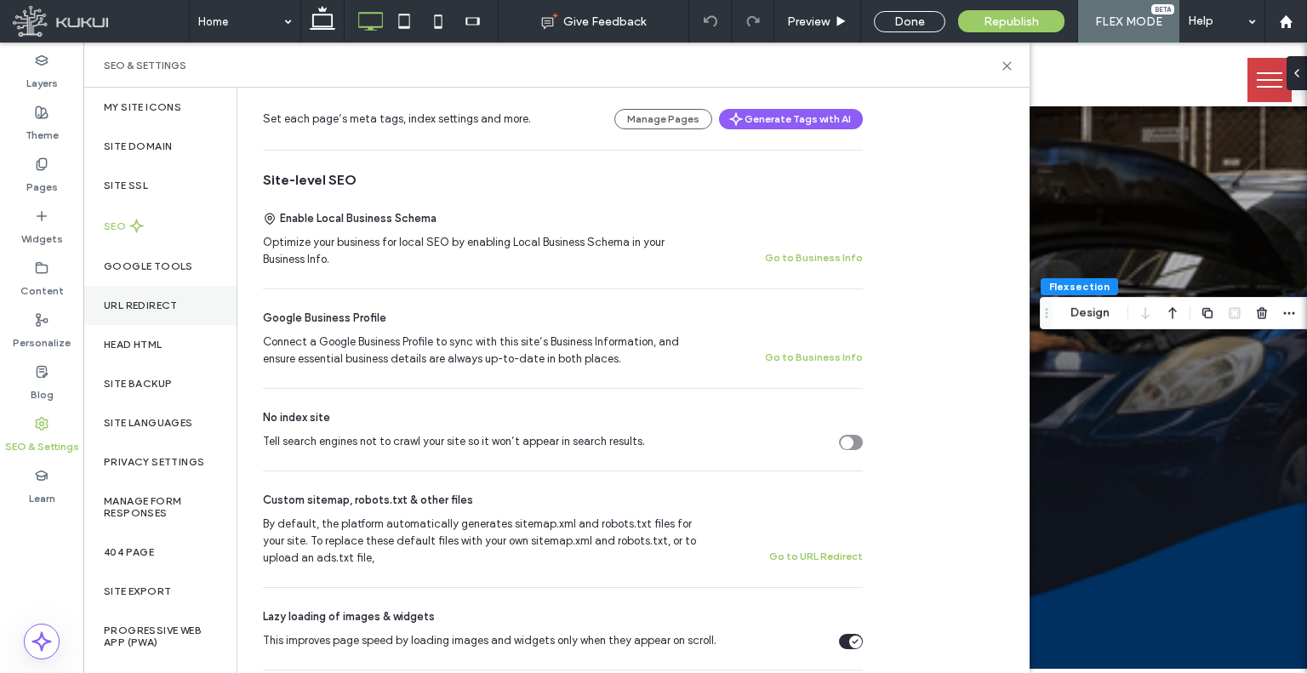
click at [141, 311] on label "URL Redirect" at bounding box center [141, 306] width 74 height 12
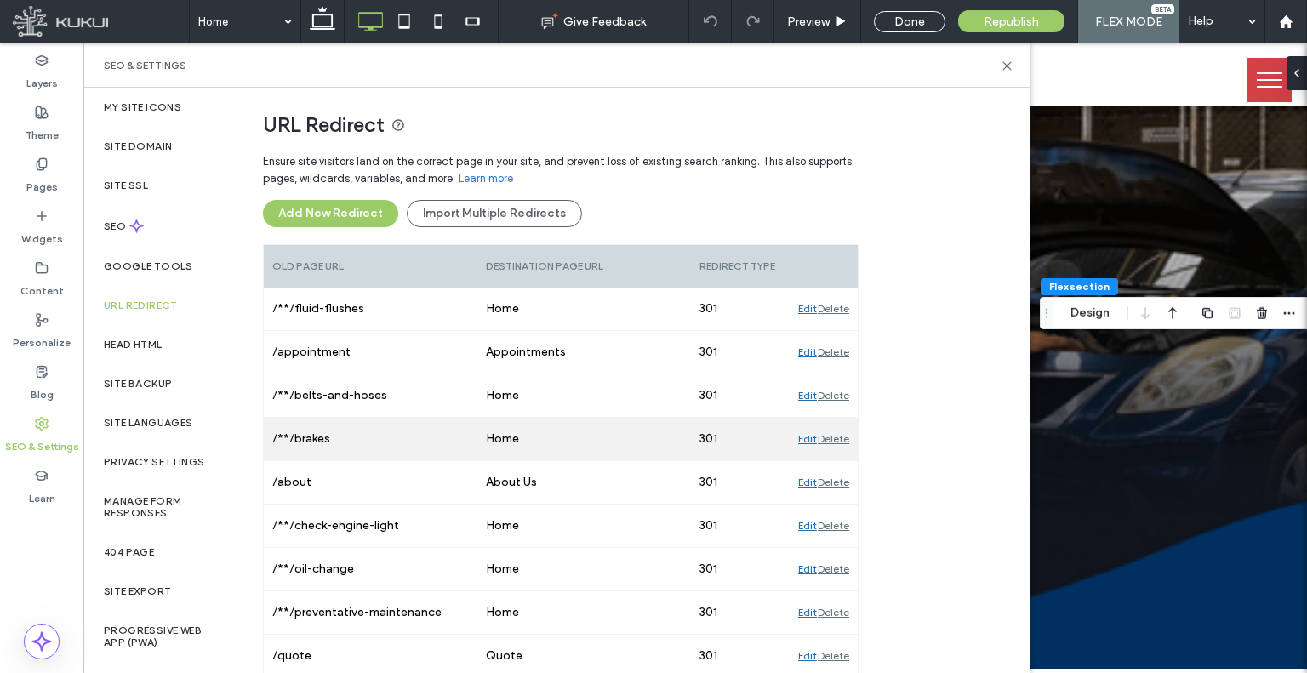
scroll to position [129, 0]
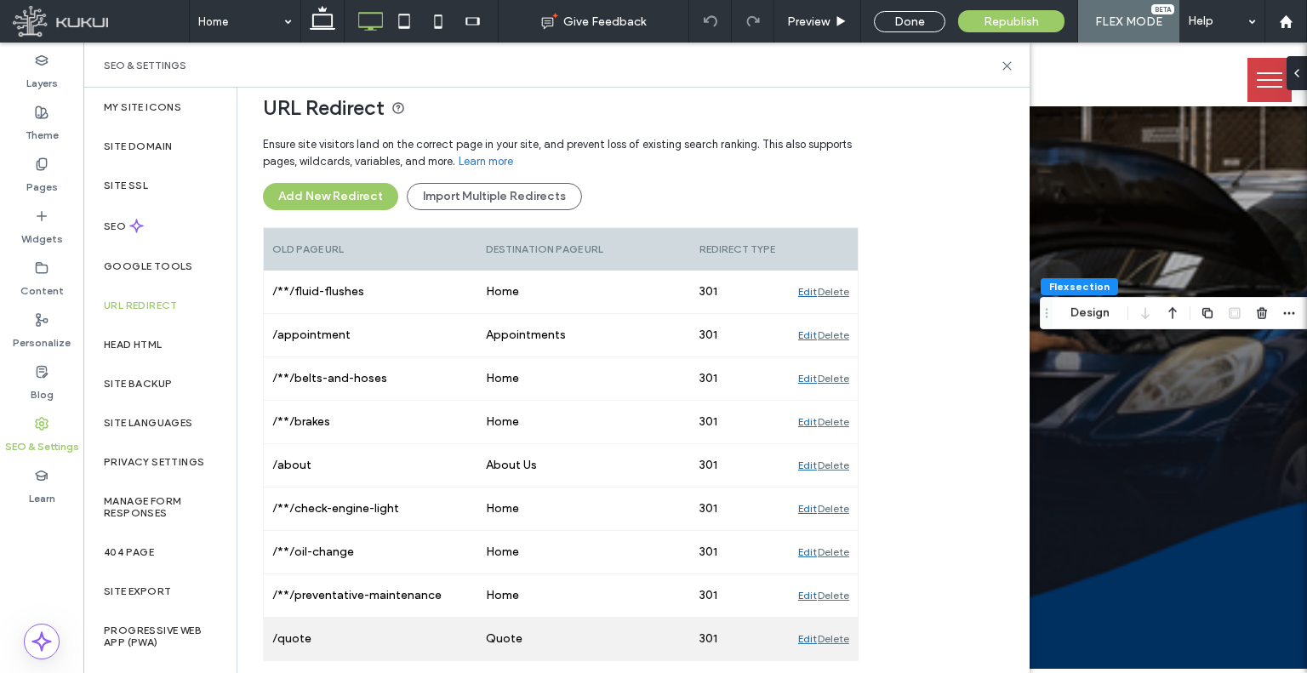
click at [395, 623] on div "/quote" at bounding box center [371, 639] width 214 height 43
click at [363, 629] on div "/quote" at bounding box center [371, 639] width 214 height 43
click at [293, 630] on div "/quote" at bounding box center [371, 639] width 214 height 43
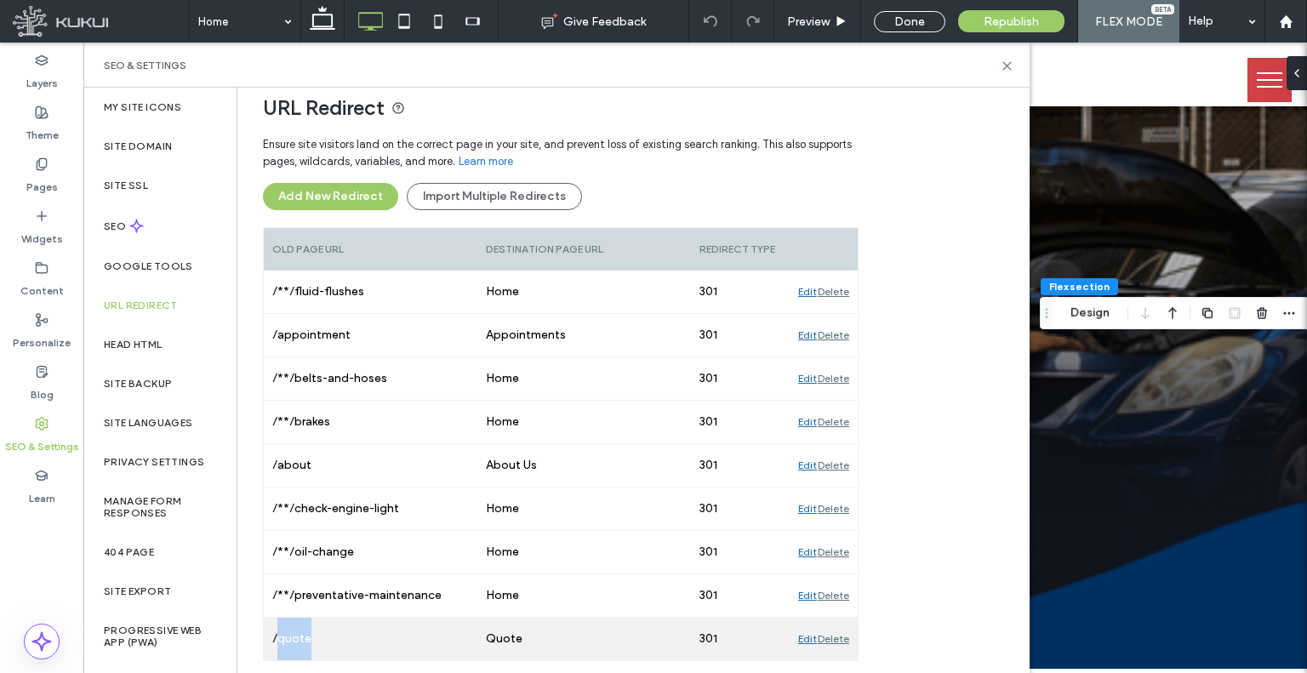
click at [293, 630] on div "/quote" at bounding box center [371, 639] width 214 height 43
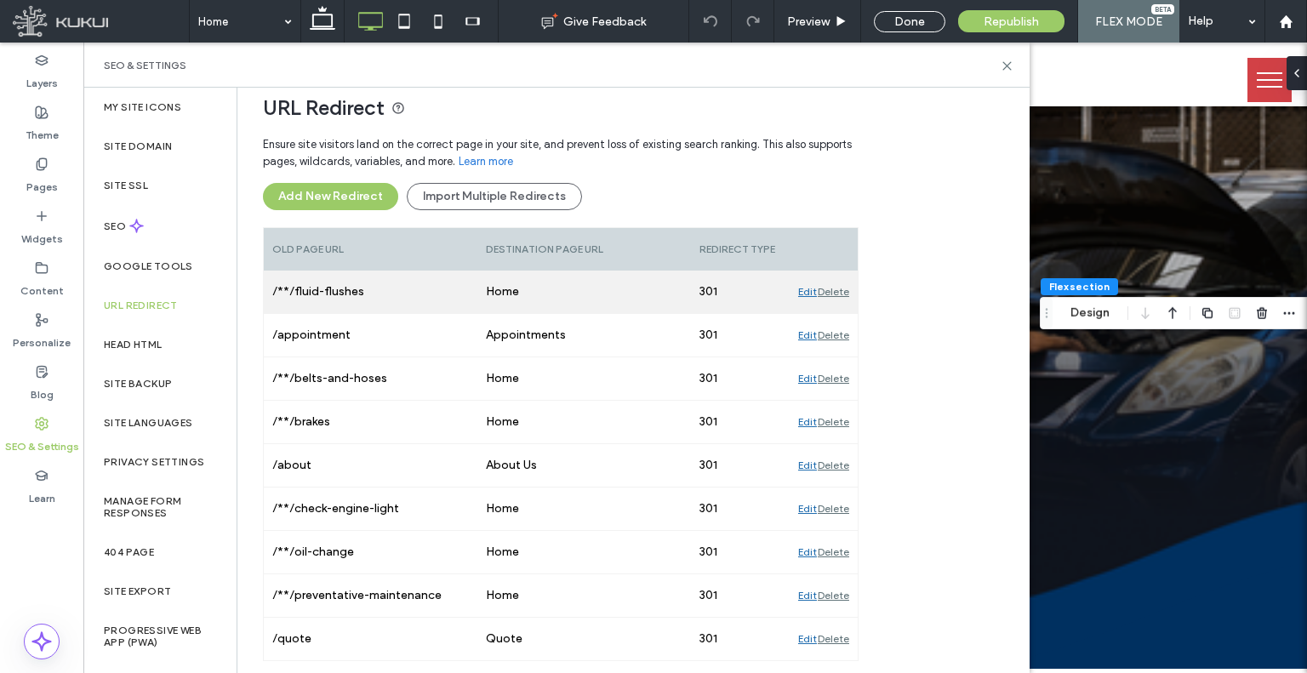
click at [350, 283] on div "/**/fluid-flushes" at bounding box center [371, 292] width 214 height 43
drag, startPoint x: 350, startPoint y: 283, endPoint x: 299, endPoint y: 298, distance: 53.1
click at [299, 298] on div "/**/fluid-flushes" at bounding box center [371, 292] width 214 height 43
copy div "fluid-flushes"
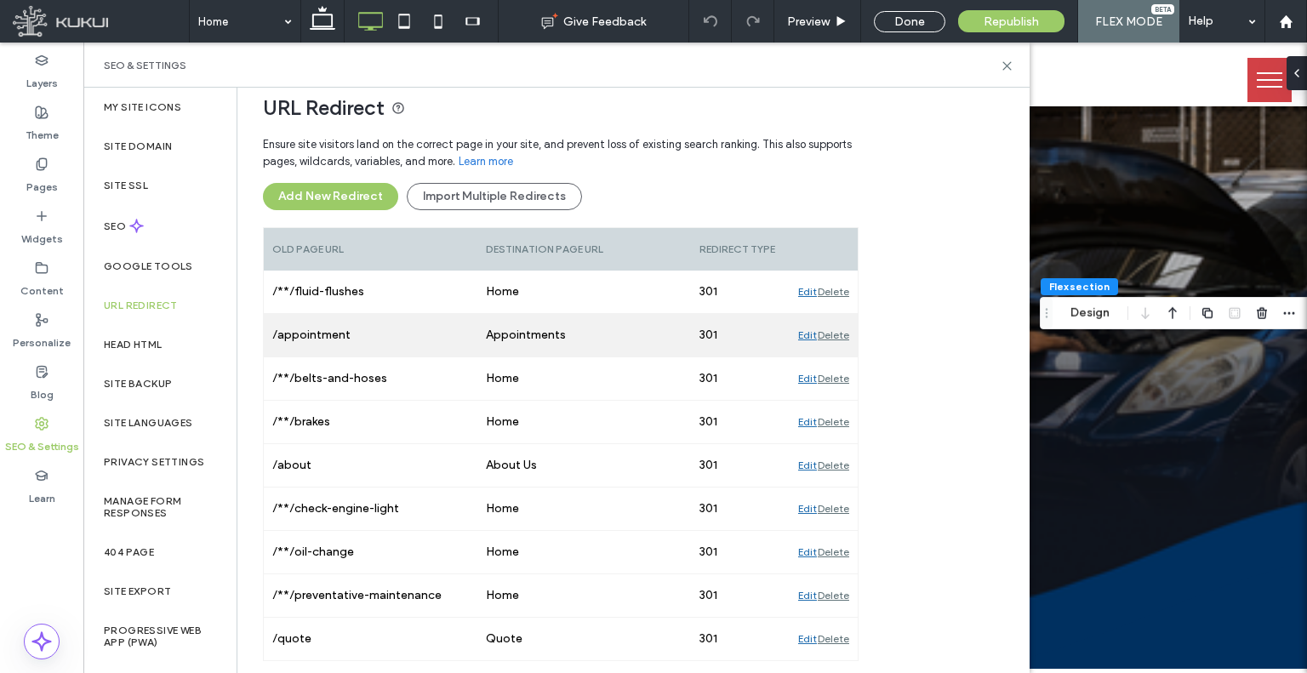
click at [319, 333] on div "/appointment" at bounding box center [371, 335] width 214 height 43
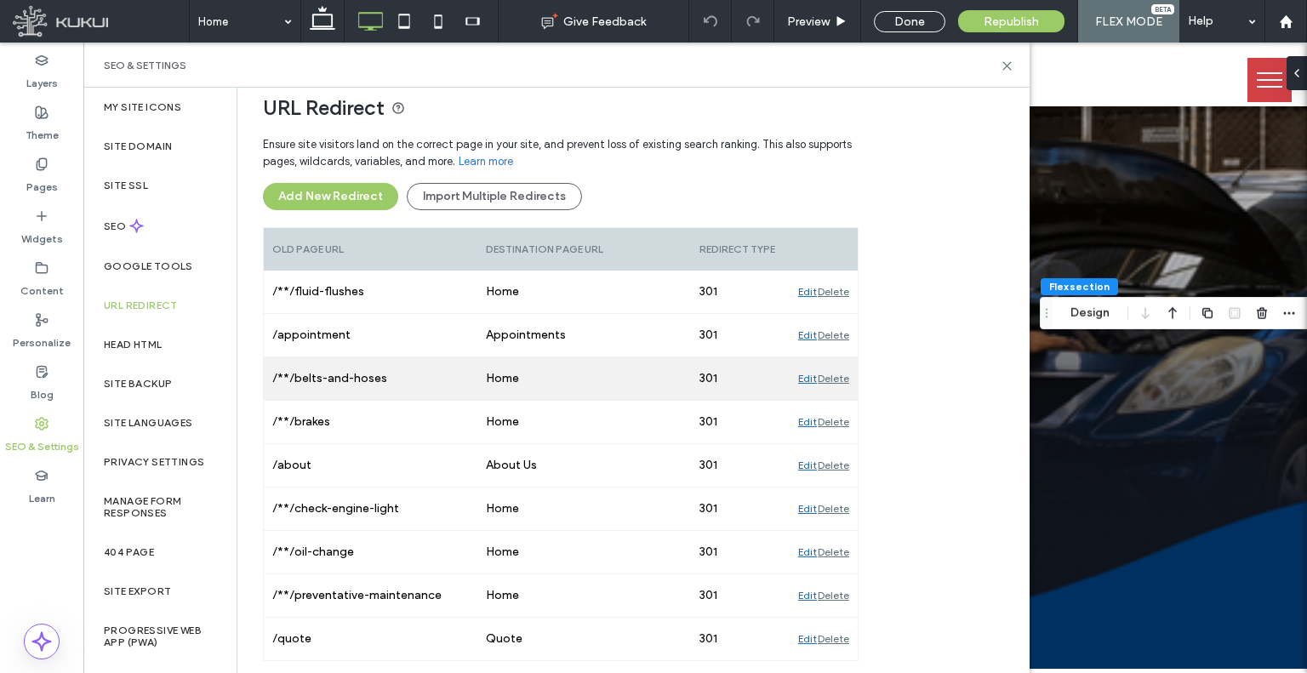
click at [393, 380] on div "/**/belts-and-hoses" at bounding box center [371, 378] width 214 height 43
click at [390, 380] on div "/**/belts-and-hoses" at bounding box center [371, 378] width 214 height 43
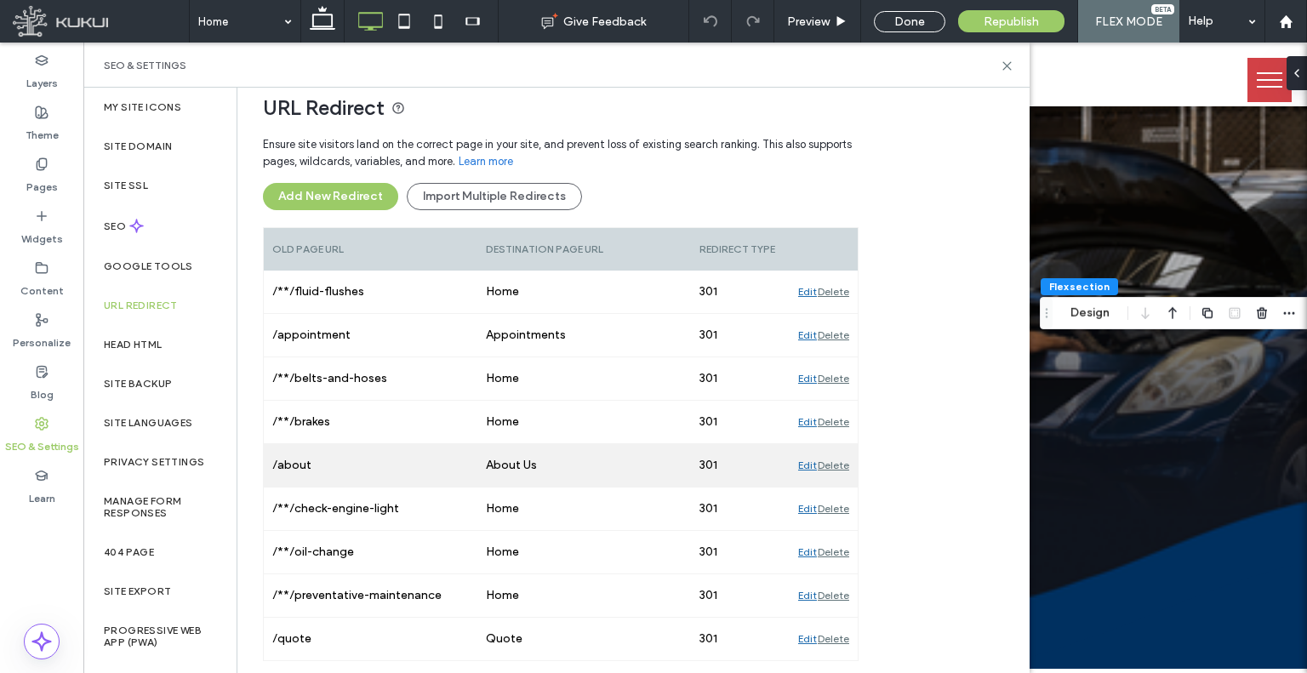
click at [294, 468] on div "/about" at bounding box center [371, 465] width 214 height 43
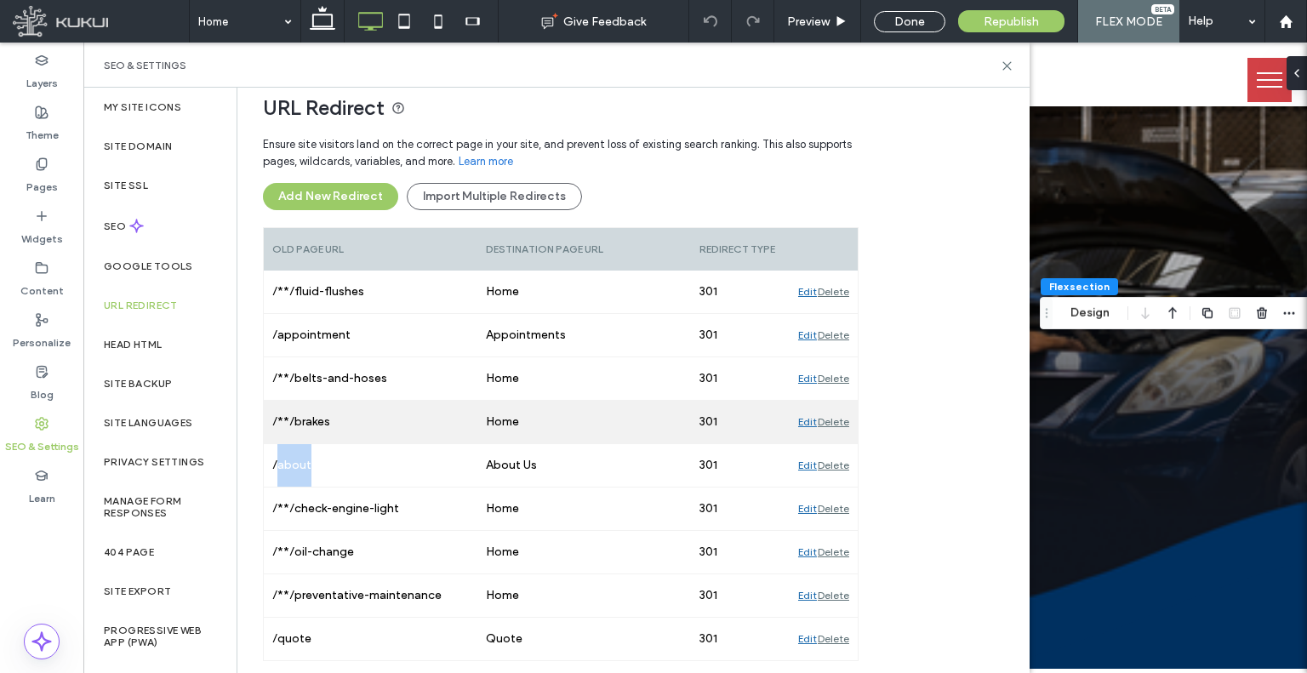
copy div "about"
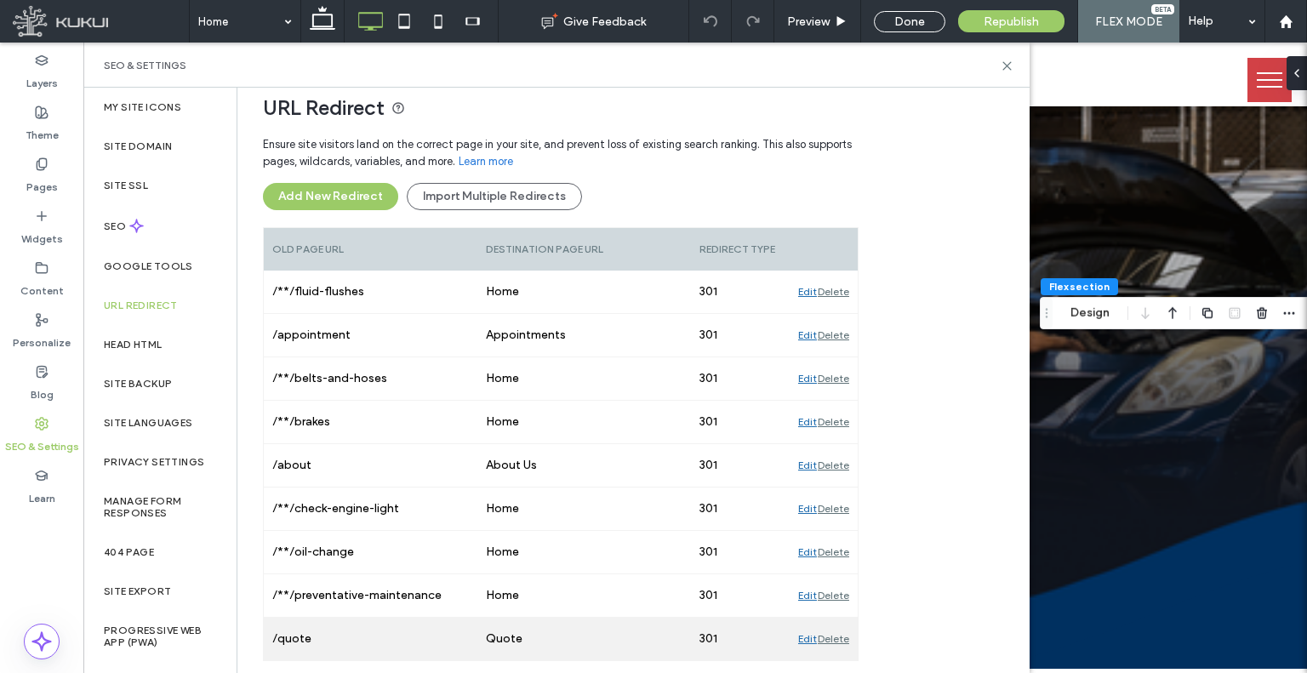
click at [313, 632] on div "/quote" at bounding box center [371, 639] width 214 height 43
click at [302, 636] on div "/quote" at bounding box center [371, 639] width 214 height 43
copy div "quote"
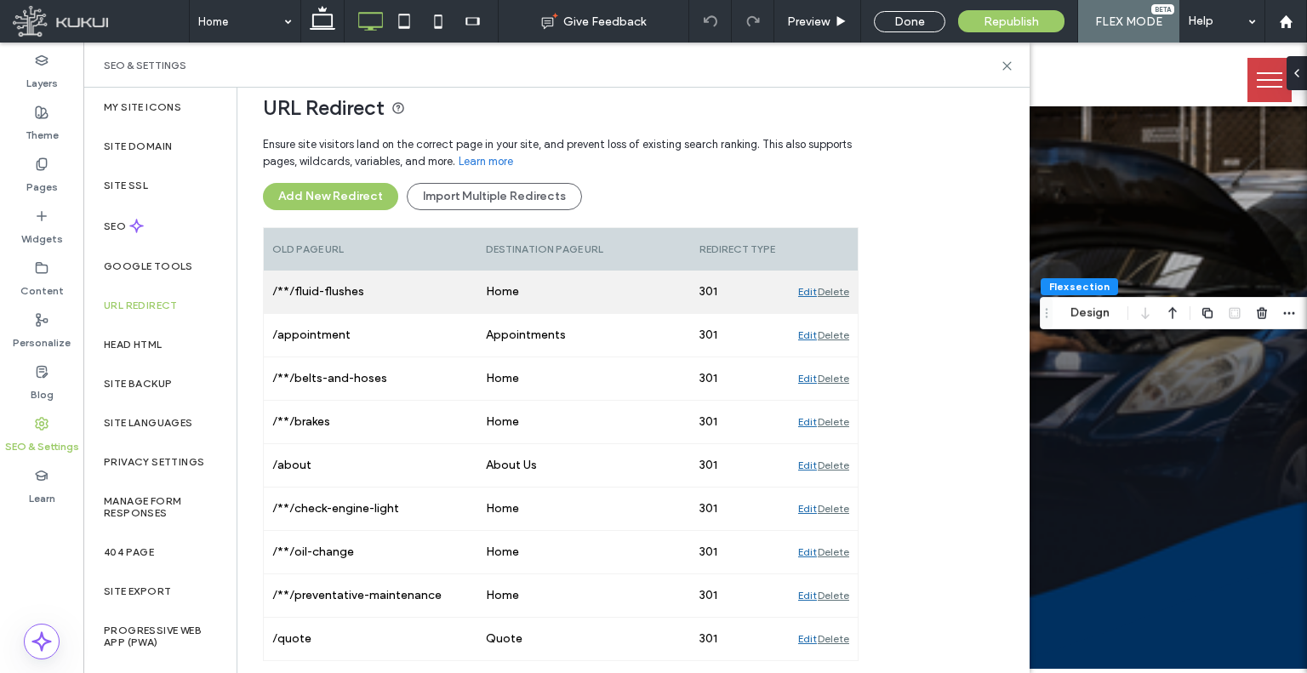
click at [426, 274] on div "/**/fluid-flushes" at bounding box center [371, 292] width 214 height 43
click at [425, 275] on div "/**/fluid-flushes" at bounding box center [371, 292] width 214 height 43
copy div "/**/fluid-flushes"
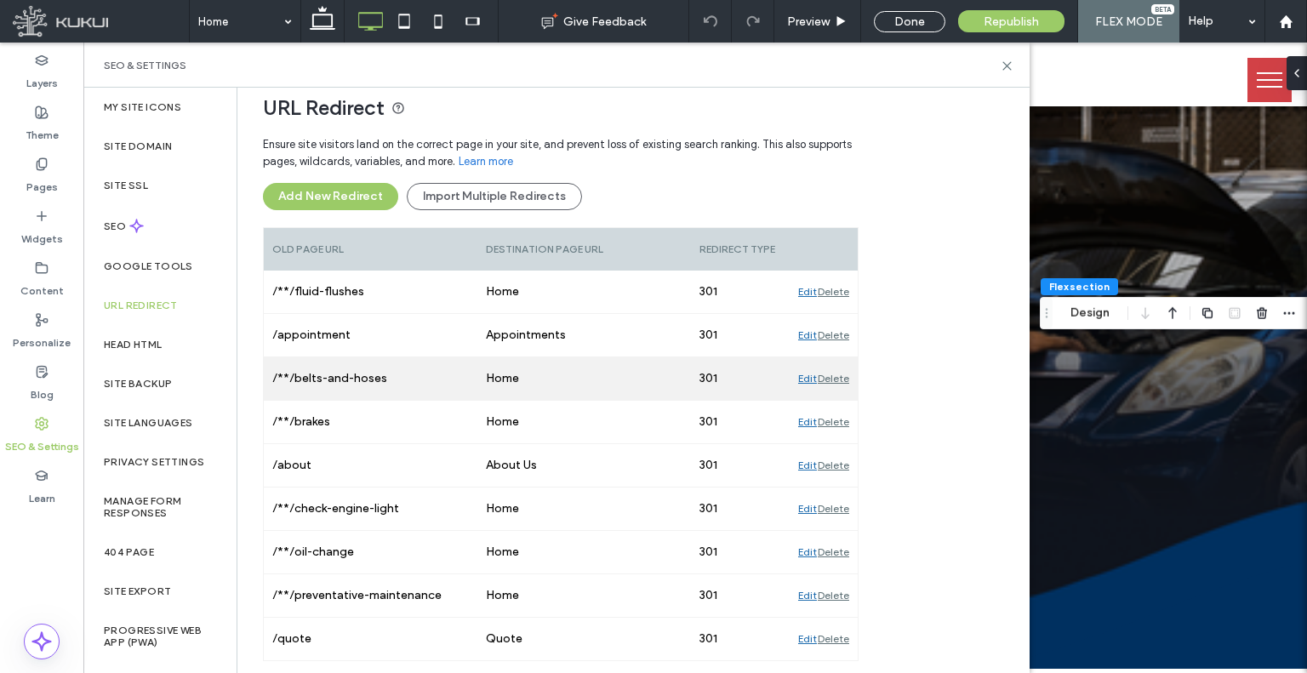
click at [340, 374] on div "/**/belts-and-hoses" at bounding box center [371, 378] width 214 height 43
copy div "/**/belts-and-hoses"
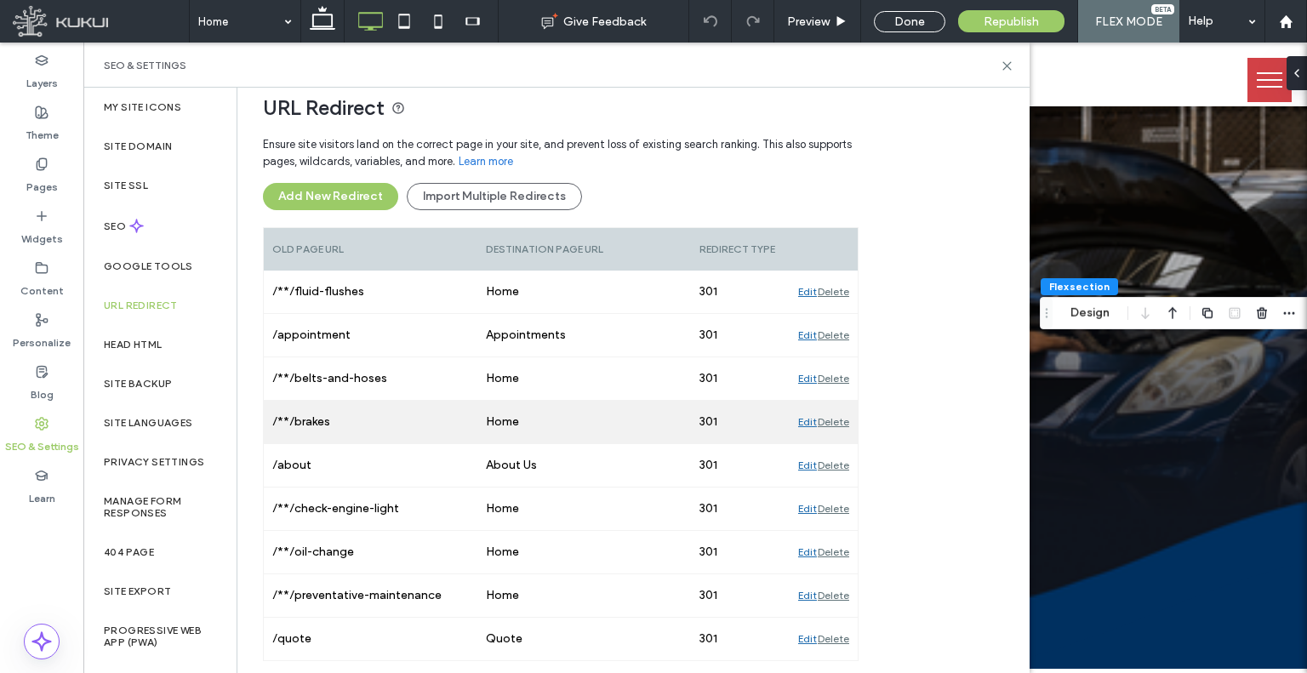
click at [312, 441] on div "/**/fluid-flushes Home 301 Edit Delete /appointment Appointments 301 Edit Delet…" at bounding box center [561, 466] width 594 height 391
click at [312, 422] on div "/**/brakes" at bounding box center [371, 422] width 214 height 43
copy div "/**/brakes"
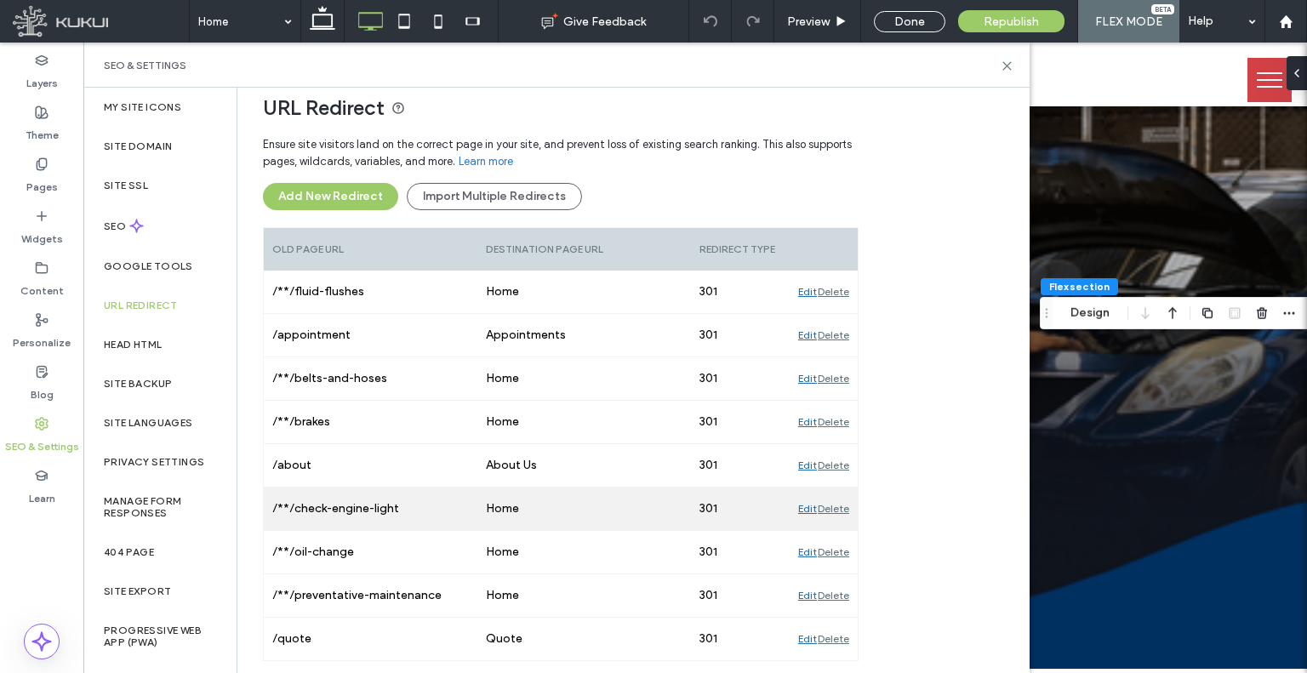
click at [317, 506] on div "/**/check-engine-light" at bounding box center [371, 509] width 214 height 43
copy div "/**/check-engine-light"
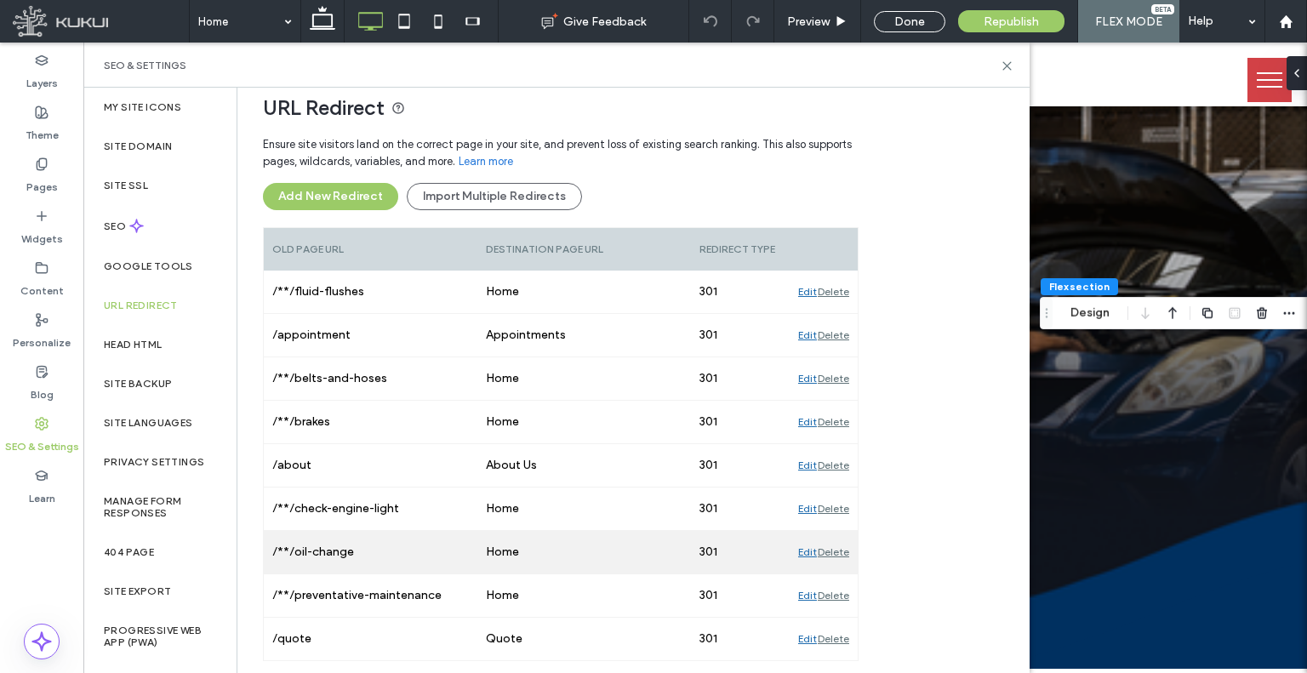
click at [289, 544] on div "/**/oil-change" at bounding box center [371, 552] width 214 height 43
copy div "/**/oil-change"
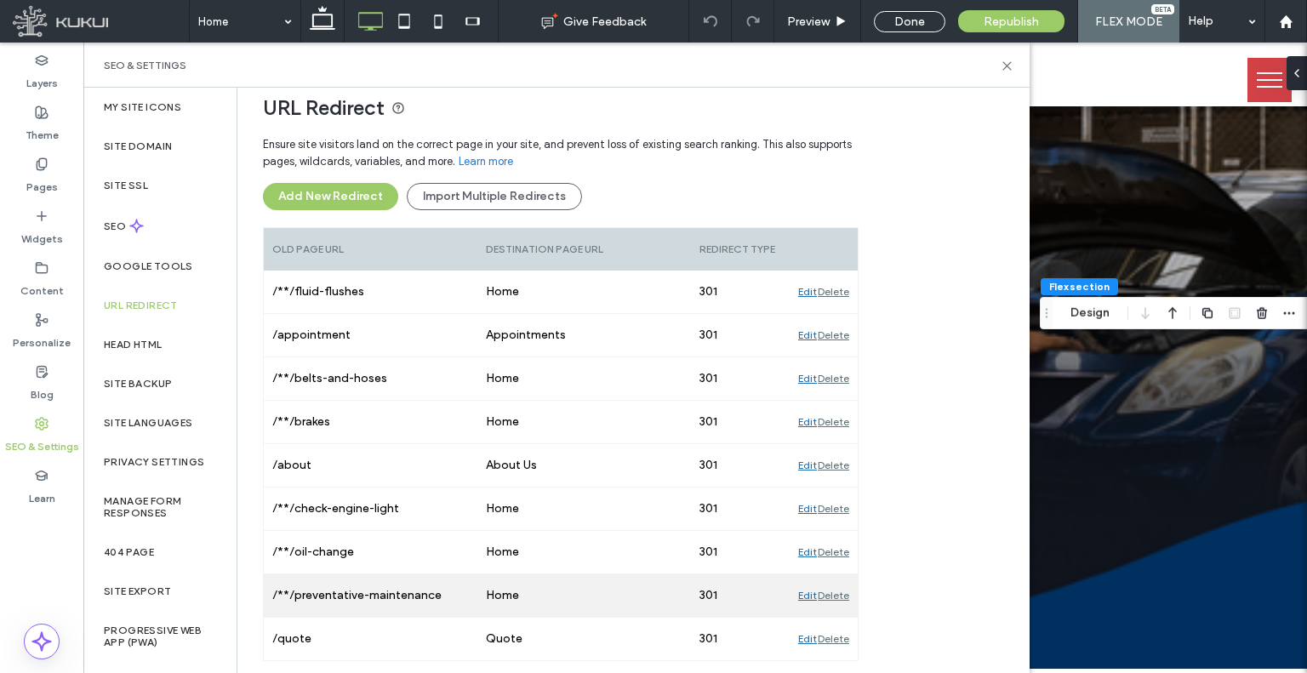
click at [333, 582] on div "/**/preventative-maintenance" at bounding box center [371, 596] width 214 height 43
copy div "/**/preventative-maintenance"
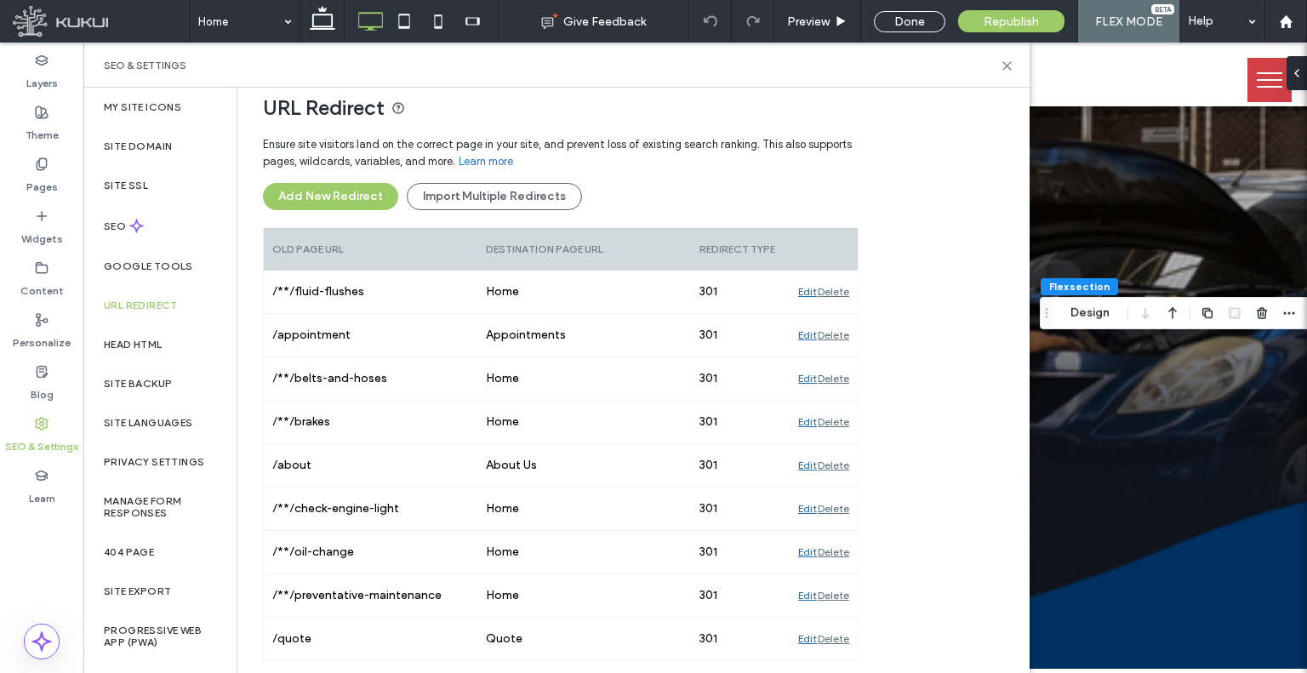
click at [998, 67] on div "SEO & Settings" at bounding box center [557, 66] width 906 height 14
click at [1001, 64] on icon at bounding box center [1007, 66] width 13 height 13
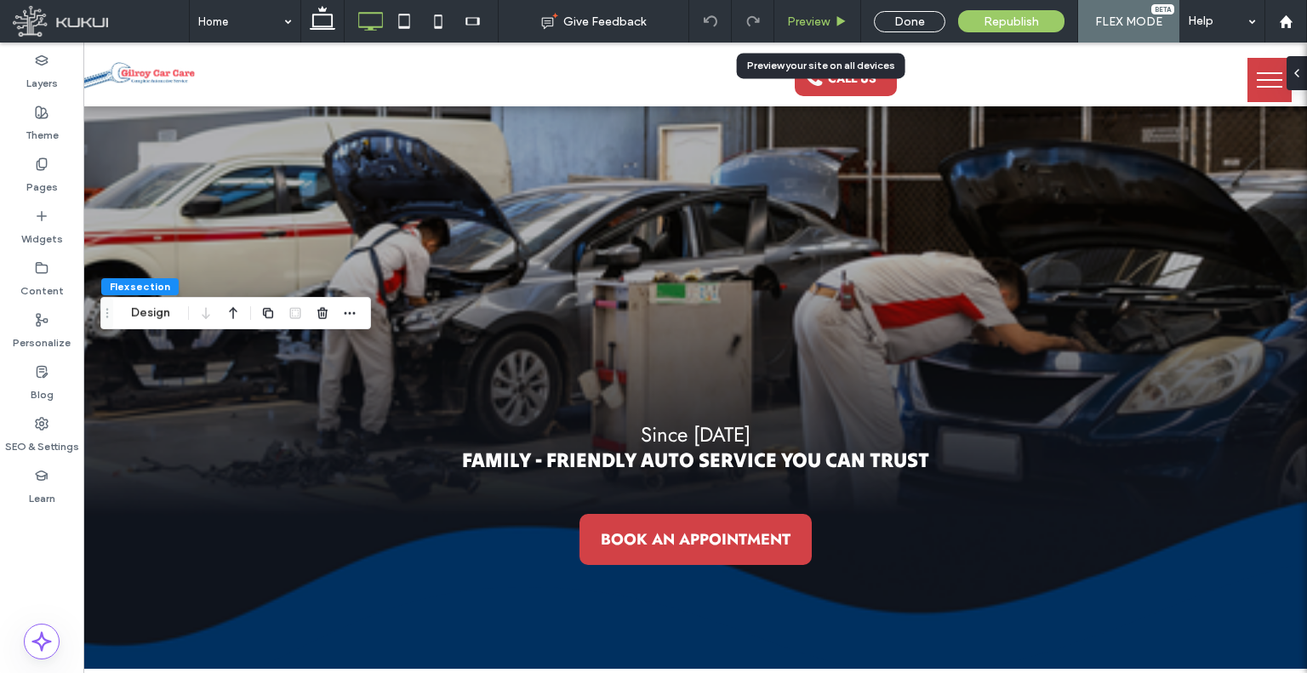
click at [812, 30] on div "Preview" at bounding box center [818, 21] width 87 height 43
click at [814, 20] on span "Preview" at bounding box center [808, 21] width 43 height 14
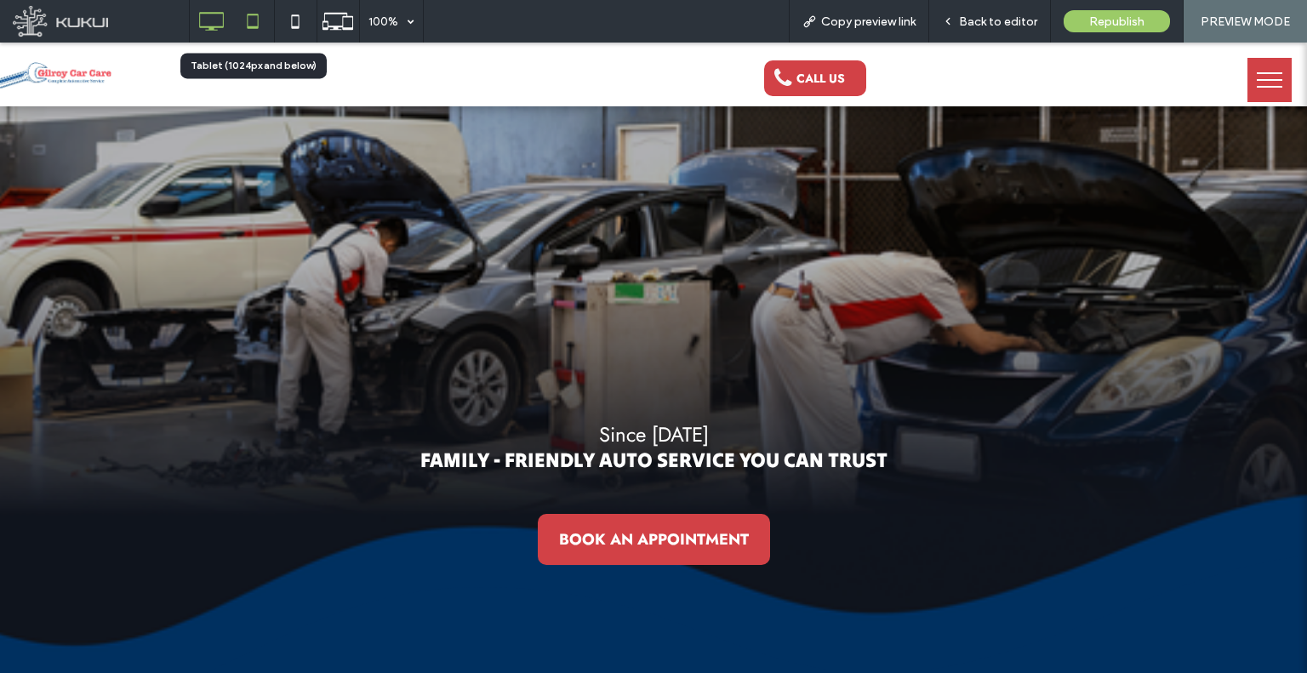
click at [236, 23] on icon at bounding box center [253, 21] width 34 height 34
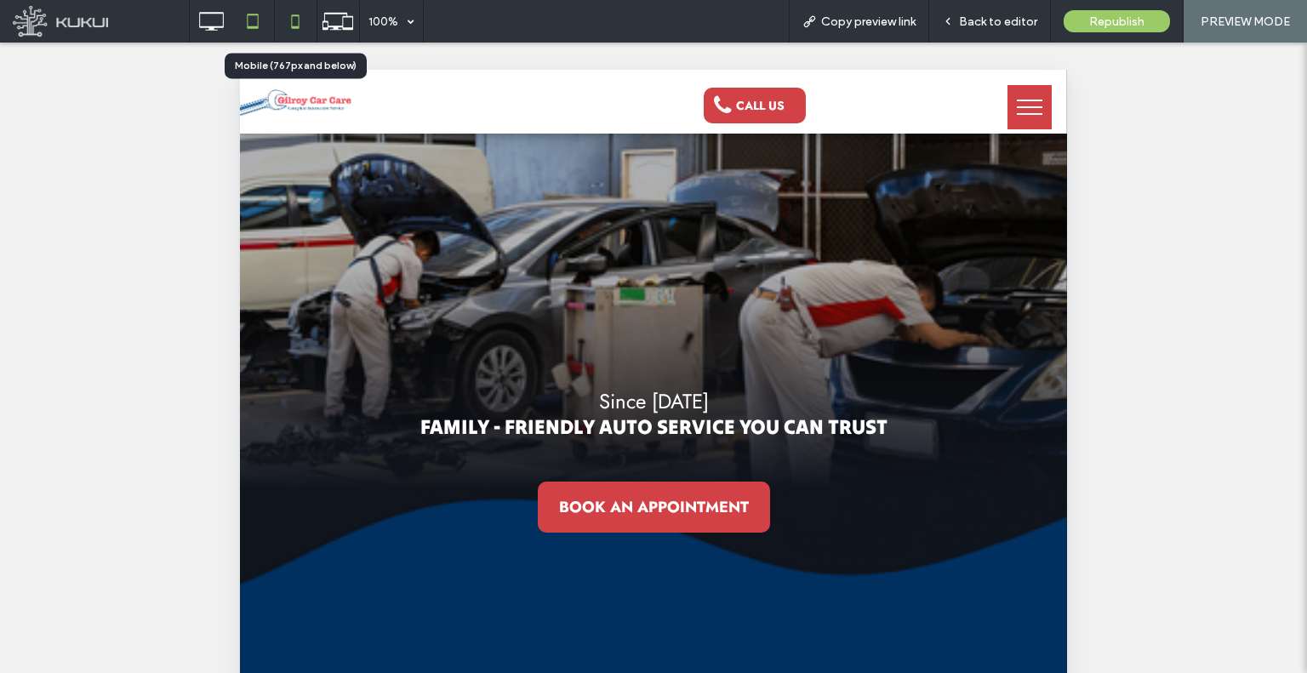
click at [286, 27] on icon at bounding box center [295, 21] width 34 height 34
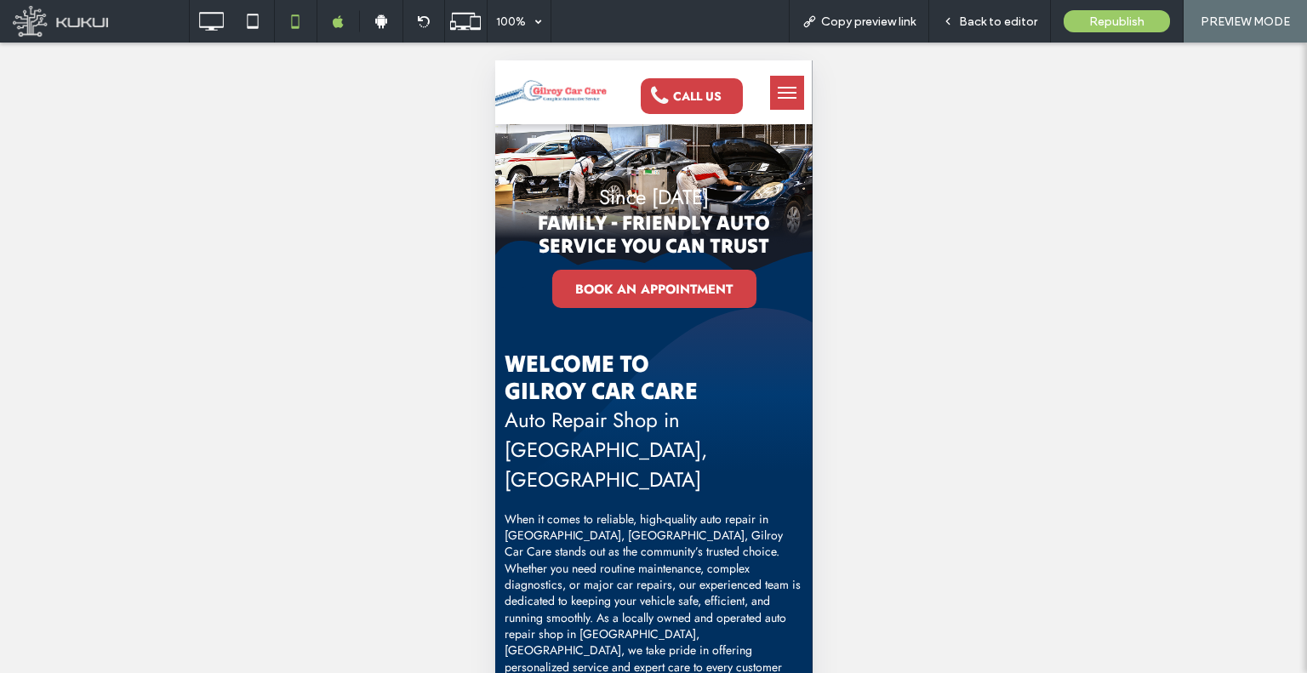
scroll to position [30, 0]
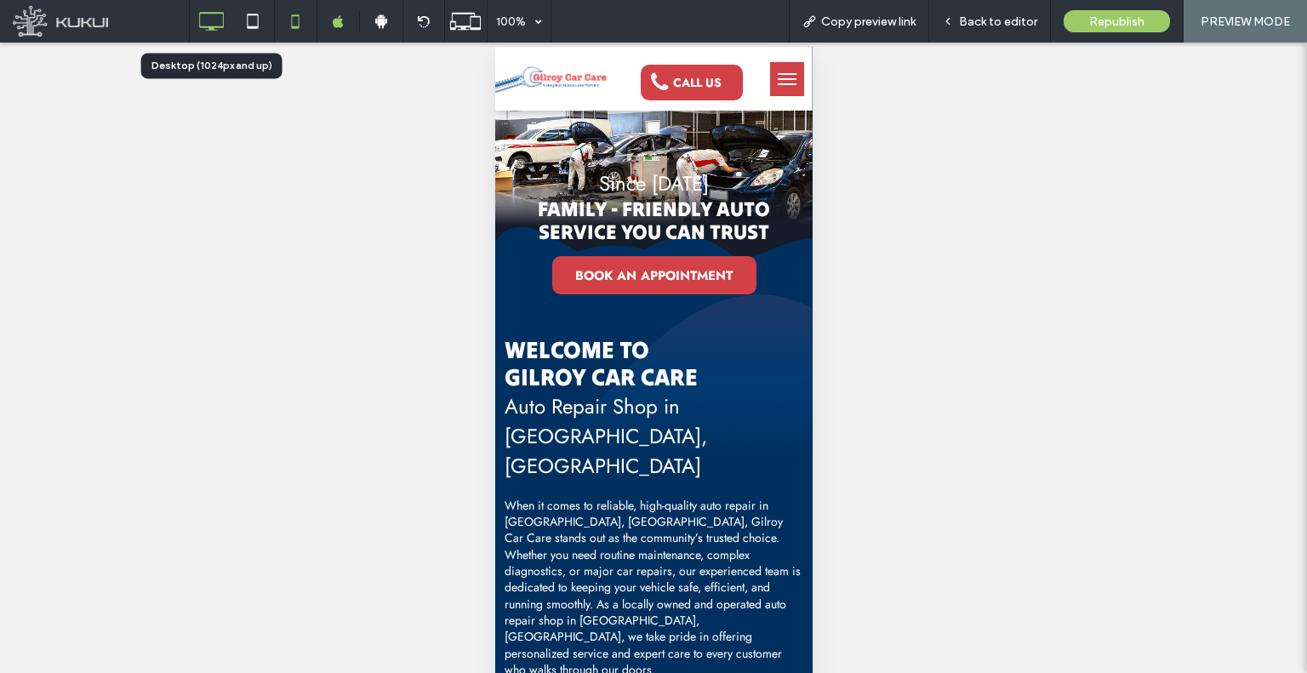
drag, startPoint x: 228, startPoint y: 17, endPoint x: 216, endPoint y: 16, distance: 11.9
click at [221, 19] on div at bounding box center [211, 21] width 43 height 34
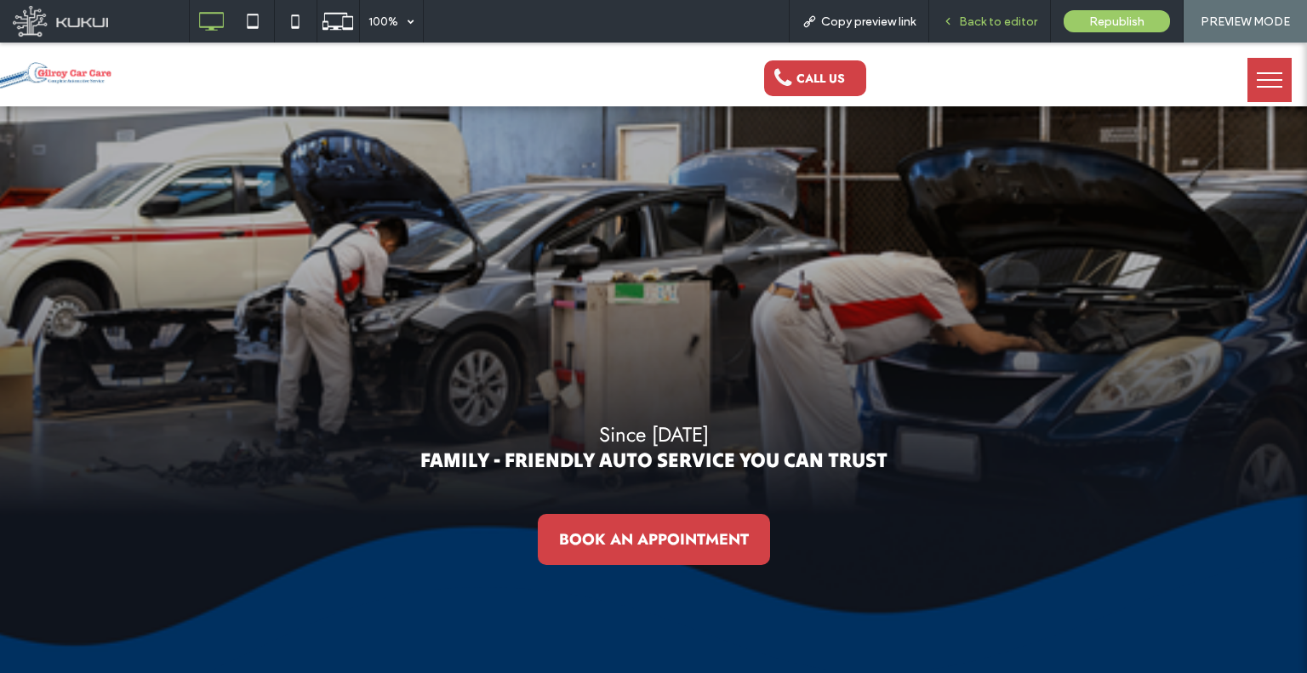
click at [949, 30] on div "Back to editor" at bounding box center [990, 21] width 122 height 43
click at [976, 23] on span "Back to editor" at bounding box center [998, 21] width 78 height 14
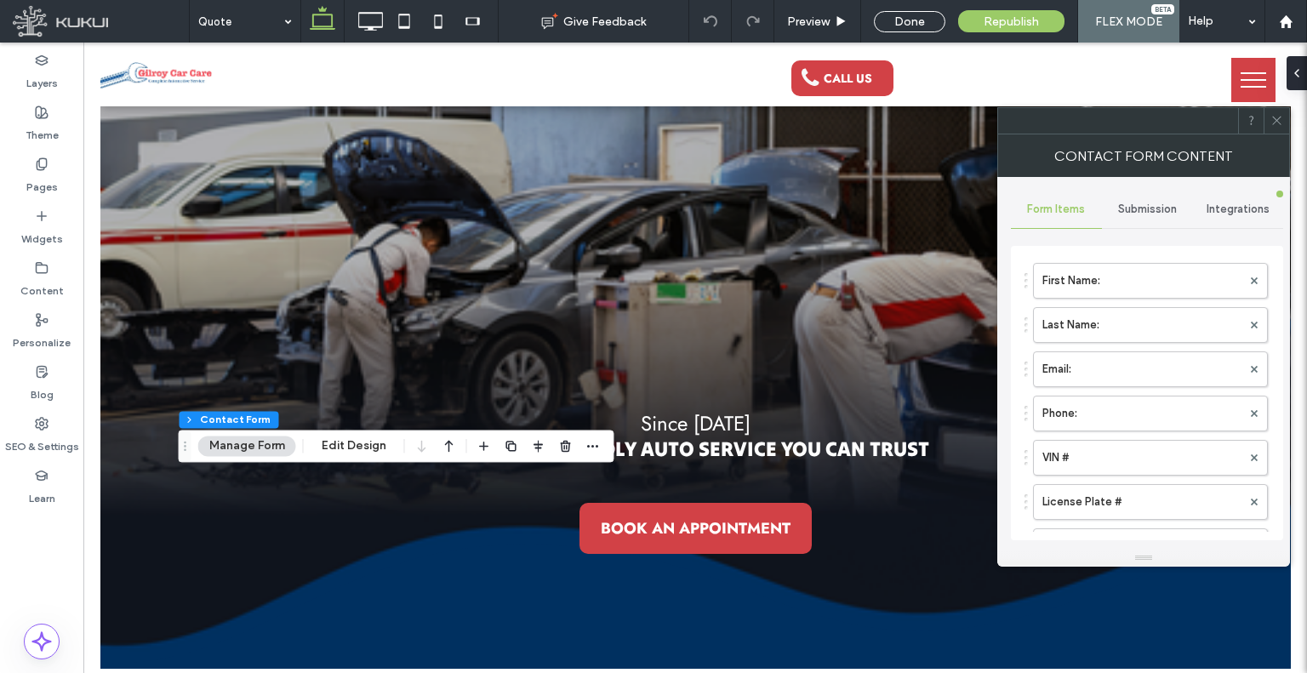
click at [1131, 203] on span "Submission" at bounding box center [1147, 210] width 59 height 14
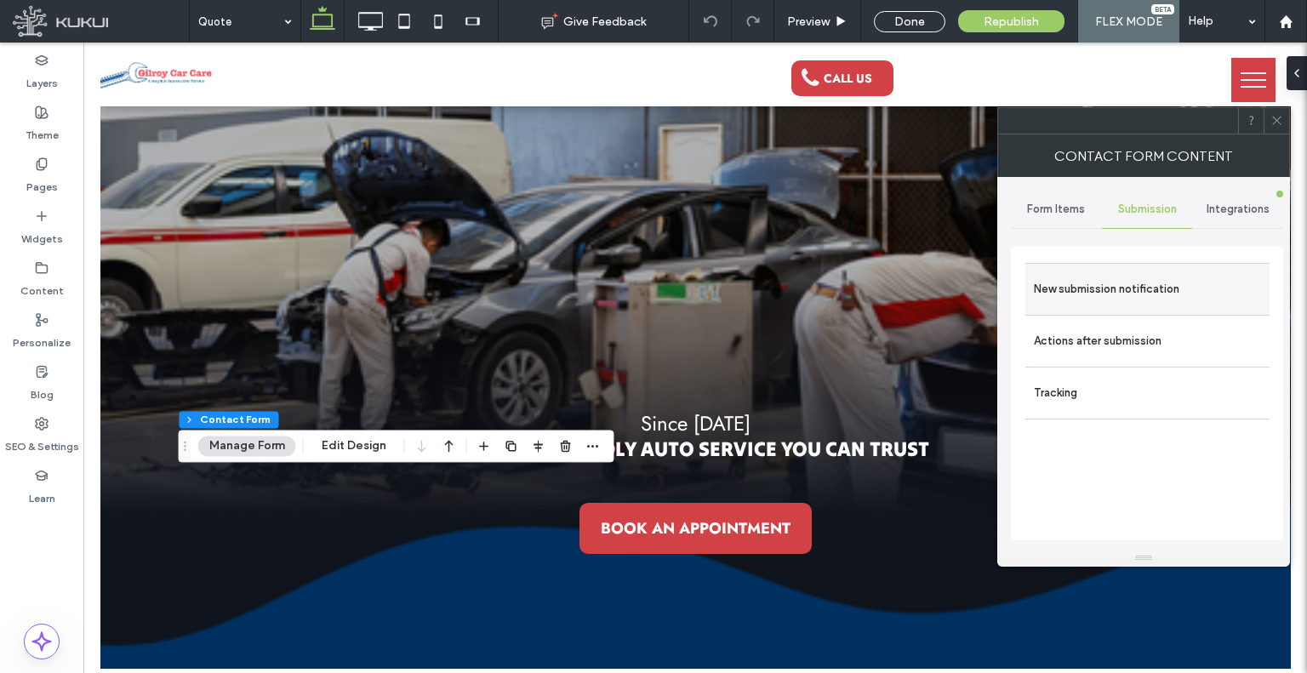
click at [1096, 276] on label "New submission notification" at bounding box center [1147, 289] width 227 height 34
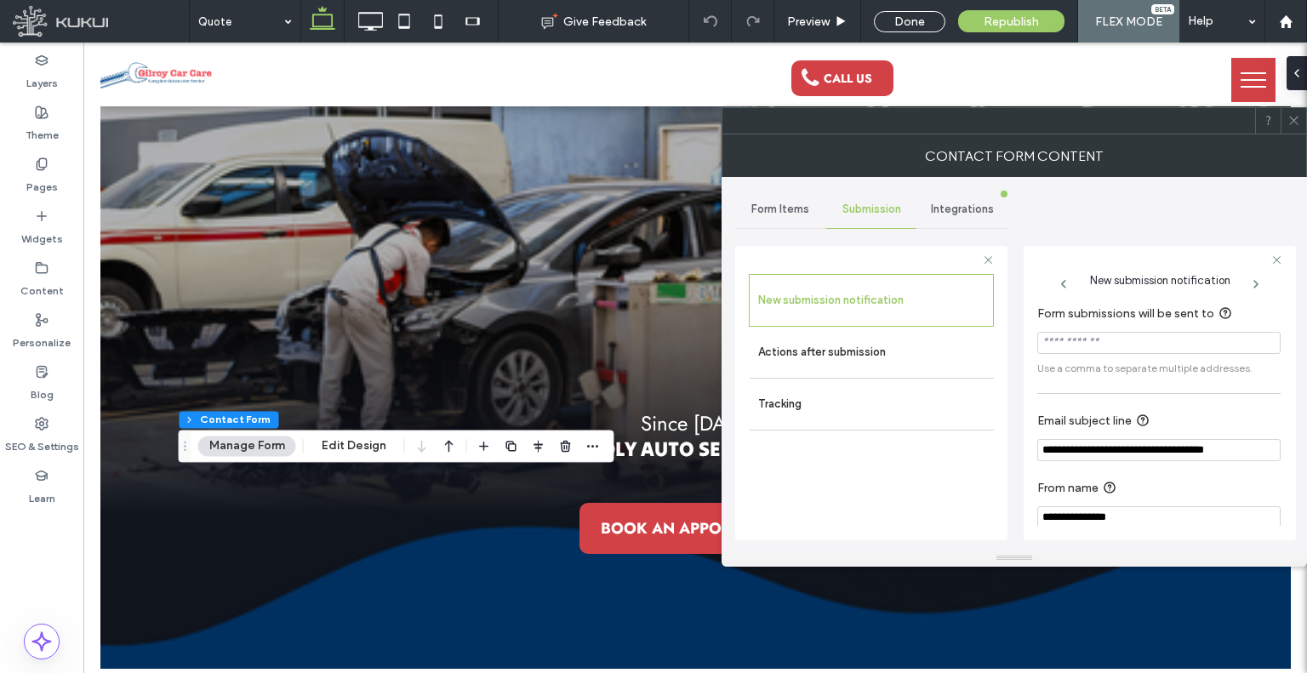
click at [1290, 118] on icon at bounding box center [1294, 120] width 13 height 13
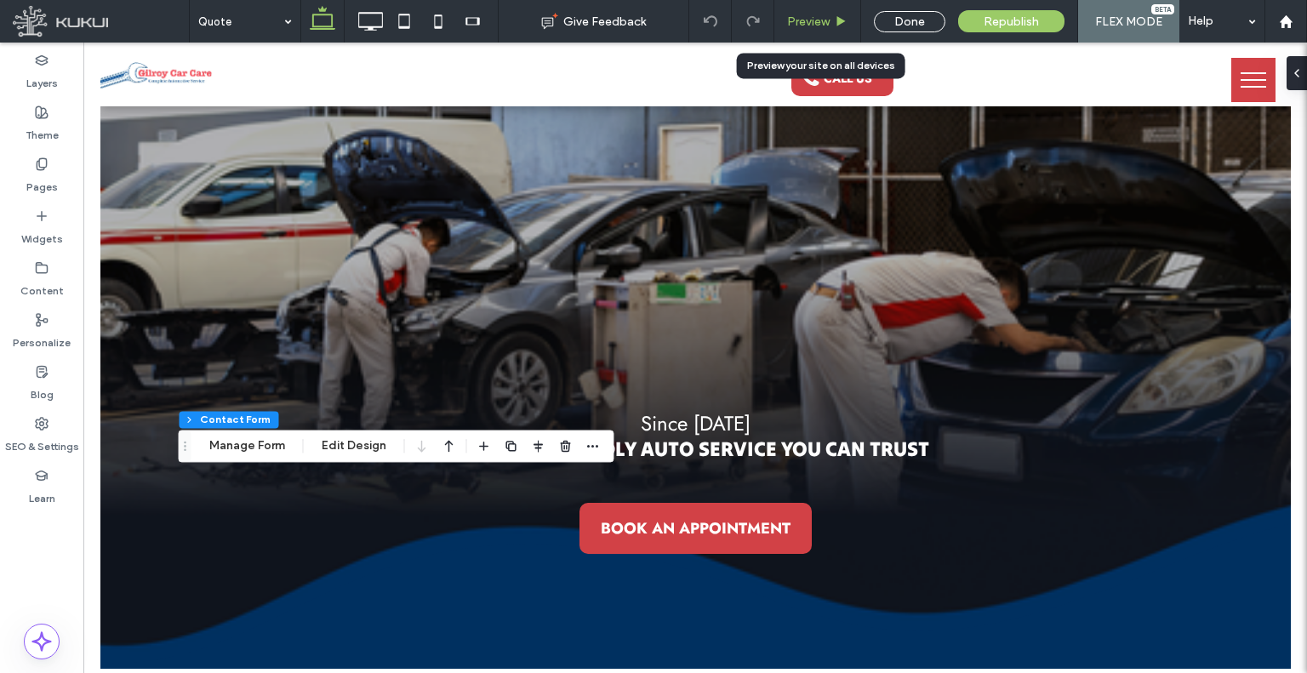
click at [818, 26] on span "Preview" at bounding box center [808, 21] width 43 height 14
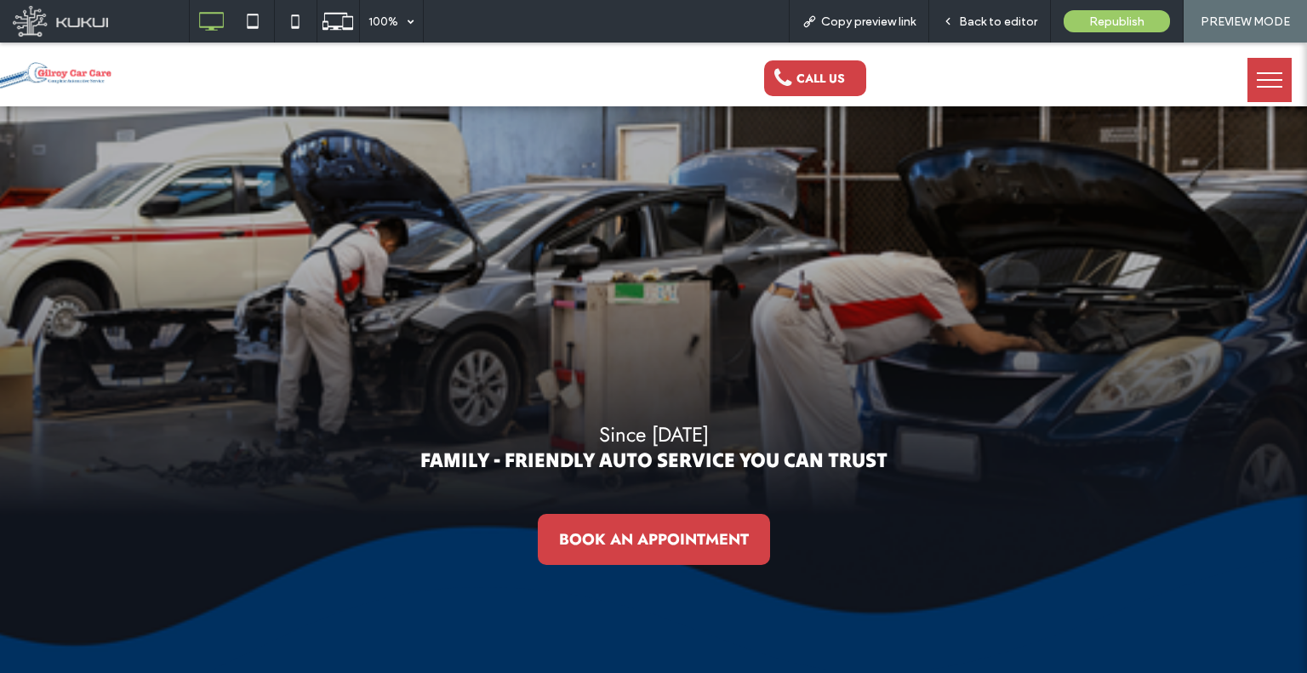
click at [987, 217] on div at bounding box center [653, 336] width 1307 height 673
click at [218, 11] on icon at bounding box center [211, 21] width 34 height 34
click at [244, 13] on icon at bounding box center [253, 21] width 34 height 34
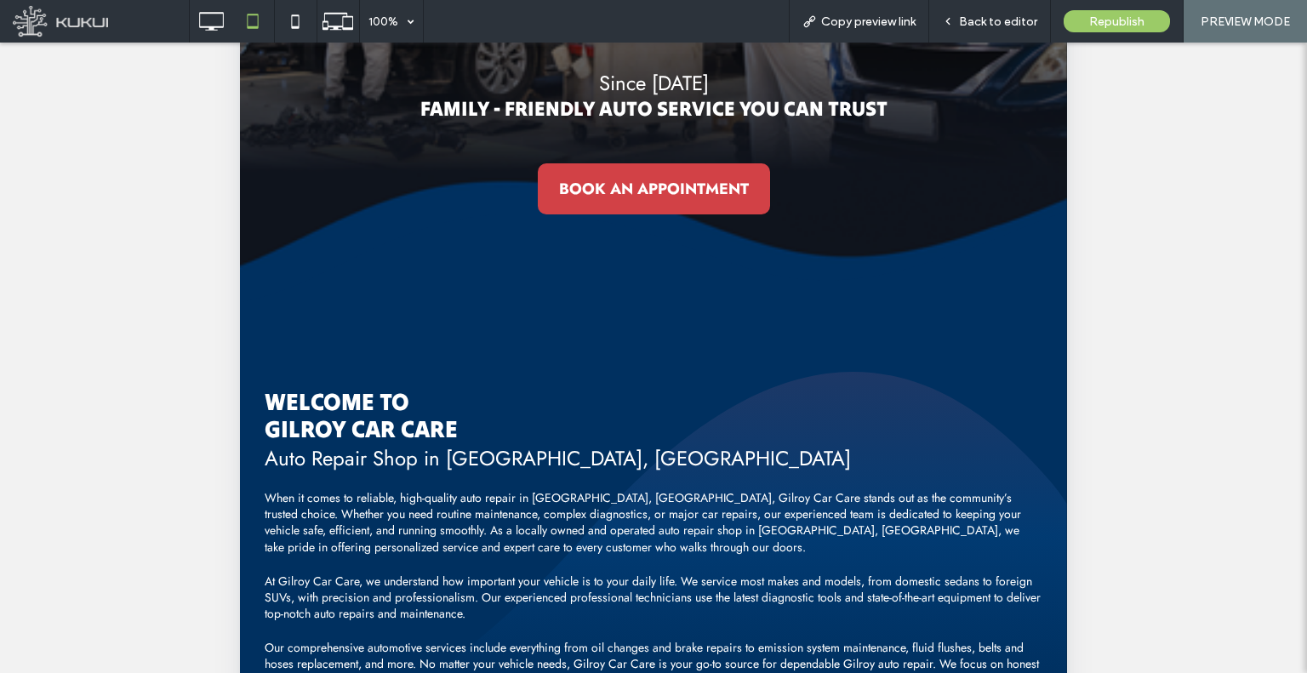
scroll to position [87, 0]
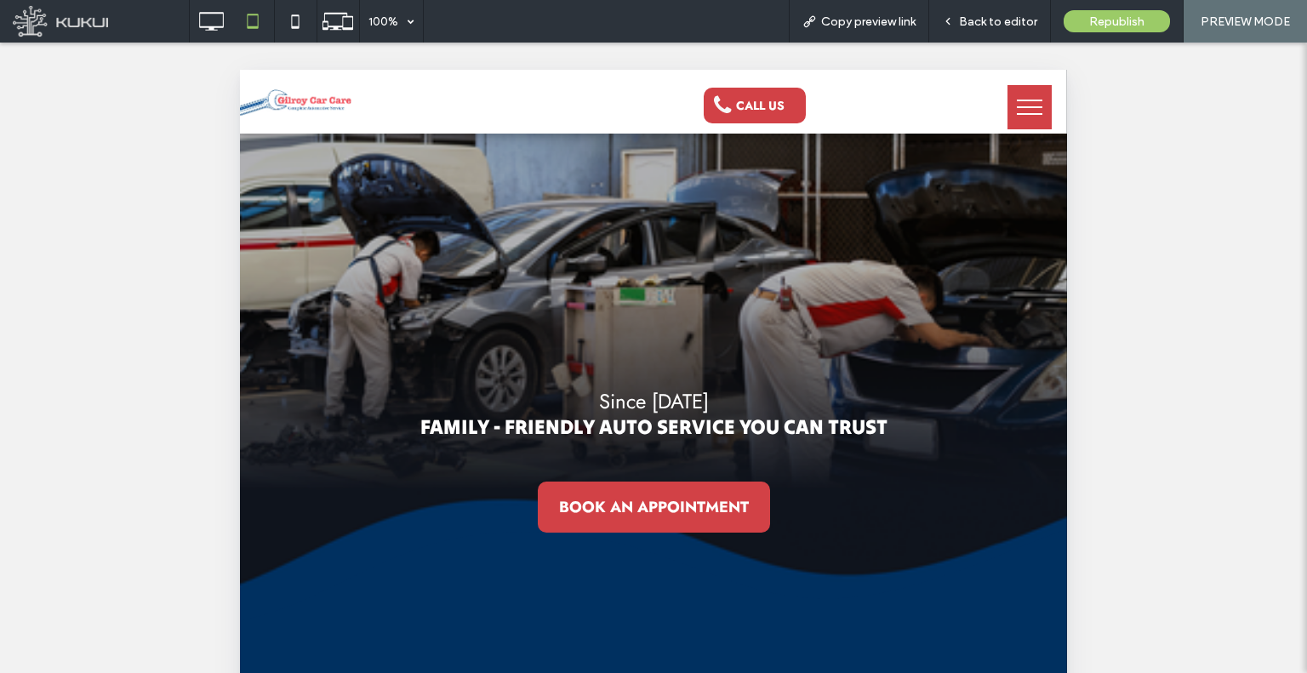
click at [1002, 142] on div at bounding box center [653, 336] width 1307 height 673
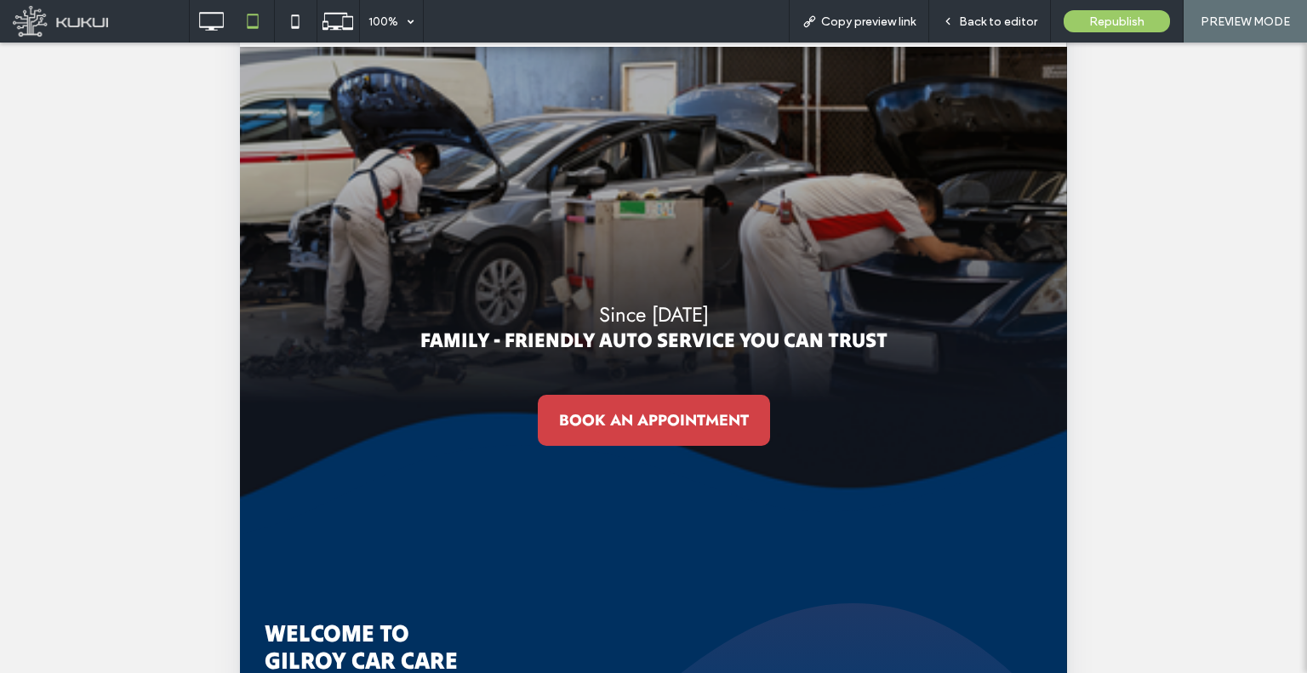
scroll to position [85, 0]
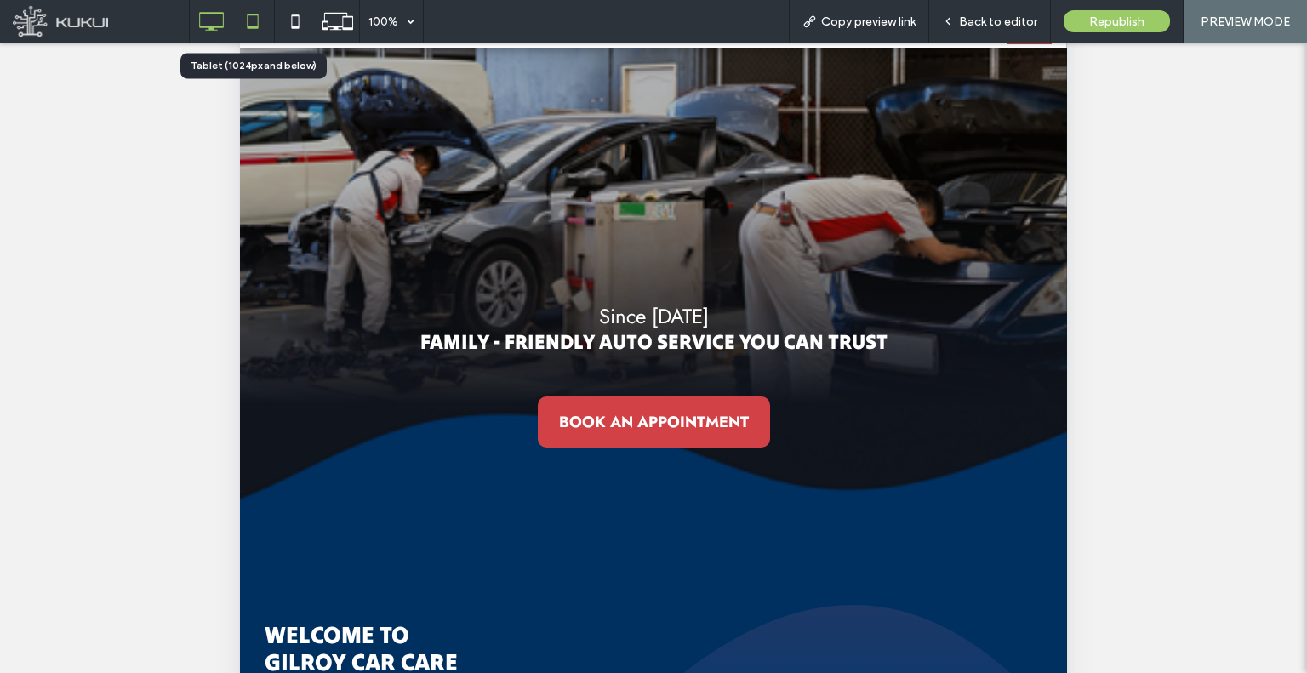
click at [218, 20] on icon at bounding box center [211, 21] width 34 height 34
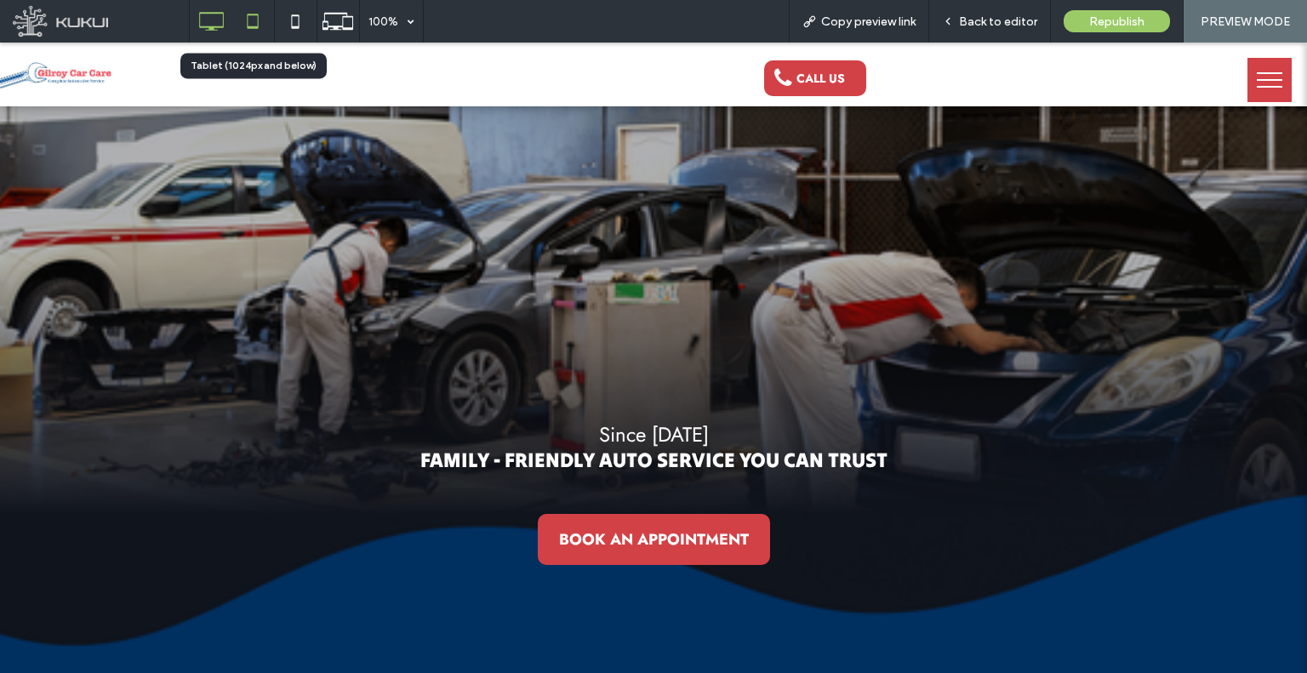
click at [271, 26] on div at bounding box center [253, 21] width 42 height 34
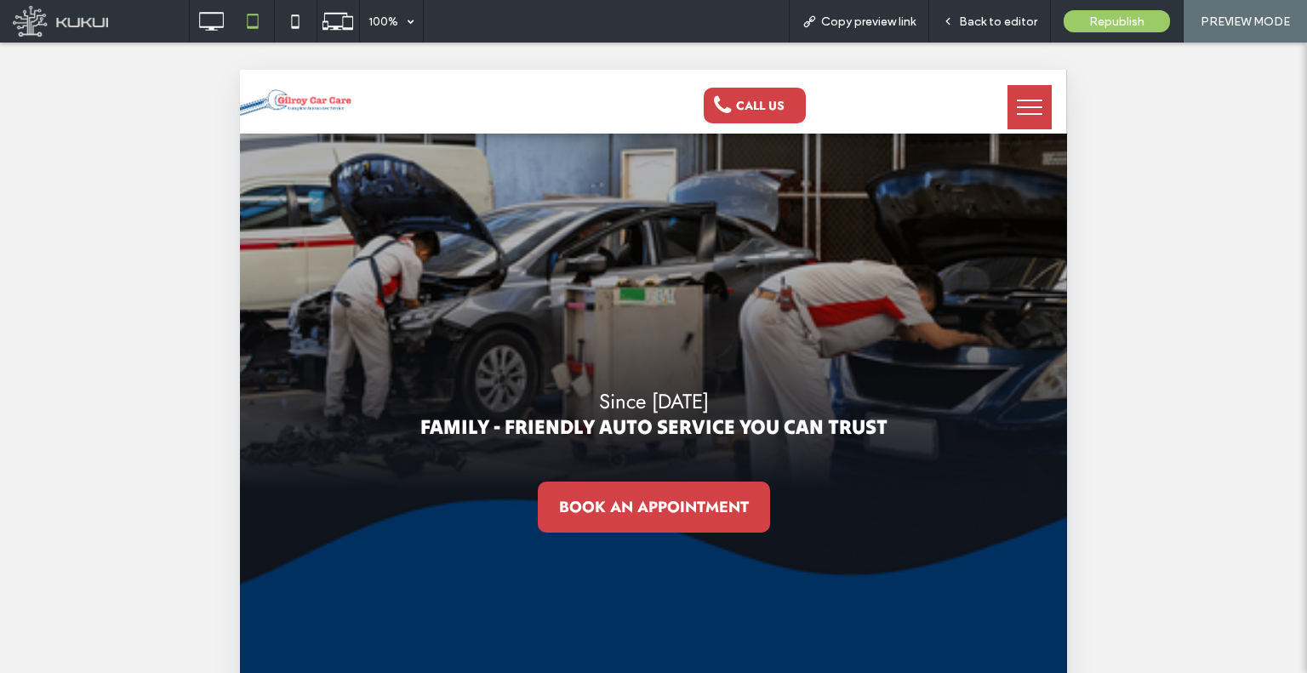
click at [344, 136] on div at bounding box center [653, 336] width 1307 height 673
click at [286, 16] on icon at bounding box center [295, 21] width 34 height 34
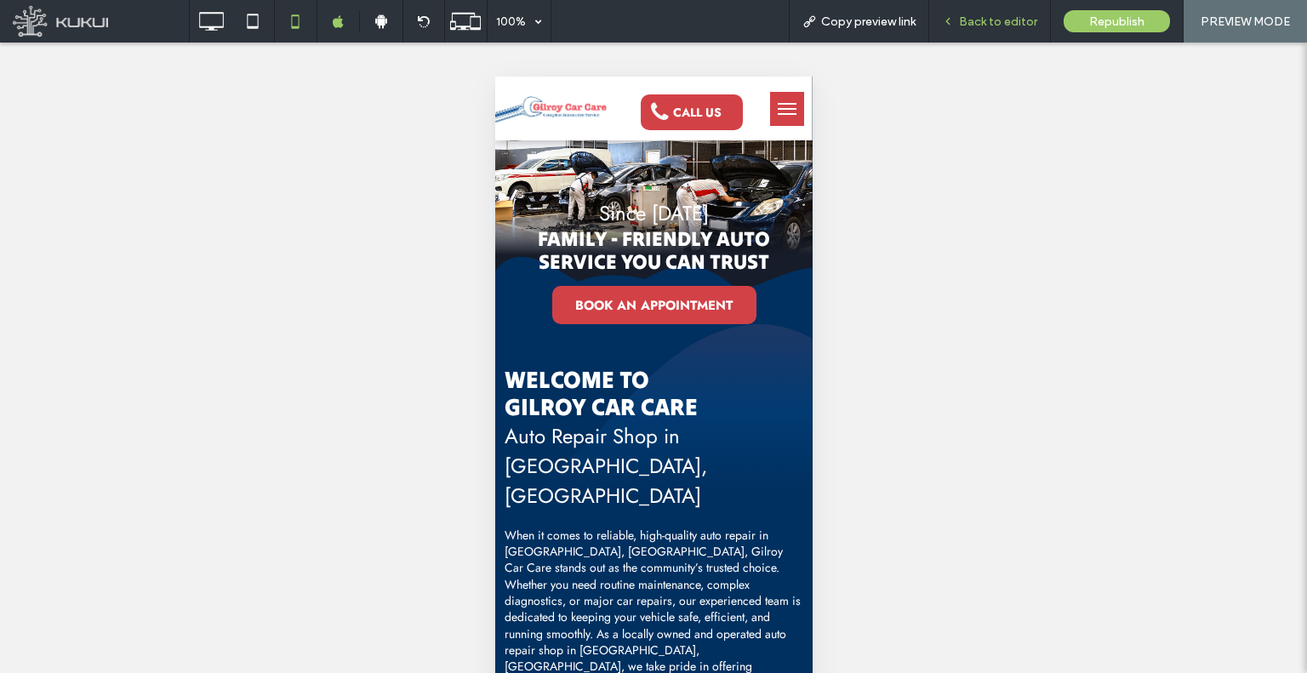
click at [1008, 34] on div "Back to editor" at bounding box center [990, 21] width 122 height 43
click at [958, 20] on div "Back to editor" at bounding box center [989, 21] width 121 height 14
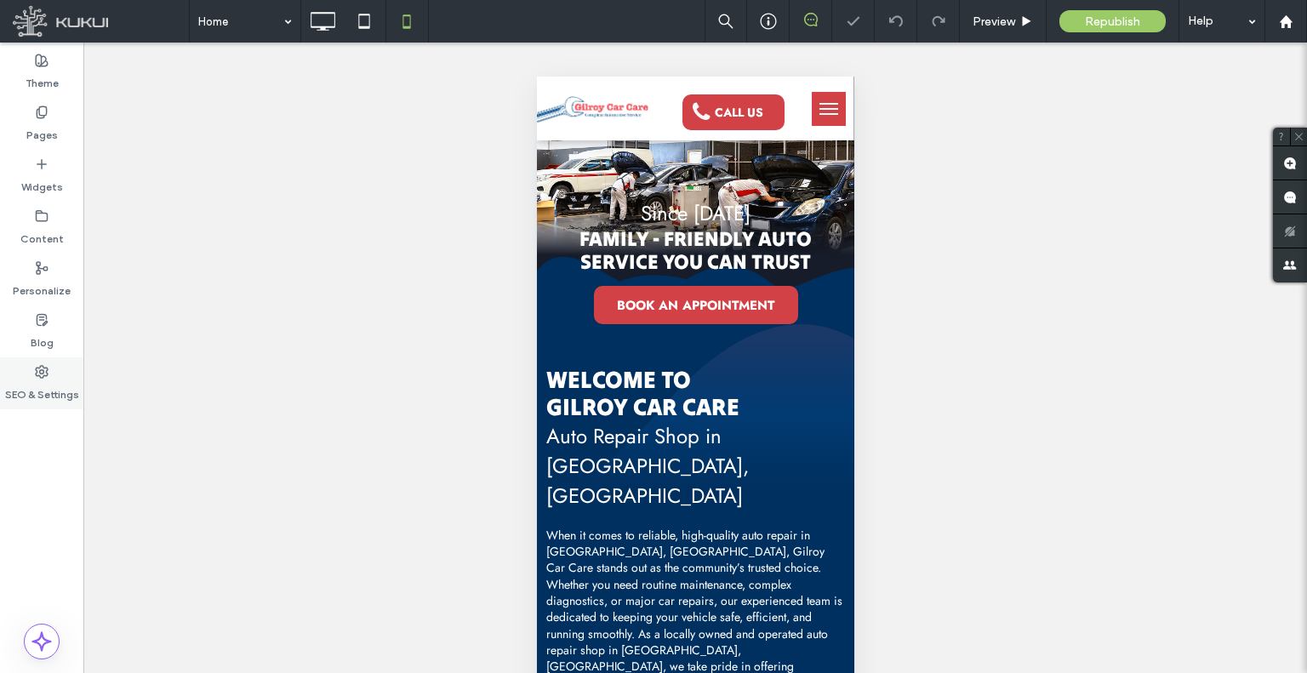
click at [42, 402] on label "SEO & Settings" at bounding box center [42, 391] width 74 height 24
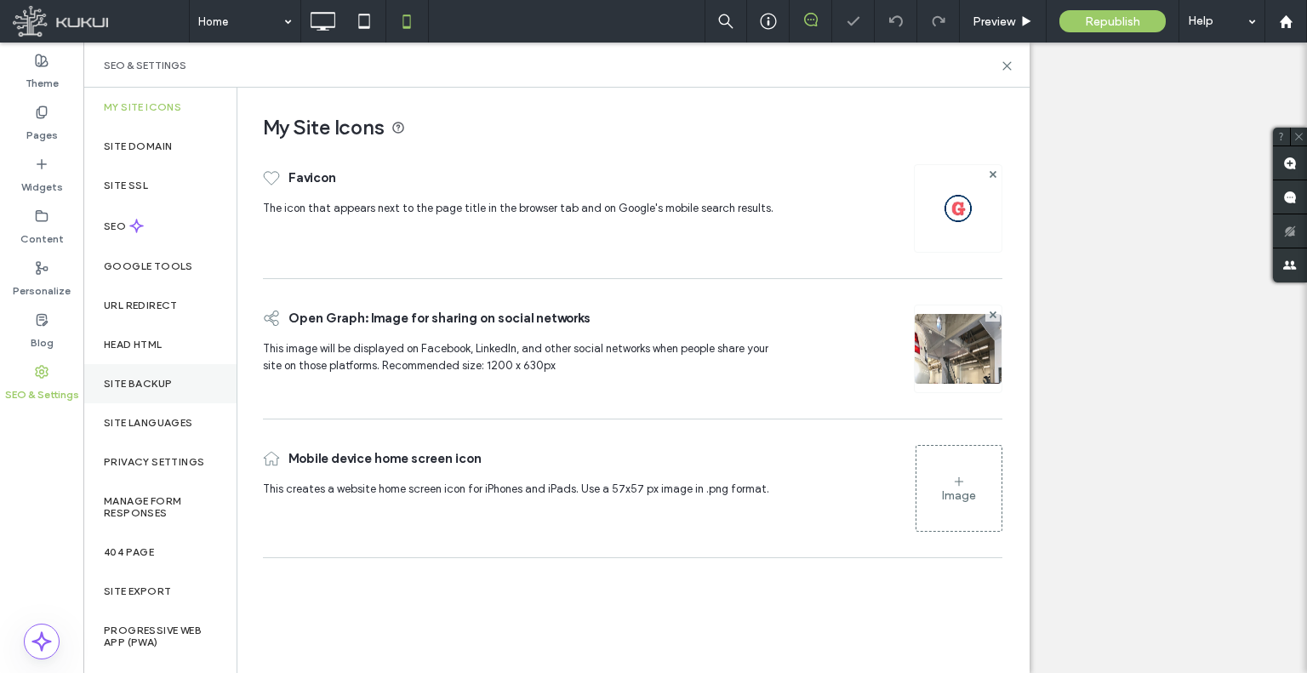
click at [173, 393] on div "Site Backup" at bounding box center [159, 383] width 153 height 39
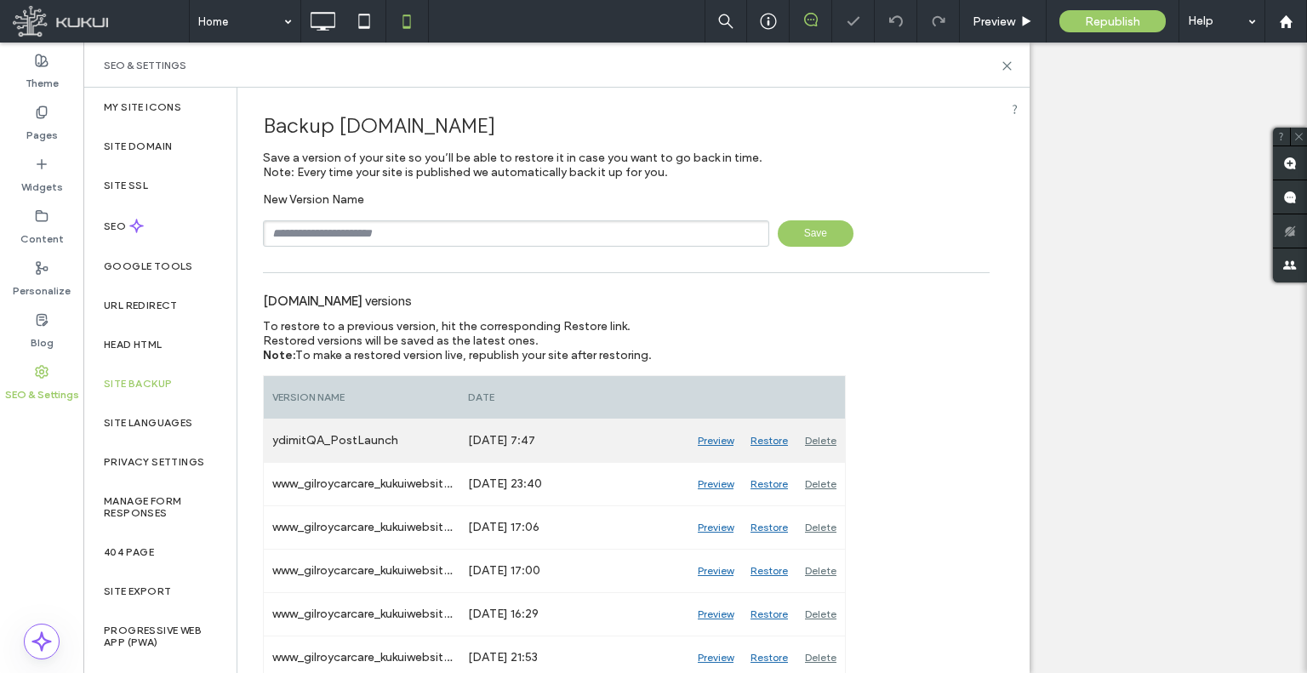
click at [751, 434] on div "Restore" at bounding box center [769, 441] width 54 height 43
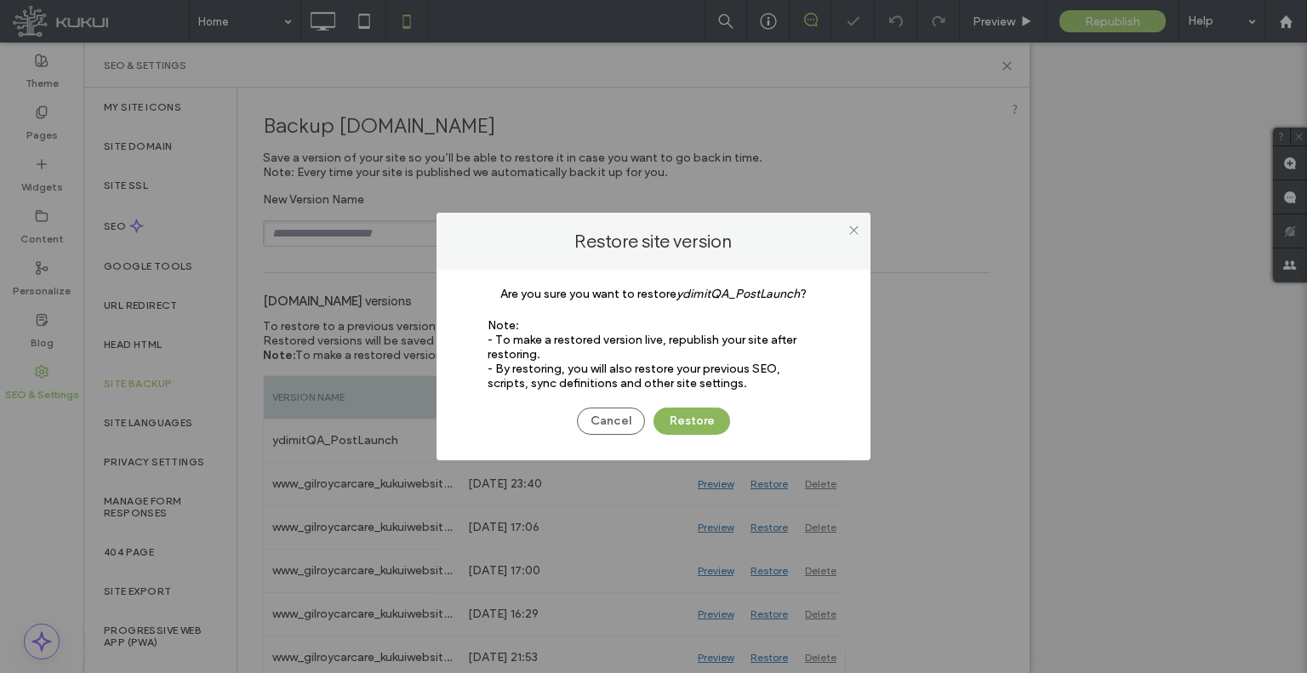
click at [710, 415] on button "Restore" at bounding box center [692, 421] width 77 height 27
